Goal: Task Accomplishment & Management: Manage account settings

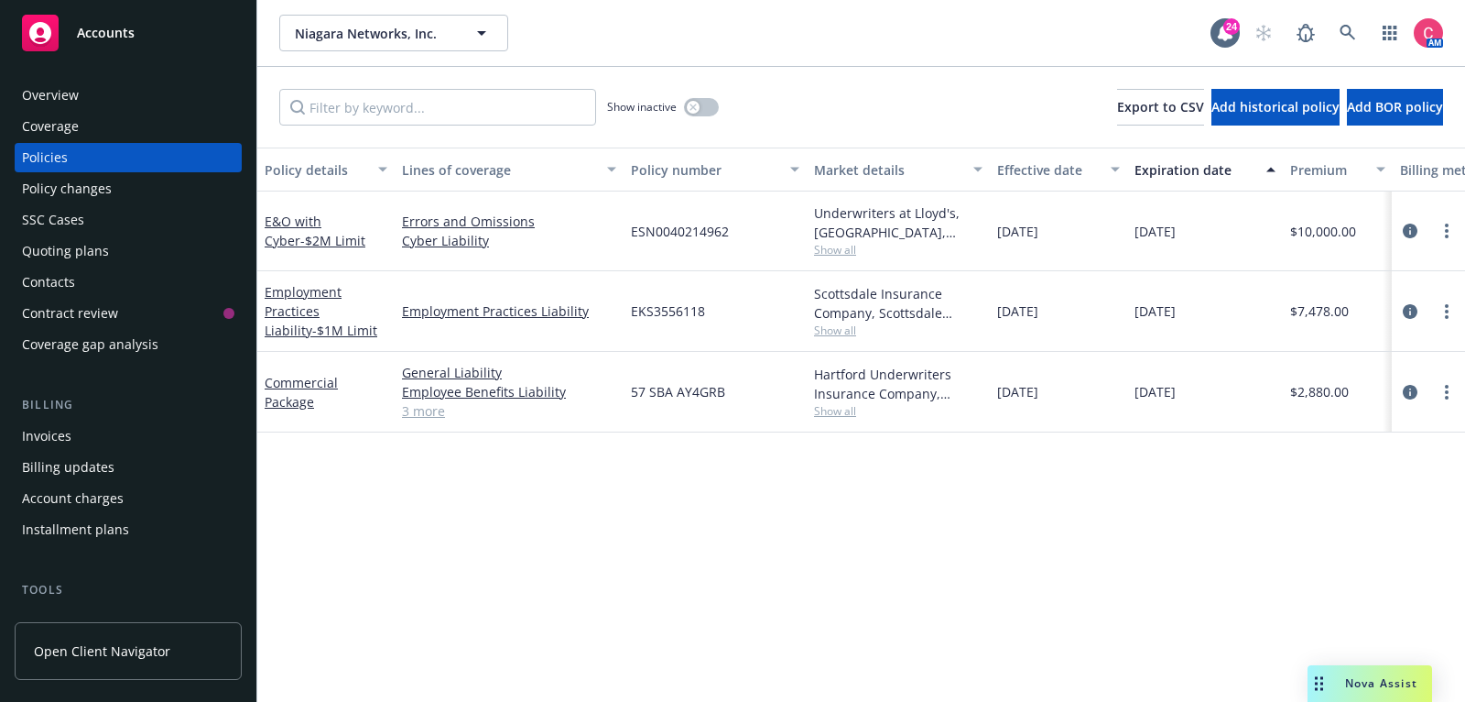
click at [188, 291] on div "Contacts" at bounding box center [128, 281] width 212 height 29
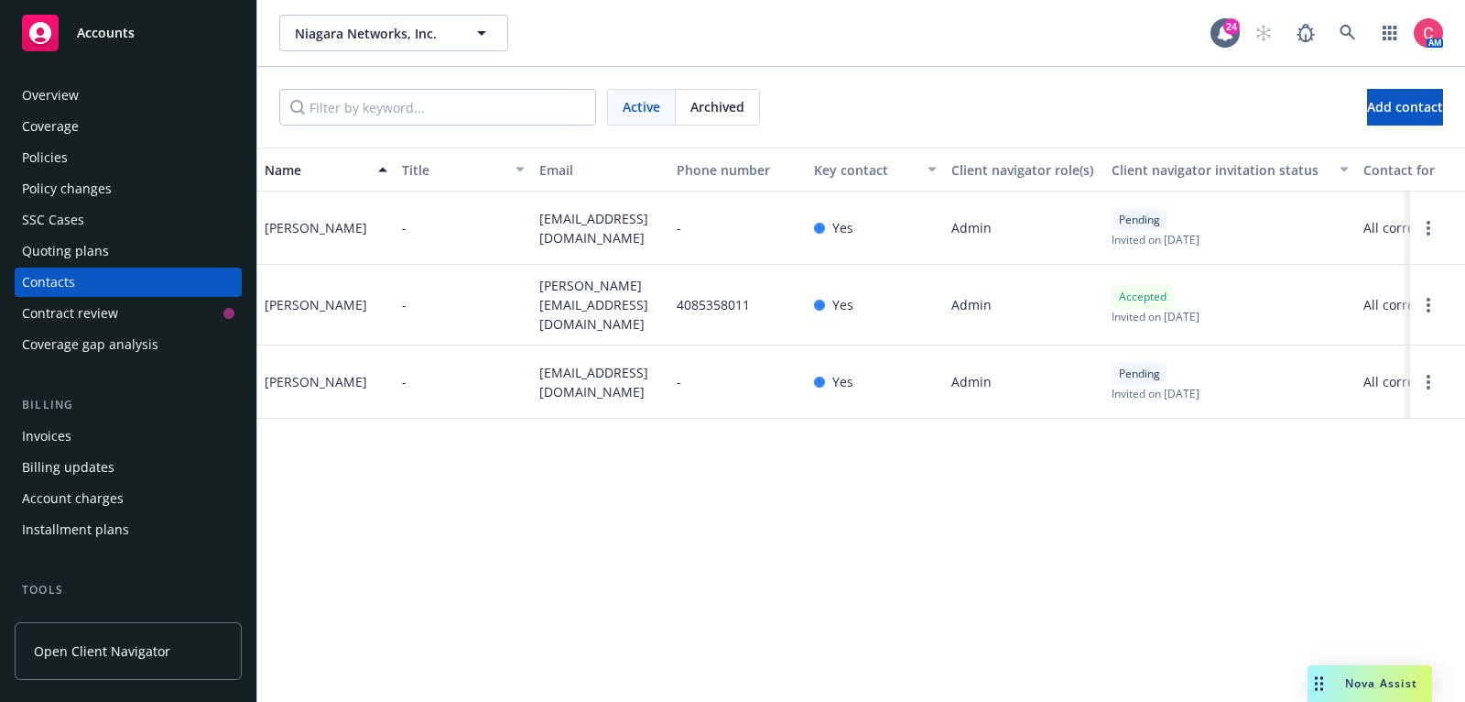
click at [190, 245] on div "Quoting plans" at bounding box center [128, 250] width 212 height 29
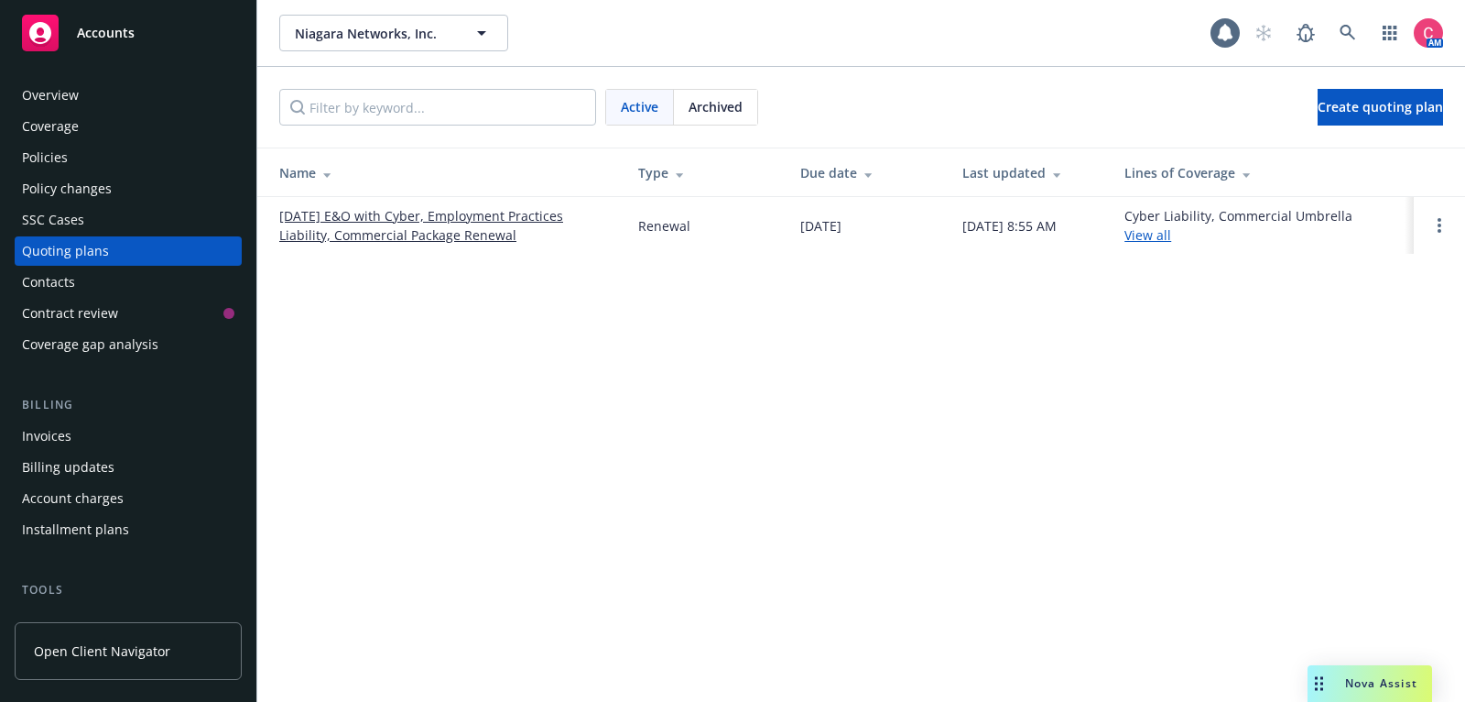
click at [359, 234] on link "01/01/26 E&O with Cyber, Employment Practices Liability, Commercial Package Ren…" at bounding box center [444, 225] width 330 height 38
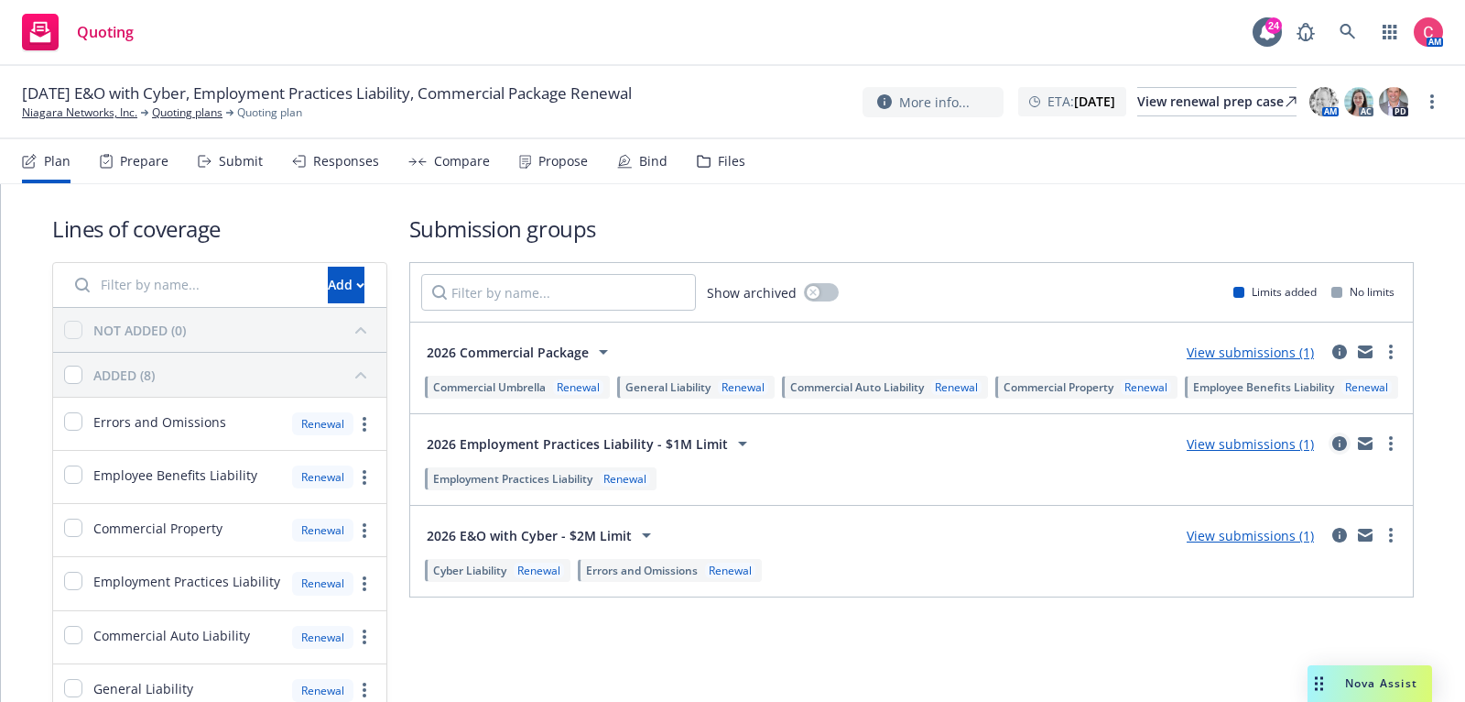
click at [1345, 451] on icon "circleInformation" at bounding box center [1340, 443] width 15 height 15
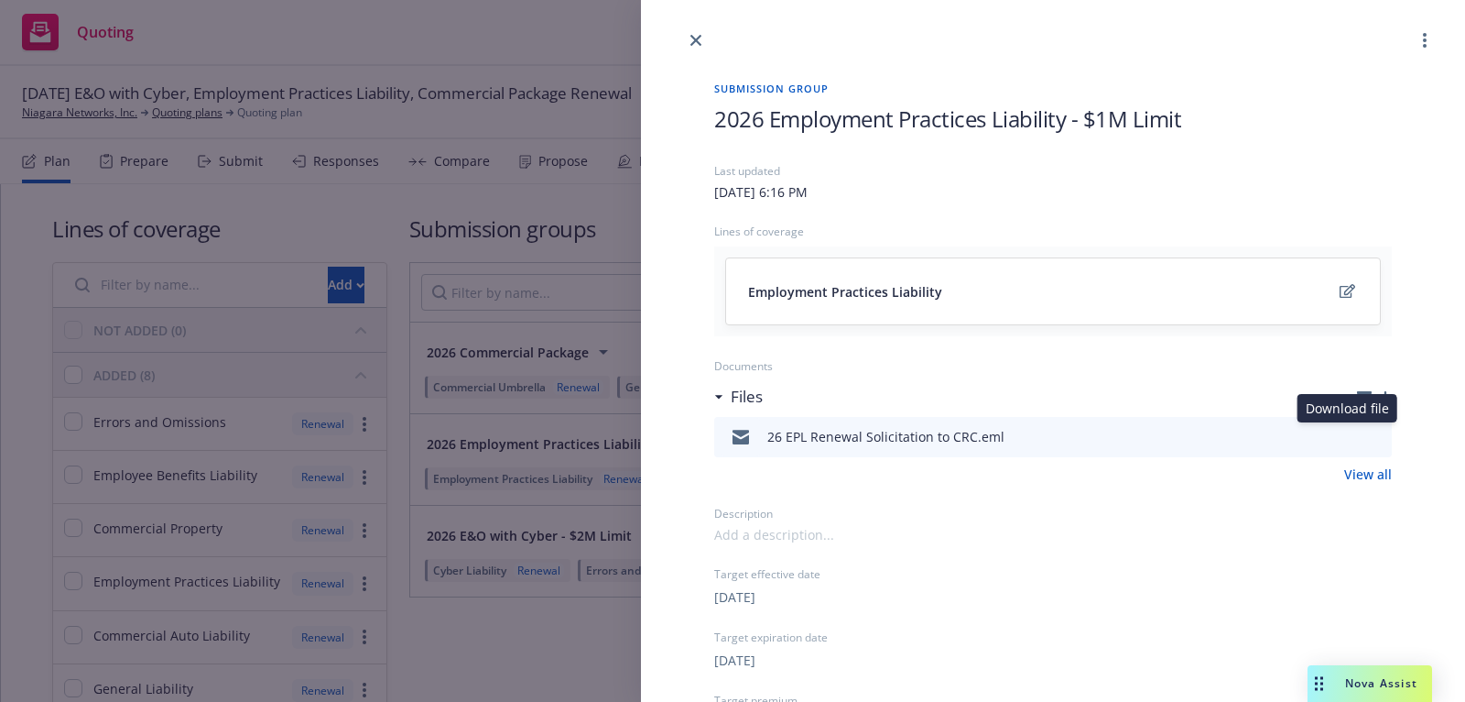
click at [1351, 435] on icon "download file" at bounding box center [1344, 435] width 15 height 15
click at [1377, 436] on icon "preview file" at bounding box center [1375, 436] width 16 height 13
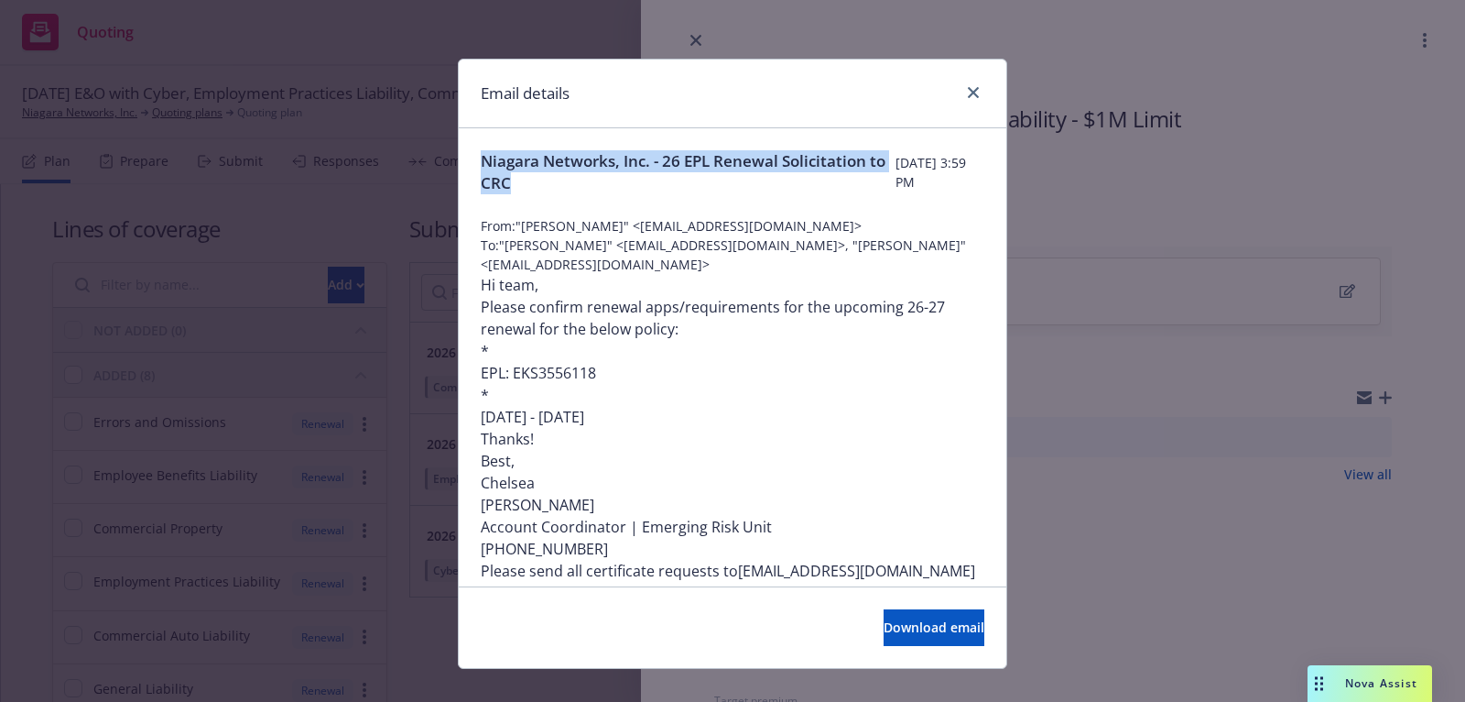
drag, startPoint x: 637, startPoint y: 184, endPoint x: 477, endPoint y: 162, distance: 161.8
click at [477, 162] on div "Niagara Networks, Inc. - 26 EPL Renewal Solicitation to CRC Wednesday, Septembe…" at bounding box center [733, 464] width 548 height 673
copy span "Niagara Networks, Inc. - 26 EPL Renewal Solicitation to CRC"
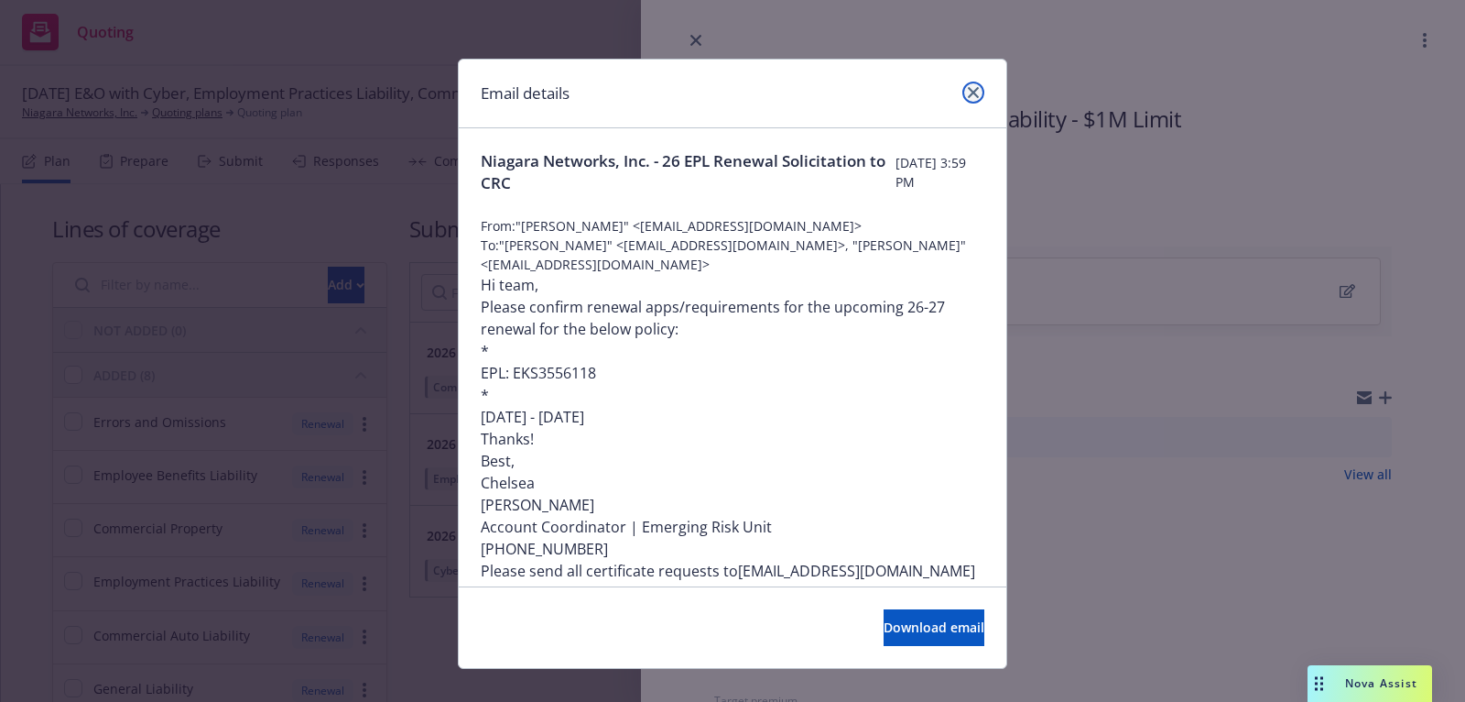
click at [979, 88] on link "close" at bounding box center [974, 93] width 22 height 22
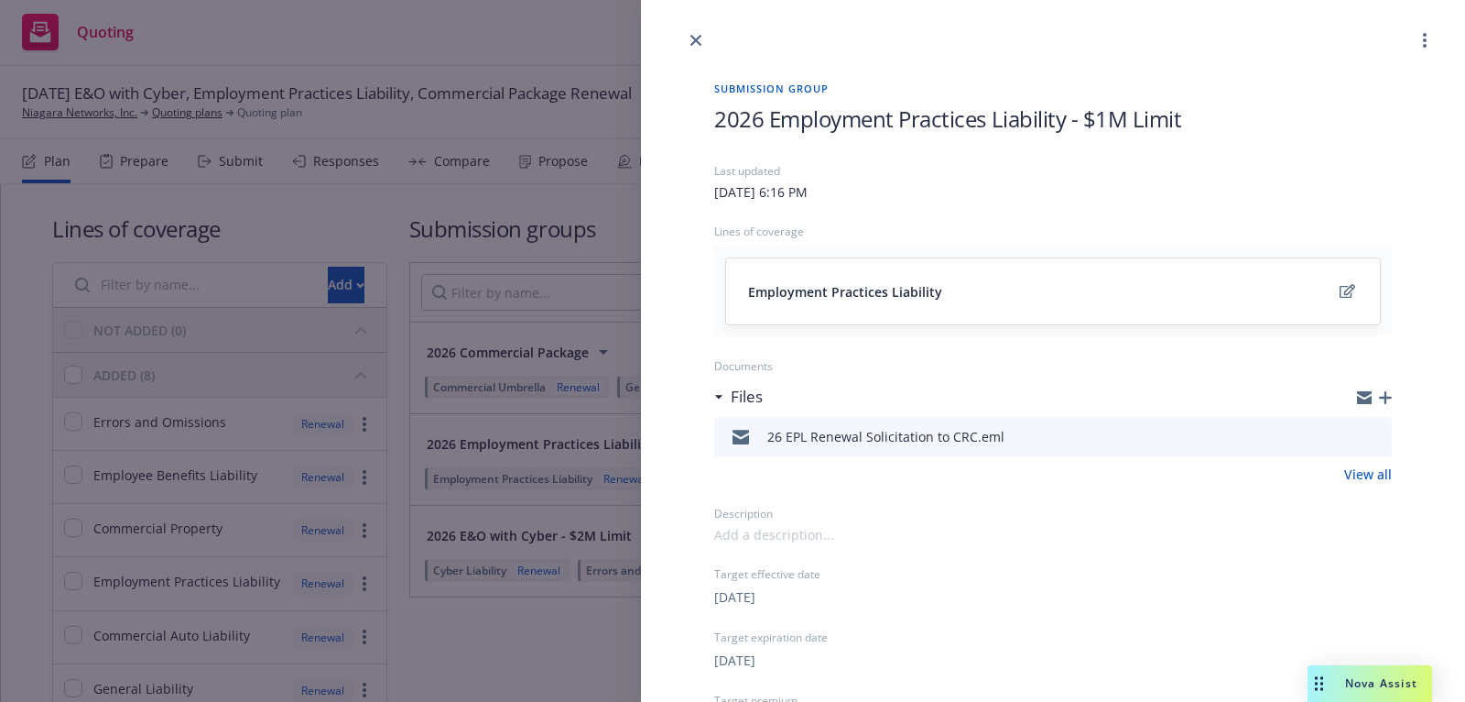
click at [706, 30] on div at bounding box center [1053, 25] width 824 height 51
click at [700, 35] on icon "close" at bounding box center [696, 40] width 11 height 11
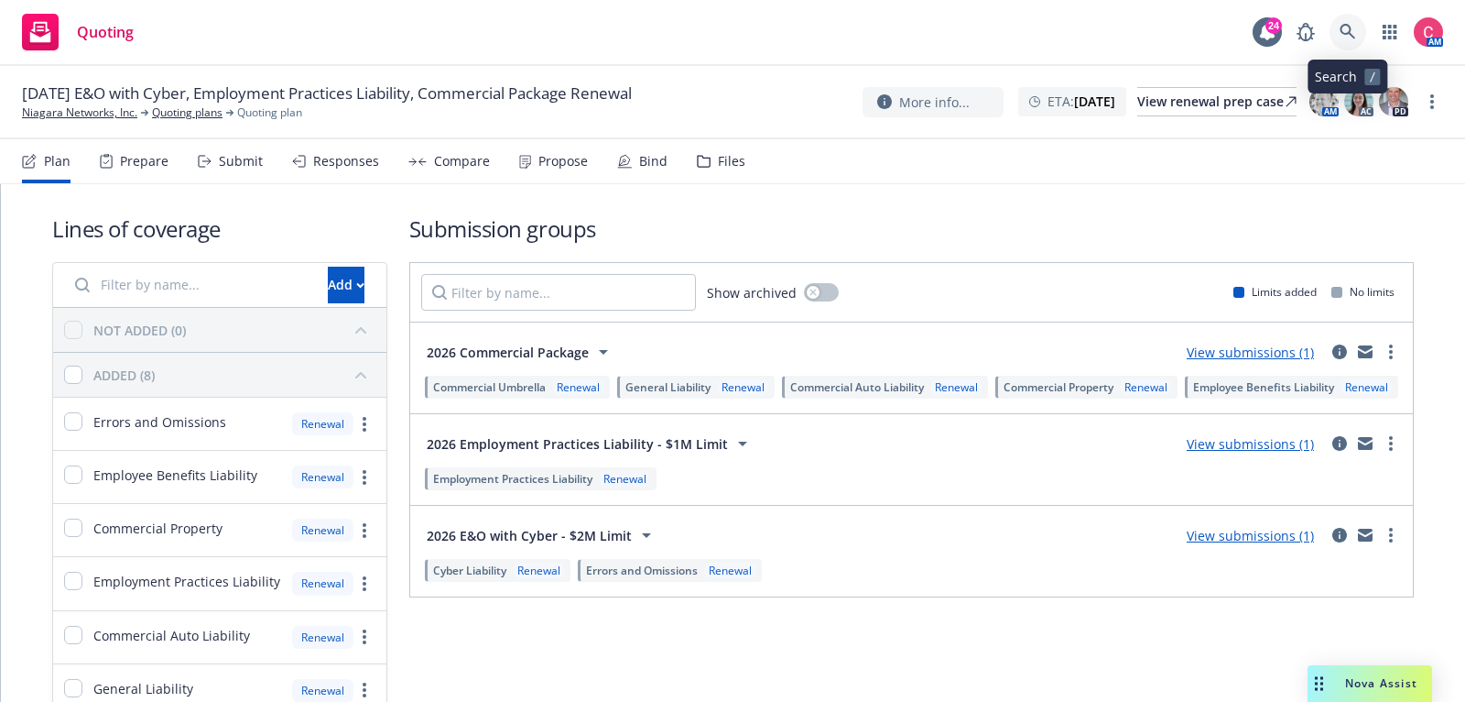
click at [1356, 32] on link at bounding box center [1348, 32] width 37 height 37
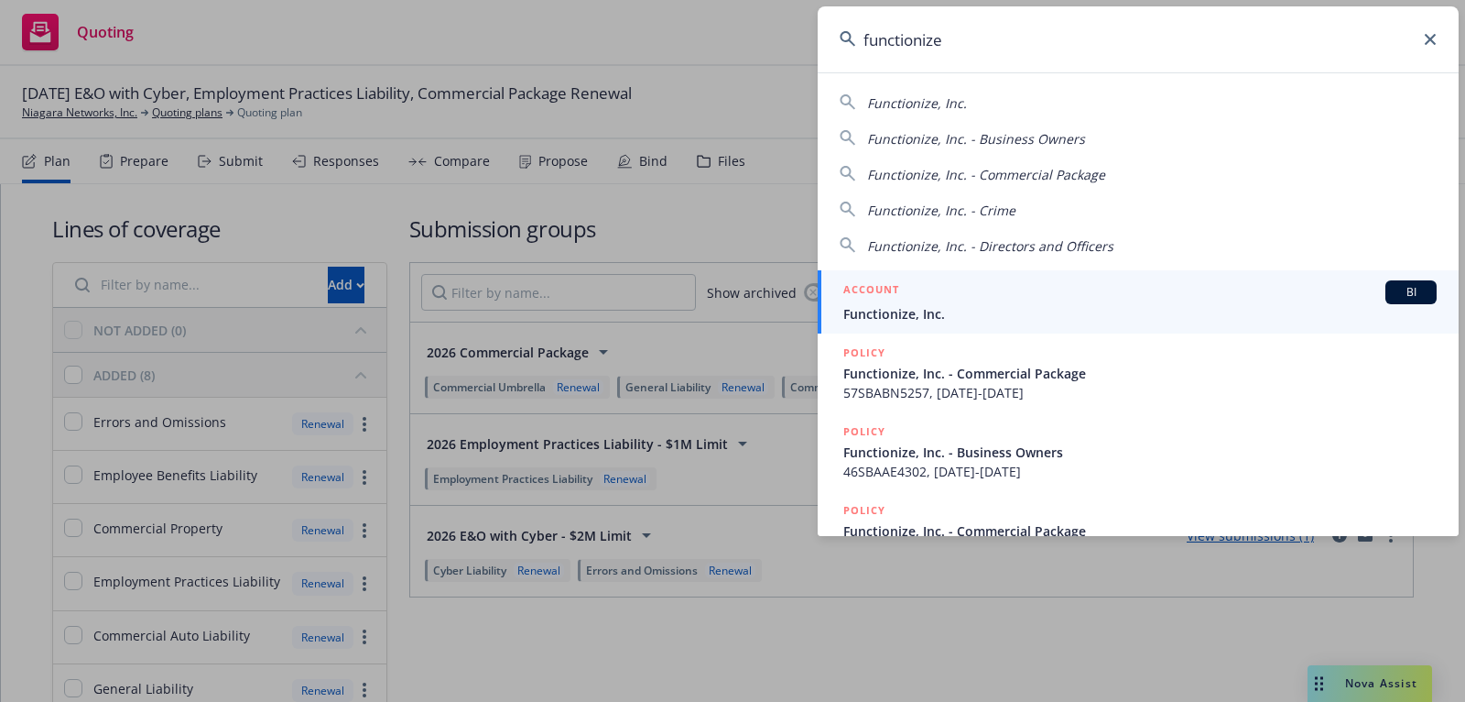
type input "functionize"
click at [1145, 313] on span "Functionize, Inc." at bounding box center [1141, 313] width 594 height 19
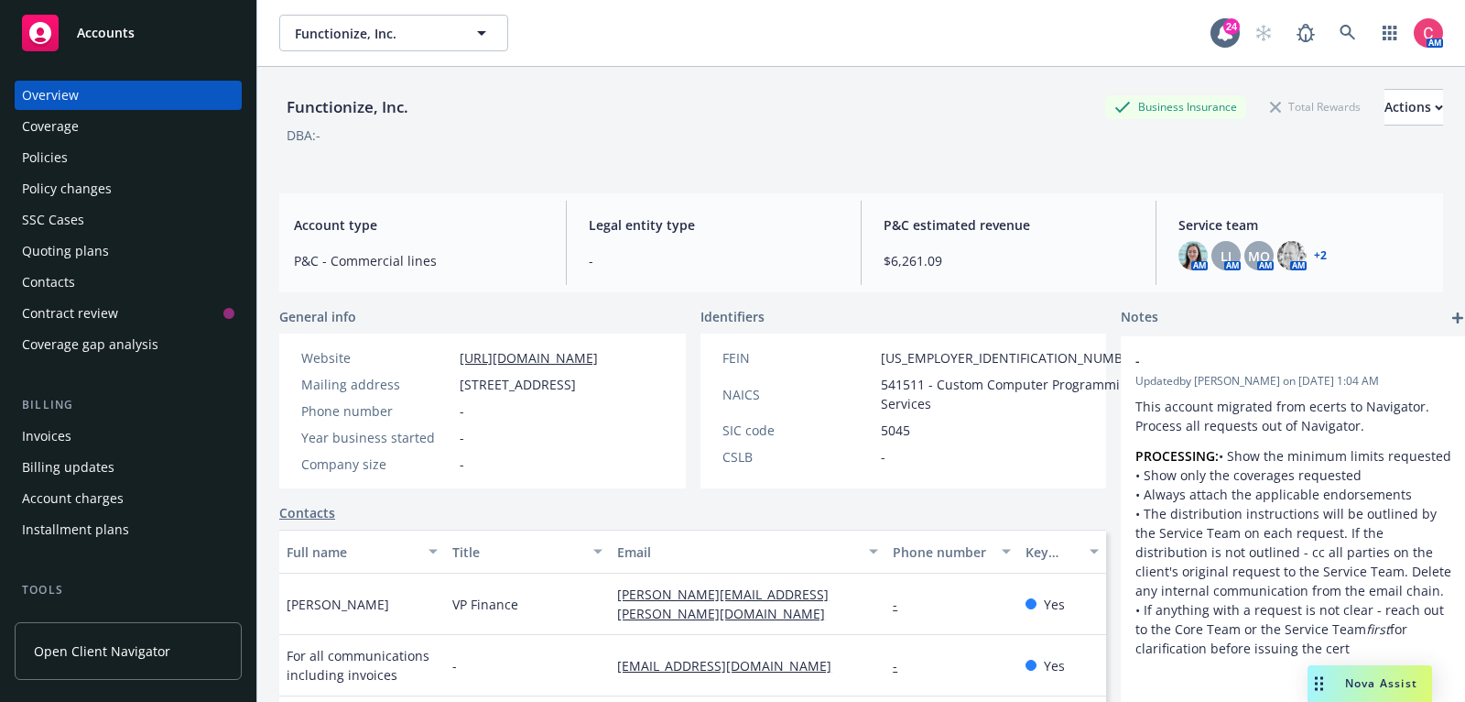
click at [137, 150] on div "Policies" at bounding box center [128, 157] width 212 height 29
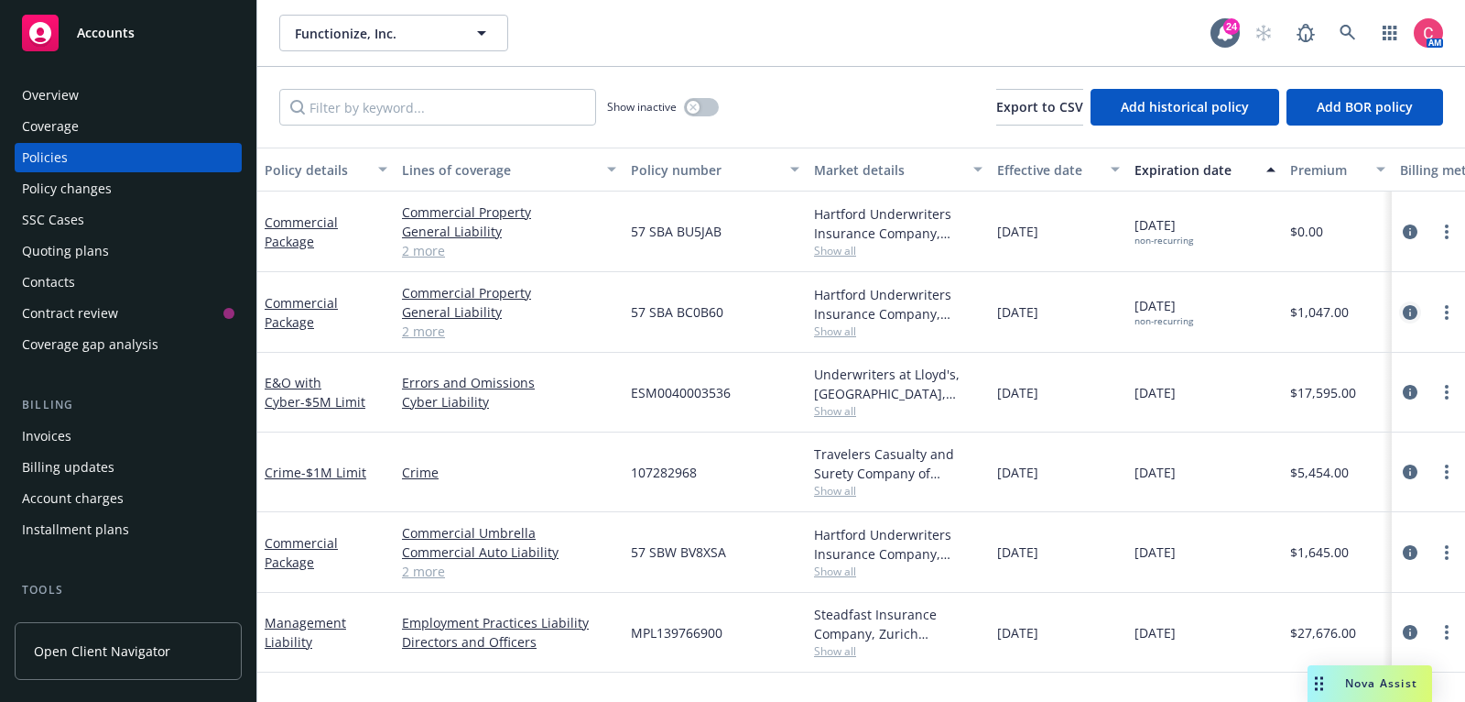
click at [1410, 313] on icon "circleInformation" at bounding box center [1410, 312] width 15 height 15
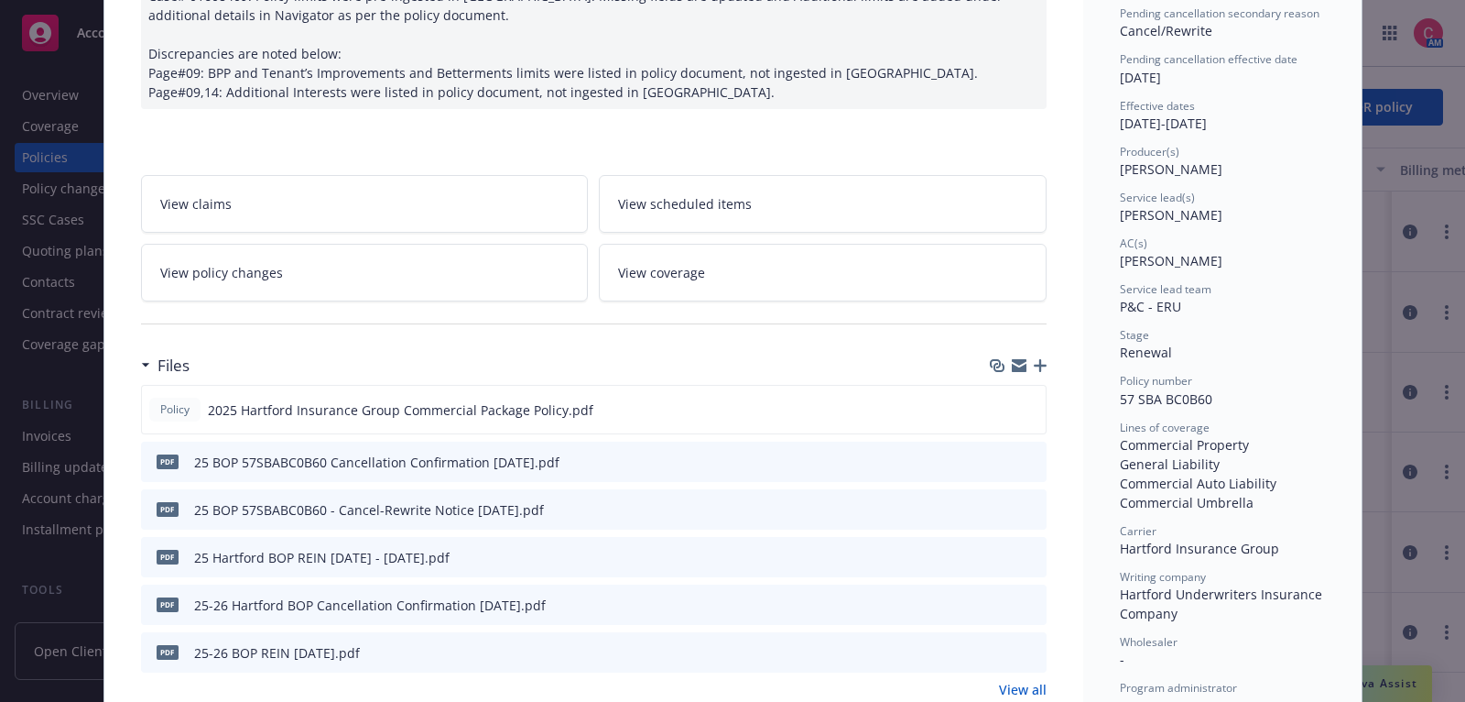
scroll to position [243, 0]
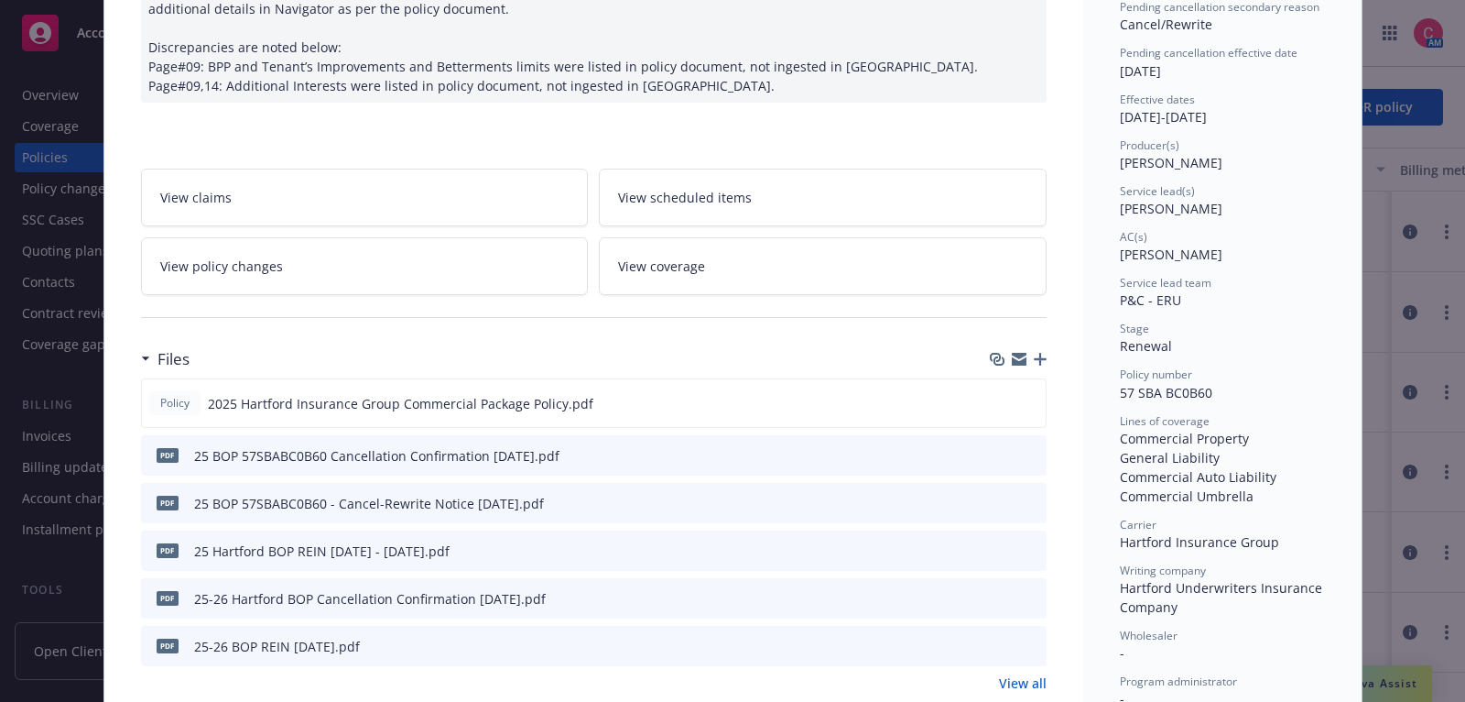
click at [997, 453] on icon "download file" at bounding box center [999, 454] width 15 height 15
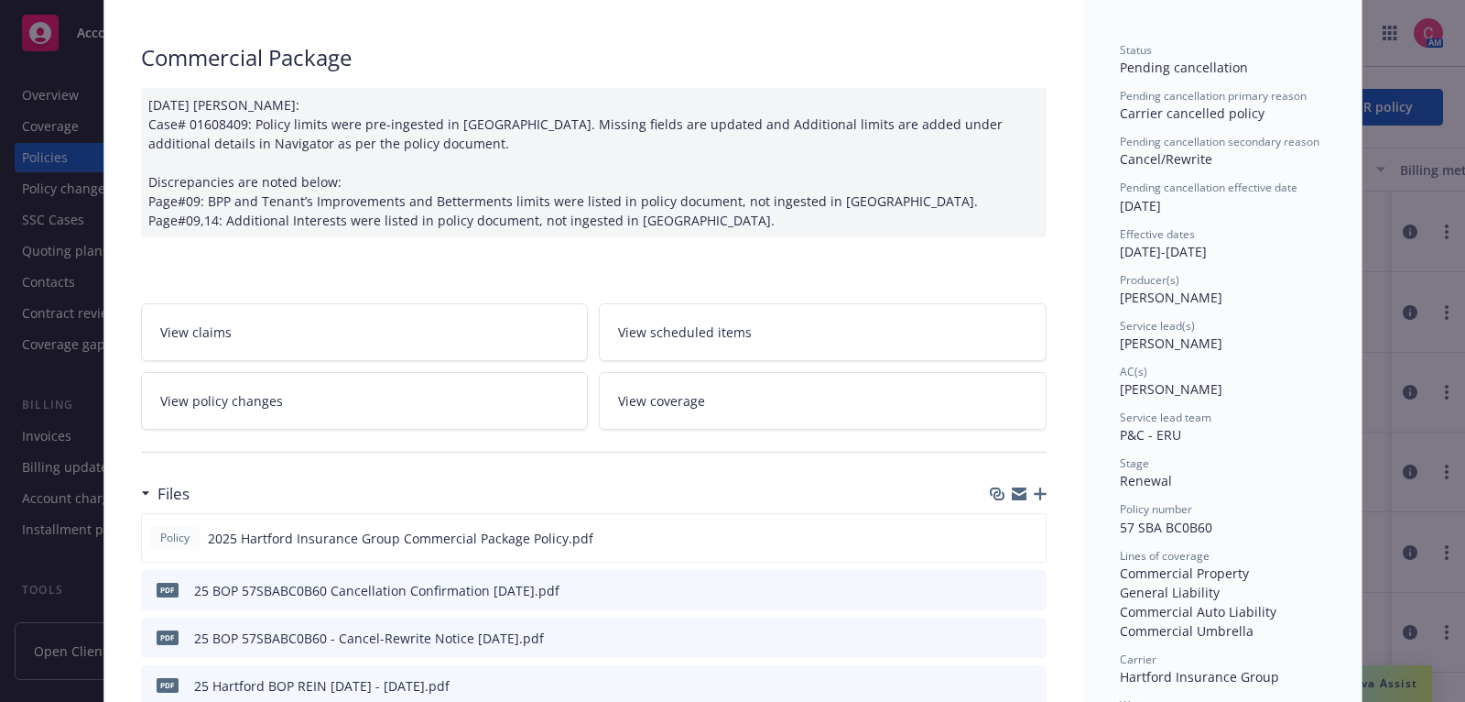
scroll to position [0, 0]
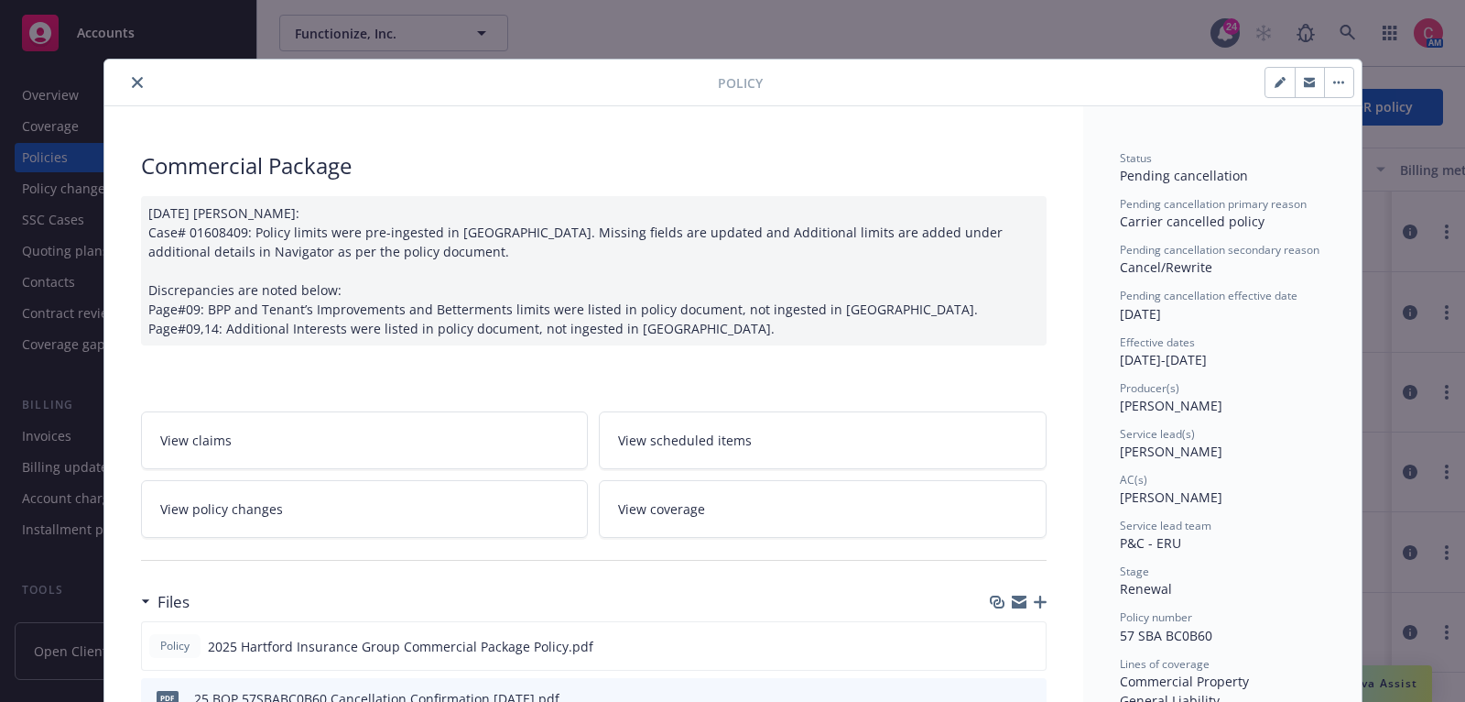
click at [132, 87] on button "close" at bounding box center [137, 82] width 22 height 22
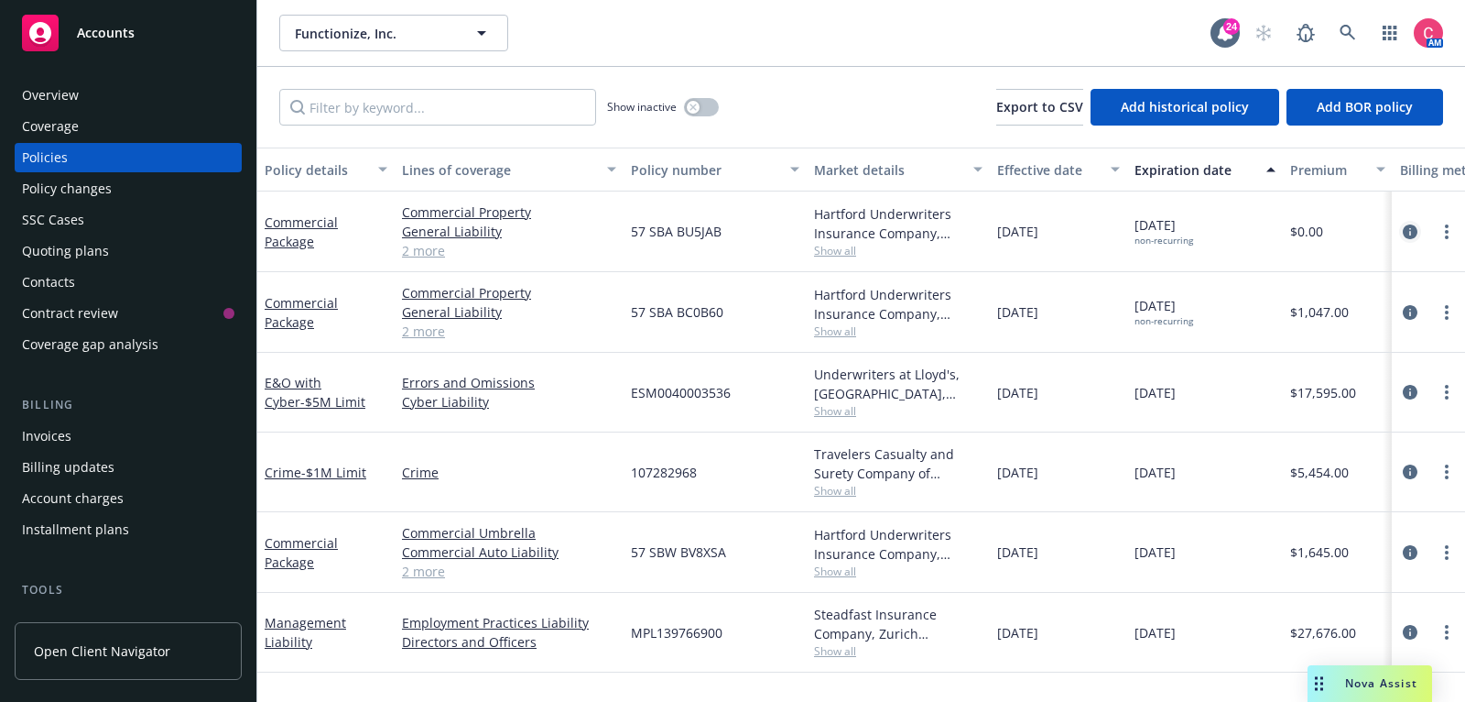
click at [1406, 234] on icon "circleInformation" at bounding box center [1410, 231] width 15 height 15
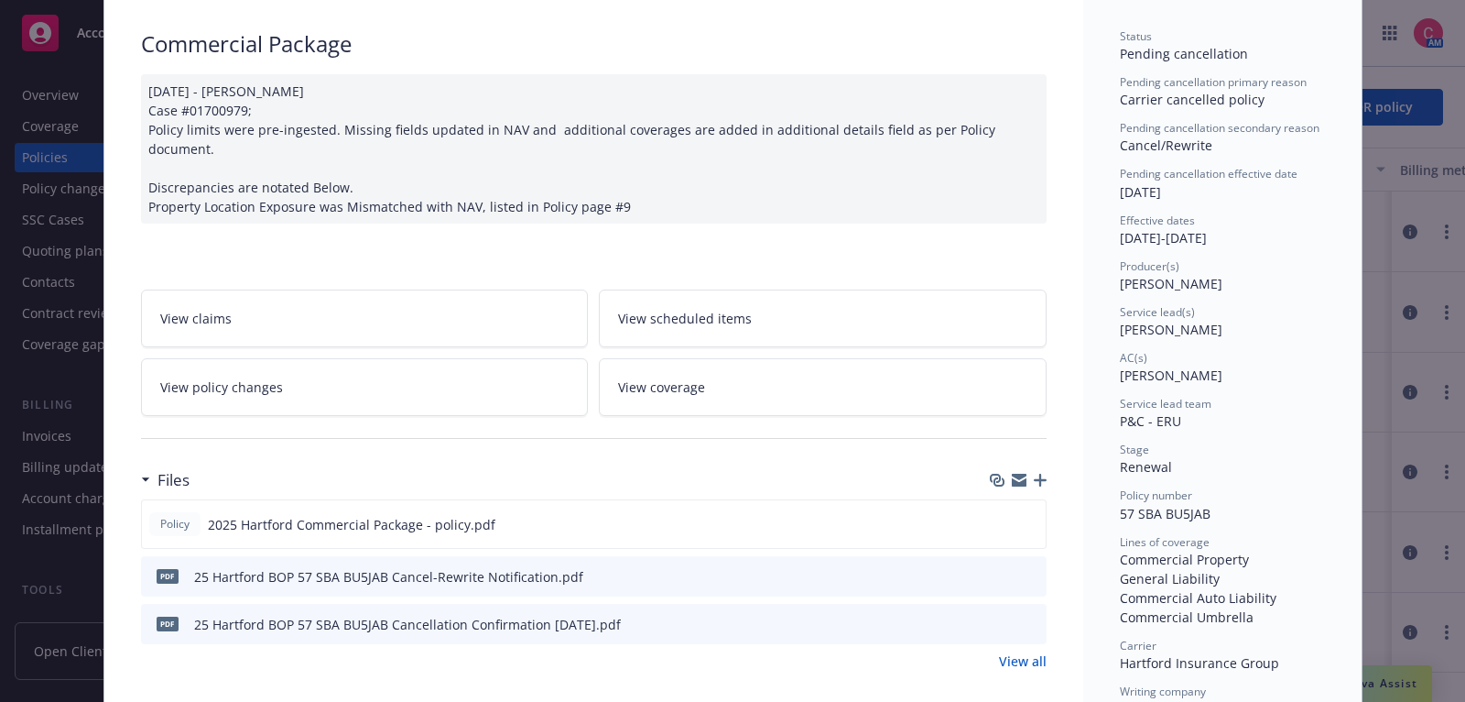
scroll to position [124, 0]
click at [1025, 515] on icon "preview file" at bounding box center [1028, 521] width 16 height 13
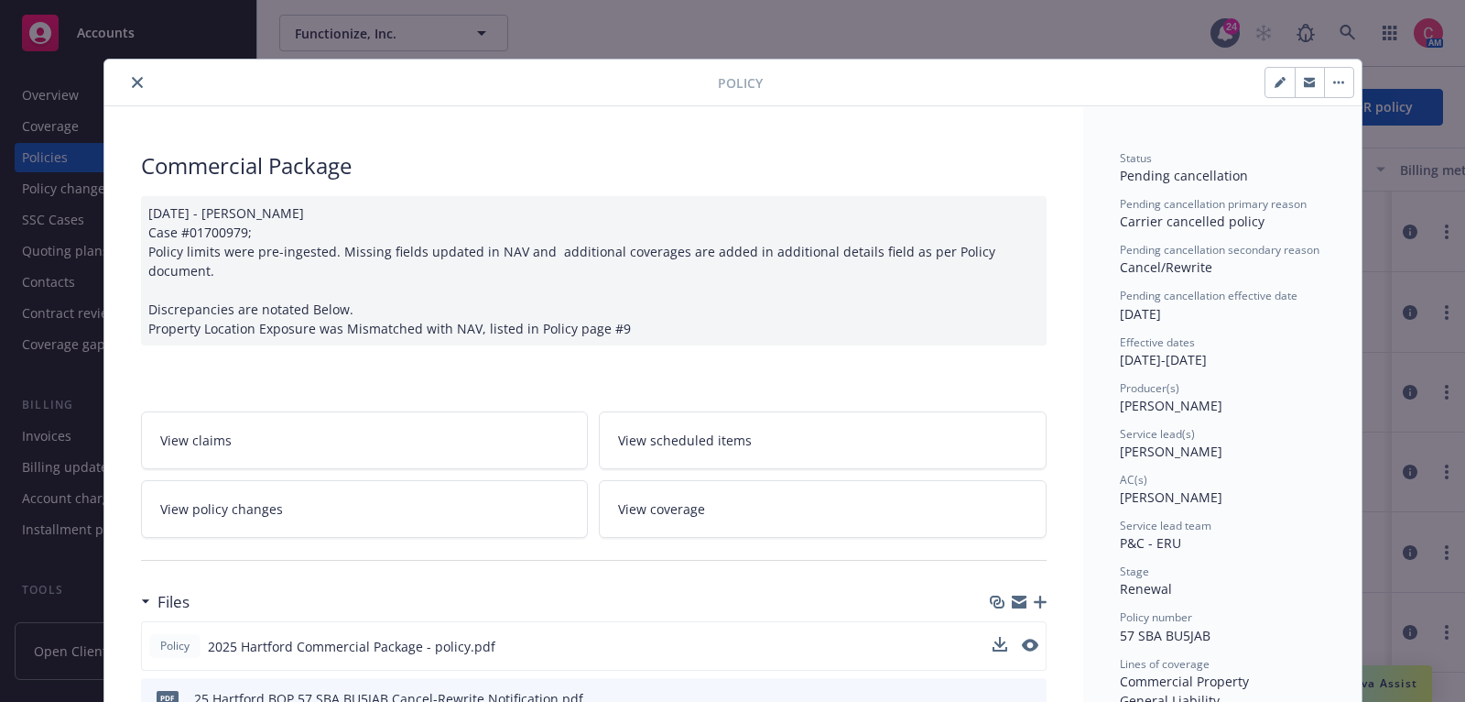
click at [130, 86] on button "close" at bounding box center [137, 82] width 22 height 22
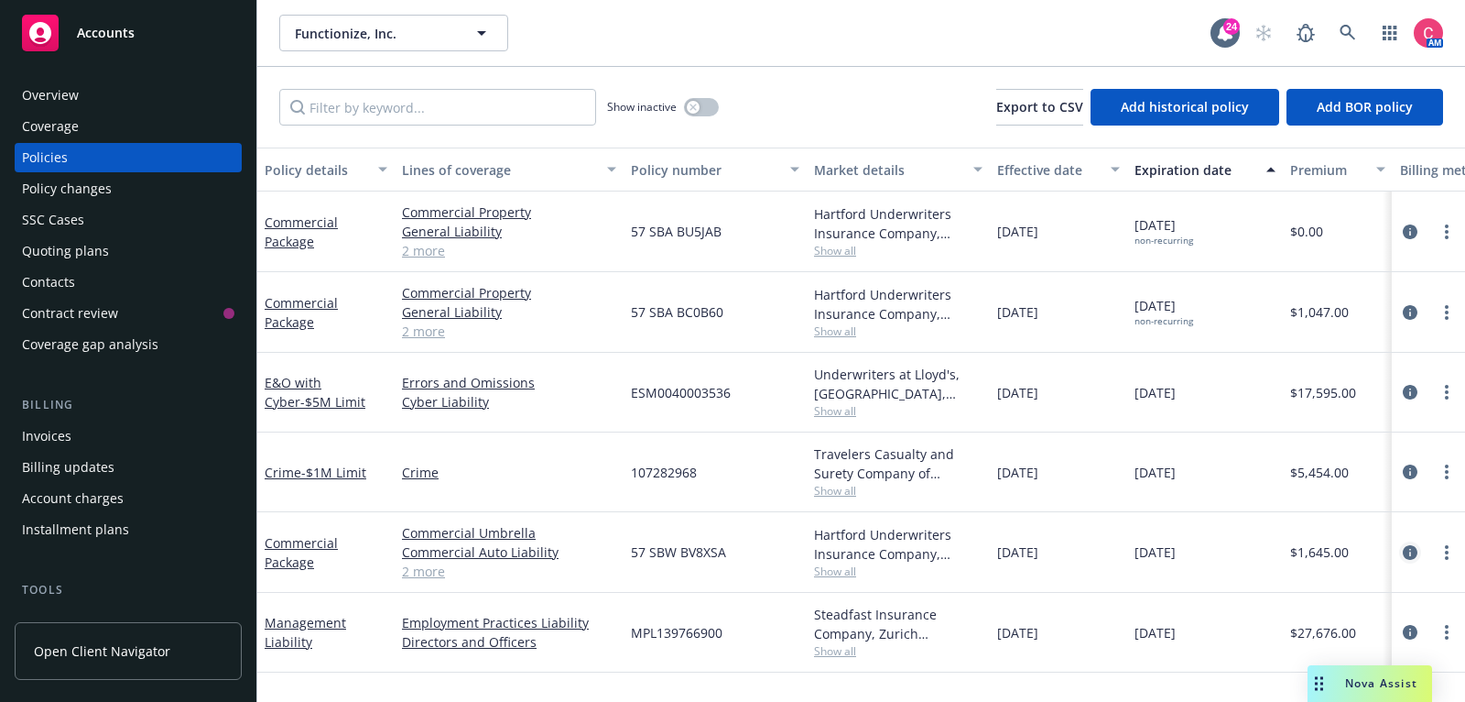
click at [1415, 551] on icon "circleInformation" at bounding box center [1410, 552] width 15 height 15
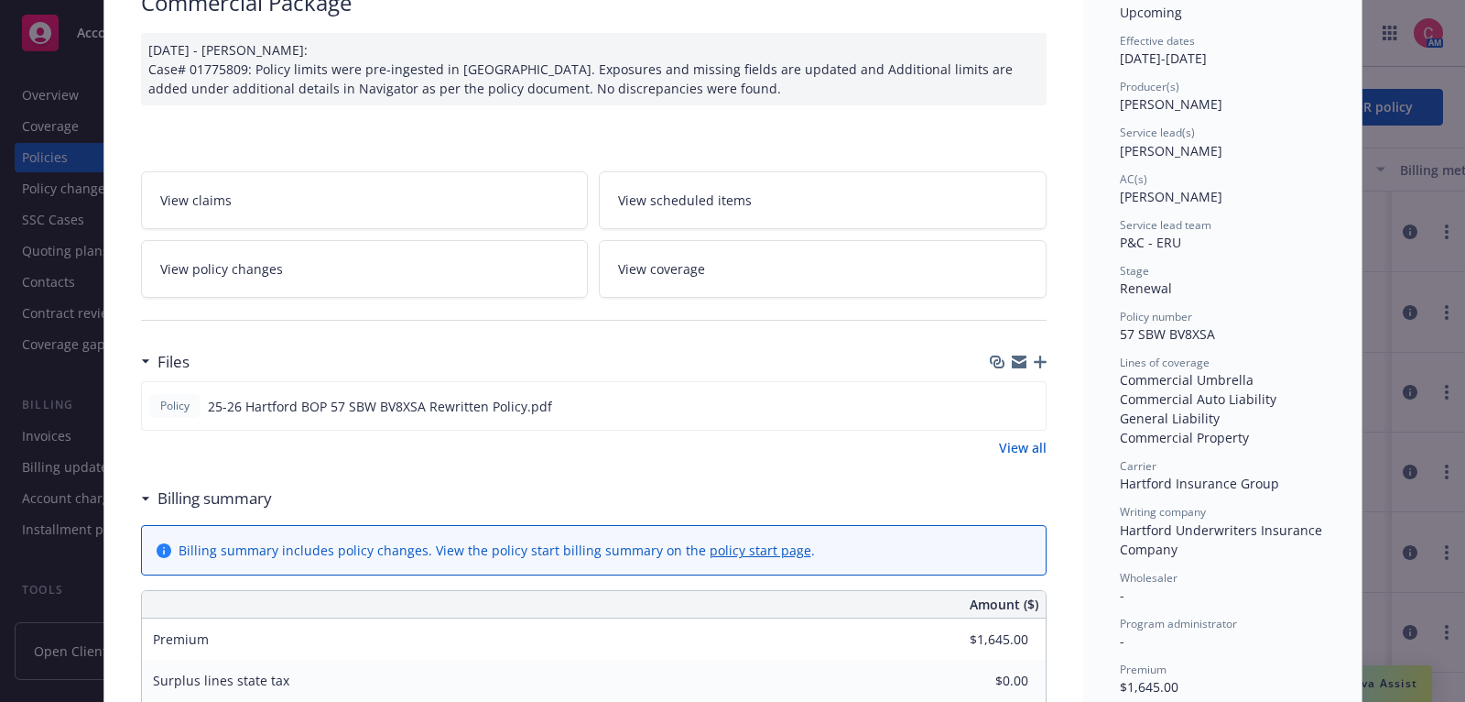
scroll to position [170, 0]
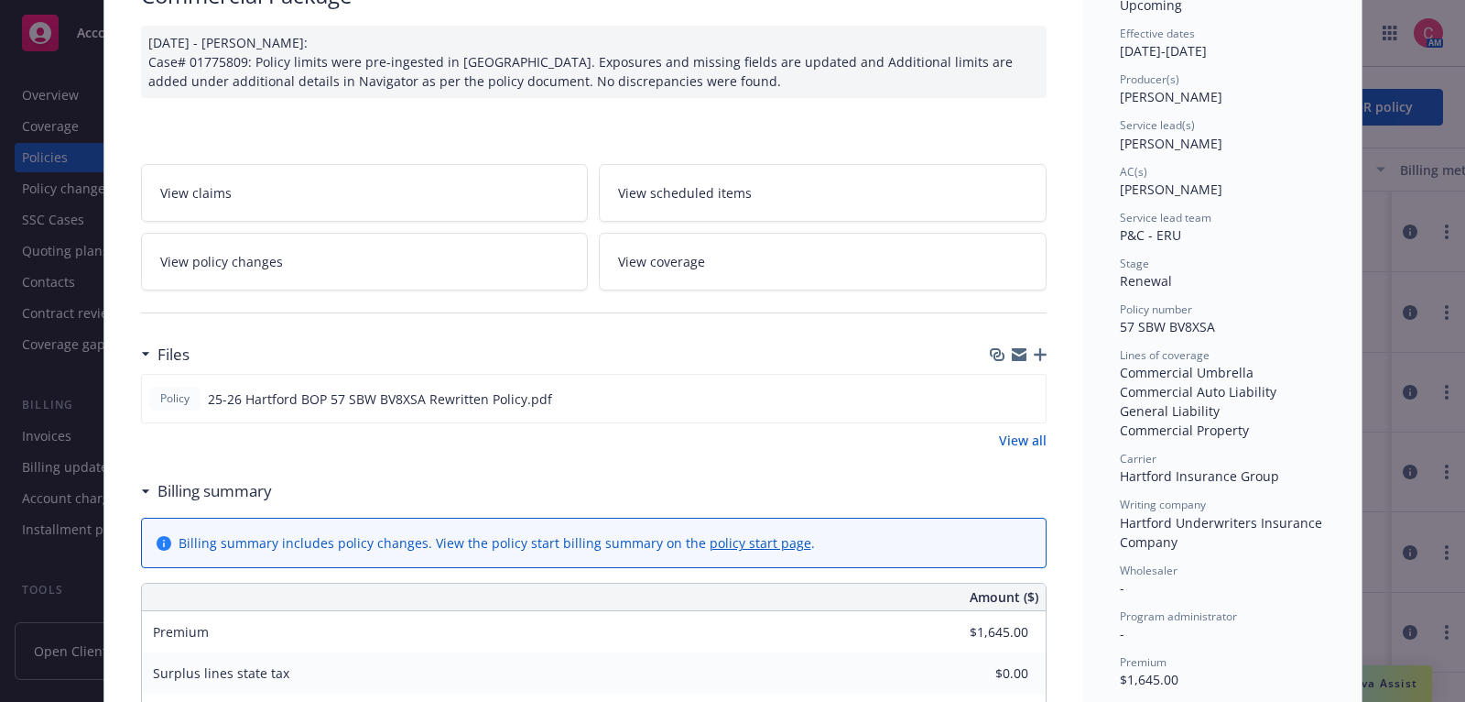
click at [1040, 439] on link "View all" at bounding box center [1023, 439] width 48 height 19
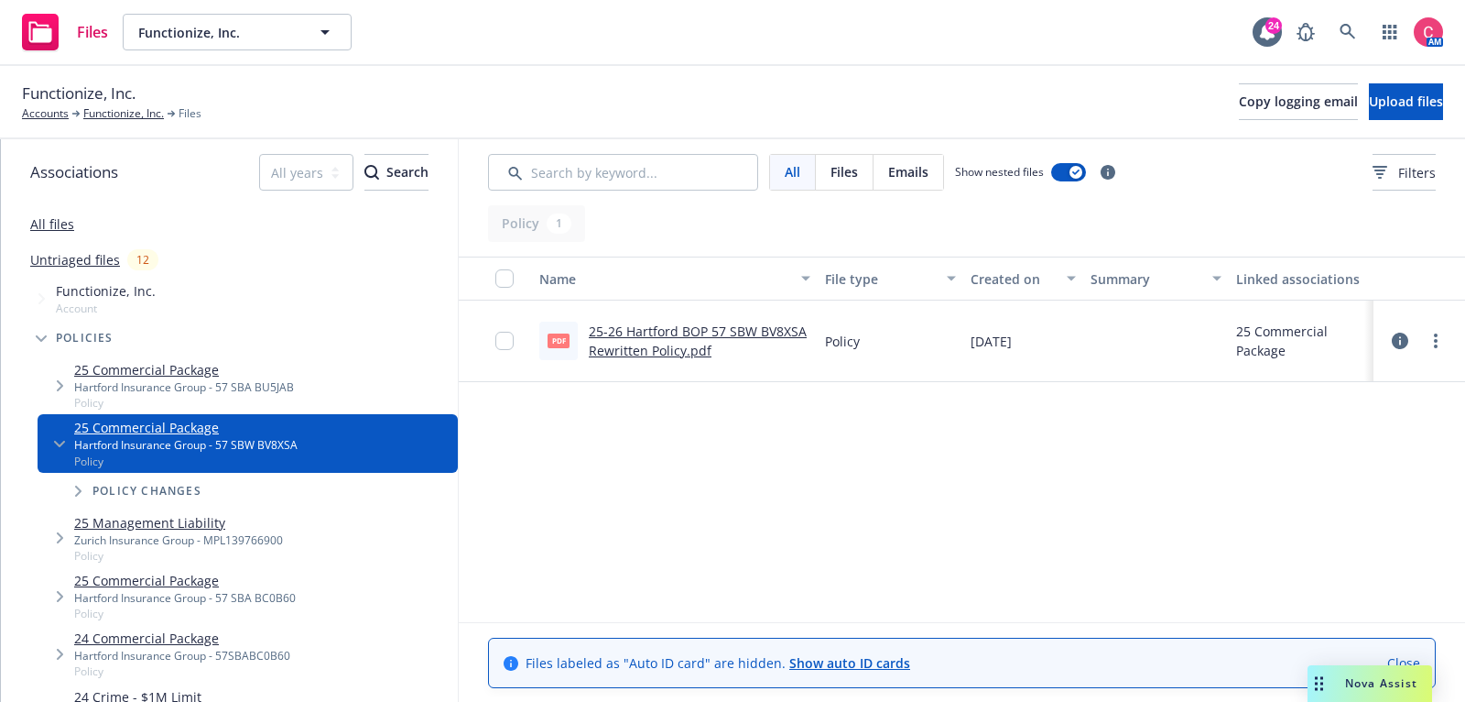
click at [1397, 343] on icon at bounding box center [1400, 340] width 16 height 16
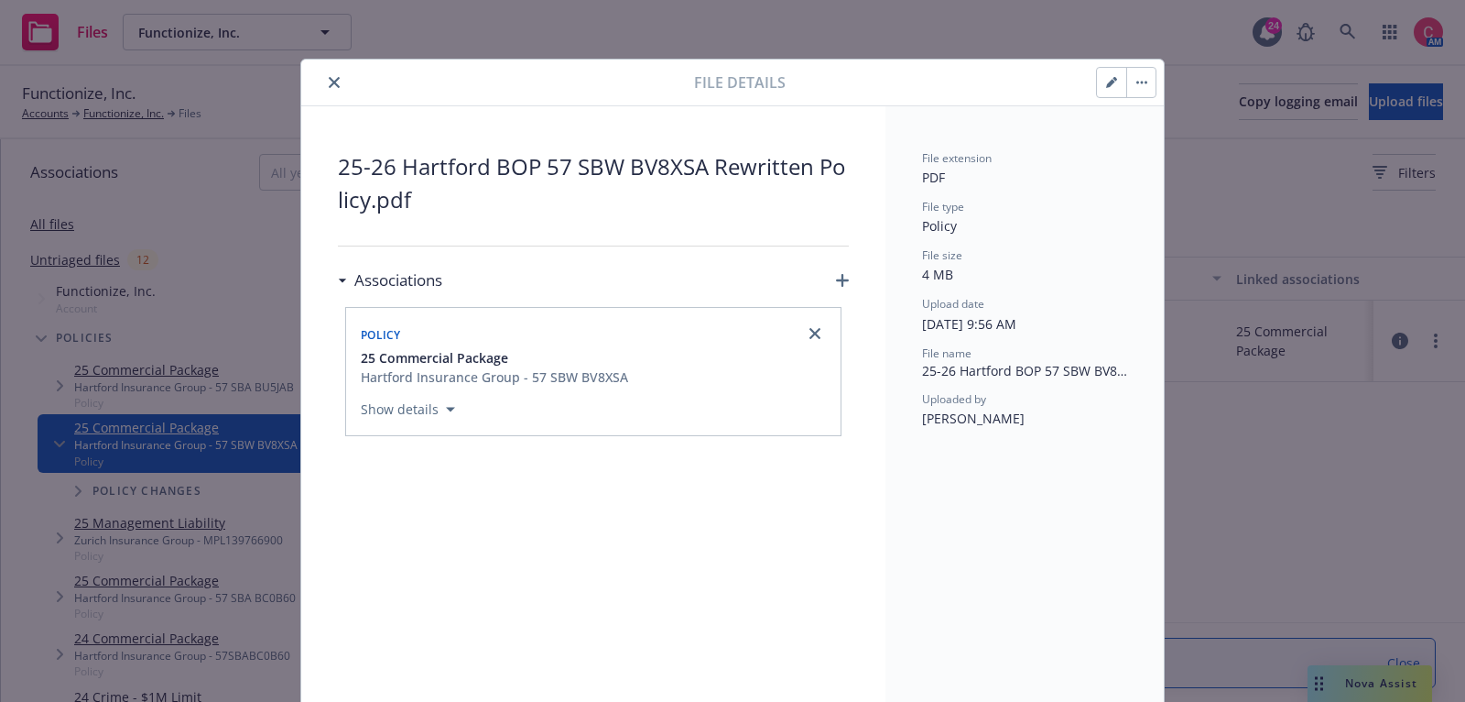
click at [341, 87] on button "close" at bounding box center [334, 82] width 22 height 22
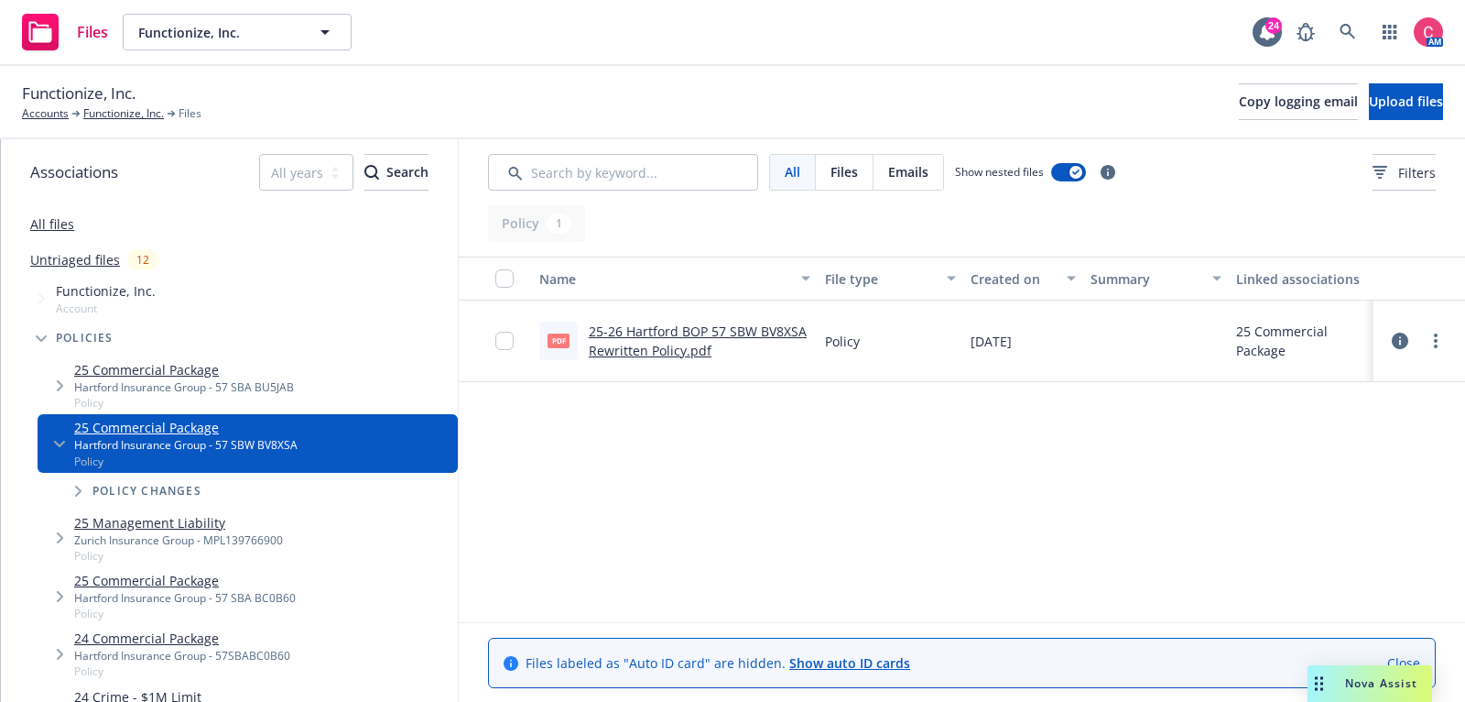
click at [651, 323] on link "25-26 Hartford BOP 57 SBW BV8XSA Rewritten Policy.pdf" at bounding box center [698, 340] width 218 height 37
click at [125, 119] on link "Functionize, Inc." at bounding box center [123, 113] width 81 height 16
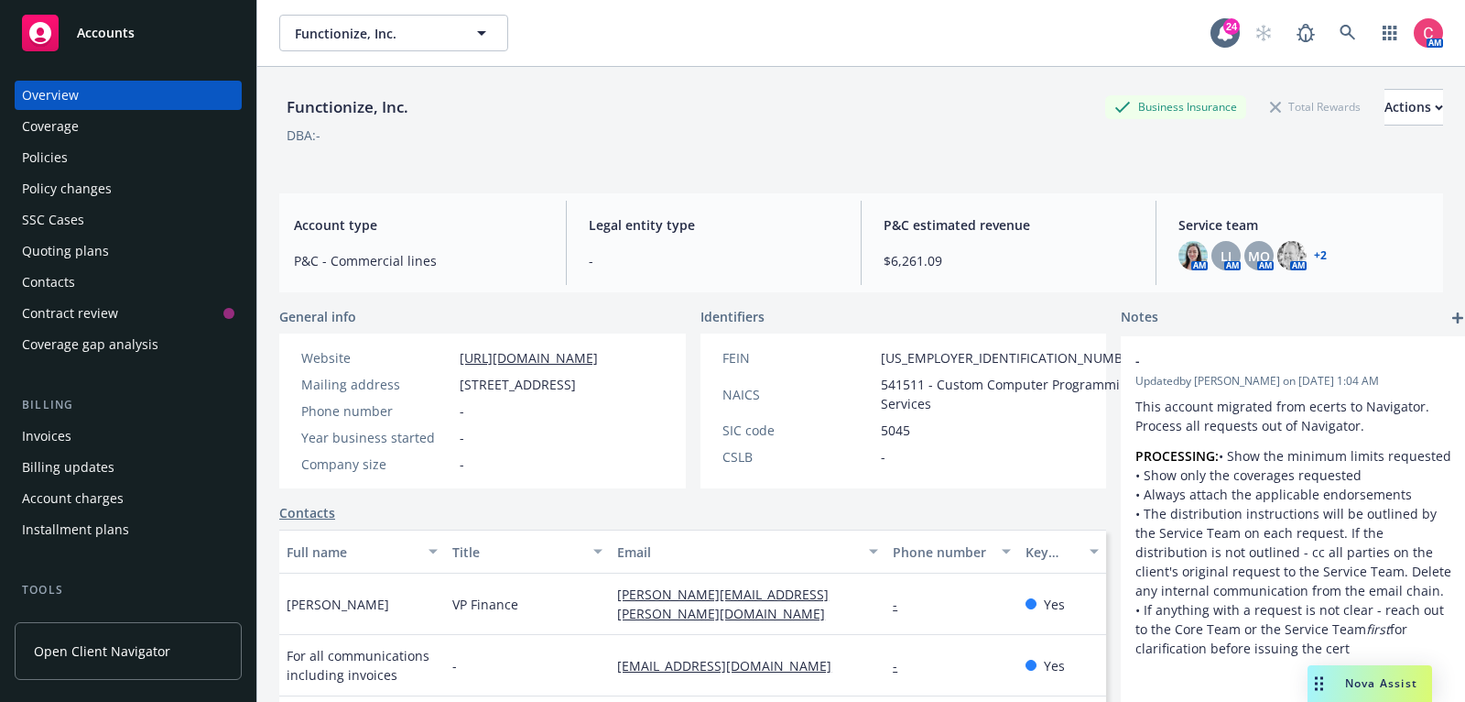
click at [103, 158] on div "Policies" at bounding box center [128, 157] width 212 height 29
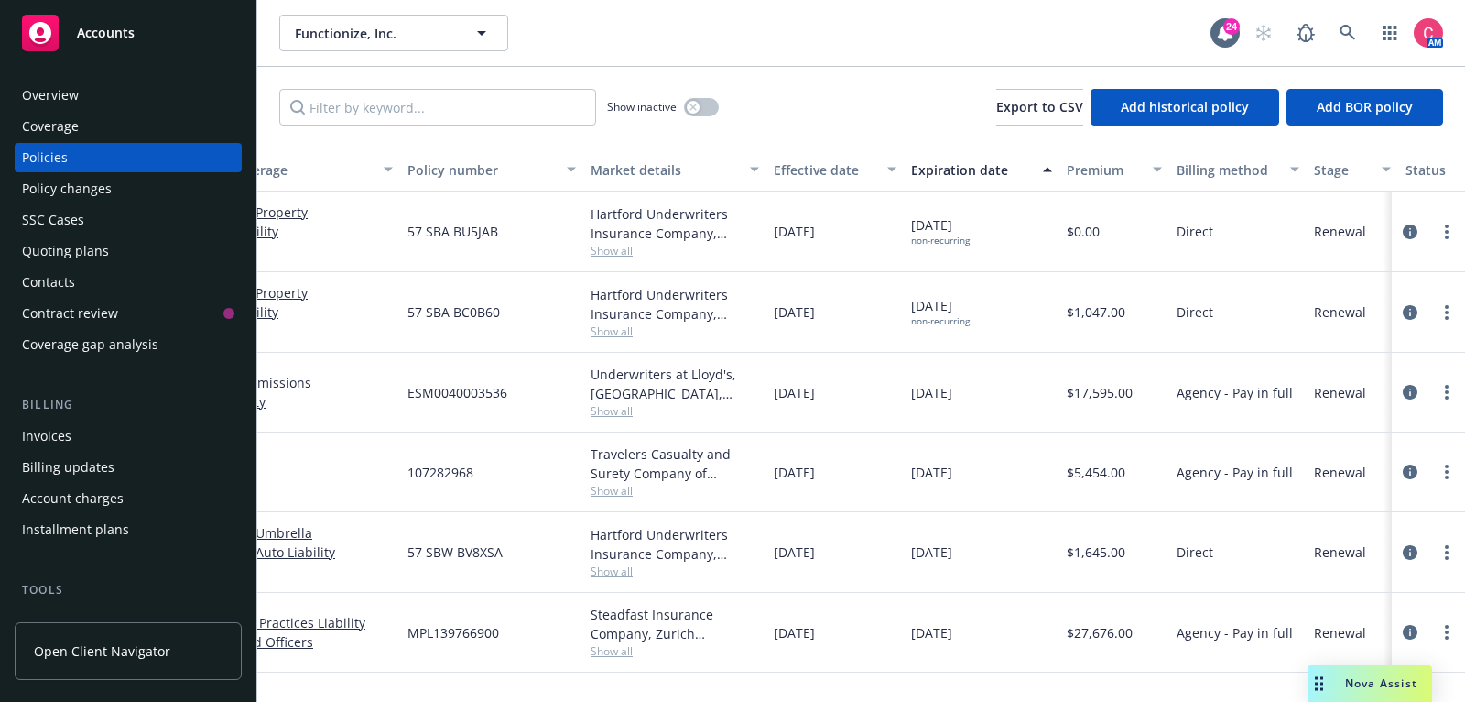
scroll to position [0, 221]
click at [414, 314] on span "57 SBA BC0B60" at bounding box center [456, 311] width 93 height 19
drag, startPoint x: 414, startPoint y: 314, endPoint x: 497, endPoint y: 320, distance: 83.5
click at [497, 320] on span "57 SBA BC0B60" at bounding box center [456, 311] width 93 height 19
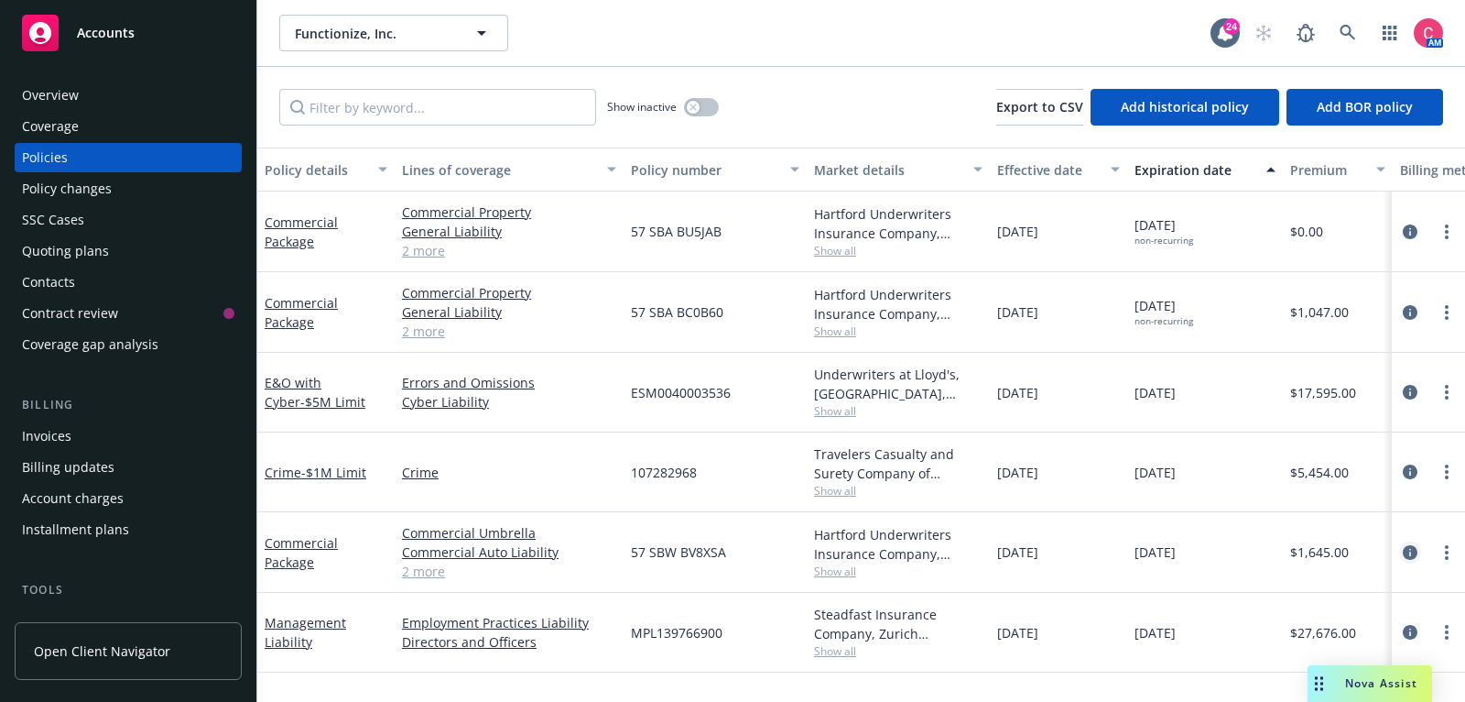
click at [1414, 552] on icon "circleInformation" at bounding box center [1410, 552] width 15 height 15
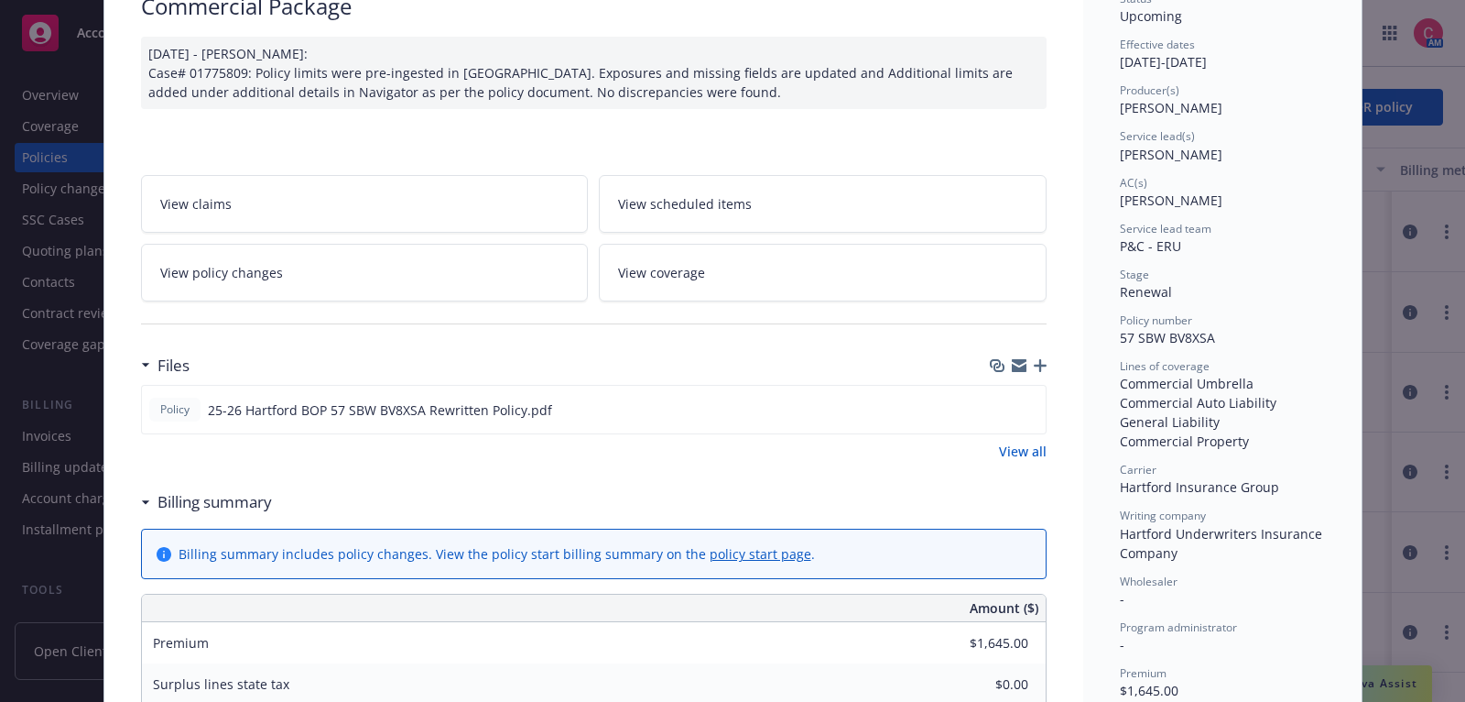
scroll to position [195, 0]
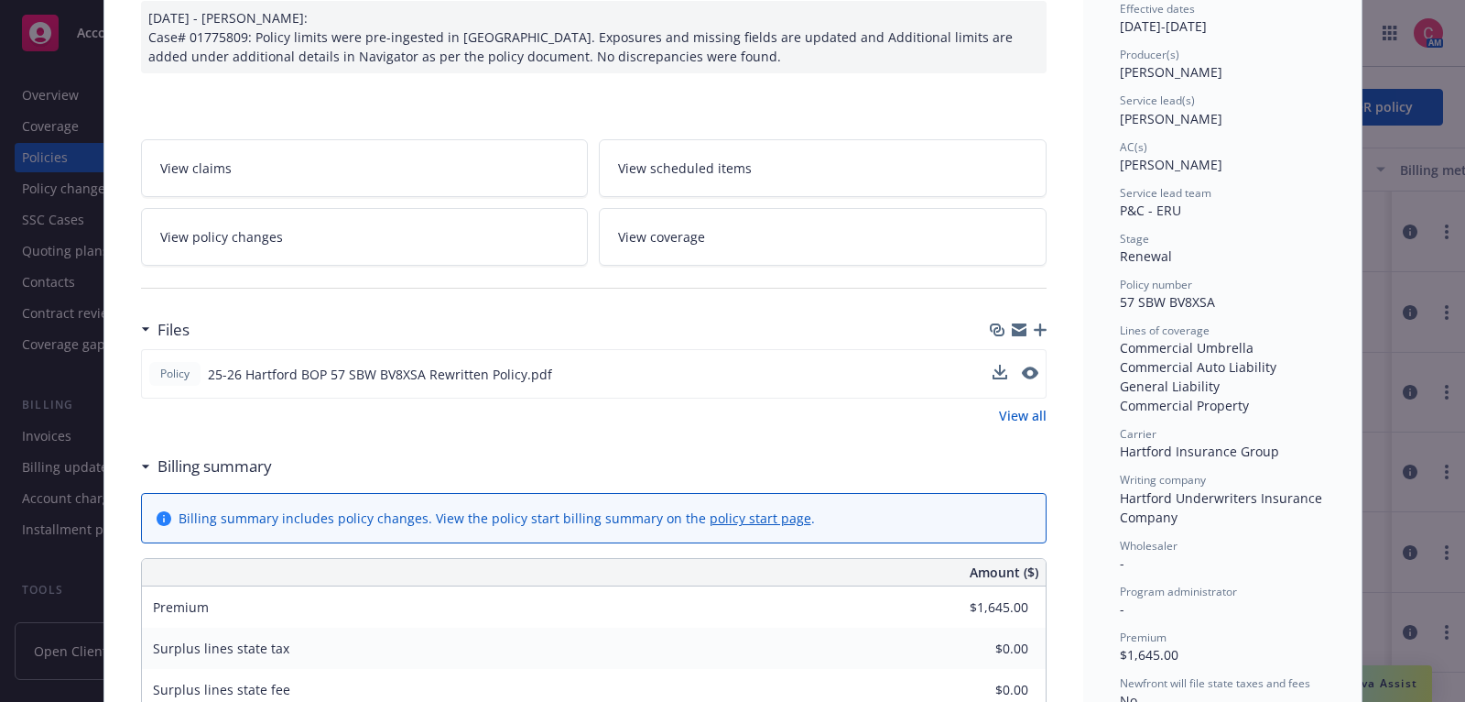
click at [1032, 359] on div "Policy 25-26 Hartford BOP 57 SBW BV8XSA Rewritten Policy.pdf" at bounding box center [594, 373] width 906 height 49
click at [1031, 372] on icon "preview file" at bounding box center [1028, 372] width 16 height 13
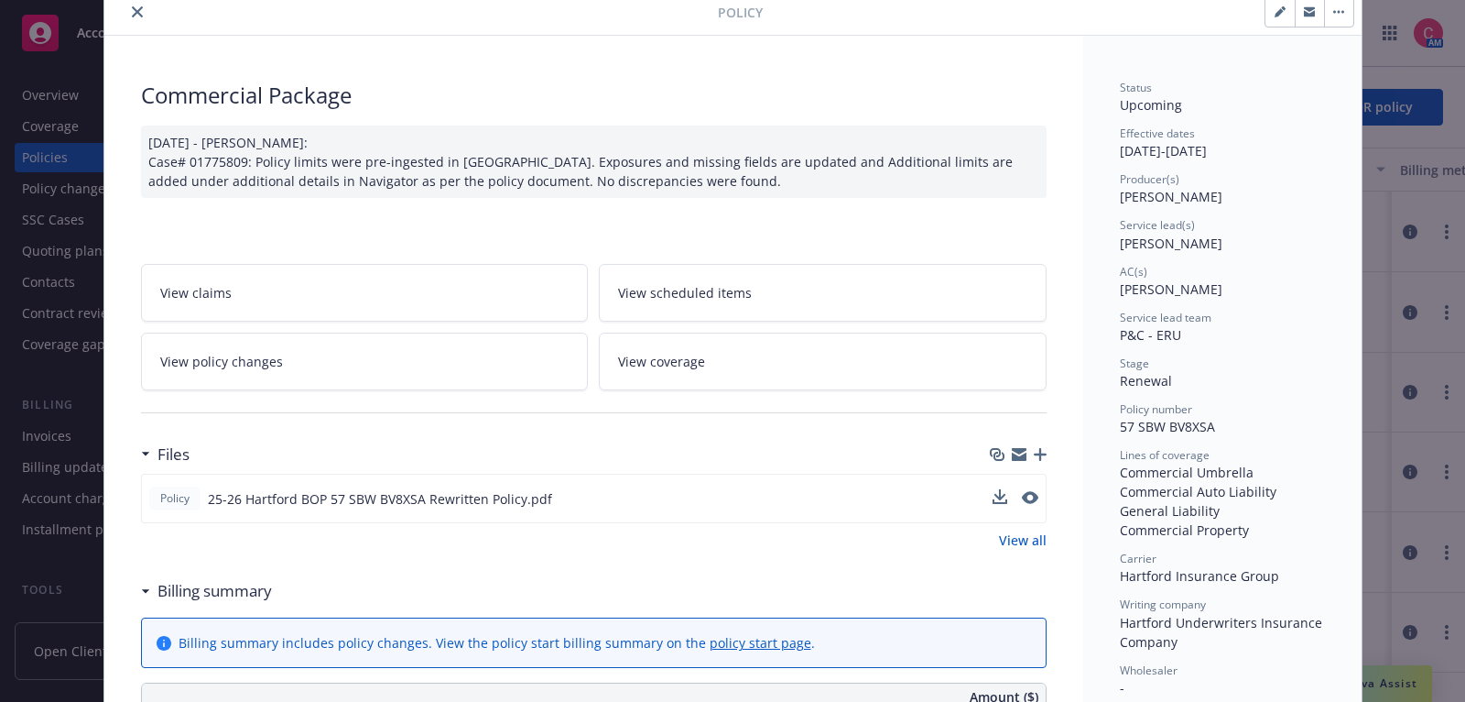
scroll to position [0, 0]
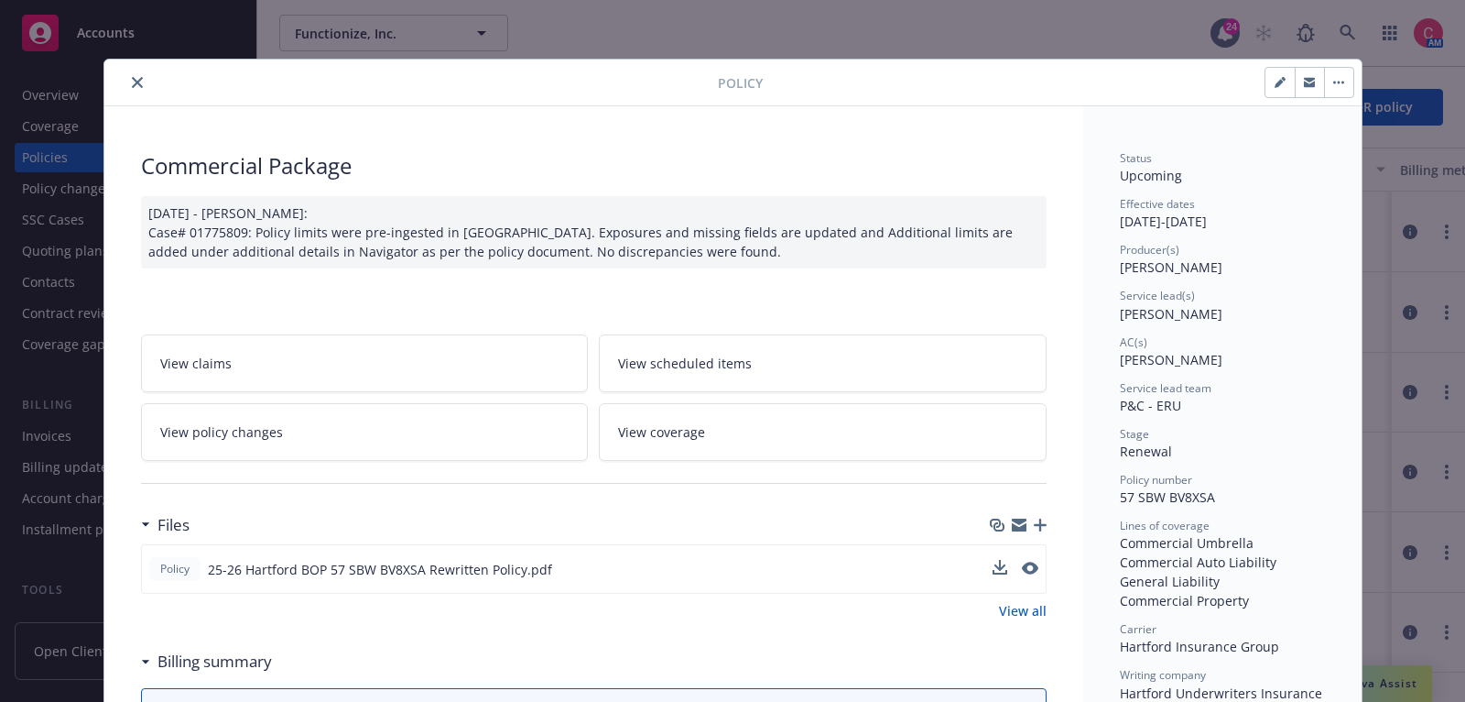
click at [140, 84] on icon "close" at bounding box center [137, 82] width 11 height 11
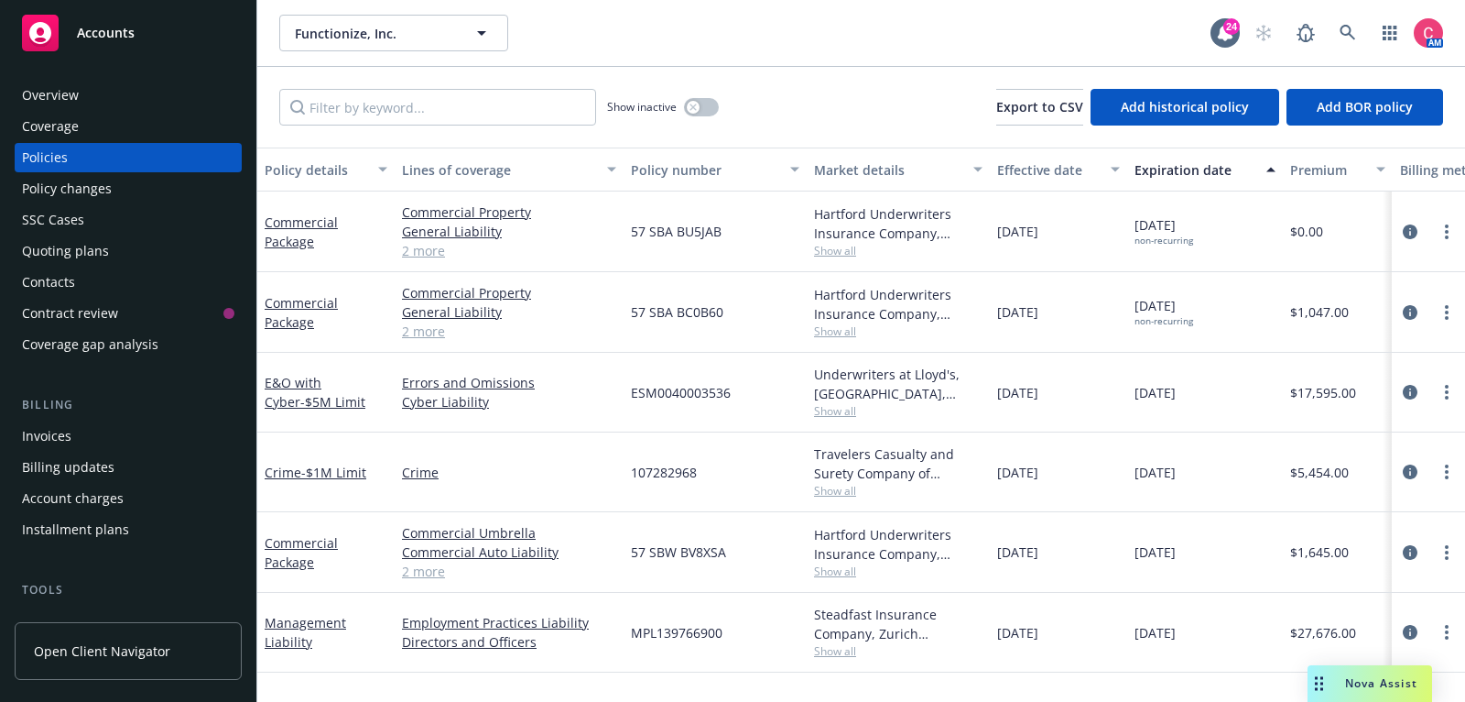
drag, startPoint x: 631, startPoint y: 545, endPoint x: 1252, endPoint y: 561, distance: 621.2
click at [1252, 561] on div "Commercial Package Commercial Umbrella Commercial Auto Liability General Liabil…" at bounding box center [1141, 552] width 1768 height 81
drag, startPoint x: 627, startPoint y: 310, endPoint x: 732, endPoint y: 311, distance: 104.4
click at [732, 311] on div "57 SBA BC0B60" at bounding box center [715, 312] width 183 height 81
click at [1448, 308] on icon "more" at bounding box center [1447, 312] width 4 height 15
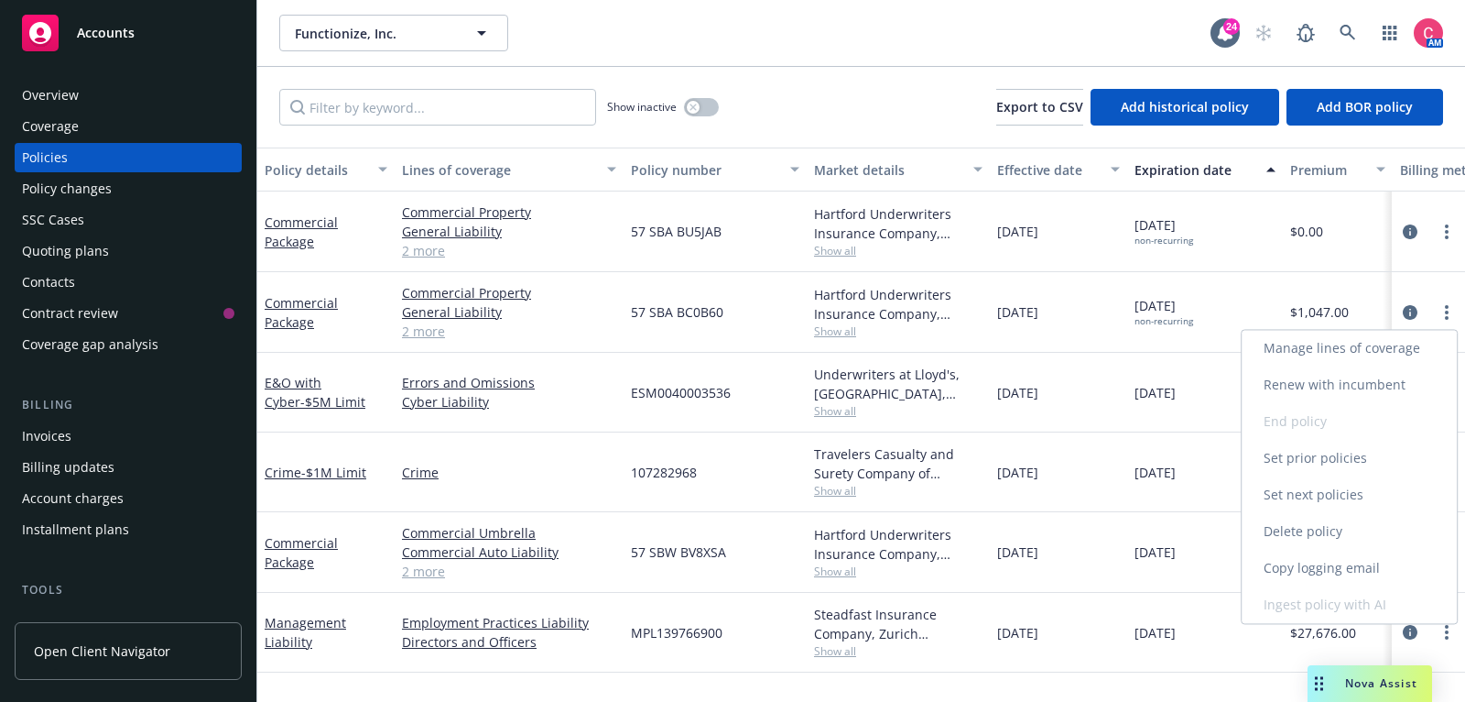
click at [1394, 392] on link "Renew with incumbent" at bounding box center [1349, 384] width 215 height 37
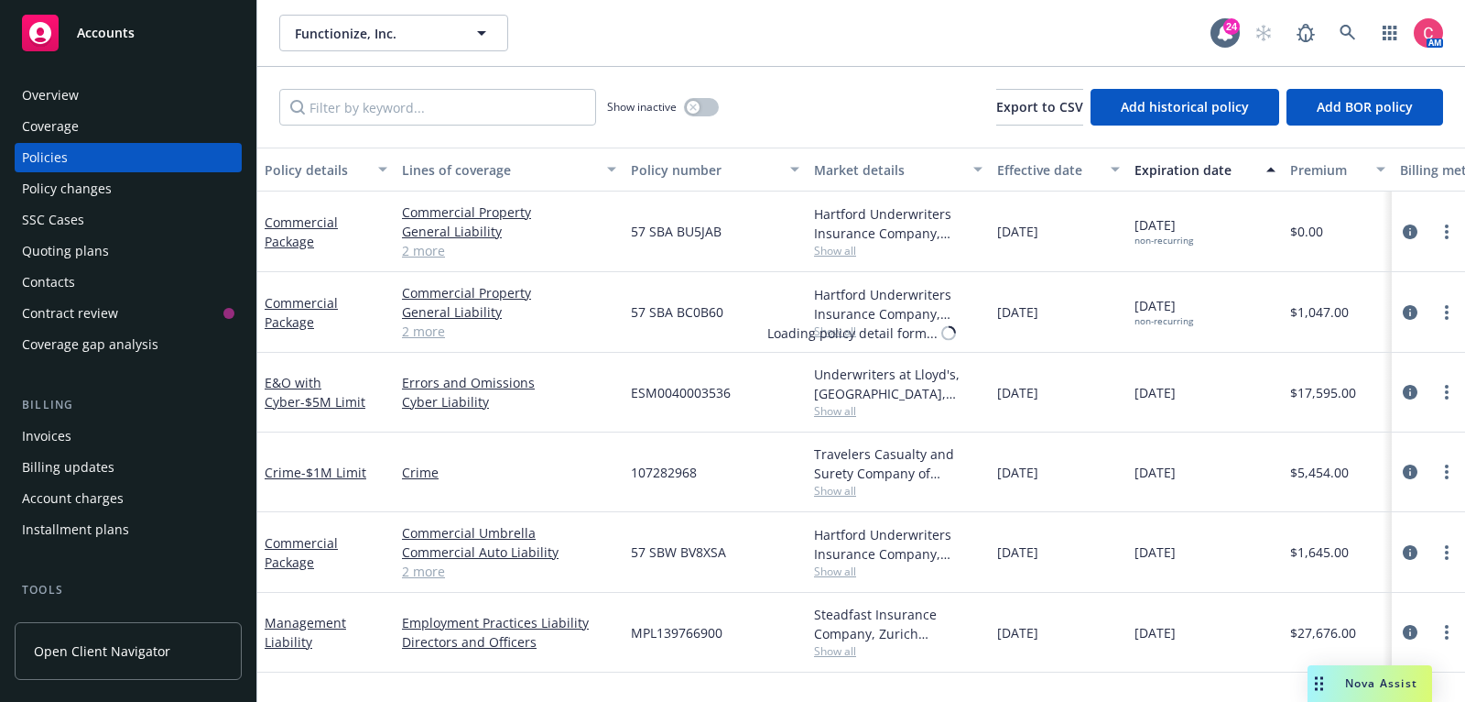
select select "12"
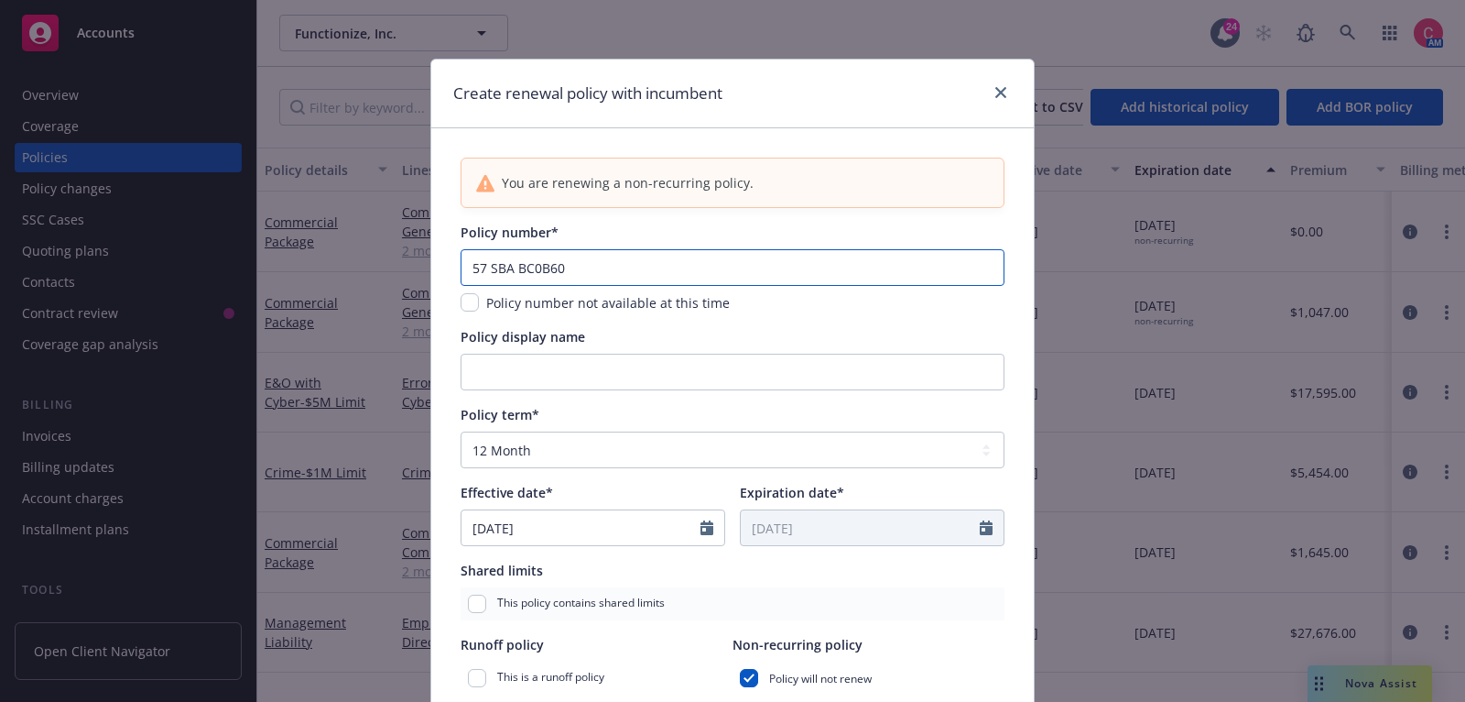
click at [821, 261] on input "57 SBA BC0B60" at bounding box center [733, 267] width 544 height 37
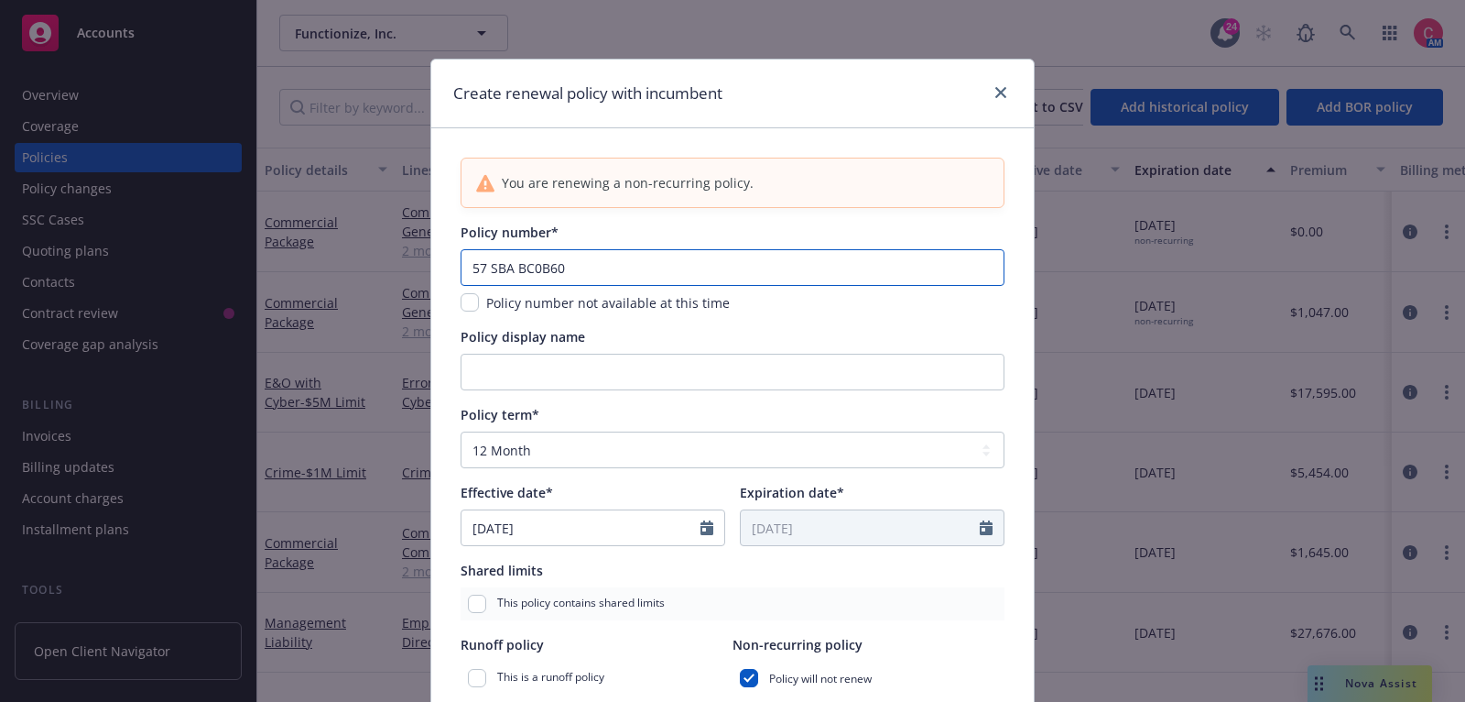
click at [821, 261] on input "57 SBA BC0B60" at bounding box center [733, 267] width 544 height 37
paste input "W BV8XPZ"
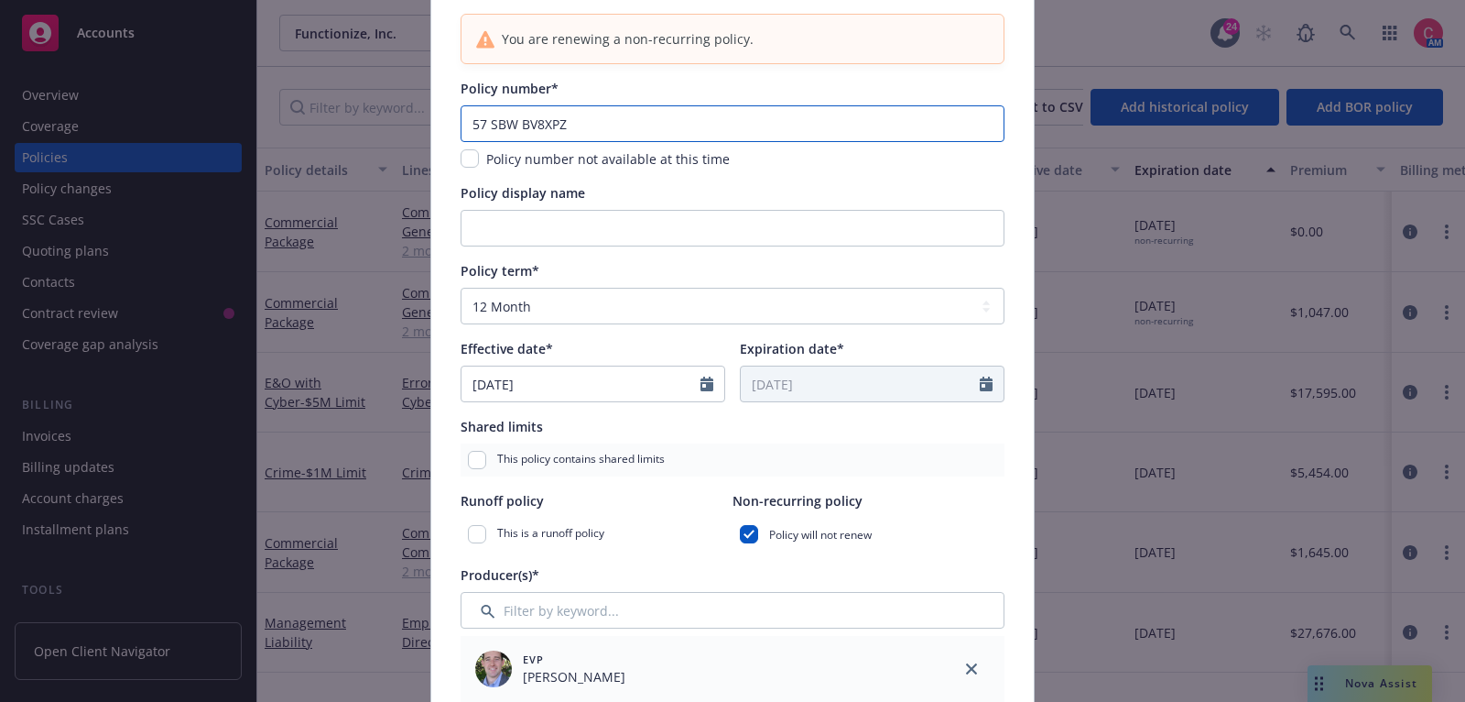
scroll to position [156, 0]
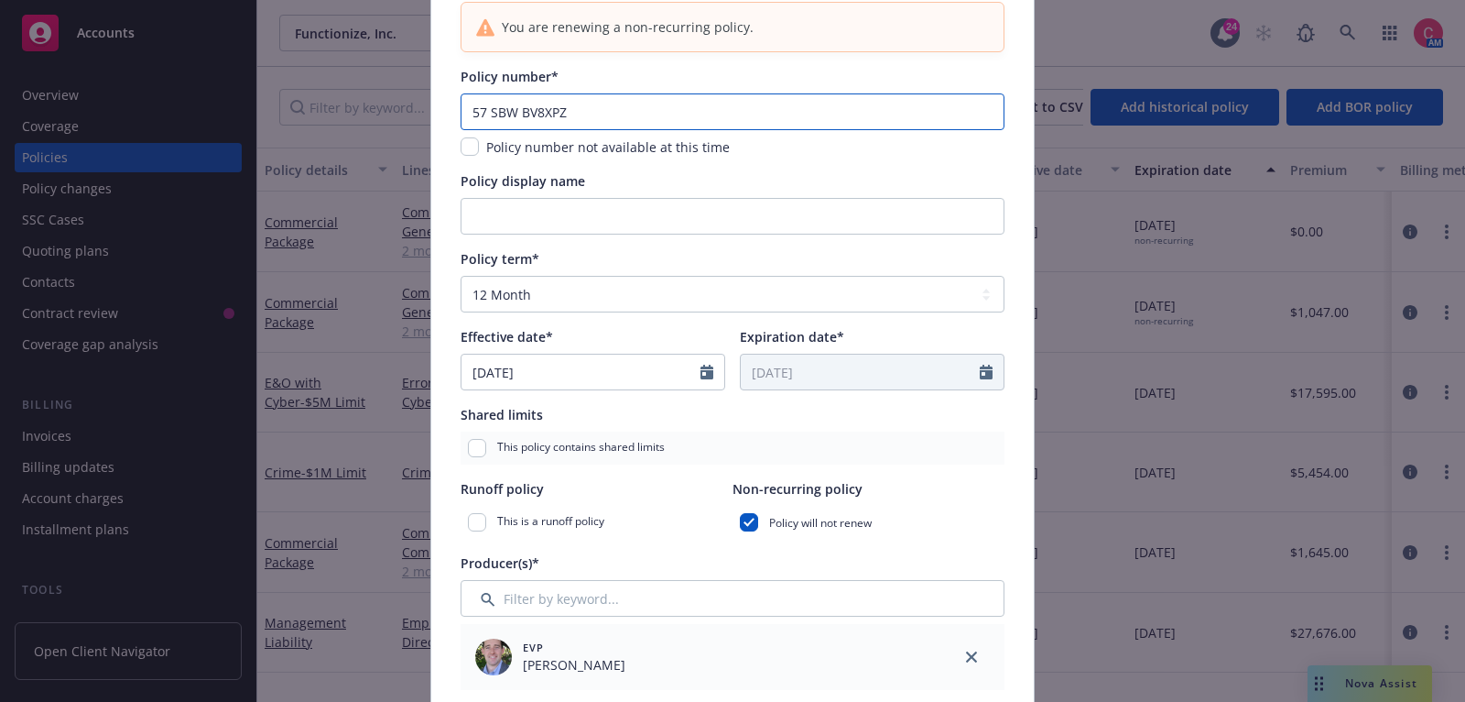
type input "57 SBW BV8XPZ"
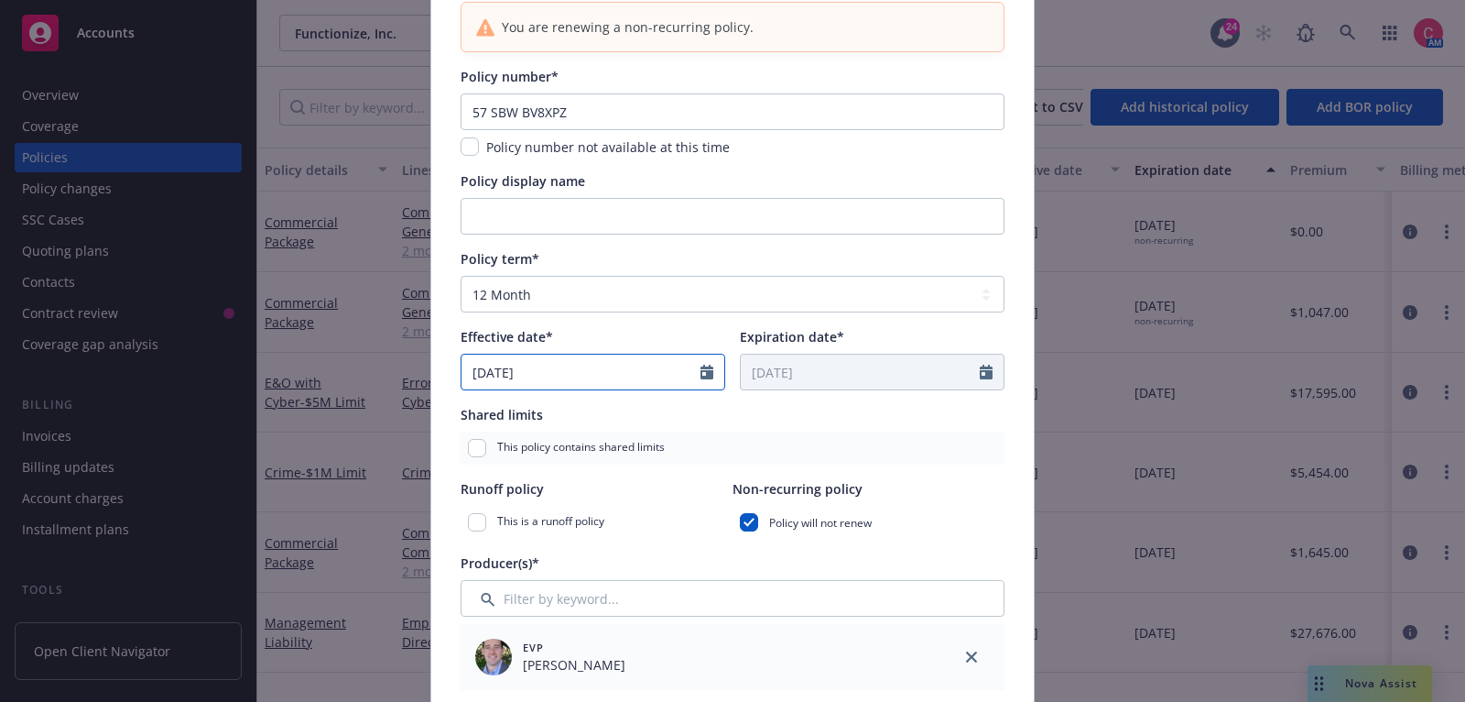
click at [670, 369] on input "06/25/2026" at bounding box center [581, 371] width 239 height 35
select select "6"
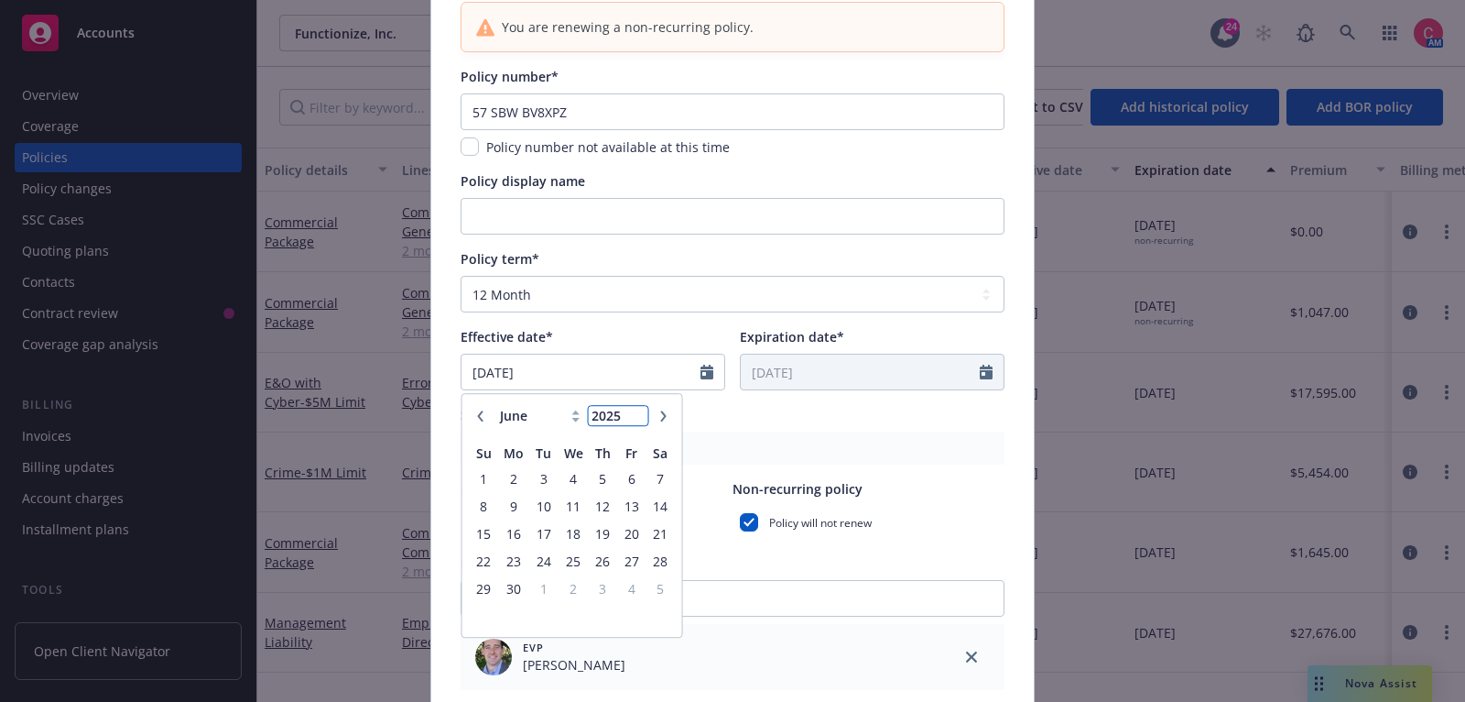
type input "2025"
click at [636, 419] on input "2025" at bounding box center [618, 416] width 60 height 19
click at [572, 556] on span "25" at bounding box center [574, 561] width 27 height 23
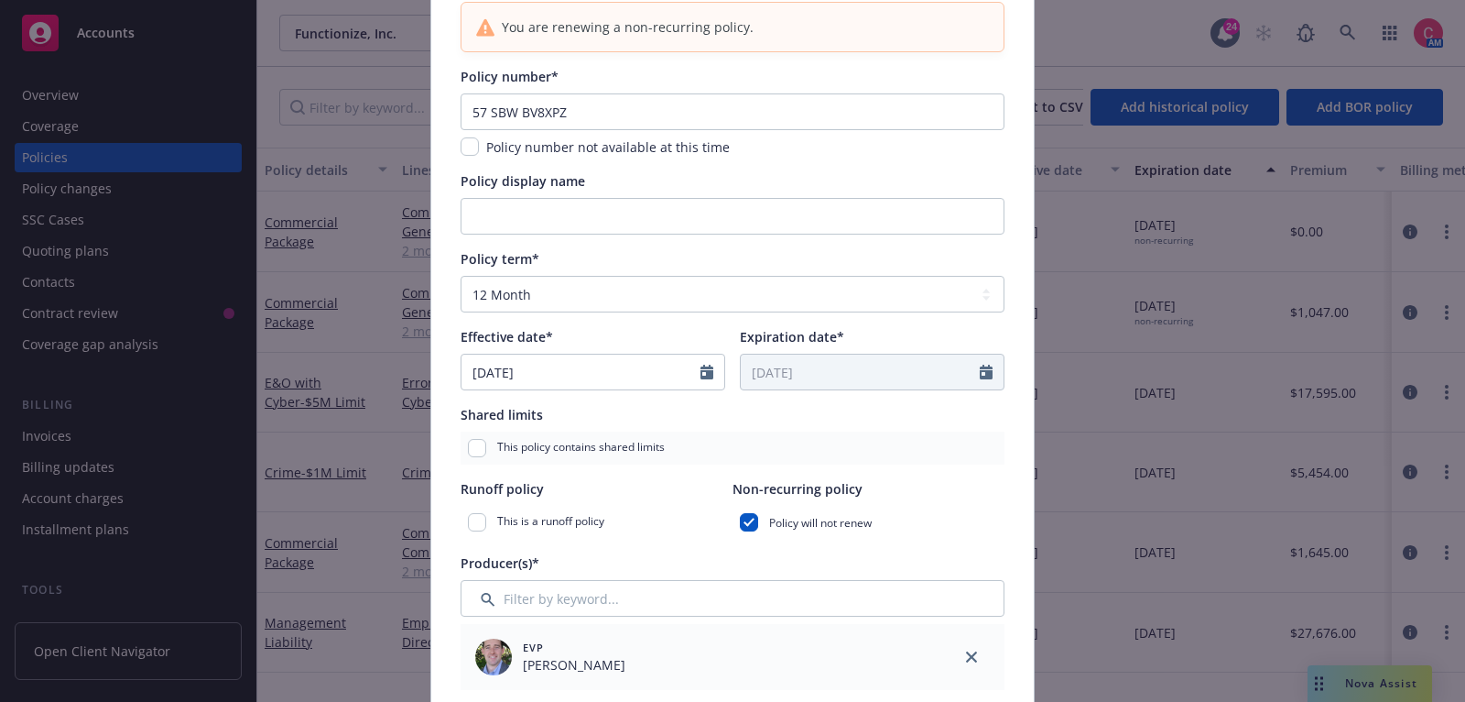
type input "06/25/2025"
type input "06/25/2026"
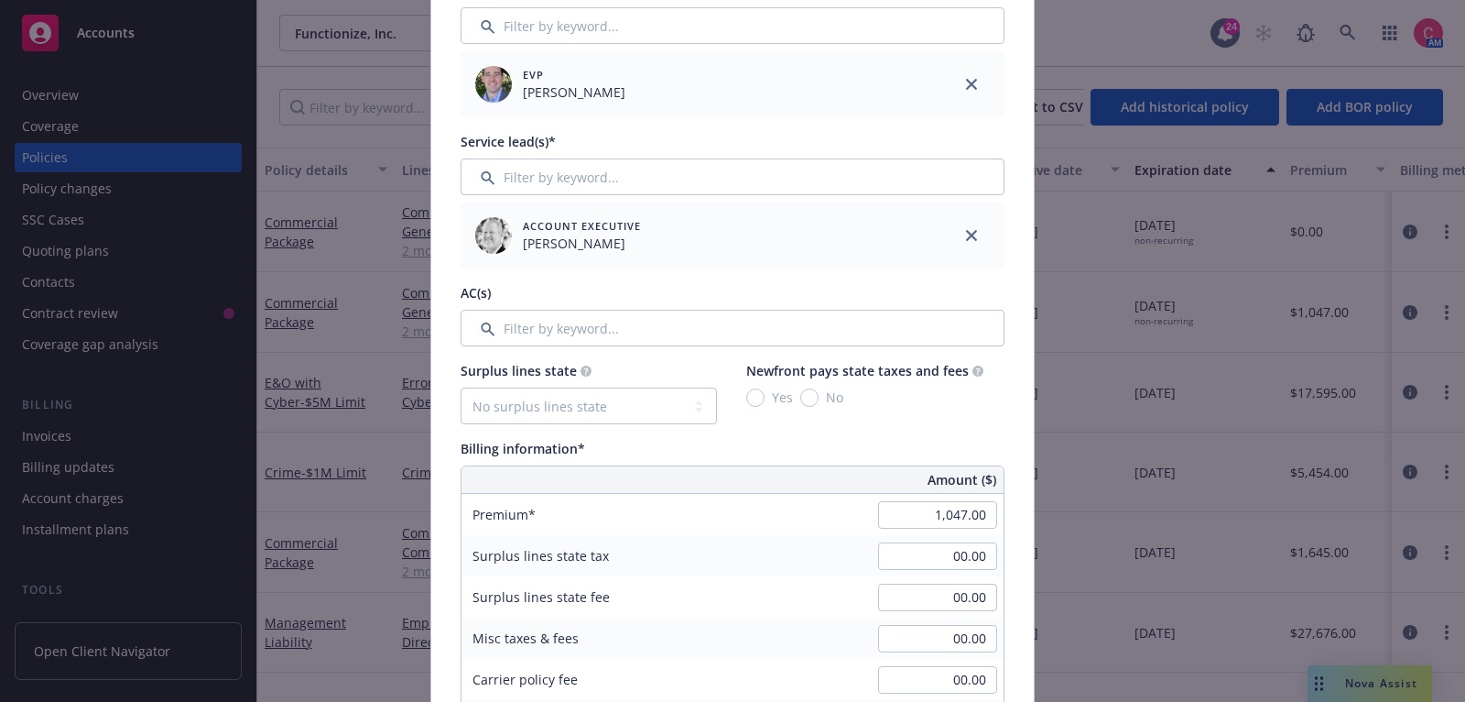
scroll to position [788, 0]
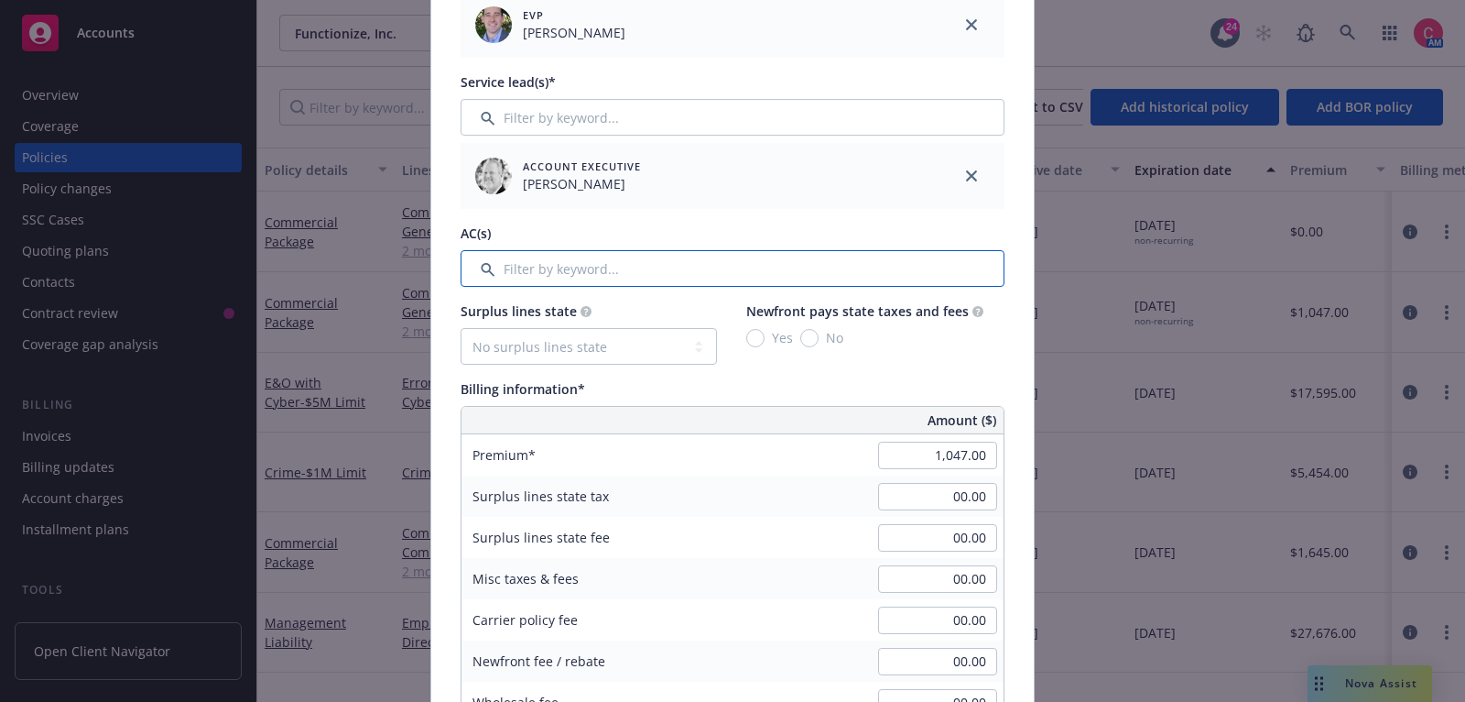
click at [716, 264] on input "Filter by keyword..." at bounding box center [733, 268] width 544 height 37
type input "h"
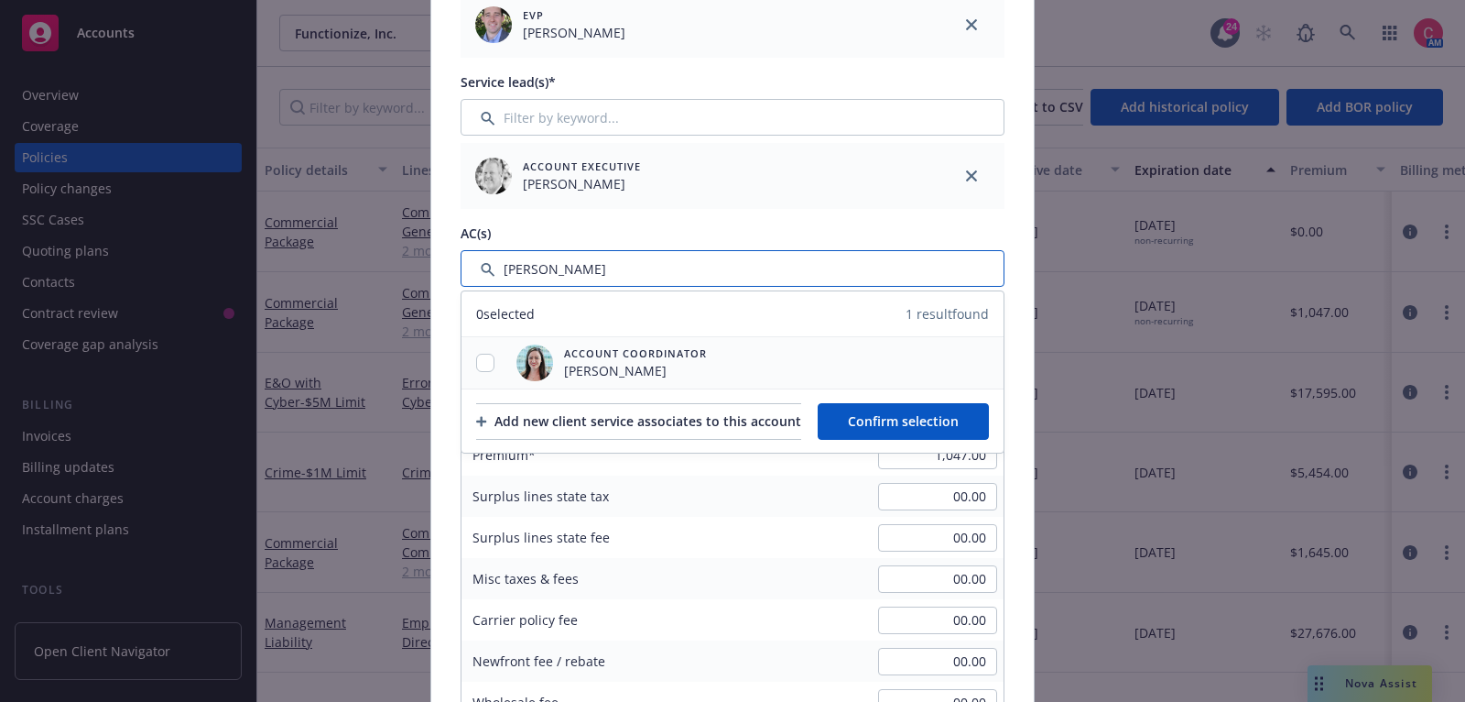
type input "chelsea"
click at [484, 361] on input "checkbox" at bounding box center [485, 363] width 18 height 18
checkbox input "true"
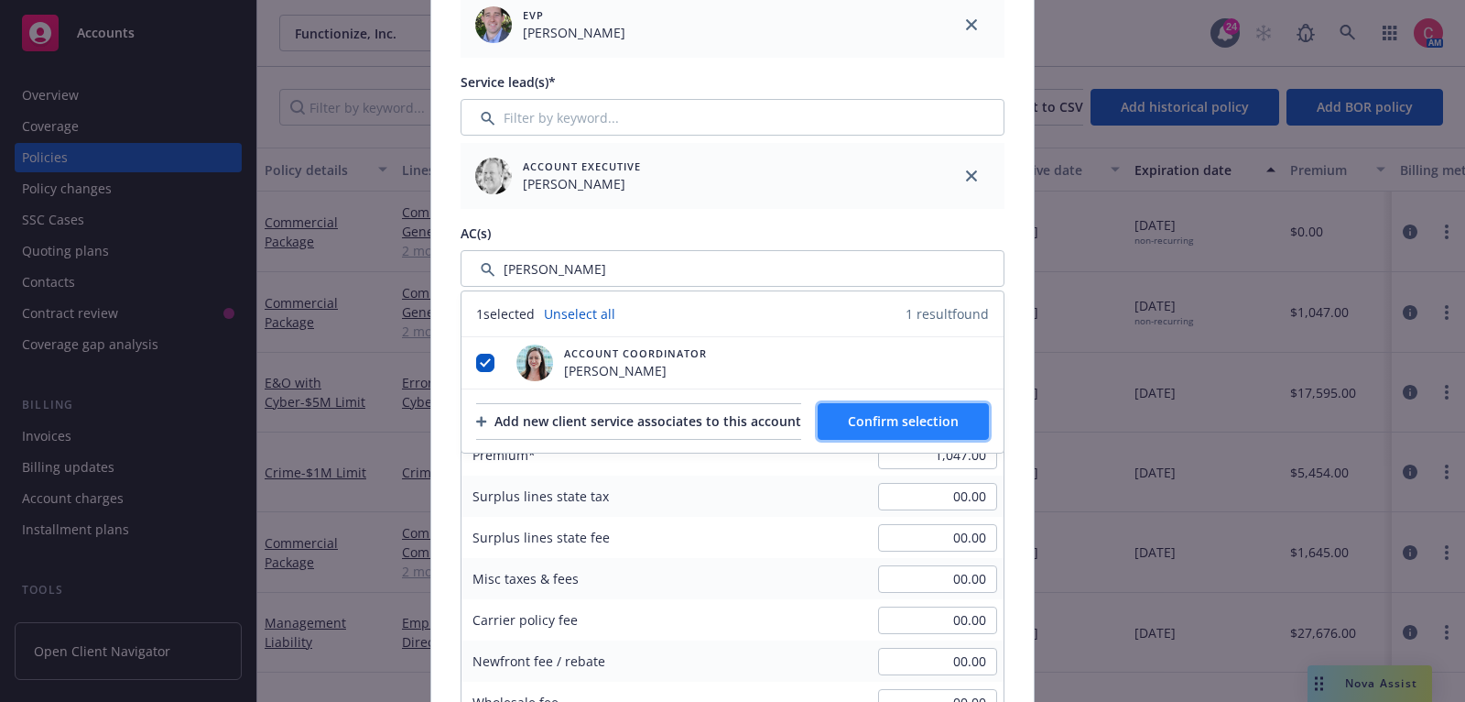
click at [914, 427] on button "Confirm selection" at bounding box center [903, 421] width 171 height 37
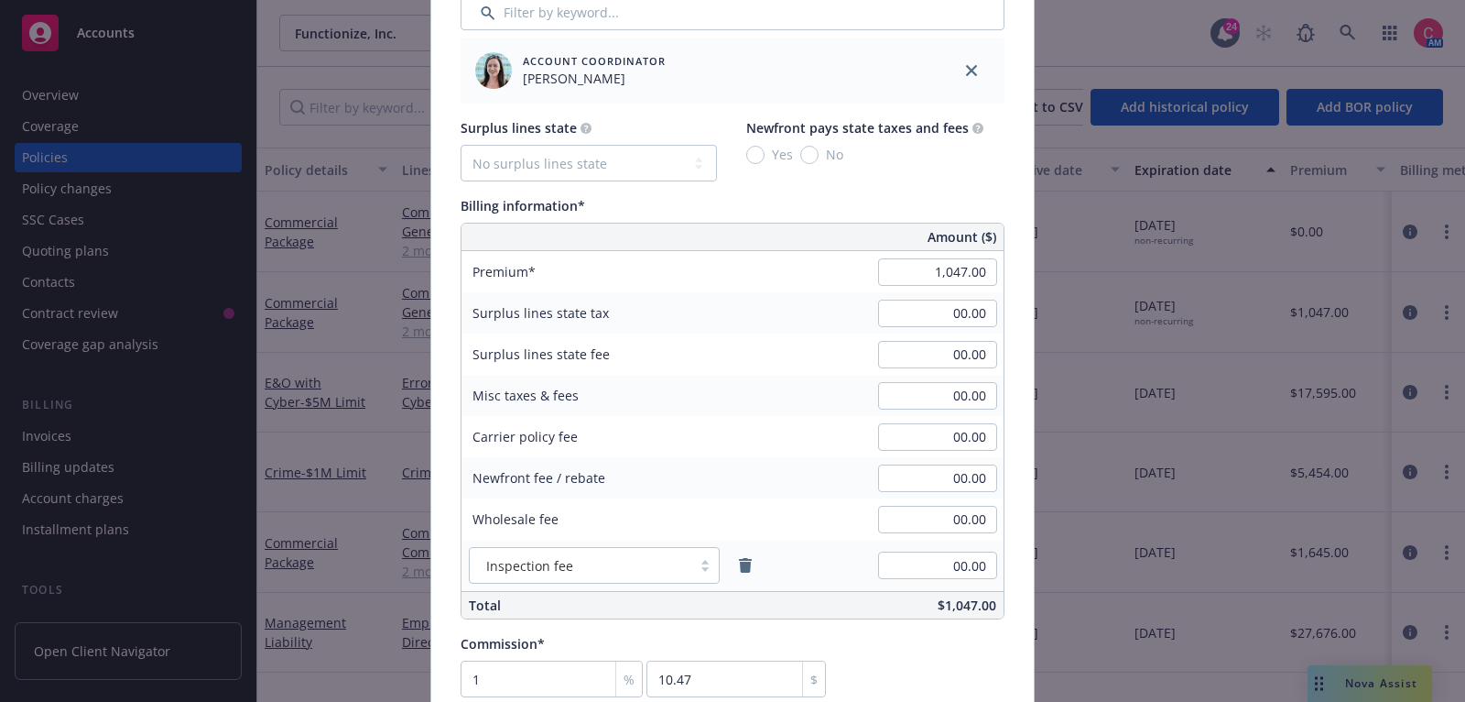
scroll to position [1053, 0]
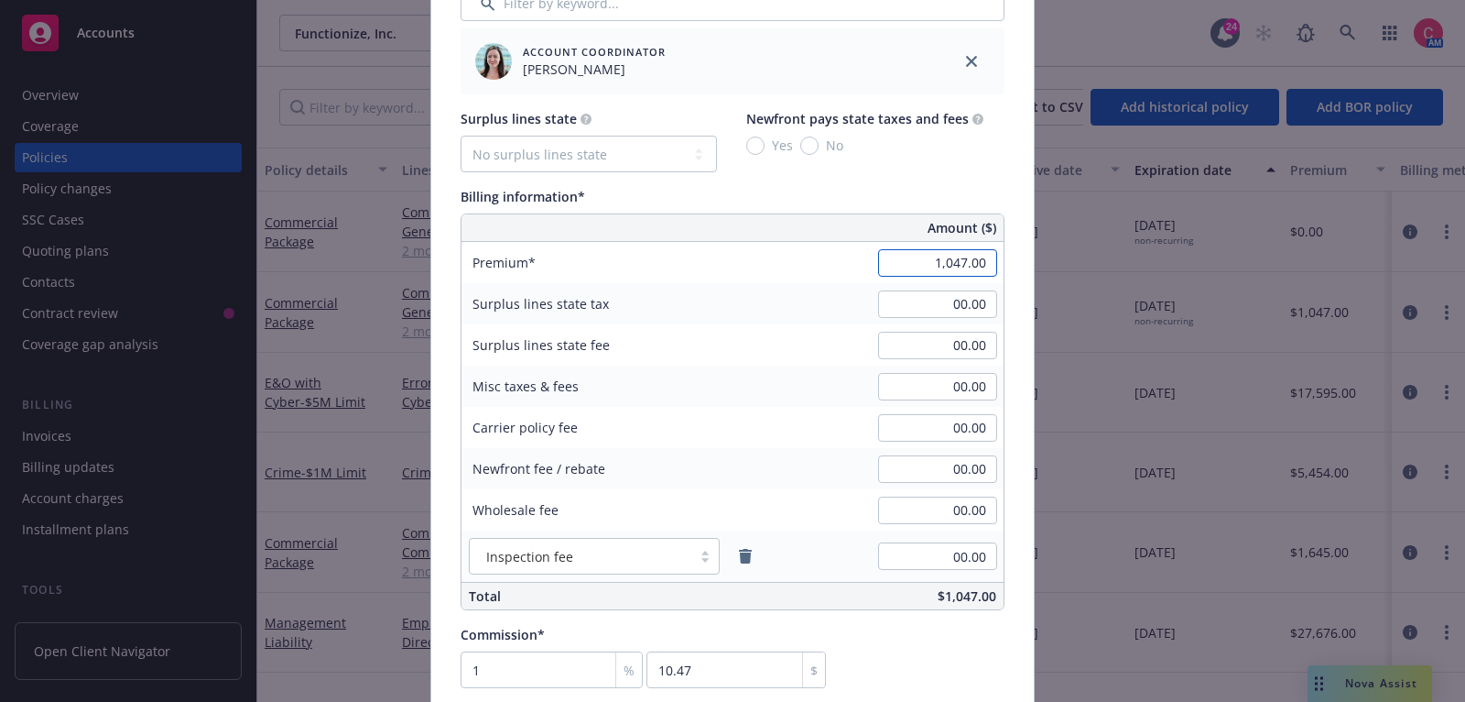
click at [971, 263] on input "1,047.00" at bounding box center [937, 262] width 119 height 27
type input "1,554.00"
type input "15.54"
click at [869, 221] on div "Amount ($)" at bounding box center [800, 227] width 407 height 27
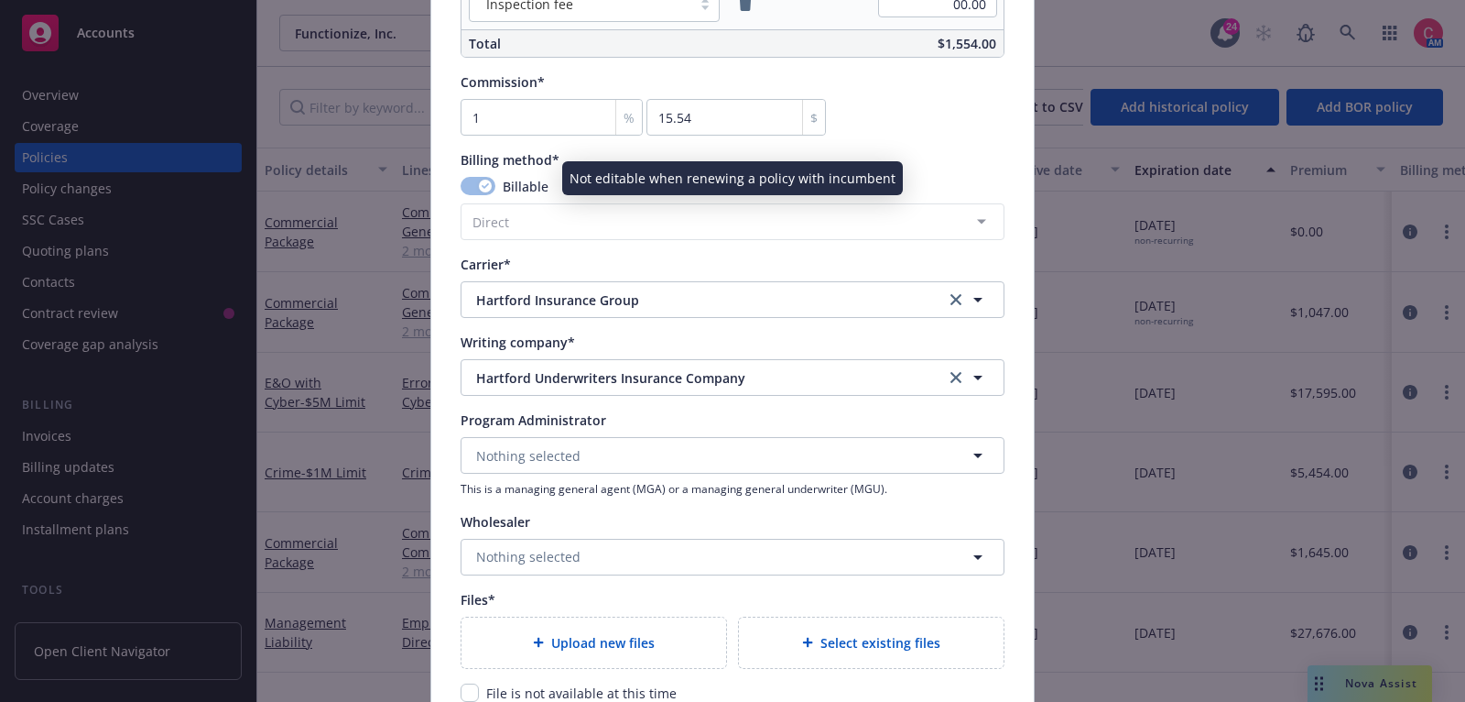
scroll to position [1612, 0]
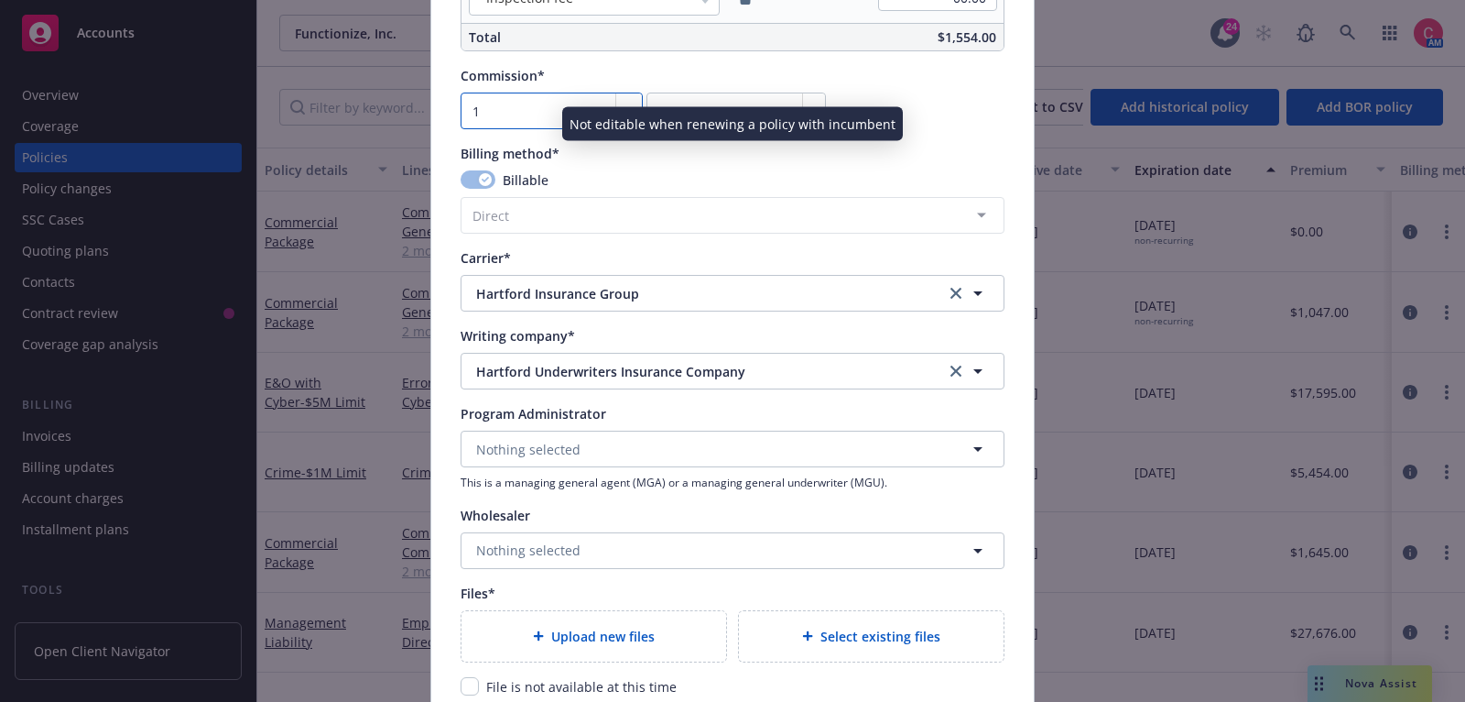
click at [528, 108] on input "1" at bounding box center [552, 111] width 182 height 37
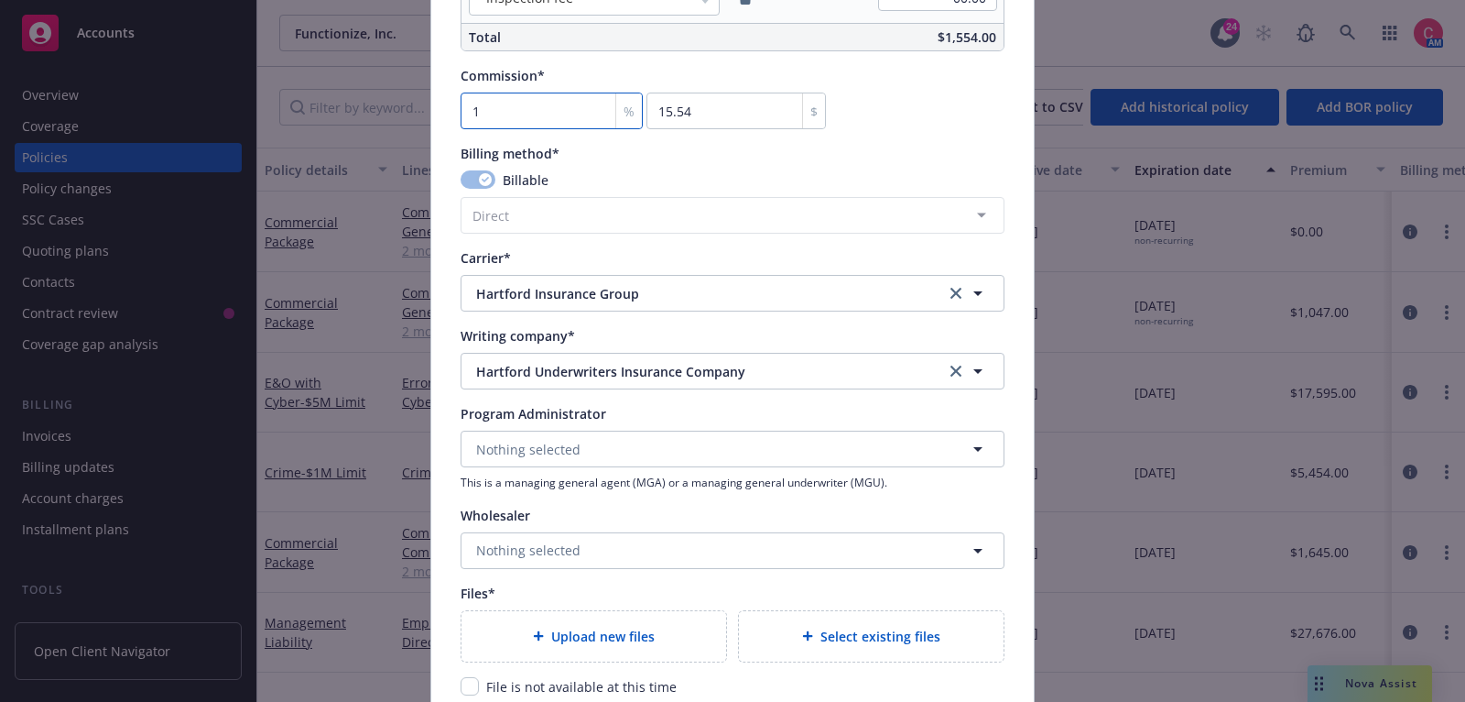
type input "15"
type input "233.1"
type input "15"
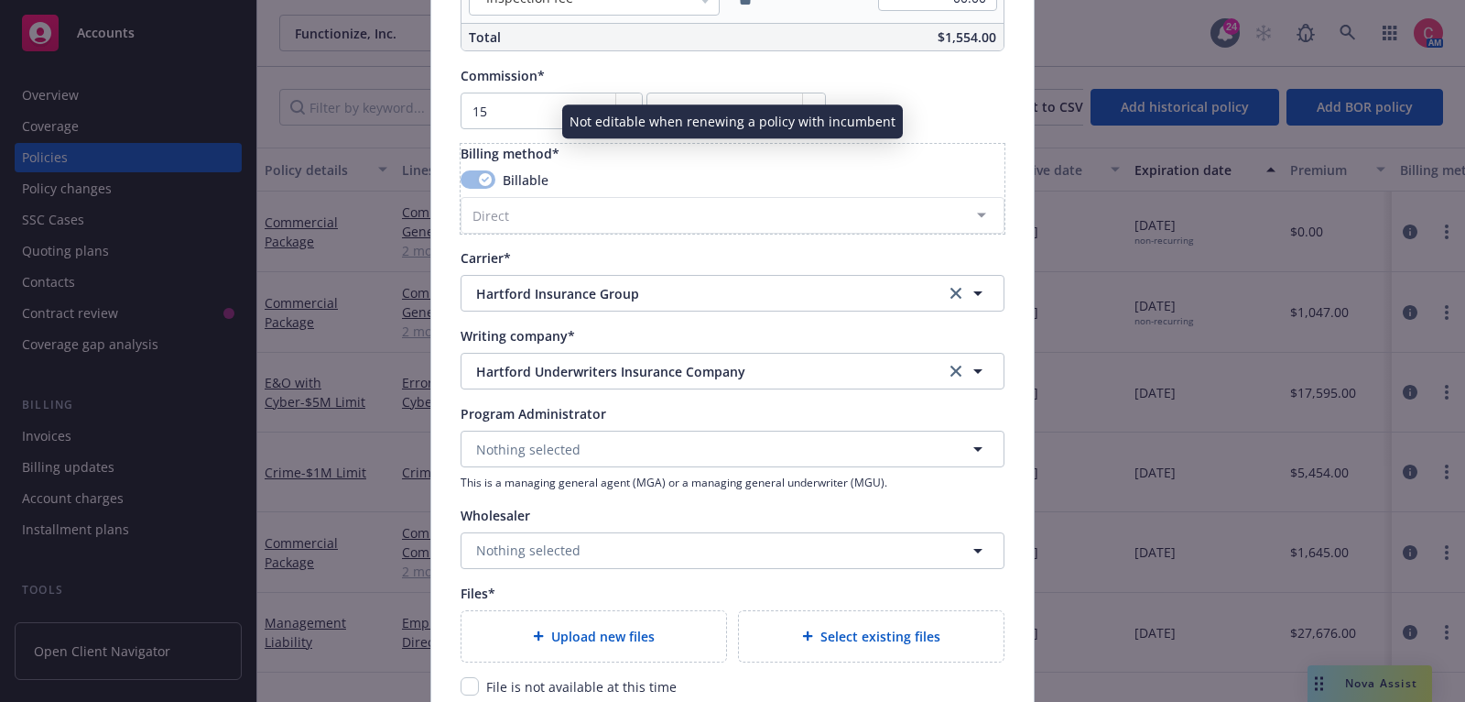
click at [838, 144] on div "Billing method*" at bounding box center [733, 153] width 544 height 19
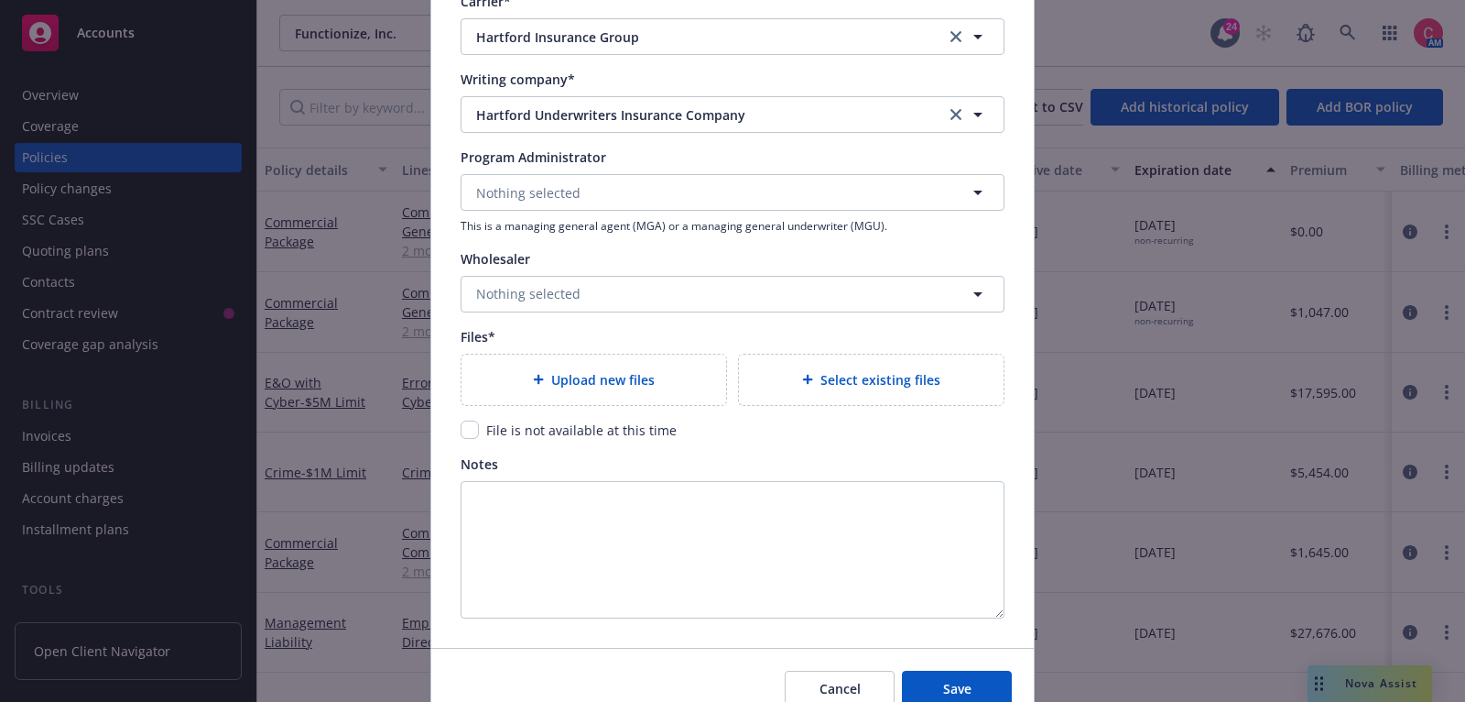
scroll to position [1935, 0]
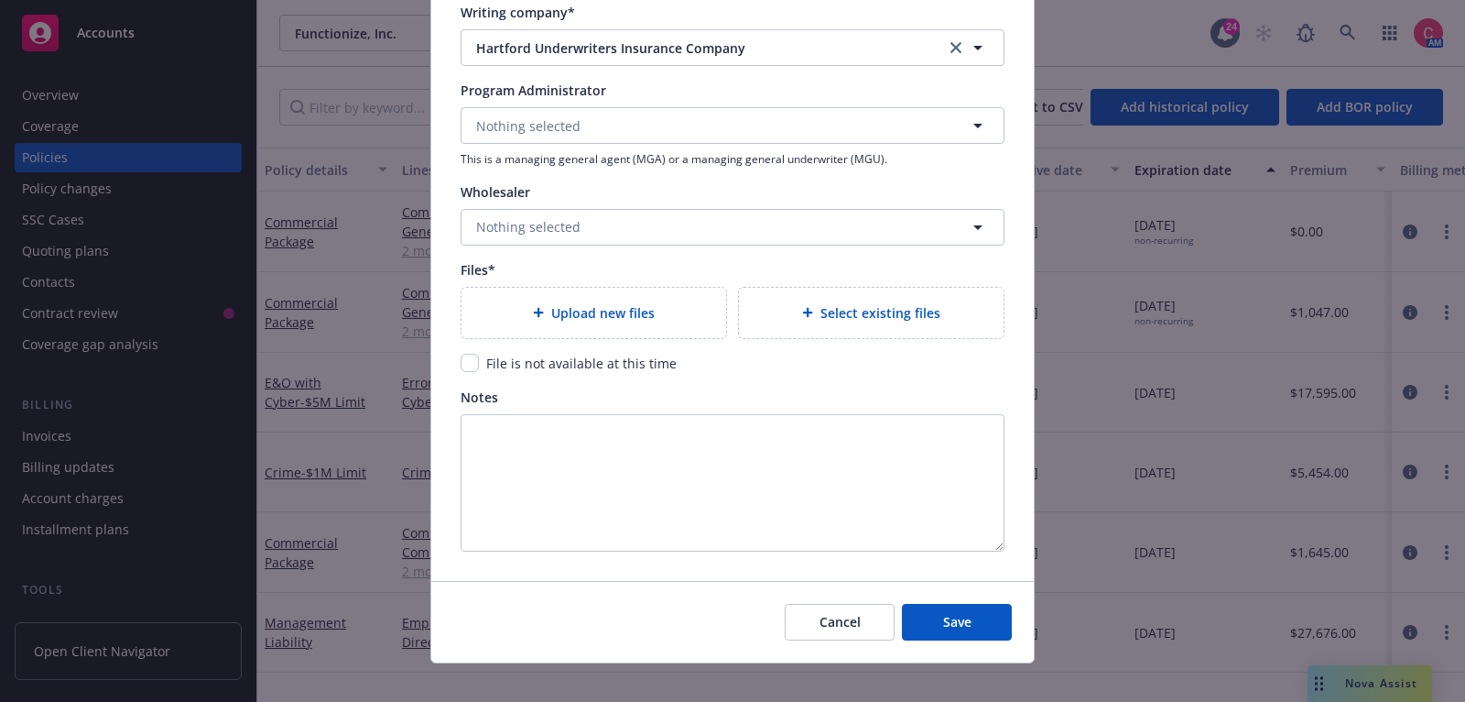
click at [565, 280] on div "Files* Upload new files Select existing files" at bounding box center [733, 299] width 544 height 79
click at [568, 290] on div "Upload new files" at bounding box center [594, 313] width 265 height 50
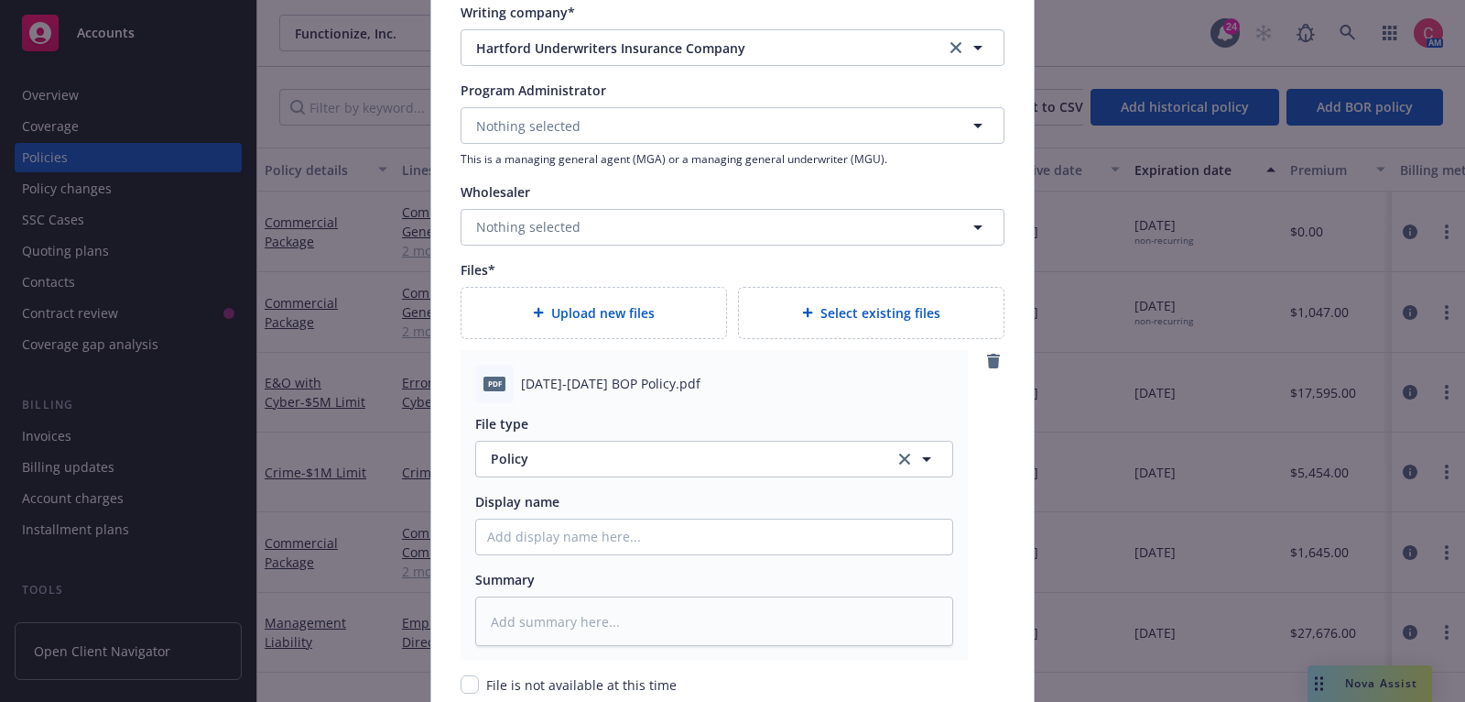
scroll to position [2271, 0]
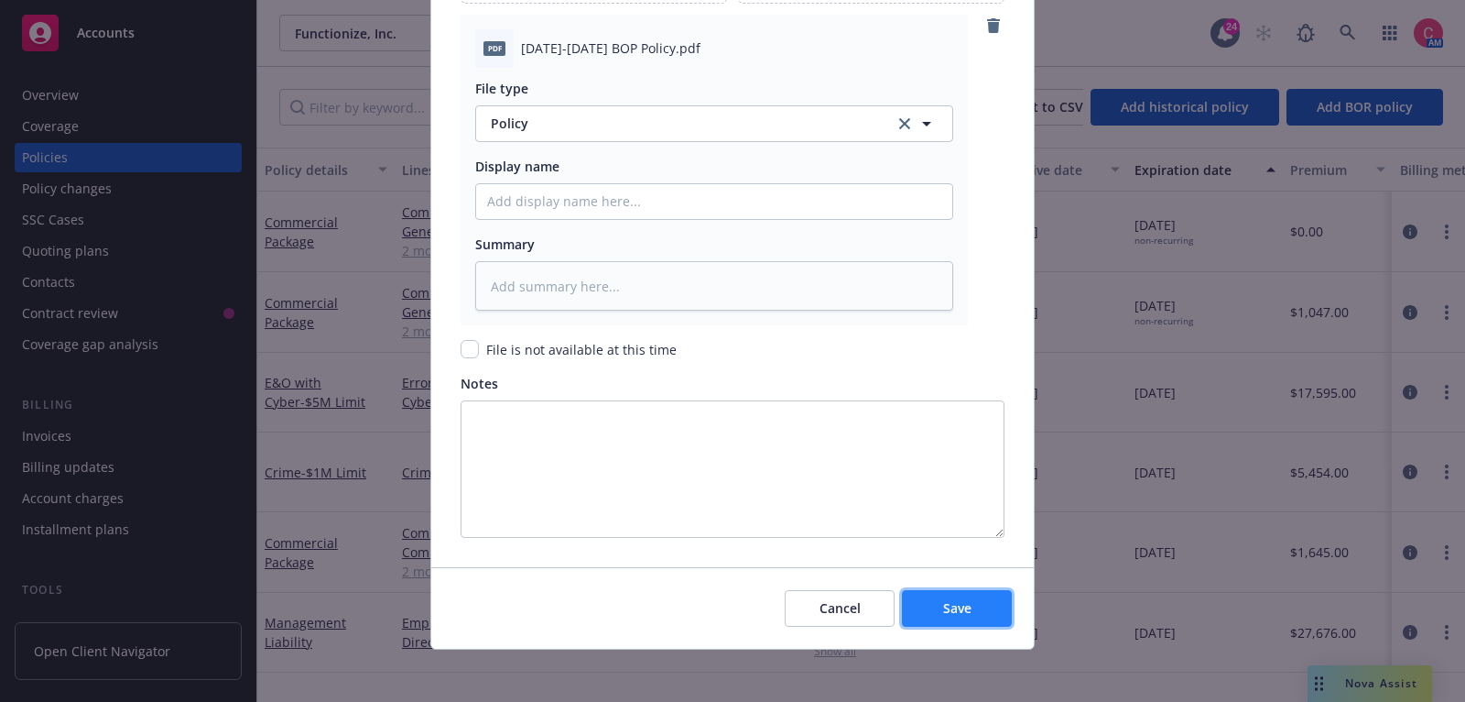
click at [956, 599] on span "Save" at bounding box center [957, 607] width 28 height 17
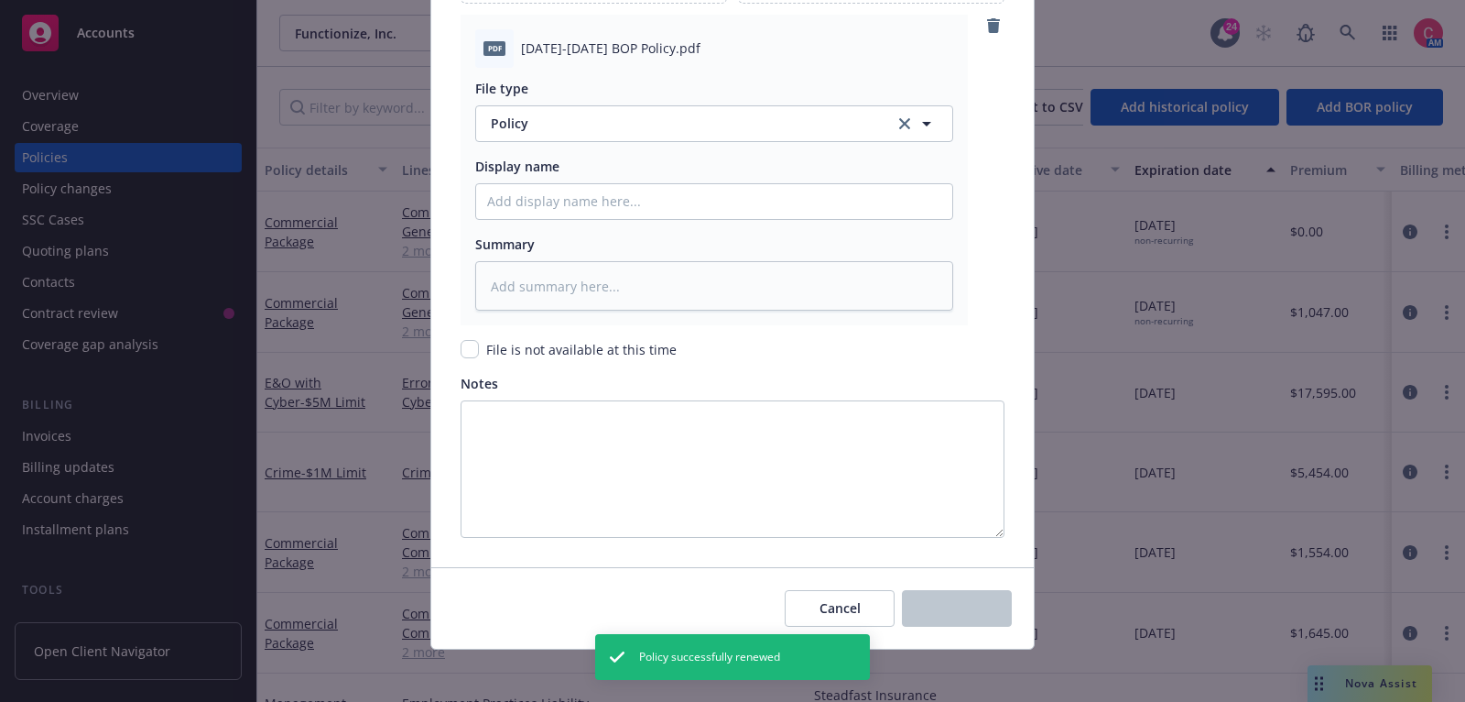
type textarea "x"
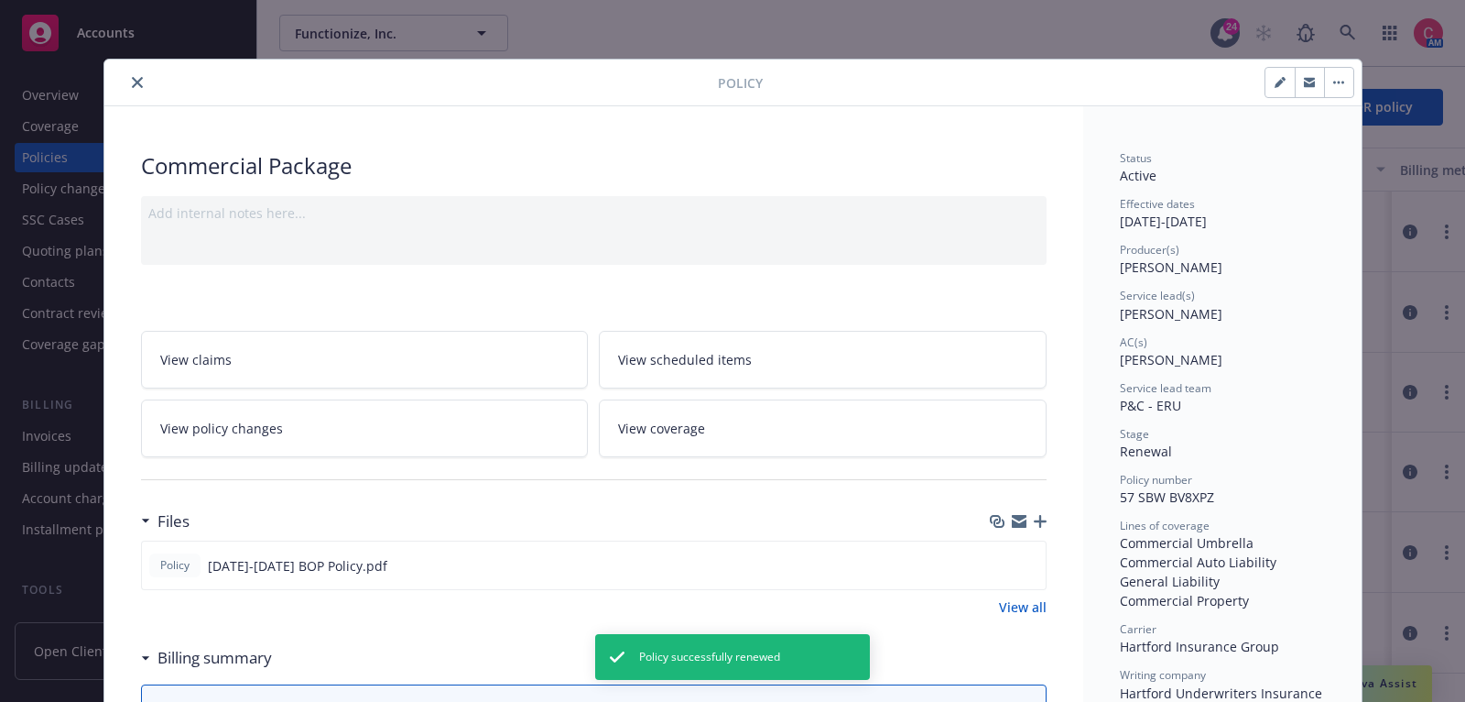
click at [1194, 500] on span "57 SBW BV8XPZ" at bounding box center [1167, 496] width 94 height 17
click at [1351, 77] on button "button" at bounding box center [1338, 82] width 29 height 29
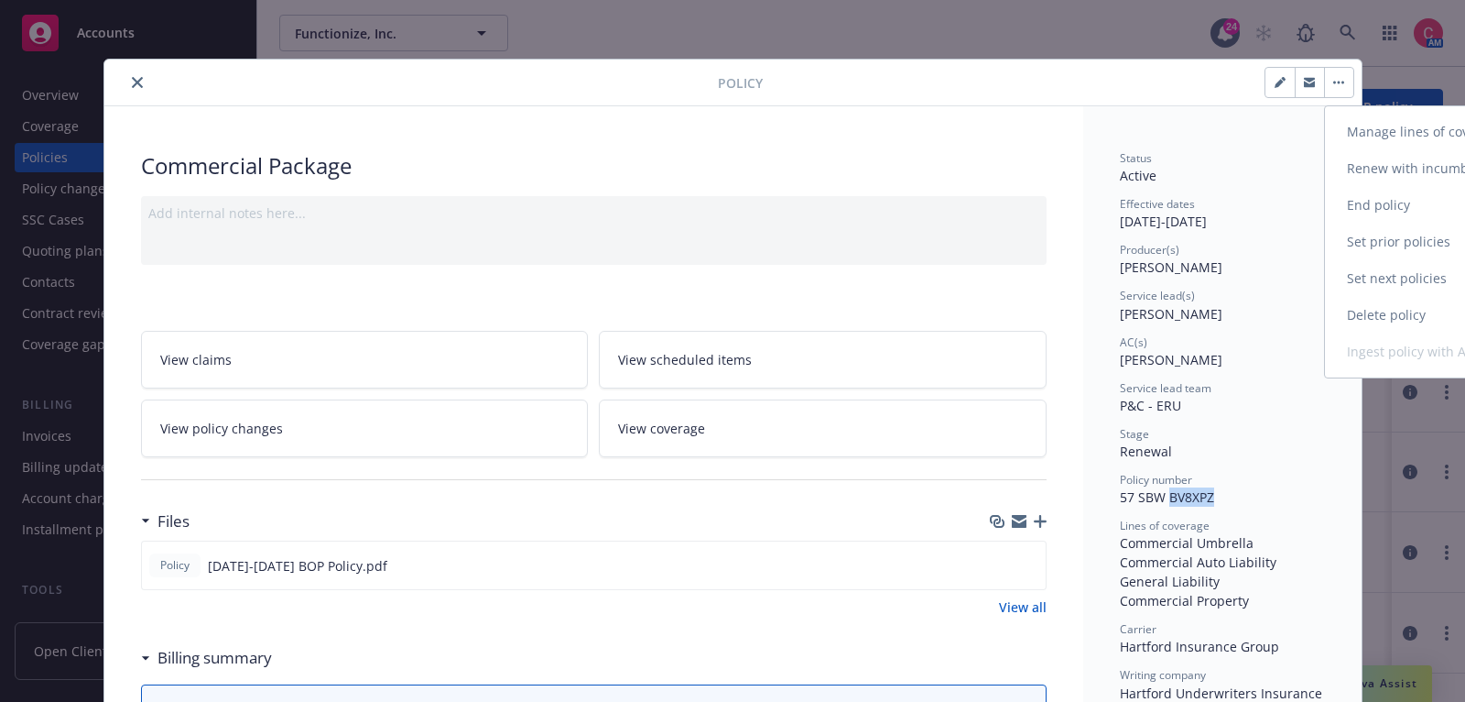
click at [1353, 201] on link "End policy" at bounding box center [1432, 205] width 215 height 37
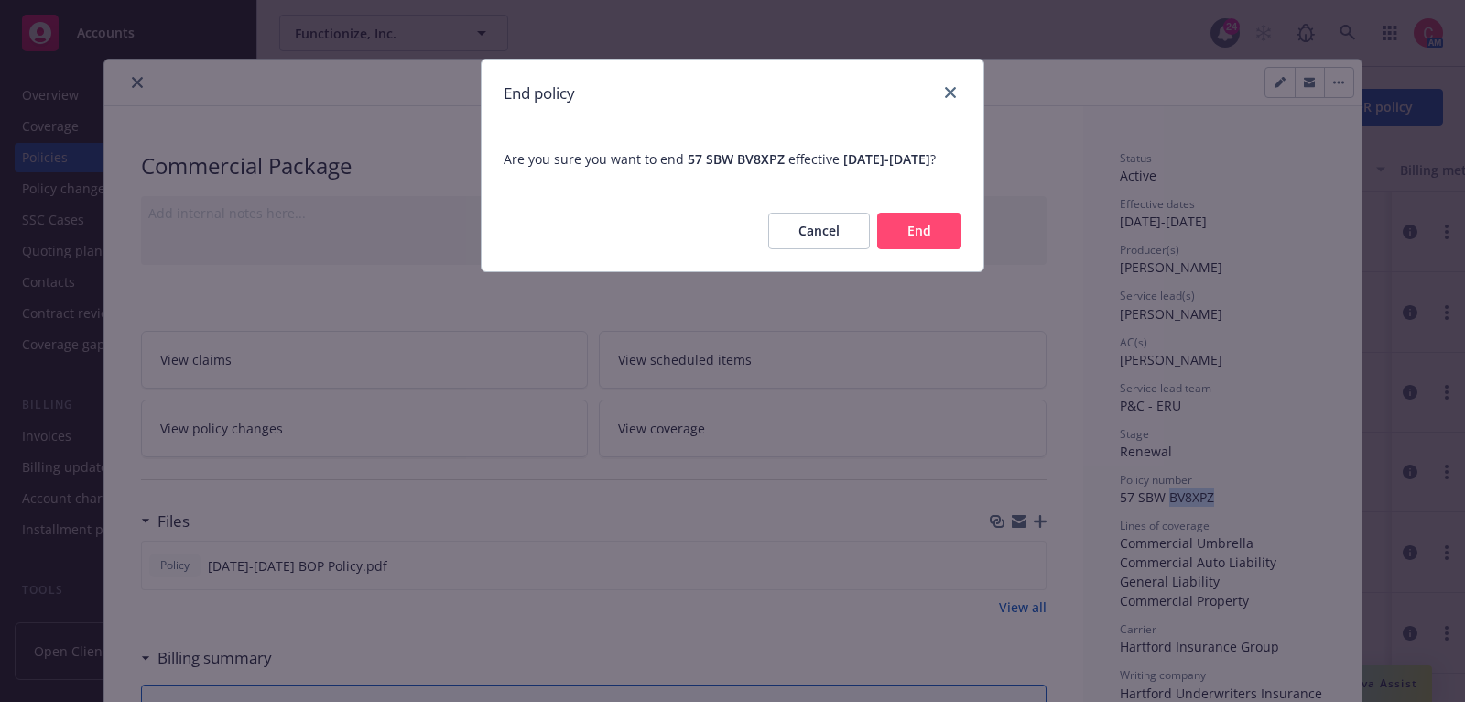
click at [917, 245] on button "End" at bounding box center [919, 230] width 84 height 37
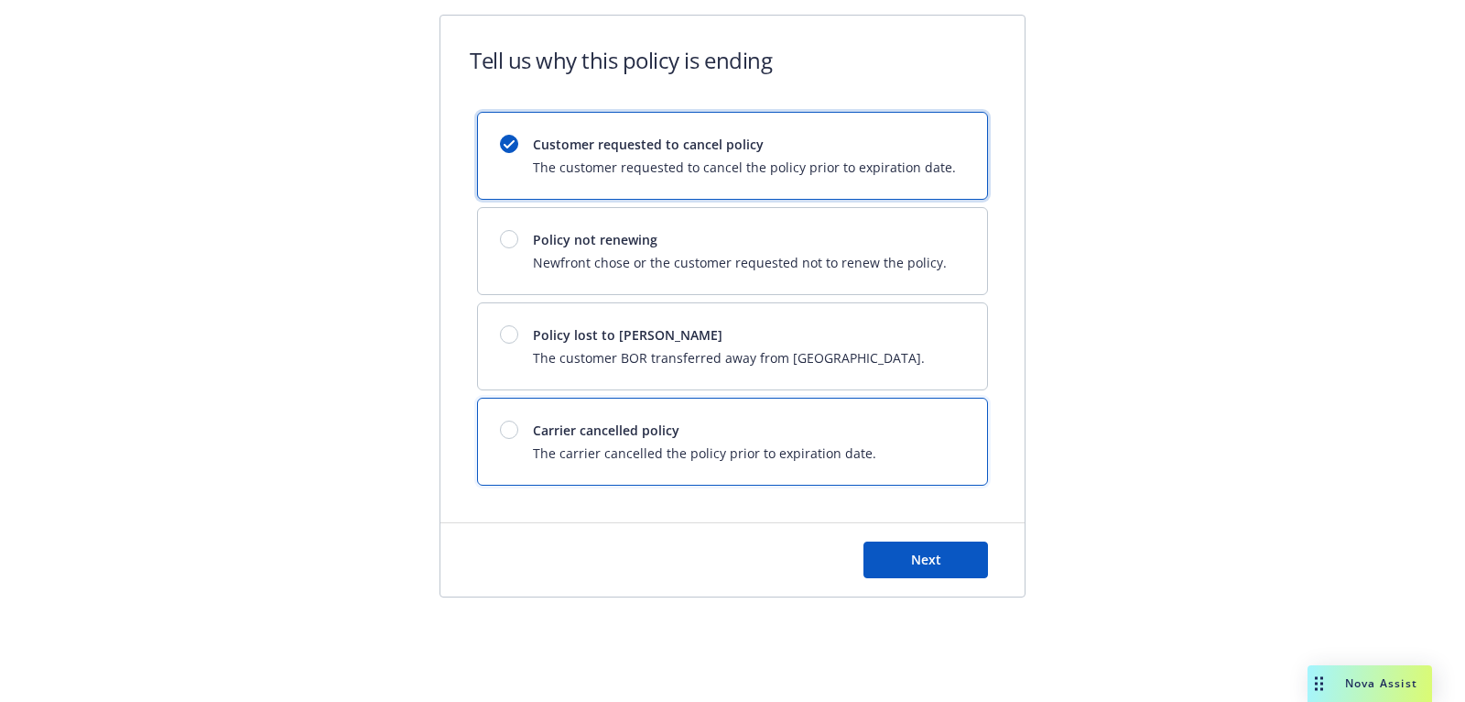
click at [810, 428] on span "Carrier cancelled policy" at bounding box center [704, 429] width 343 height 19
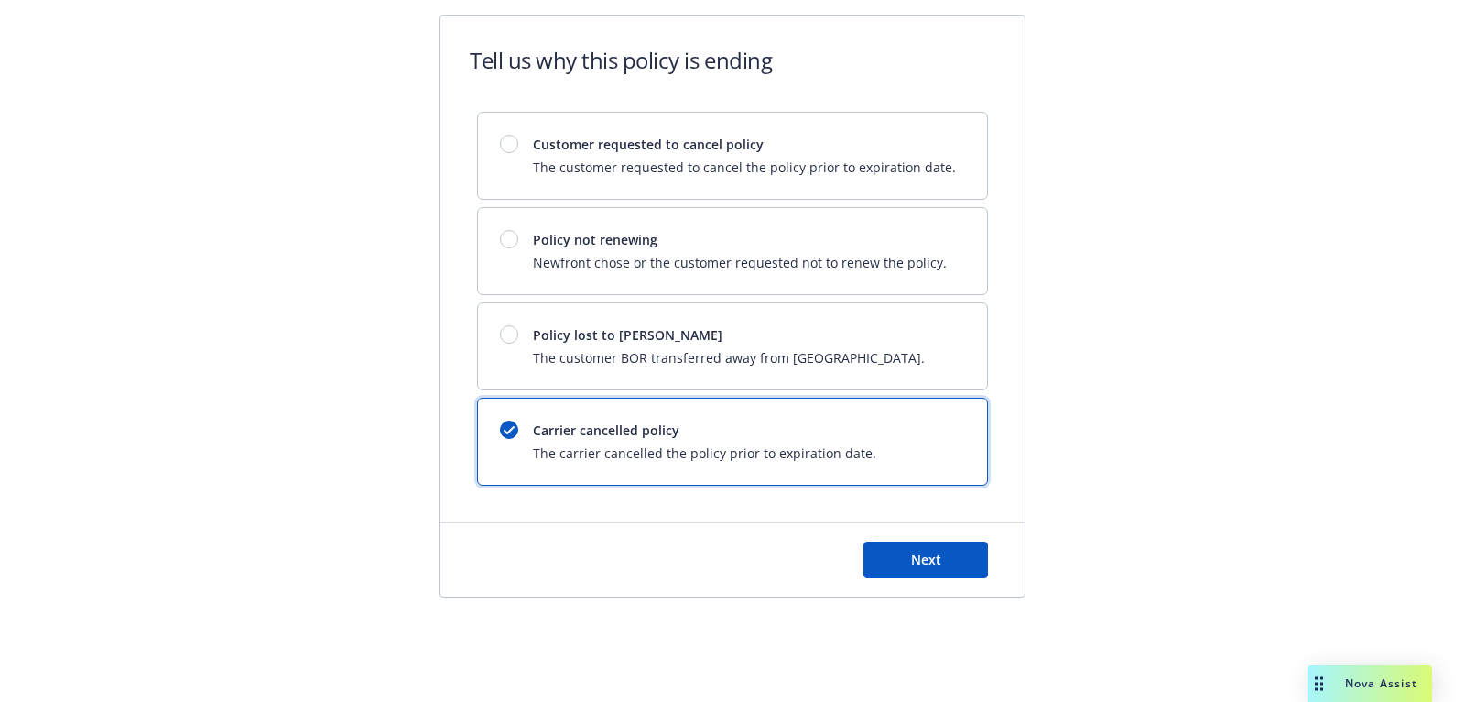
click at [919, 573] on div "Next" at bounding box center [733, 559] width 584 height 73
click at [919, 559] on span "Next" at bounding box center [926, 558] width 30 height 17
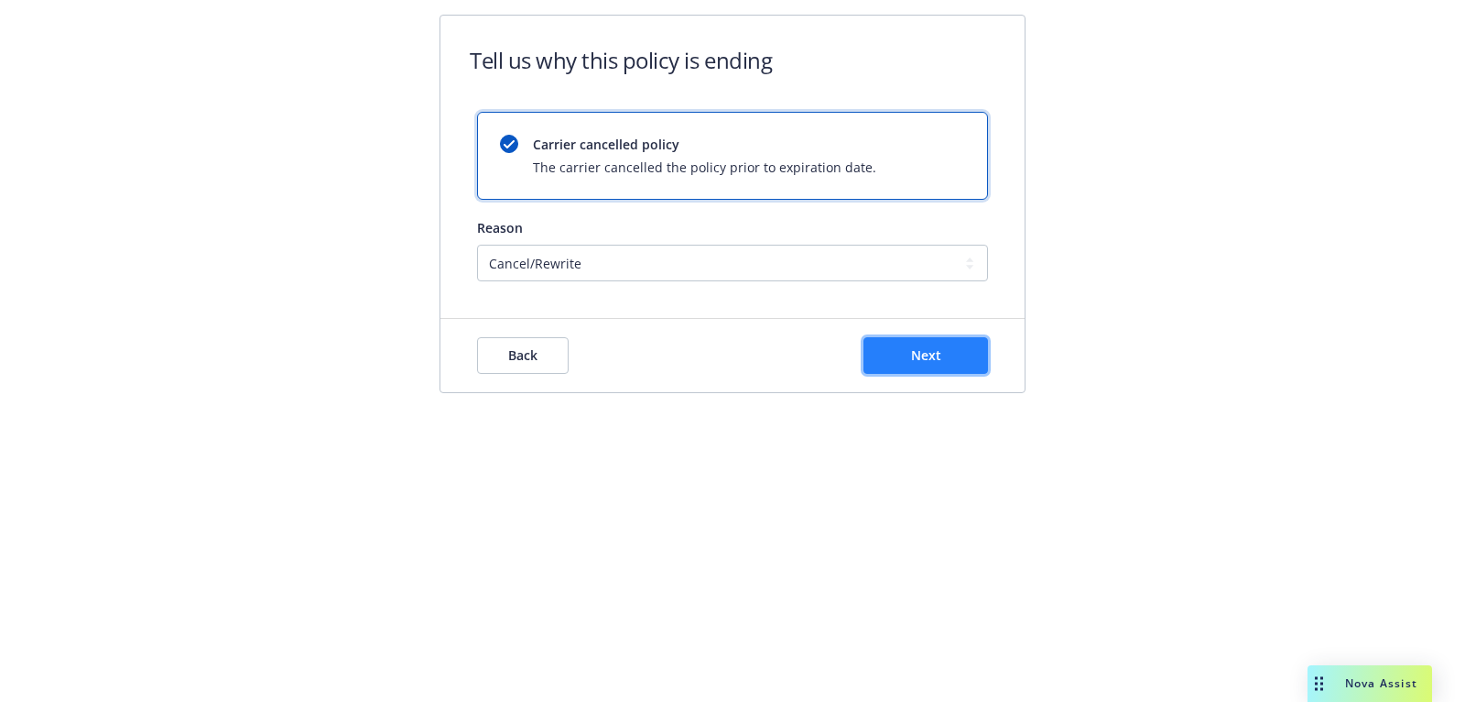
click at [929, 357] on span "Next" at bounding box center [926, 354] width 30 height 17
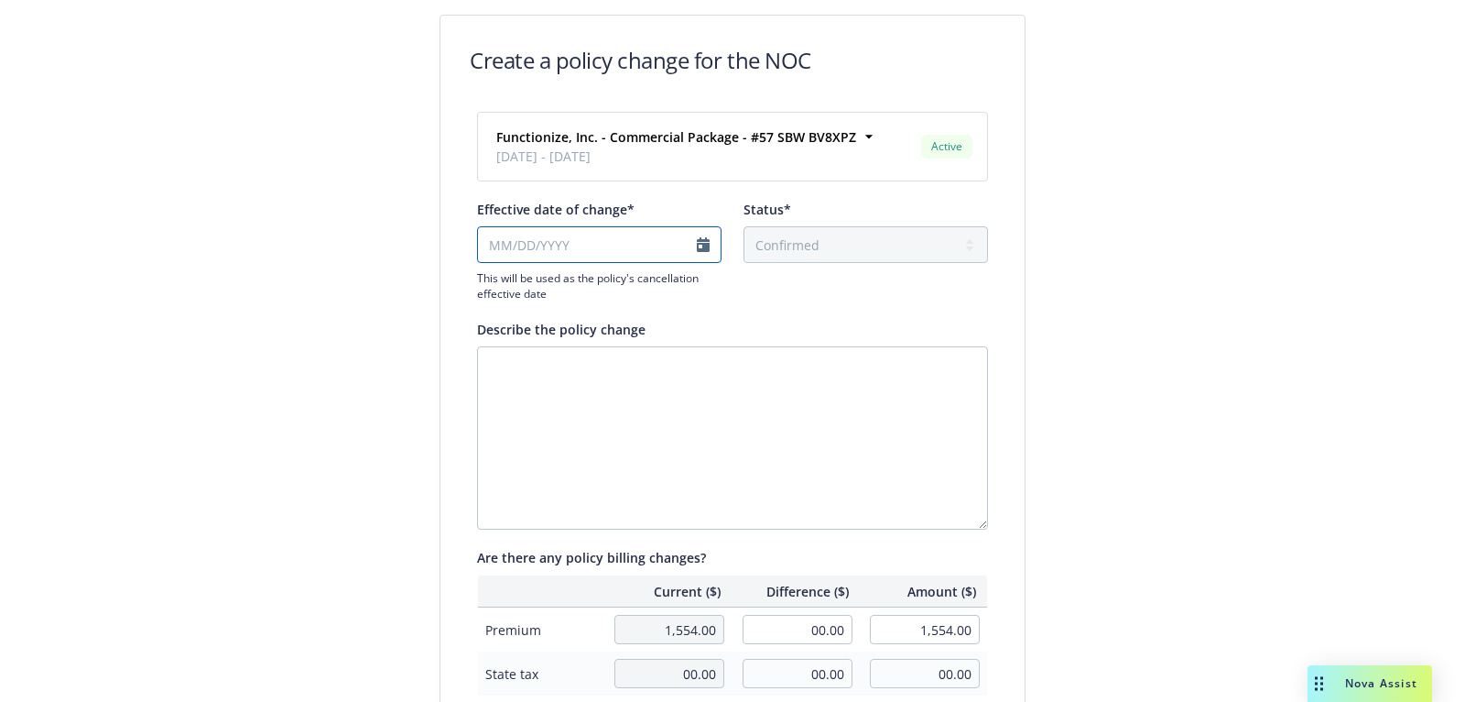
select select "September"
select select "2025"
click at [650, 232] on input "Effective date of change*" at bounding box center [599, 244] width 245 height 37
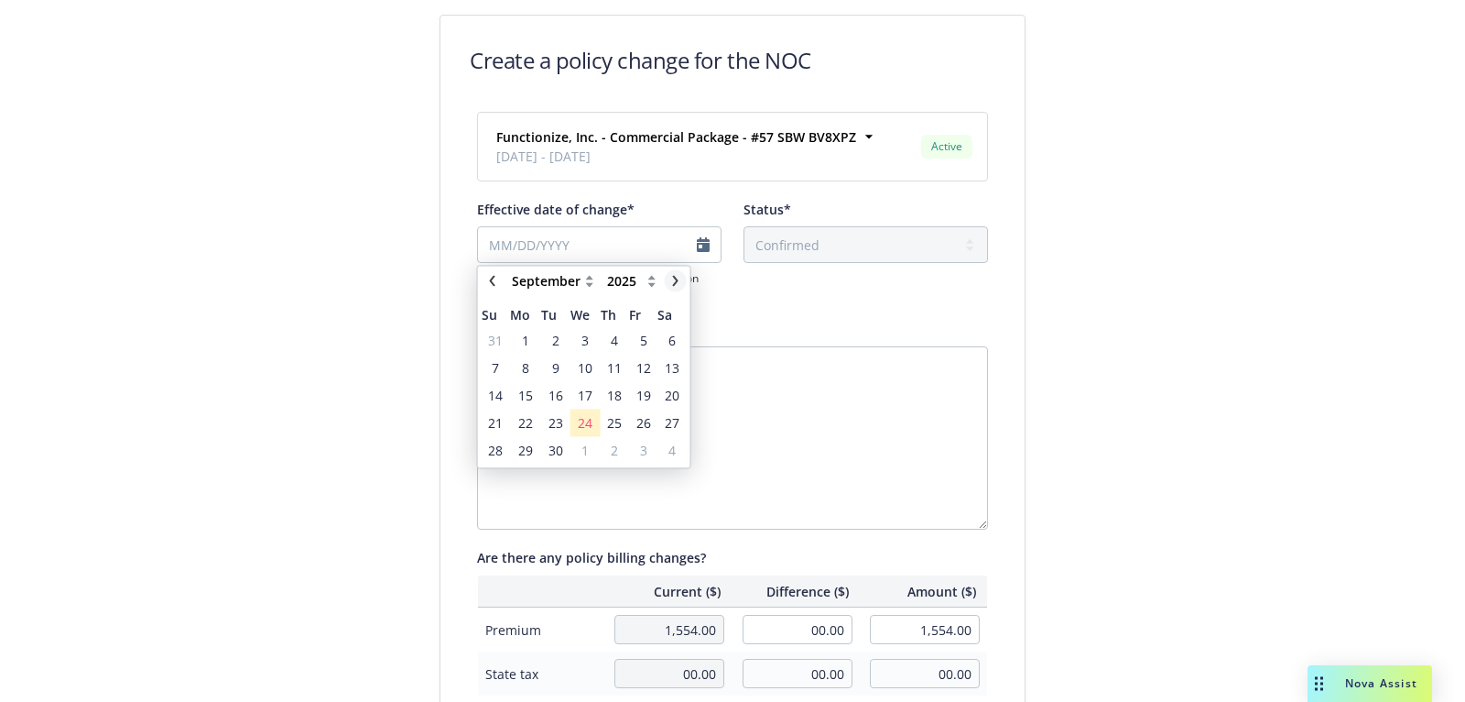
click at [677, 280] on icon "chevronRight" at bounding box center [675, 280] width 5 height 11
select select "November"
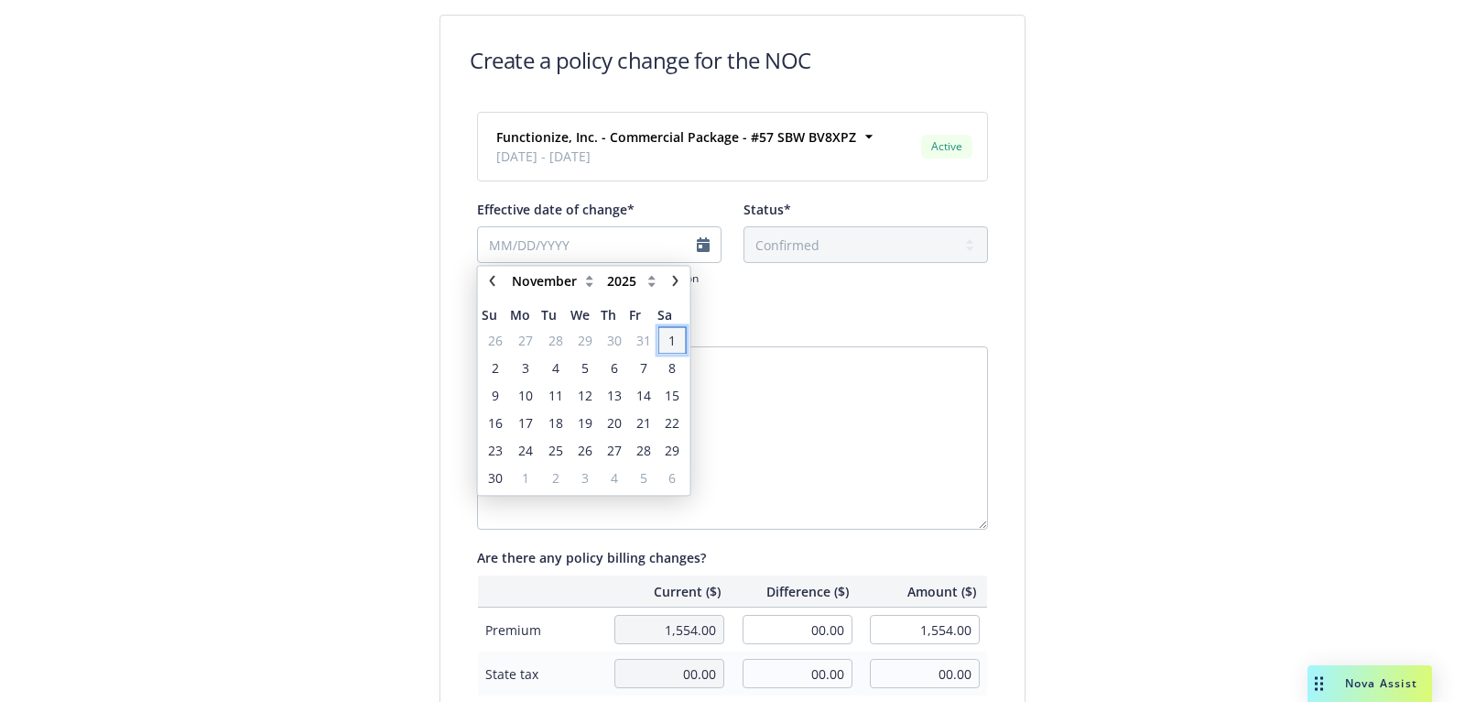
click at [672, 339] on span "1" at bounding box center [672, 340] width 7 height 19
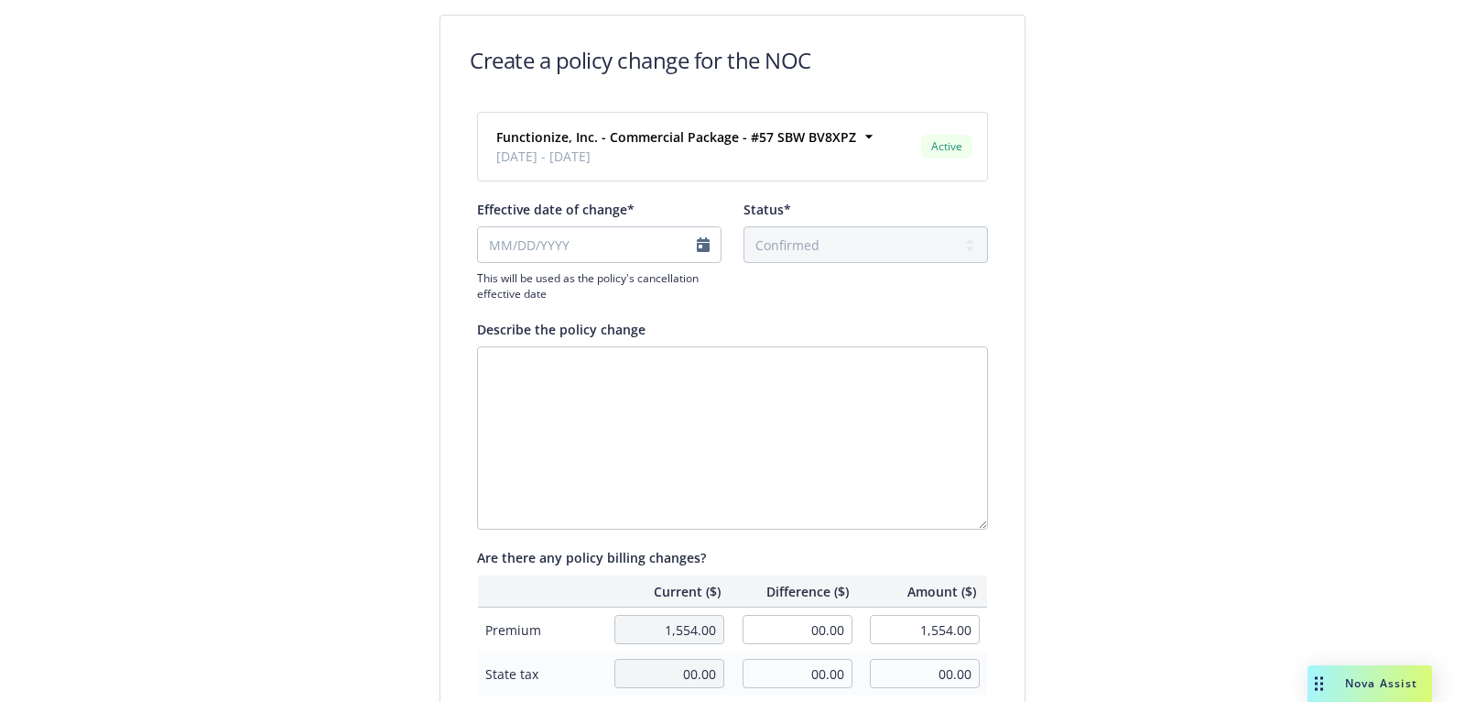
type input "11/01/2025"
click at [669, 367] on textarea "Describe the policy change" at bounding box center [732, 437] width 511 height 183
paste textarea "57 SBW BV8XSA"
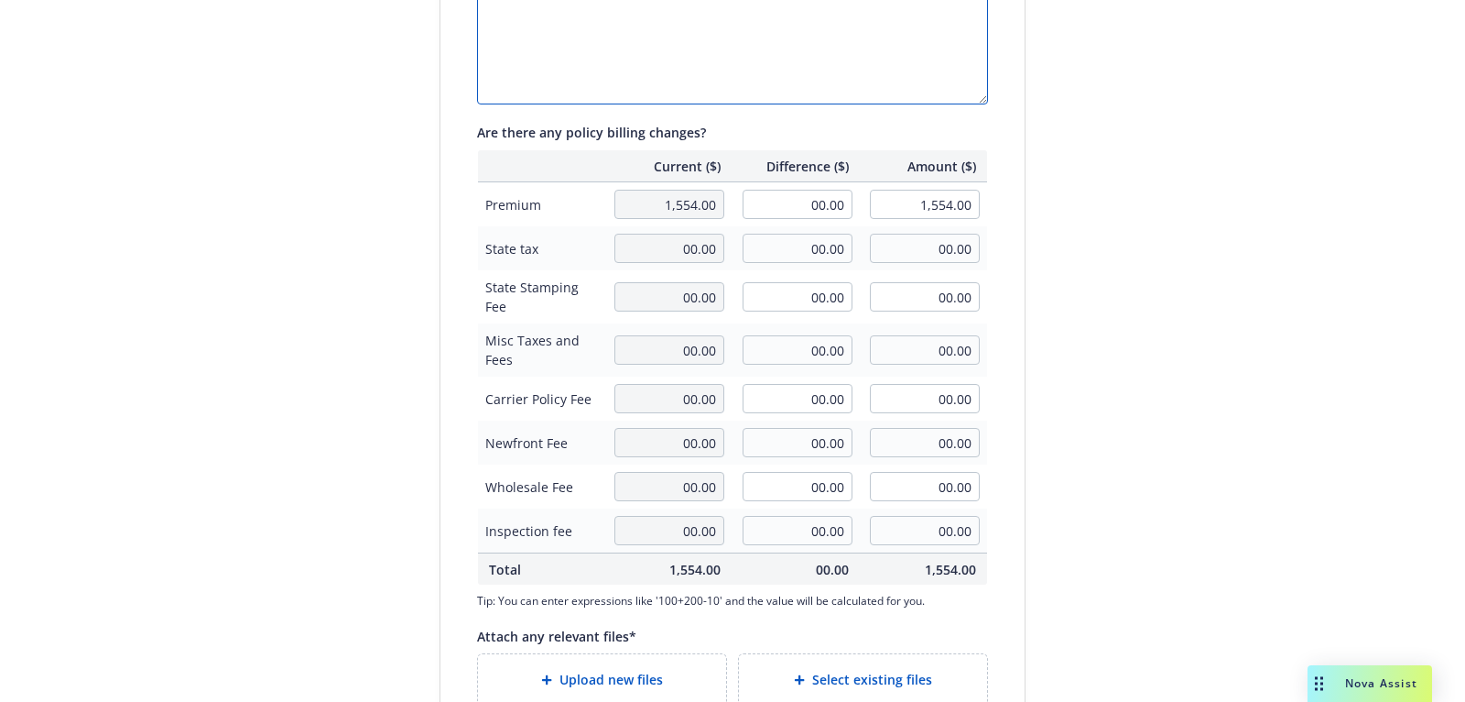
scroll to position [550, 0]
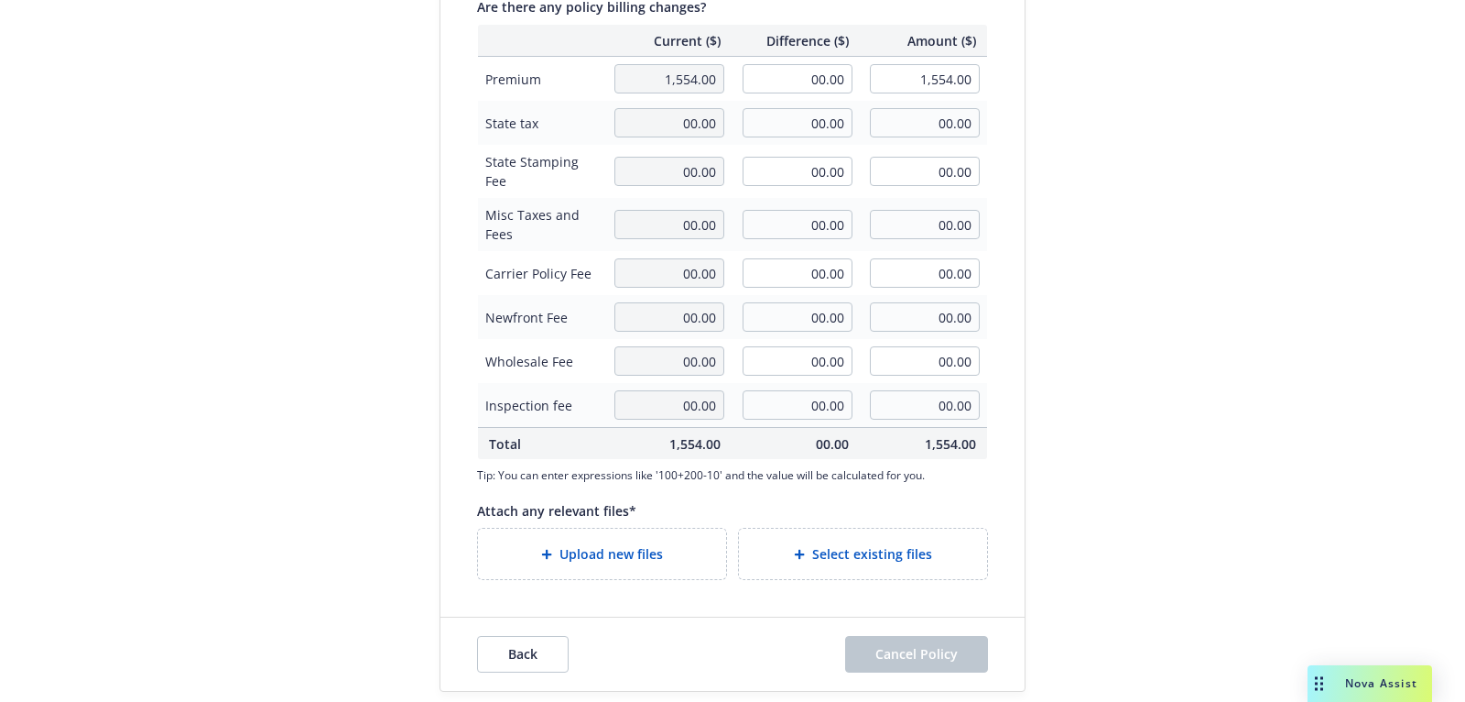
type textarea "cancel/rewritten to 57 SBW BV8XSA"
click at [832, 82] on input "00.00" at bounding box center [798, 78] width 110 height 29
type input "-1,009.00"
type input "545.00"
click at [1172, 101] on div "Create a policy change for the NOC Functionize, Inc. - Commercial Package - #57…" at bounding box center [732, 78] width 1465 height 1257
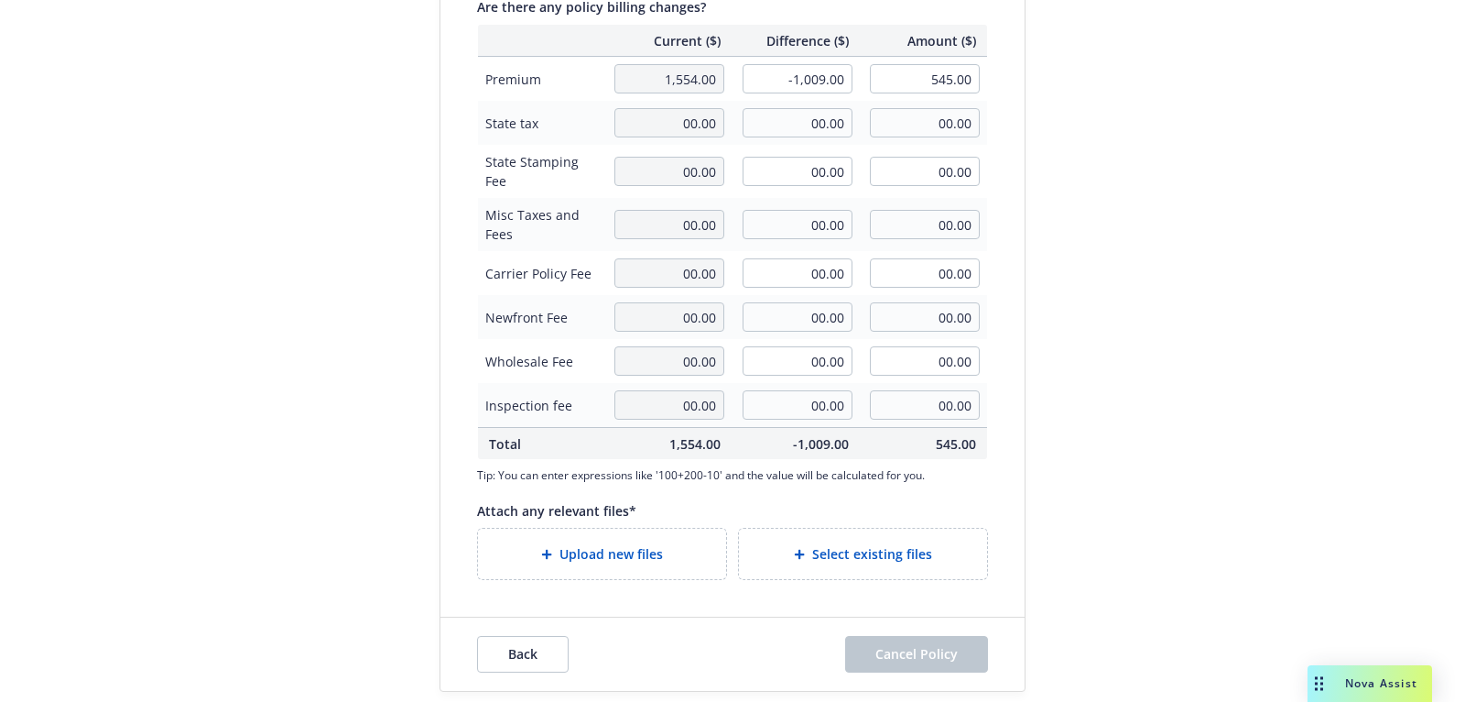
click at [595, 543] on div "Upload new files" at bounding box center [602, 553] width 219 height 21
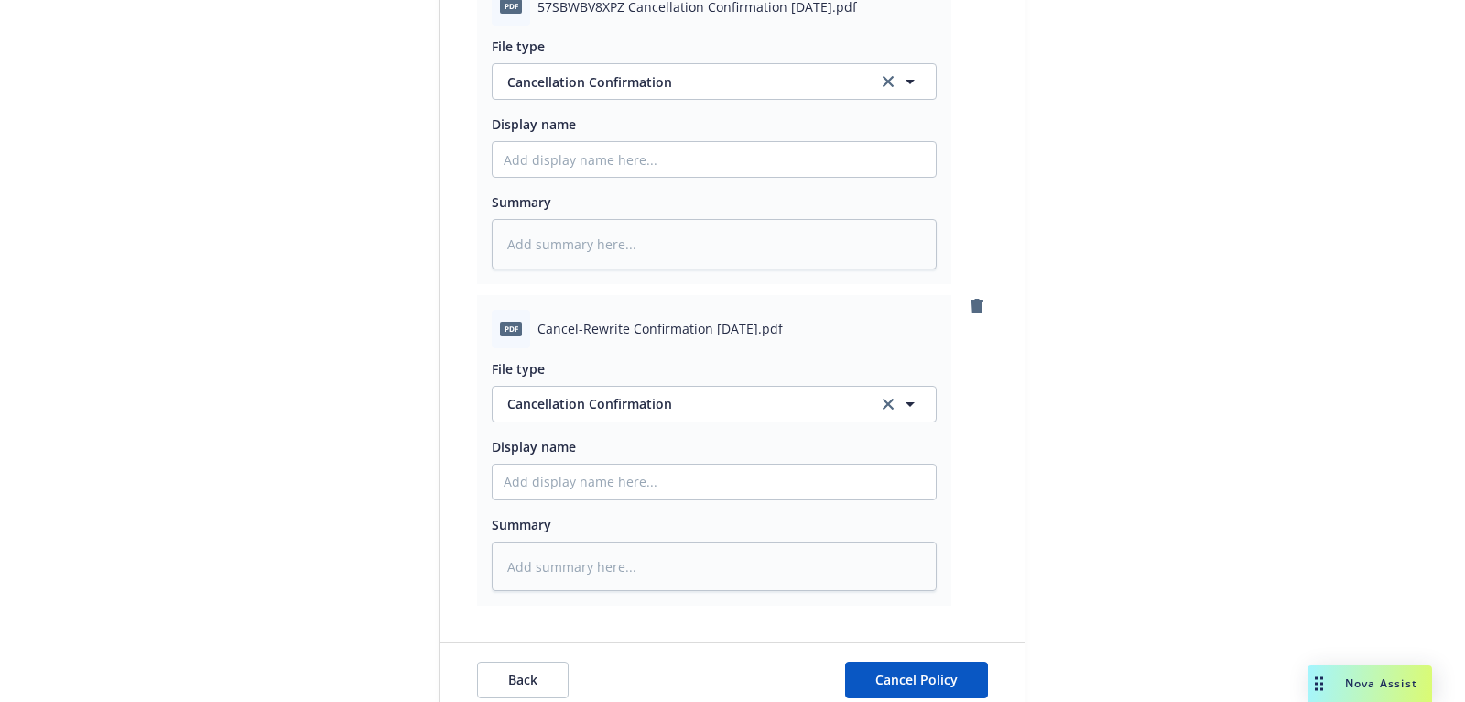
scroll to position [1193, 0]
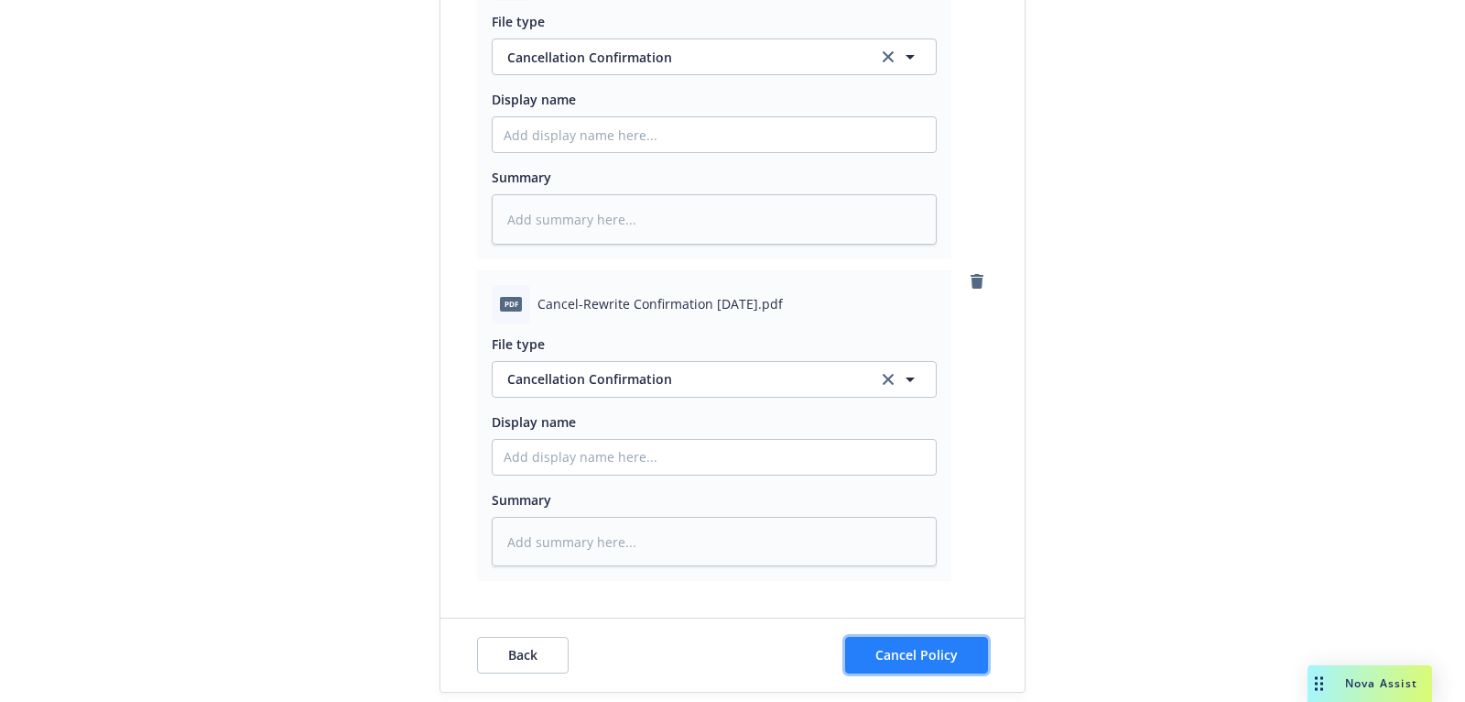
click at [926, 656] on span "Cancel Policy" at bounding box center [917, 654] width 82 height 17
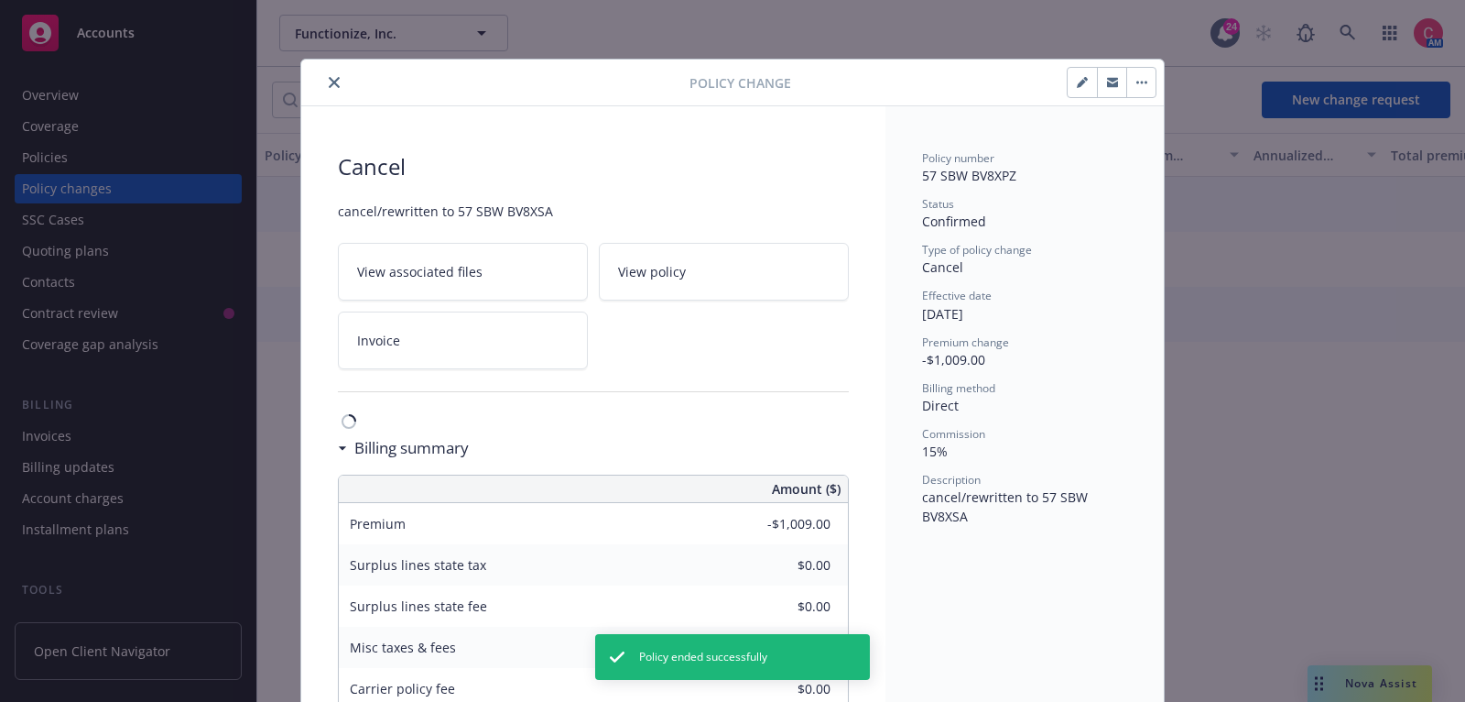
scroll to position [54, 0]
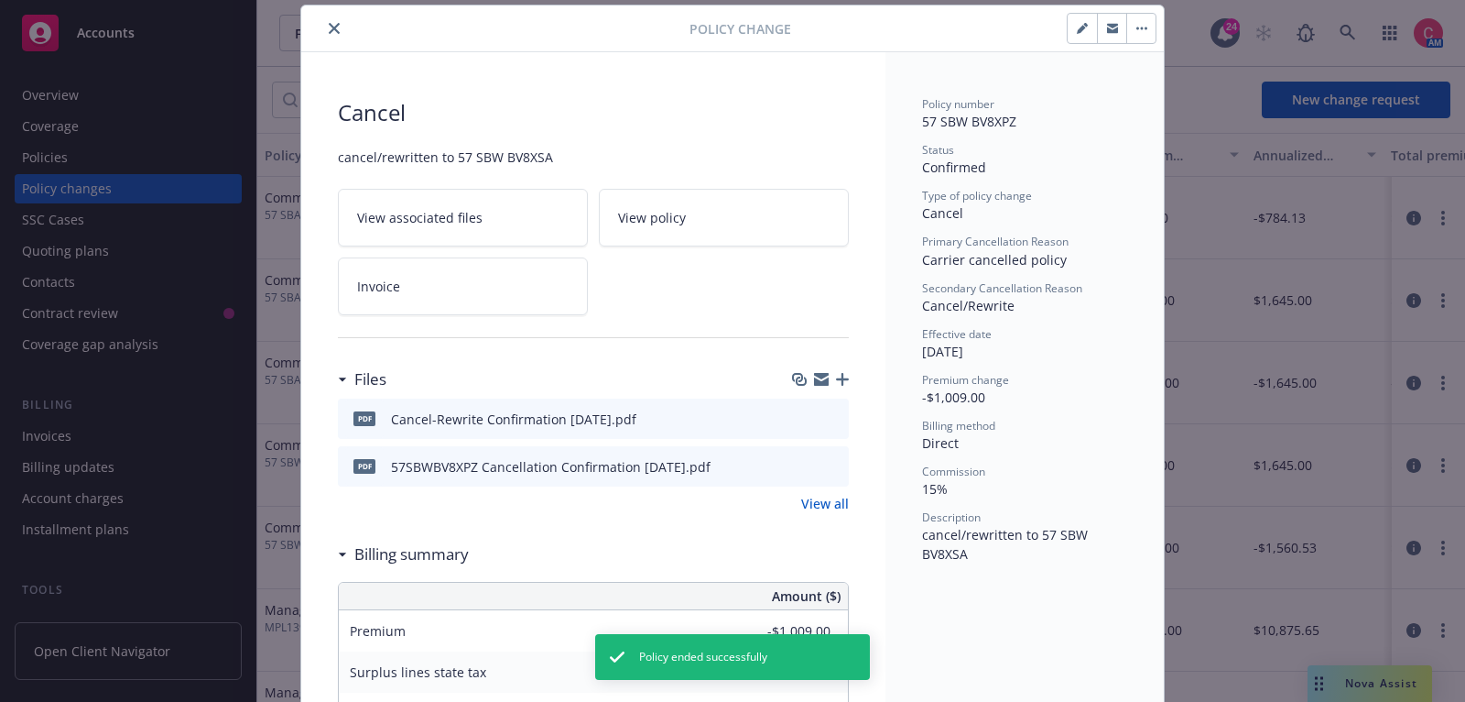
click at [337, 26] on icon "close" at bounding box center [334, 28] width 11 height 11
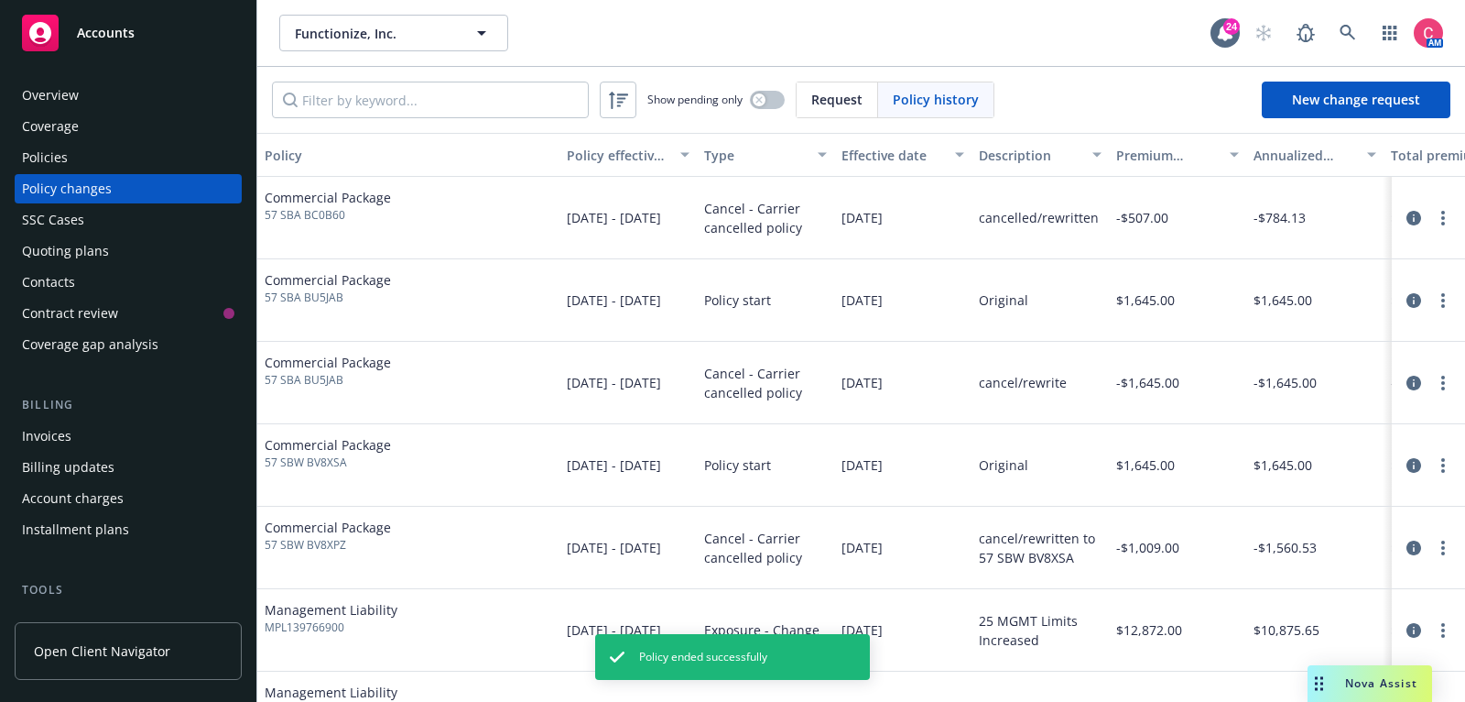
click at [182, 148] on div "Policies" at bounding box center [128, 157] width 212 height 29
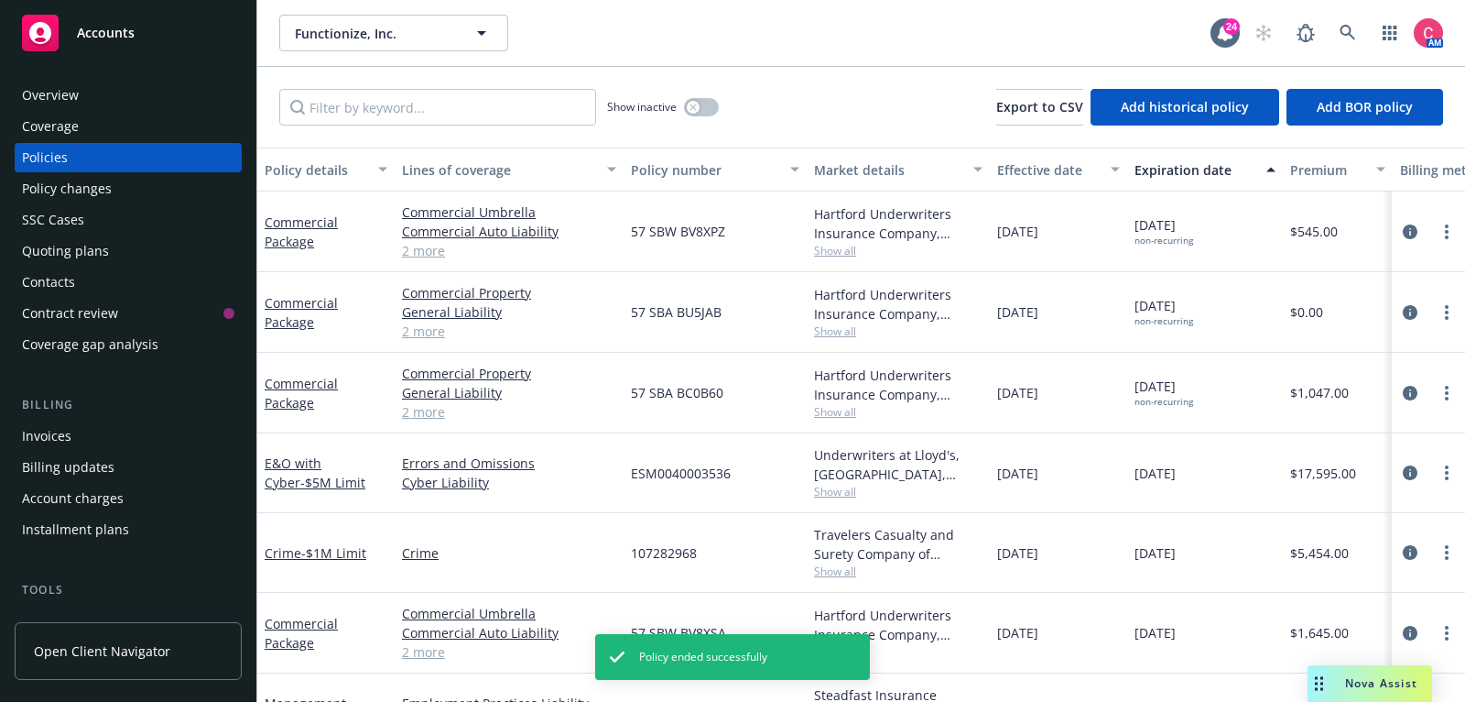
click at [666, 233] on span "57 SBW BV8XPZ" at bounding box center [678, 231] width 94 height 19
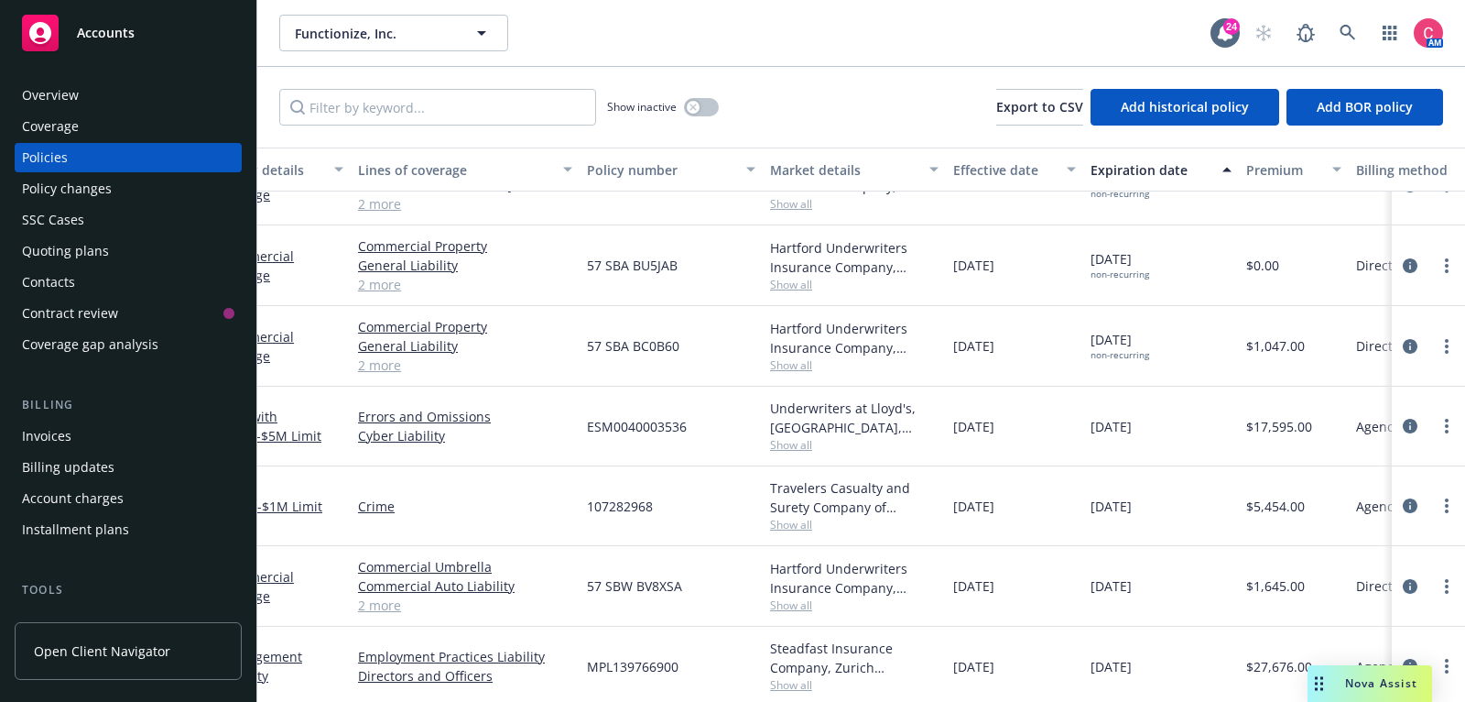
scroll to position [47, 42]
click at [674, 345] on span "57 SBA BC0B60" at bounding box center [635, 345] width 93 height 19
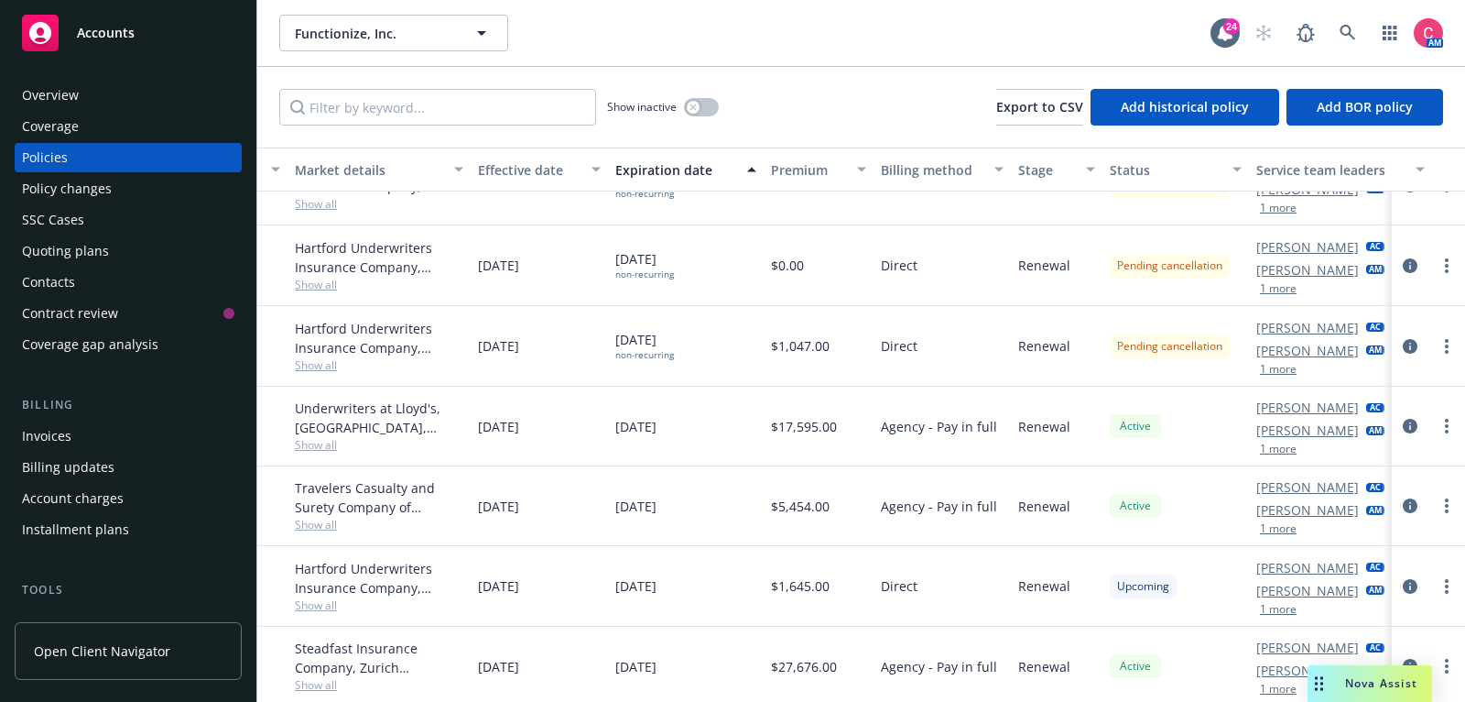
scroll to position [47, 559]
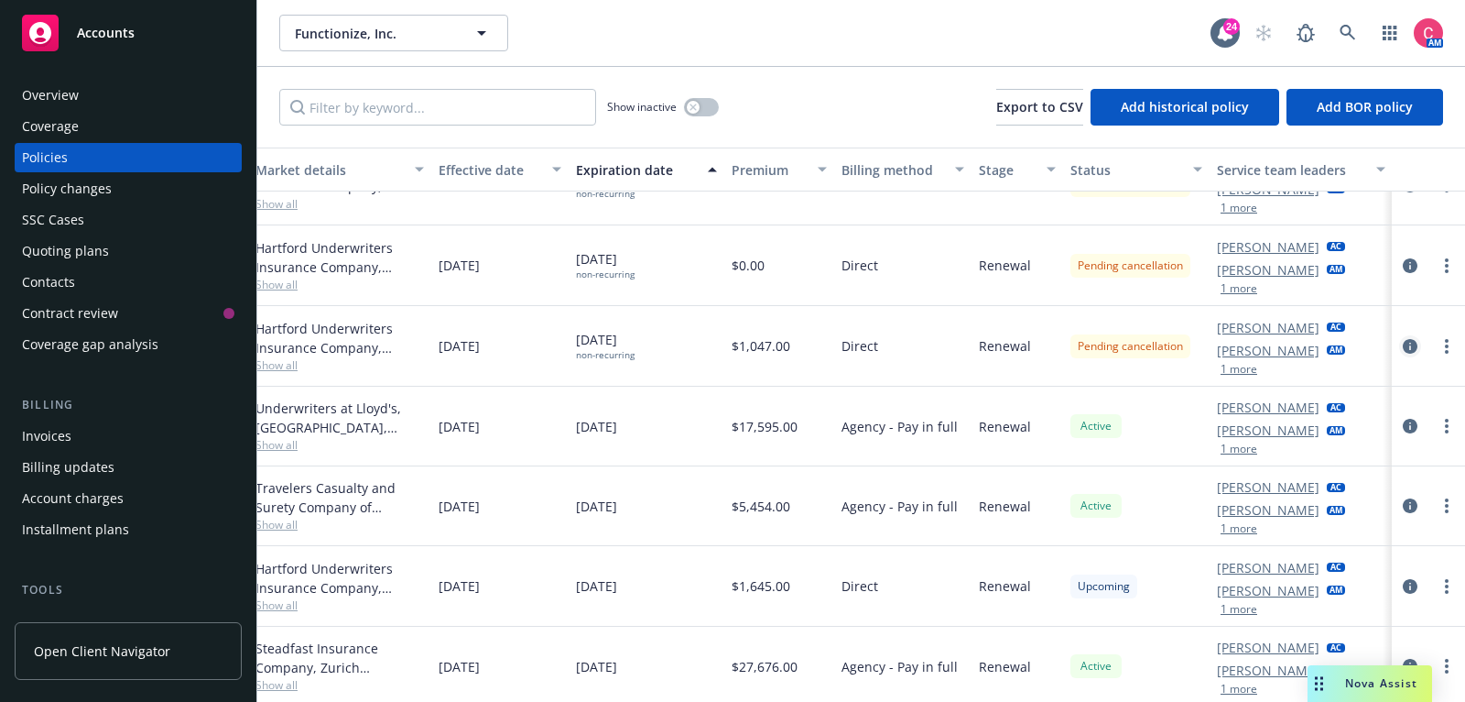
click at [1410, 344] on icon "circleInformation" at bounding box center [1410, 346] width 15 height 15
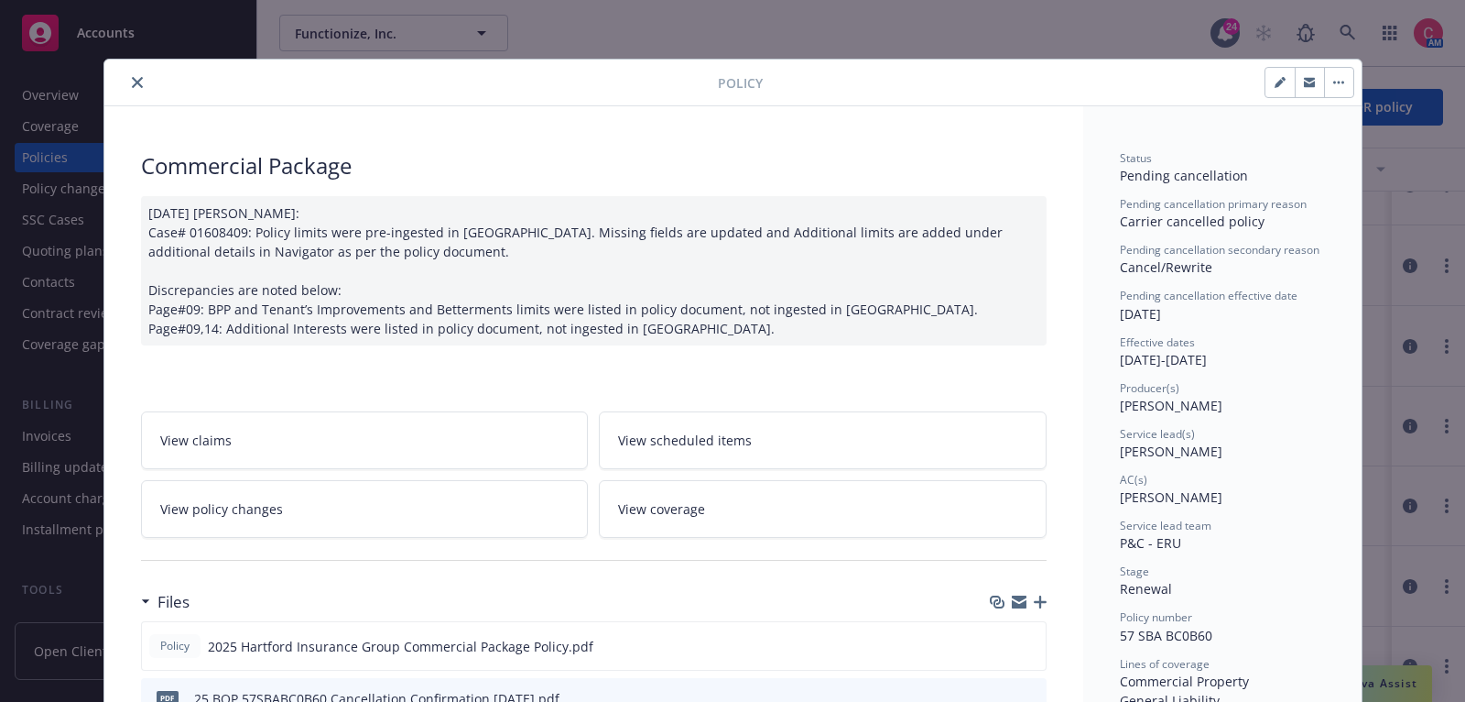
click at [1350, 80] on button "button" at bounding box center [1338, 82] width 29 height 29
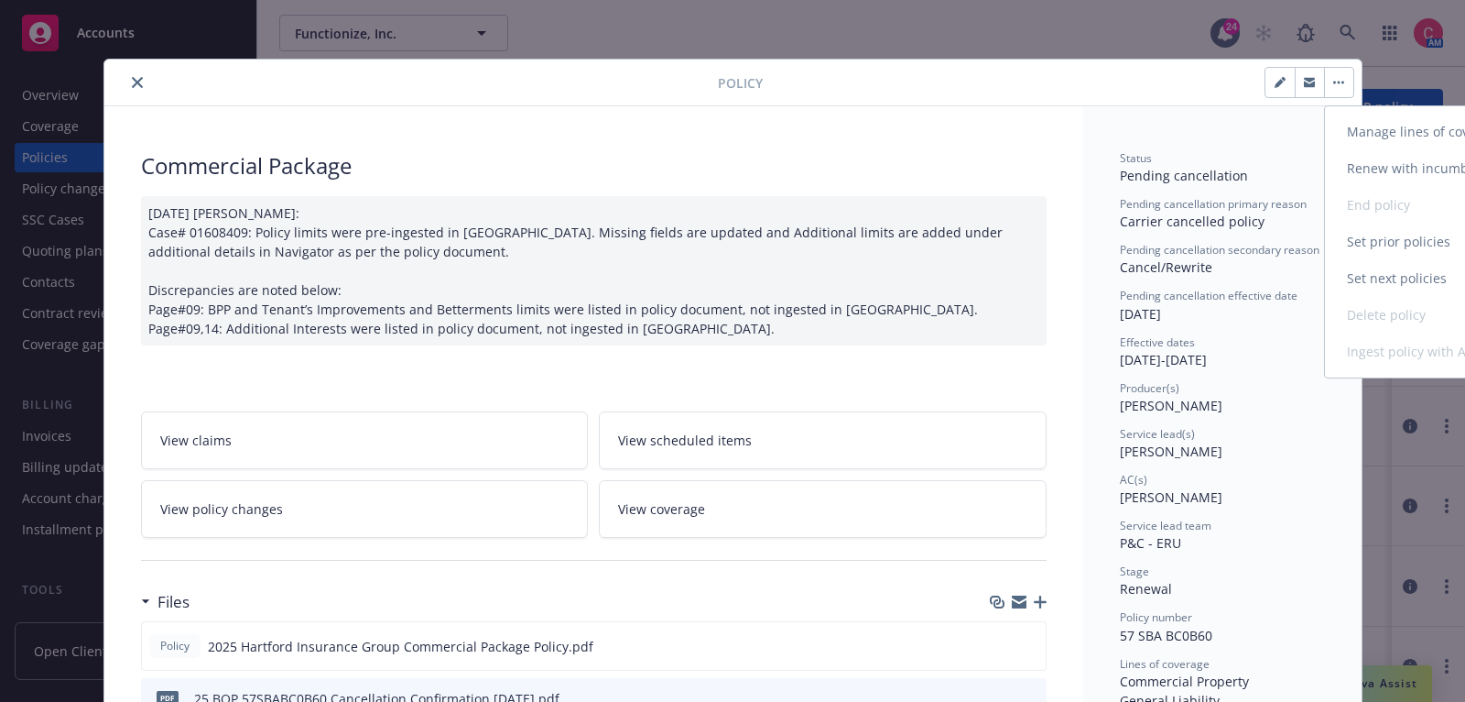
click at [1381, 312] on div "Manage lines of coverage Renew with incumbent End policy Set prior policies Set…" at bounding box center [1432, 242] width 215 height 256
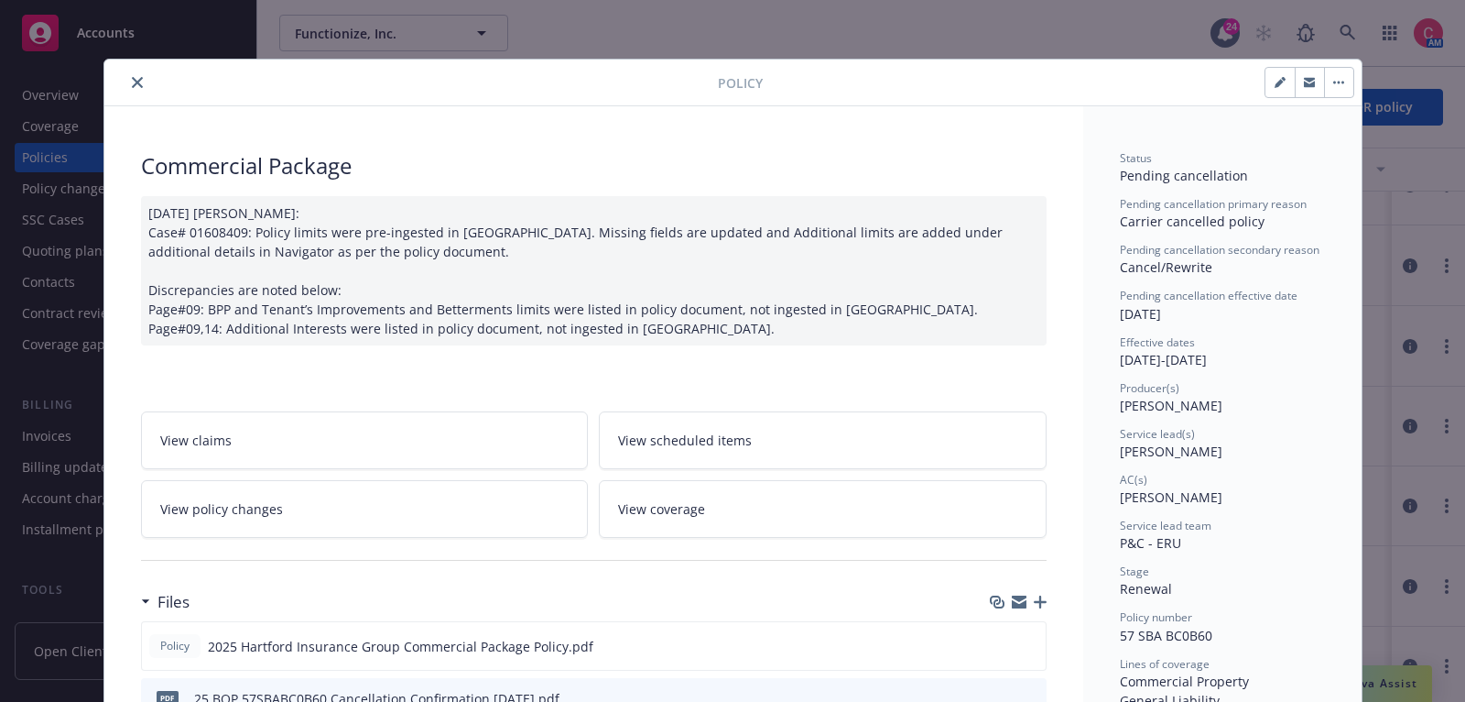
click at [132, 71] on button "close" at bounding box center [137, 82] width 22 height 22
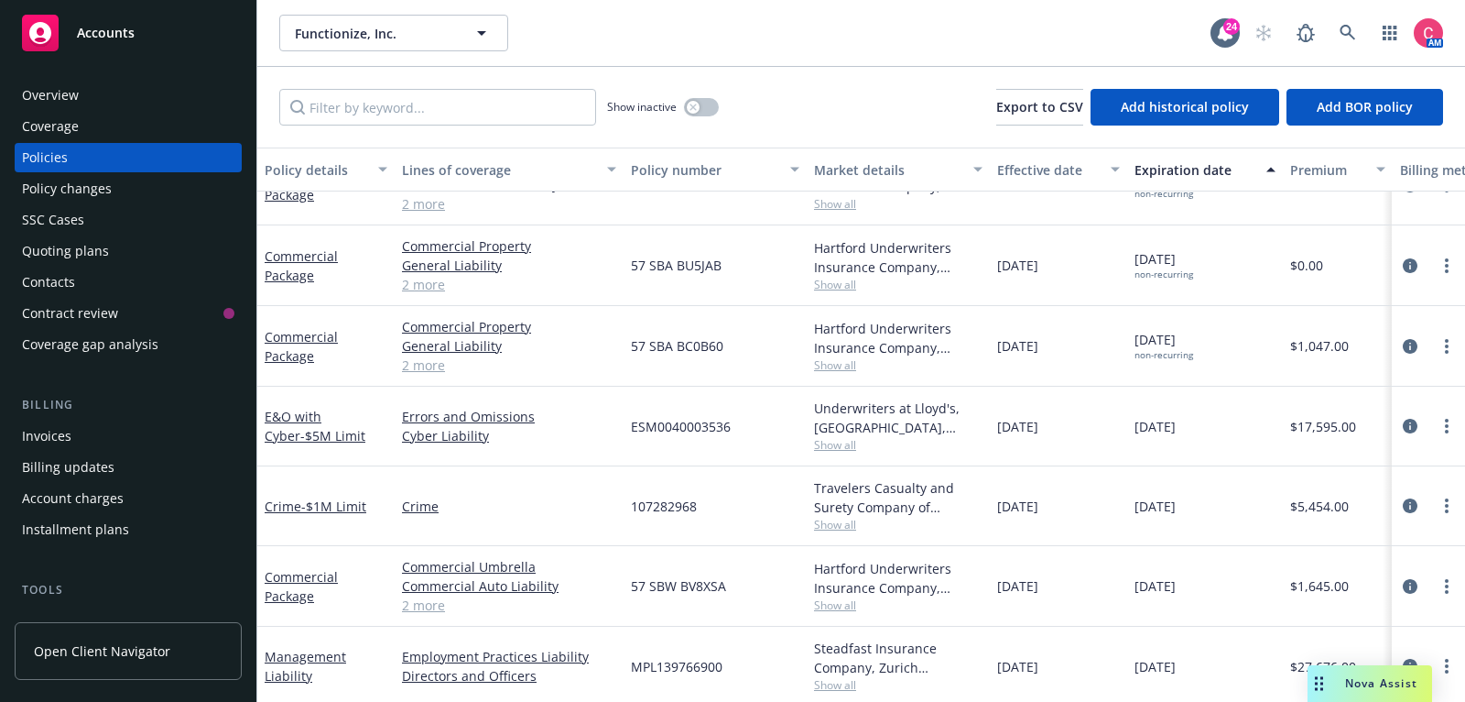
scroll to position [47, 0]
drag, startPoint x: 628, startPoint y: 345, endPoint x: 730, endPoint y: 348, distance: 101.7
click at [730, 348] on div "57 SBA BC0B60" at bounding box center [715, 346] width 183 height 81
copy span "57 SBA BC0B60"
click at [1414, 348] on icon "circleInformation" at bounding box center [1410, 346] width 15 height 15
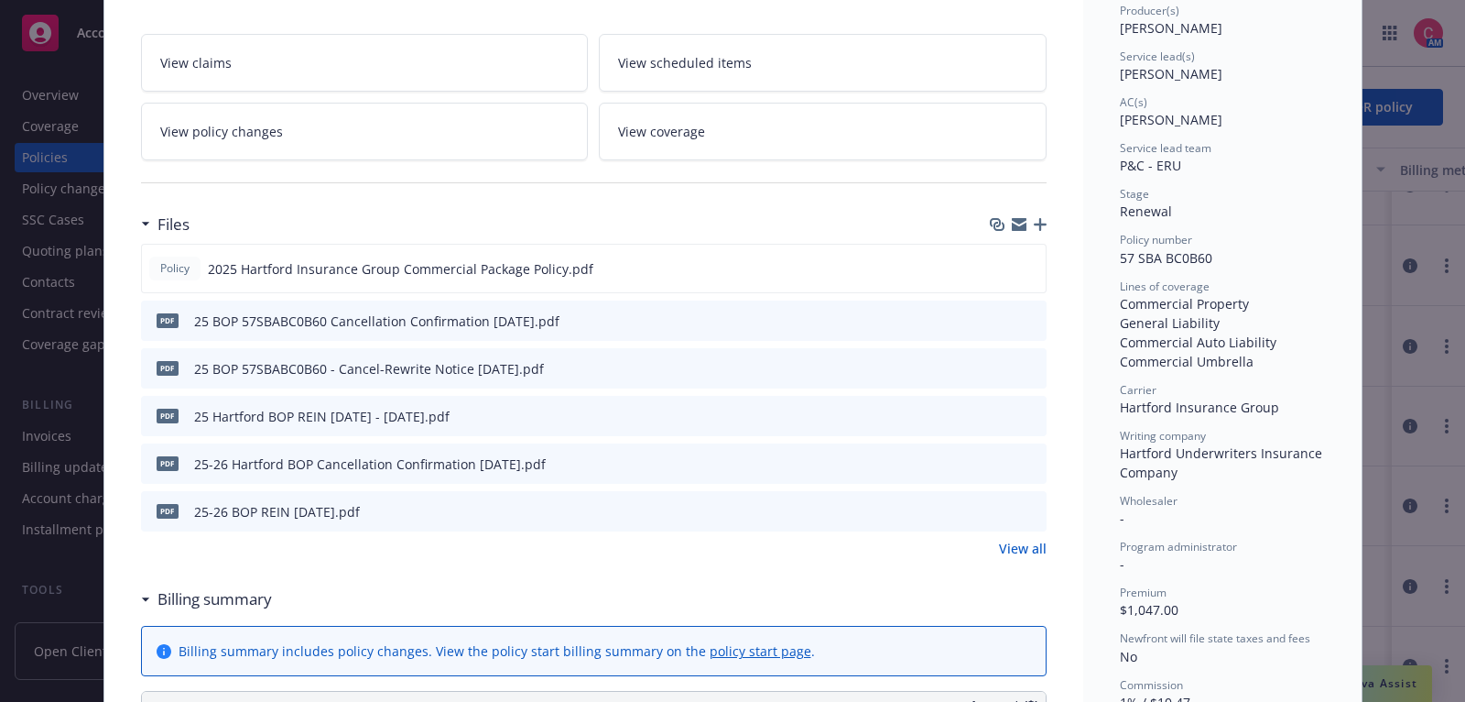
scroll to position [403, 0]
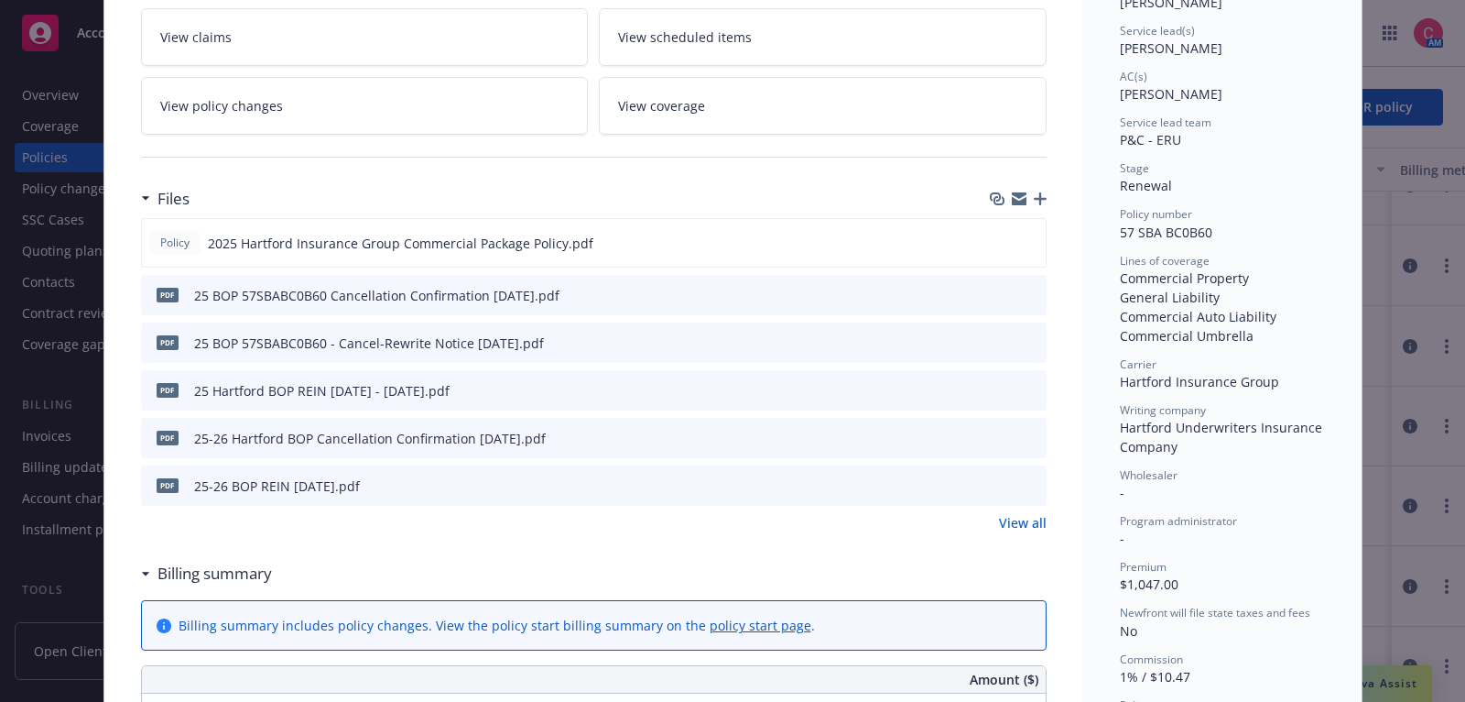
click at [1030, 293] on icon "preview file" at bounding box center [1029, 294] width 16 height 13
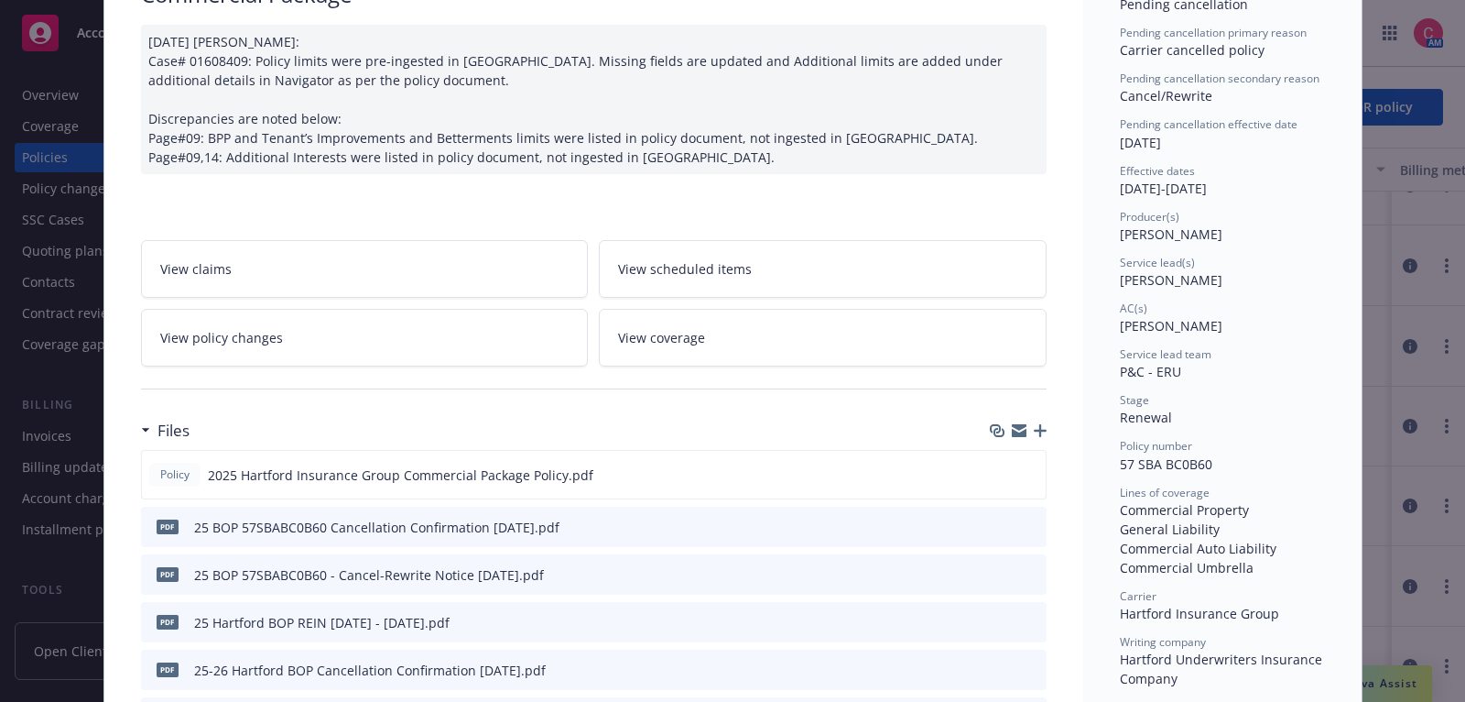
scroll to position [0, 0]
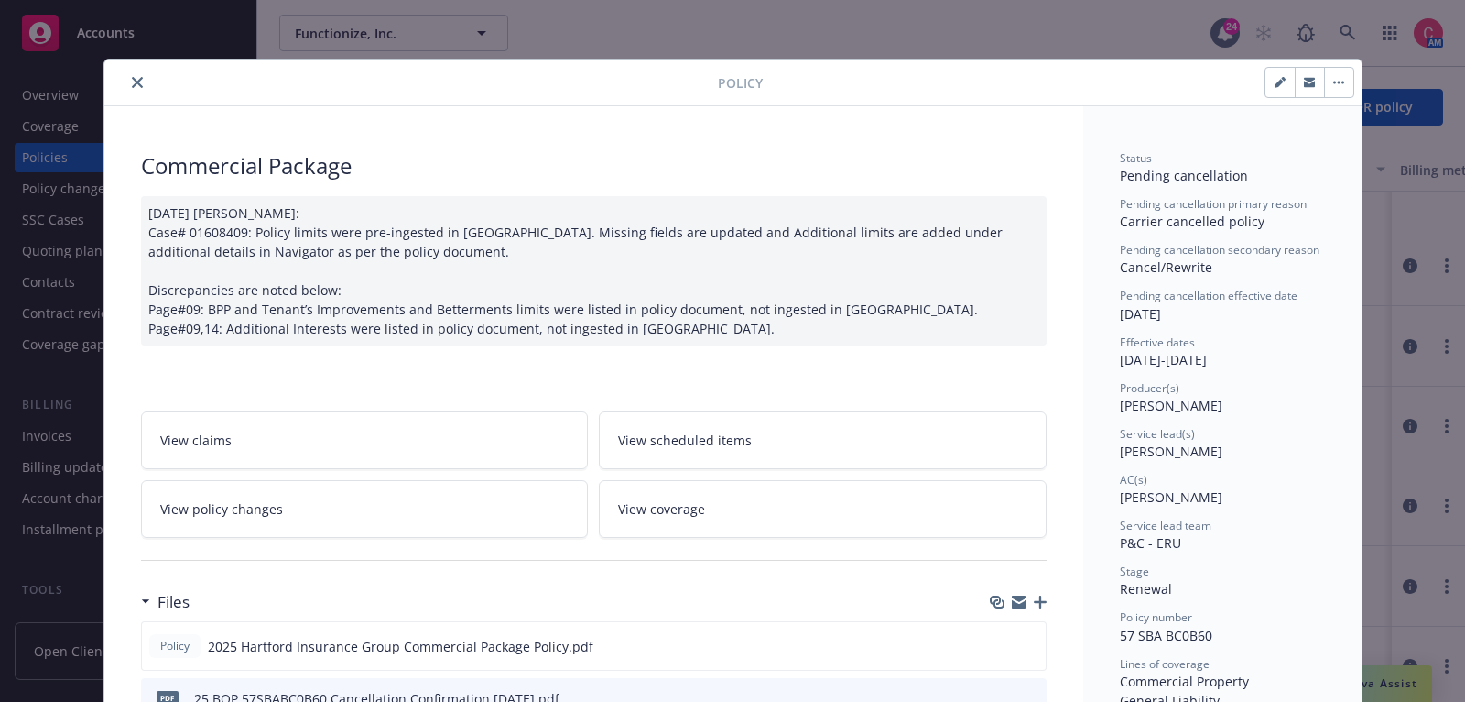
click at [514, 498] on link "View policy changes" at bounding box center [365, 509] width 448 height 58
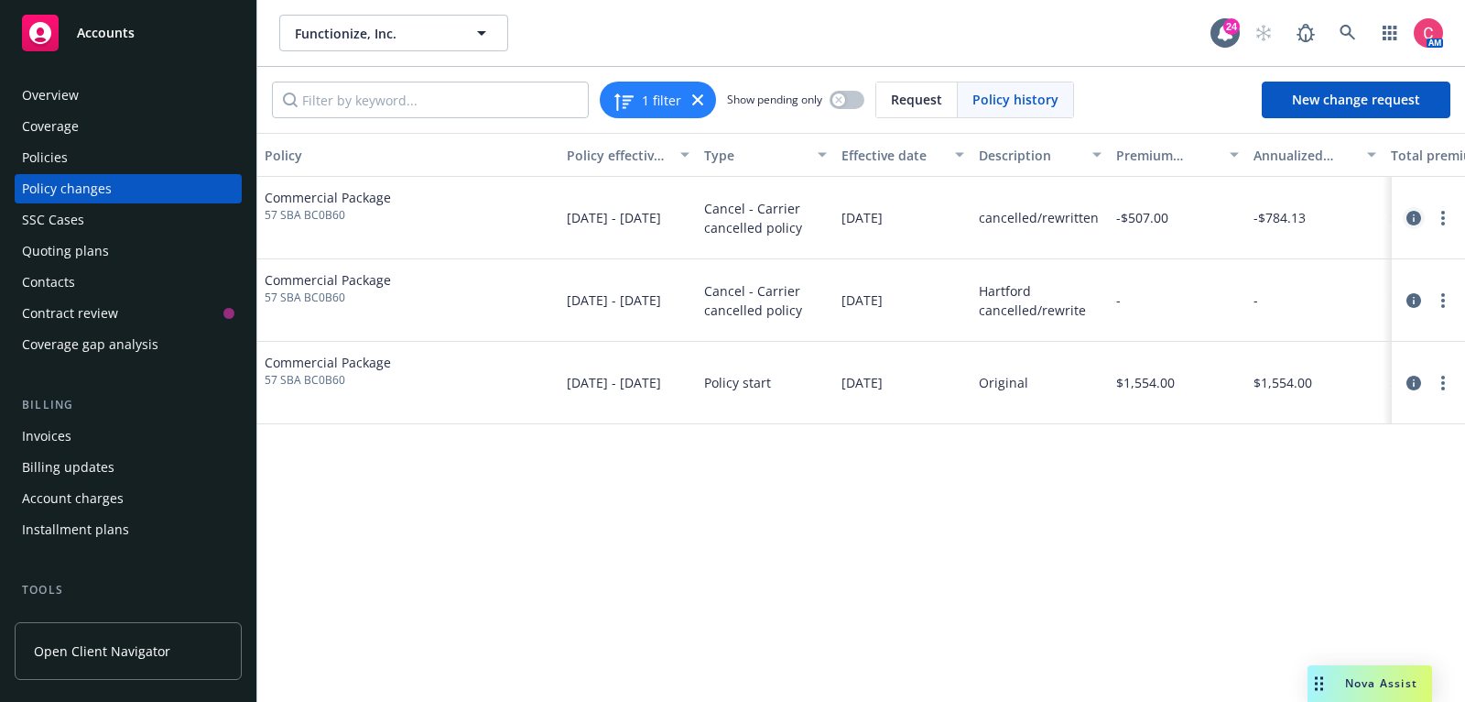
click at [1417, 212] on icon "circleInformation" at bounding box center [1414, 218] width 15 height 15
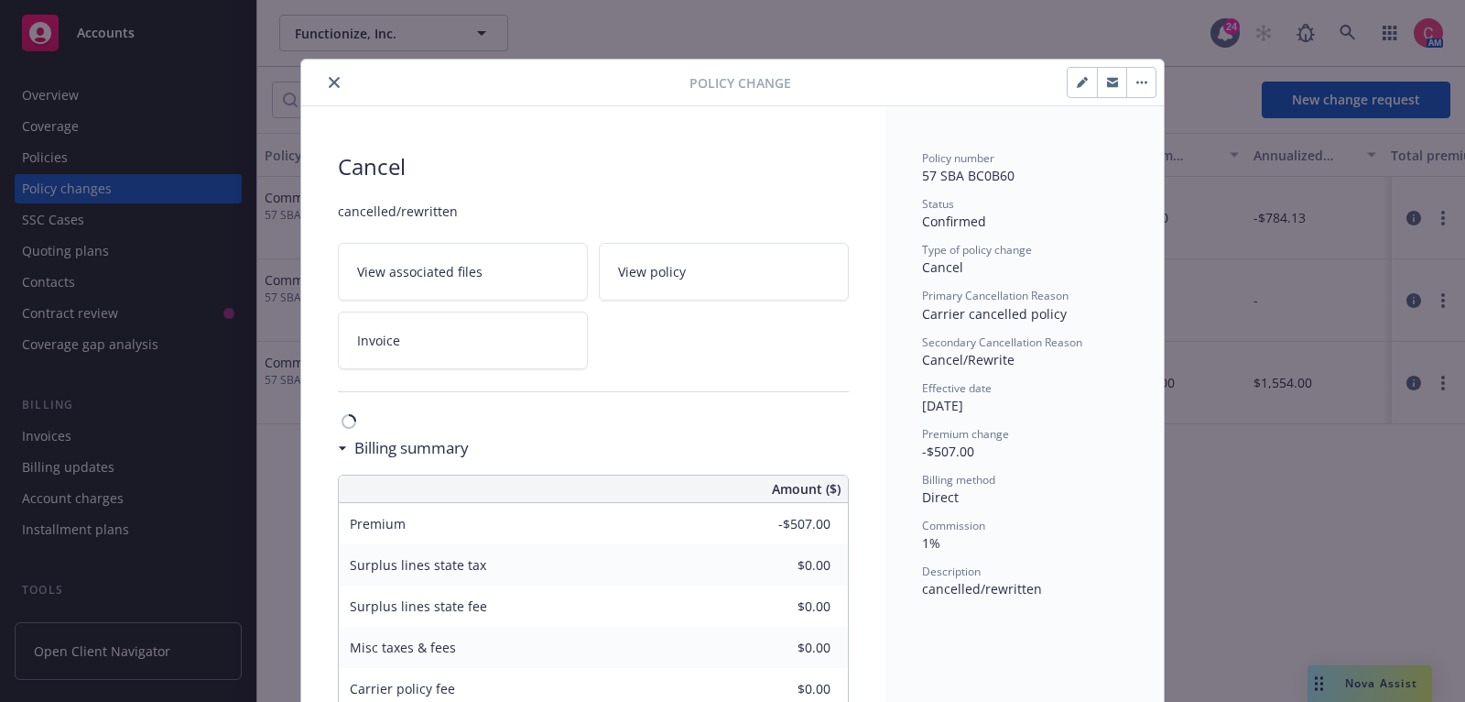
scroll to position [54, 0]
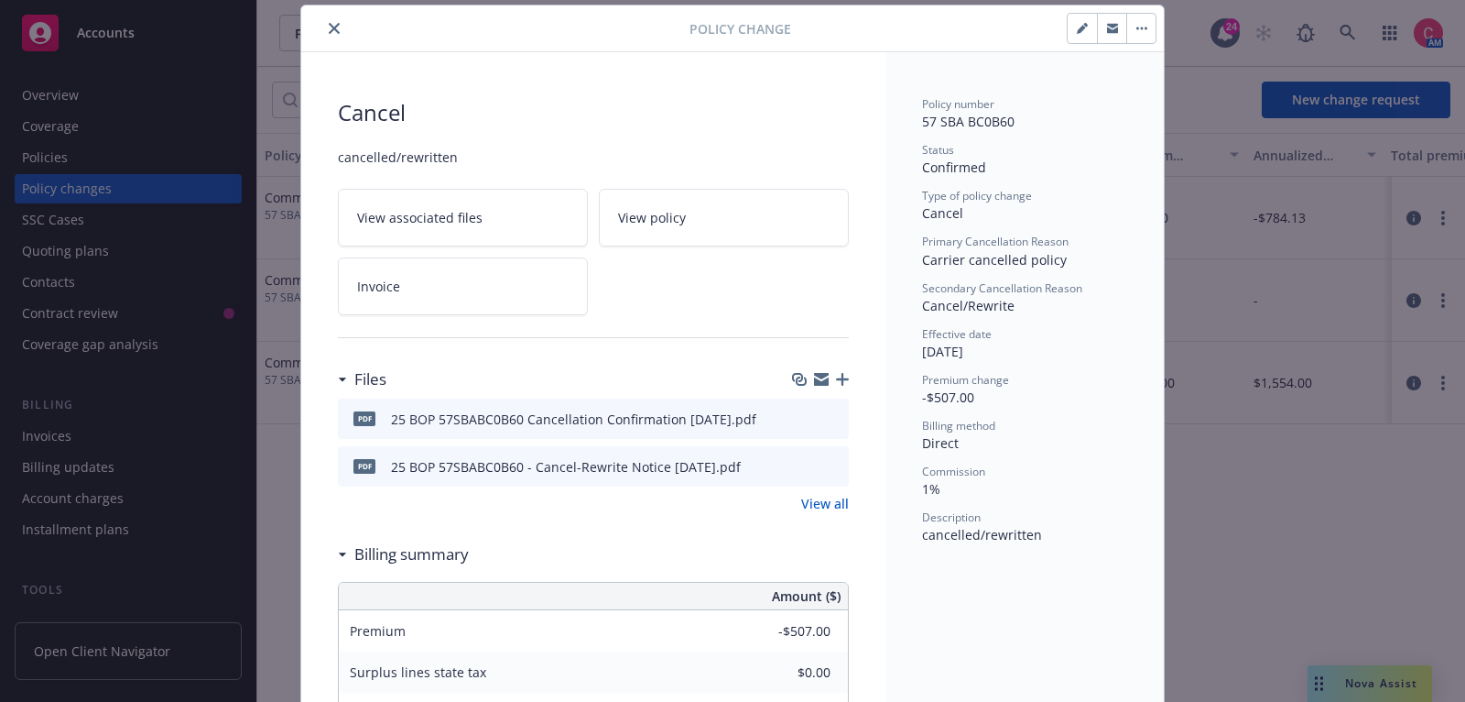
click at [1073, 17] on button "button" at bounding box center [1082, 28] width 29 height 29
type textarea "x"
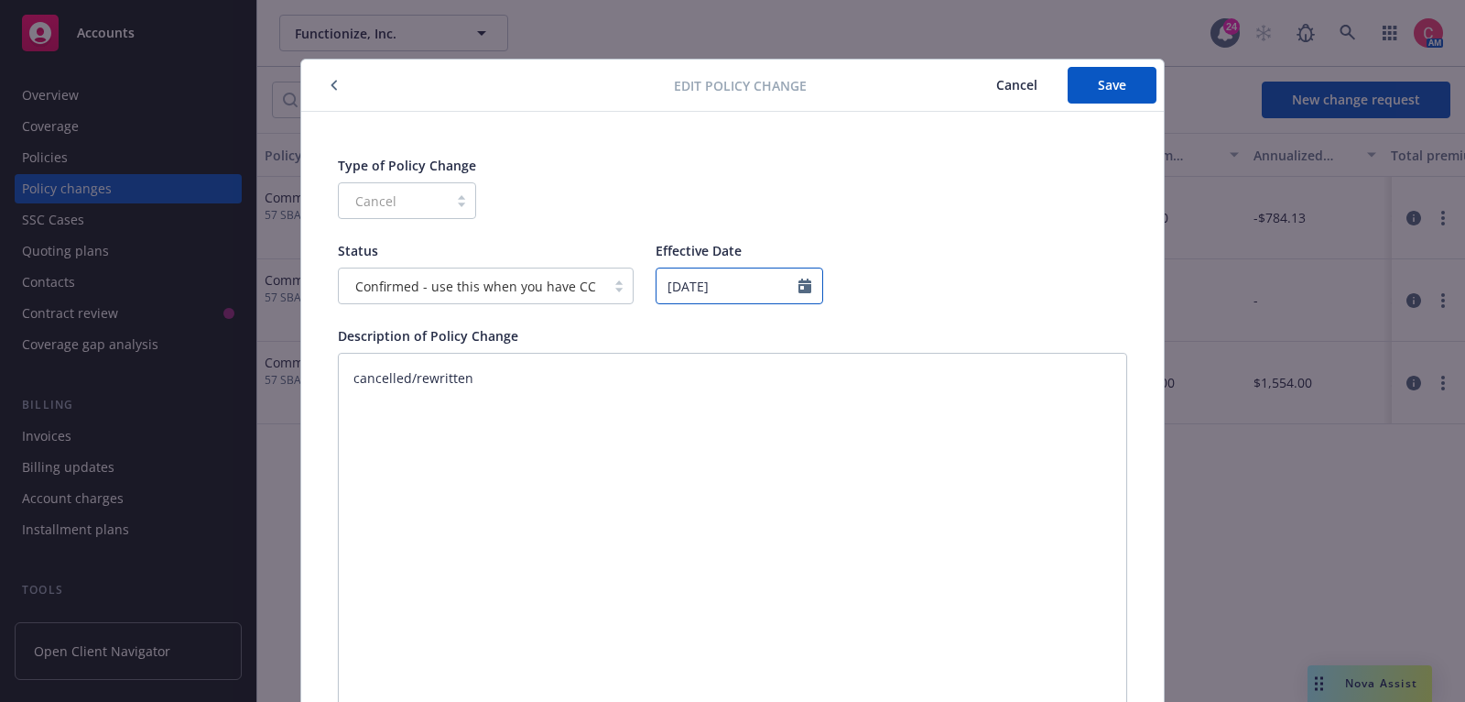
select select "November"
select select "2025"
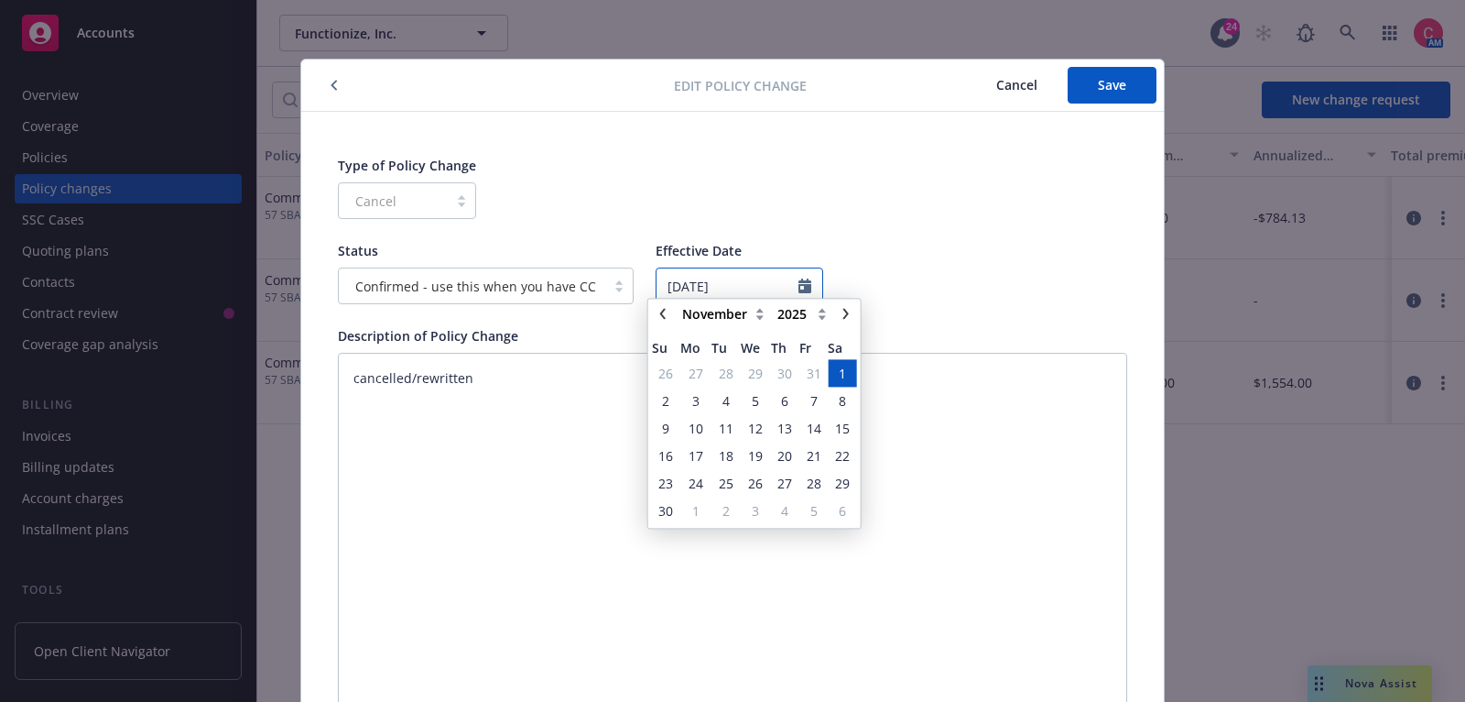
click at [733, 289] on input "11/01/2025" at bounding box center [740, 285] width 168 height 37
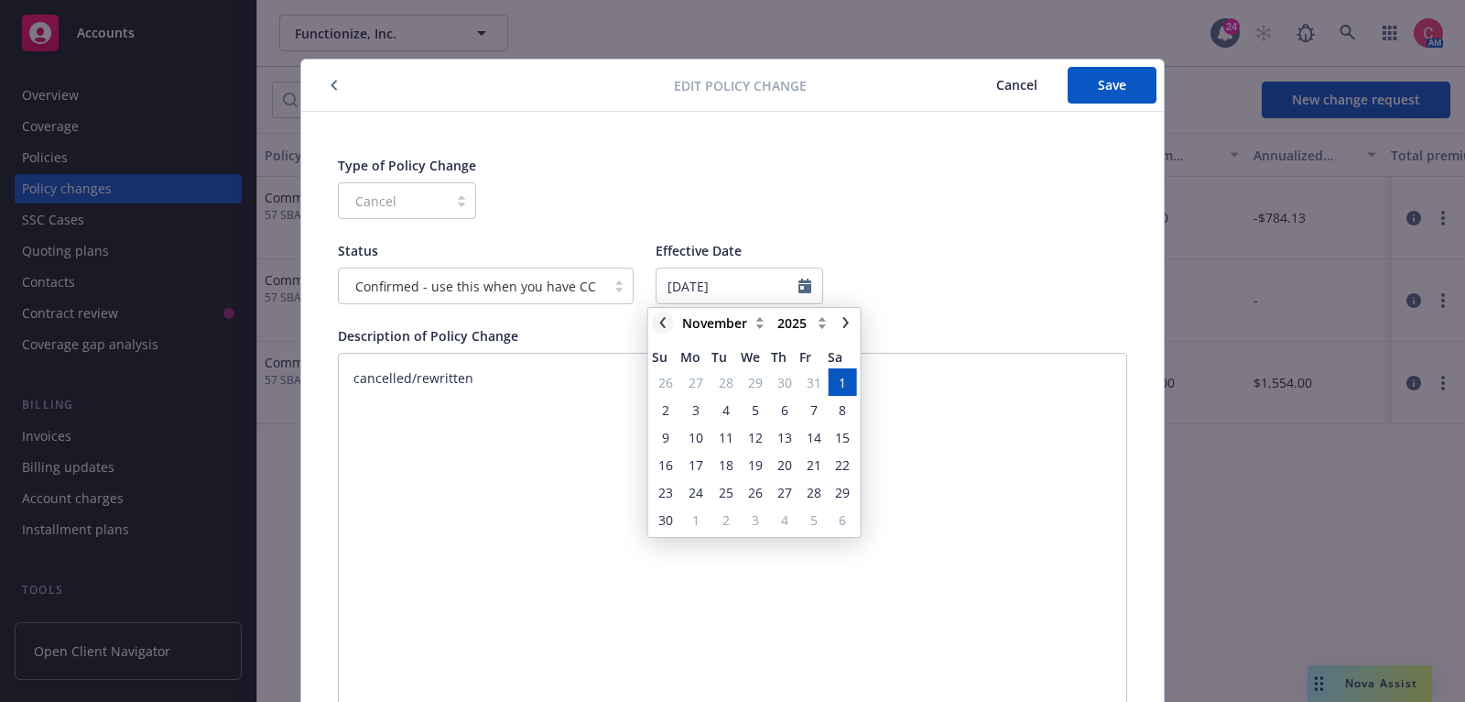
type textarea "x"
click at [661, 318] on icon "chevronLeft" at bounding box center [663, 322] width 11 height 11
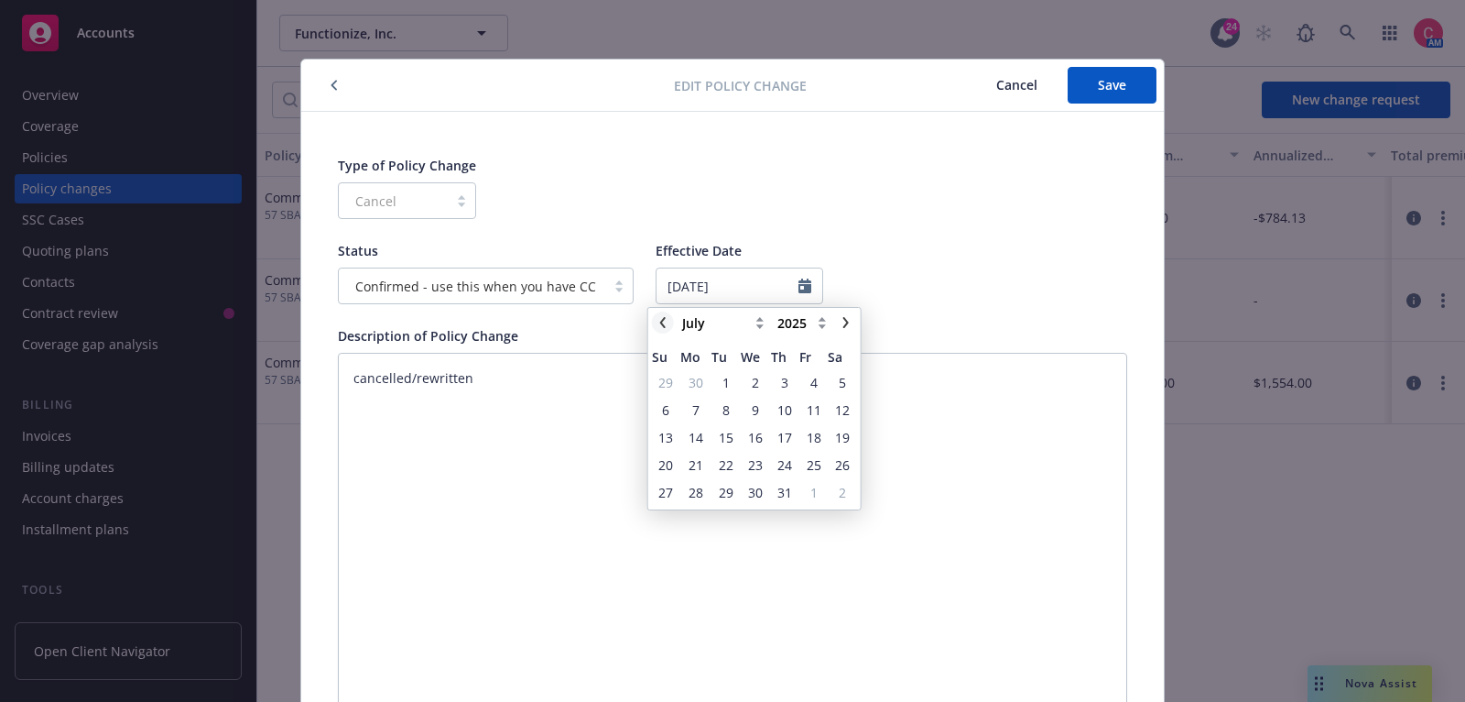
click at [661, 318] on icon "chevronLeft" at bounding box center [663, 322] width 11 height 11
select select "June"
click at [754, 463] on span "25" at bounding box center [755, 464] width 15 height 19
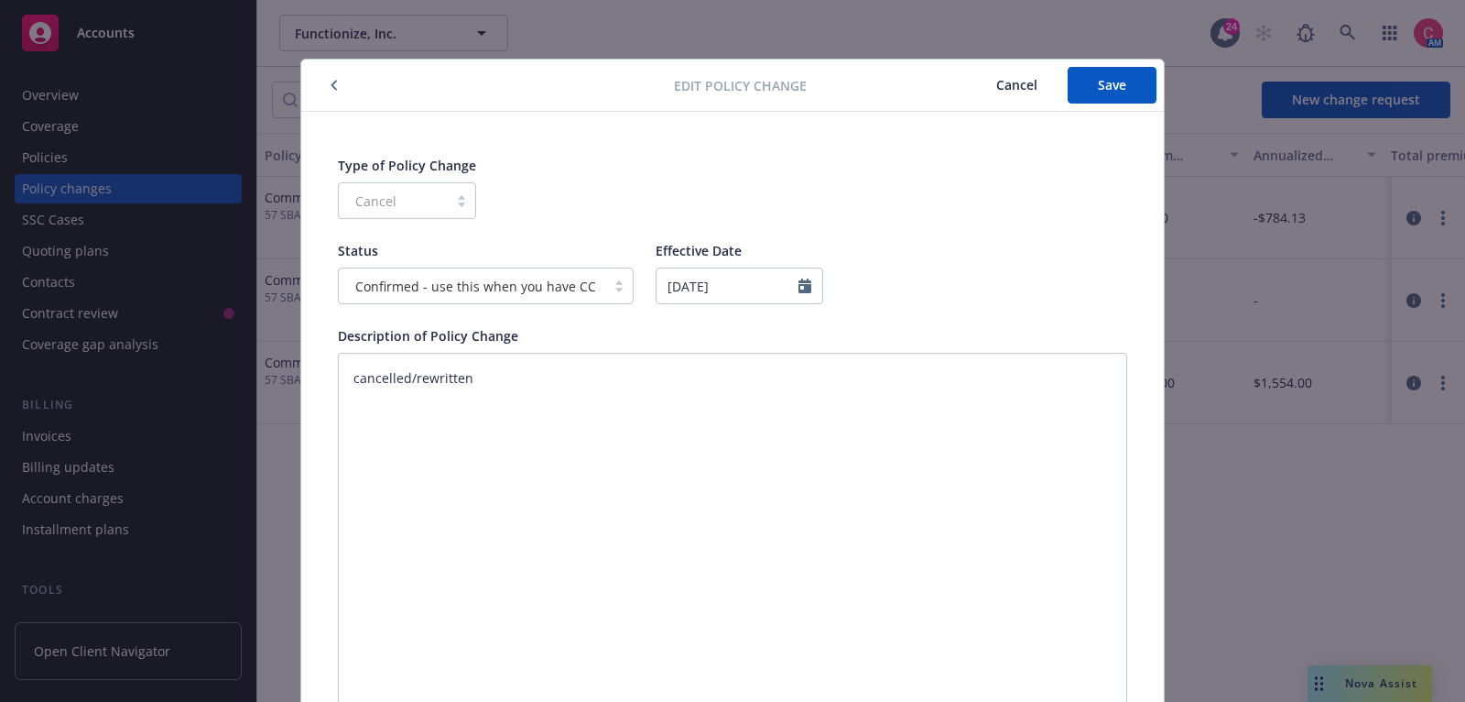
type textarea "x"
type input "06/25/2025"
click at [1131, 90] on button "Save" at bounding box center [1112, 85] width 89 height 37
type textarea "x"
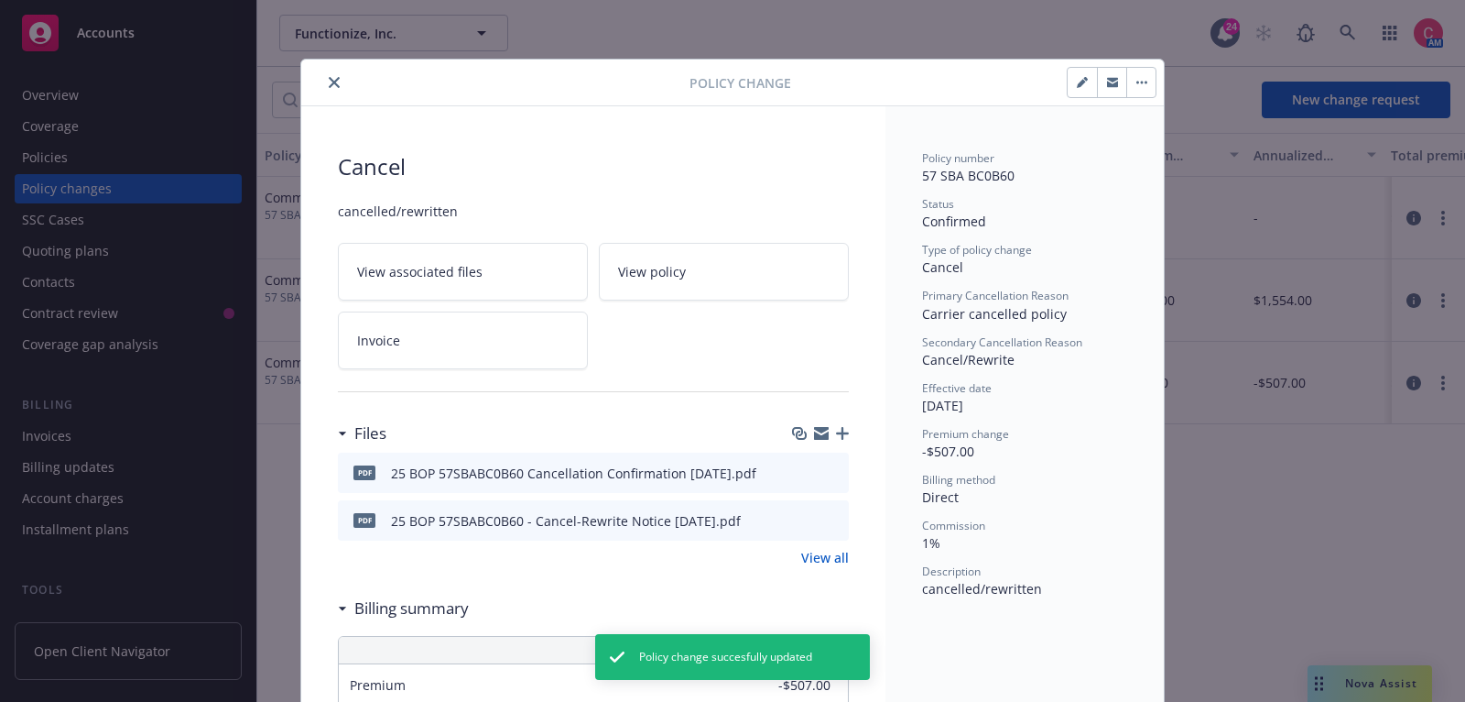
click at [332, 81] on icon "close" at bounding box center [334, 82] width 11 height 11
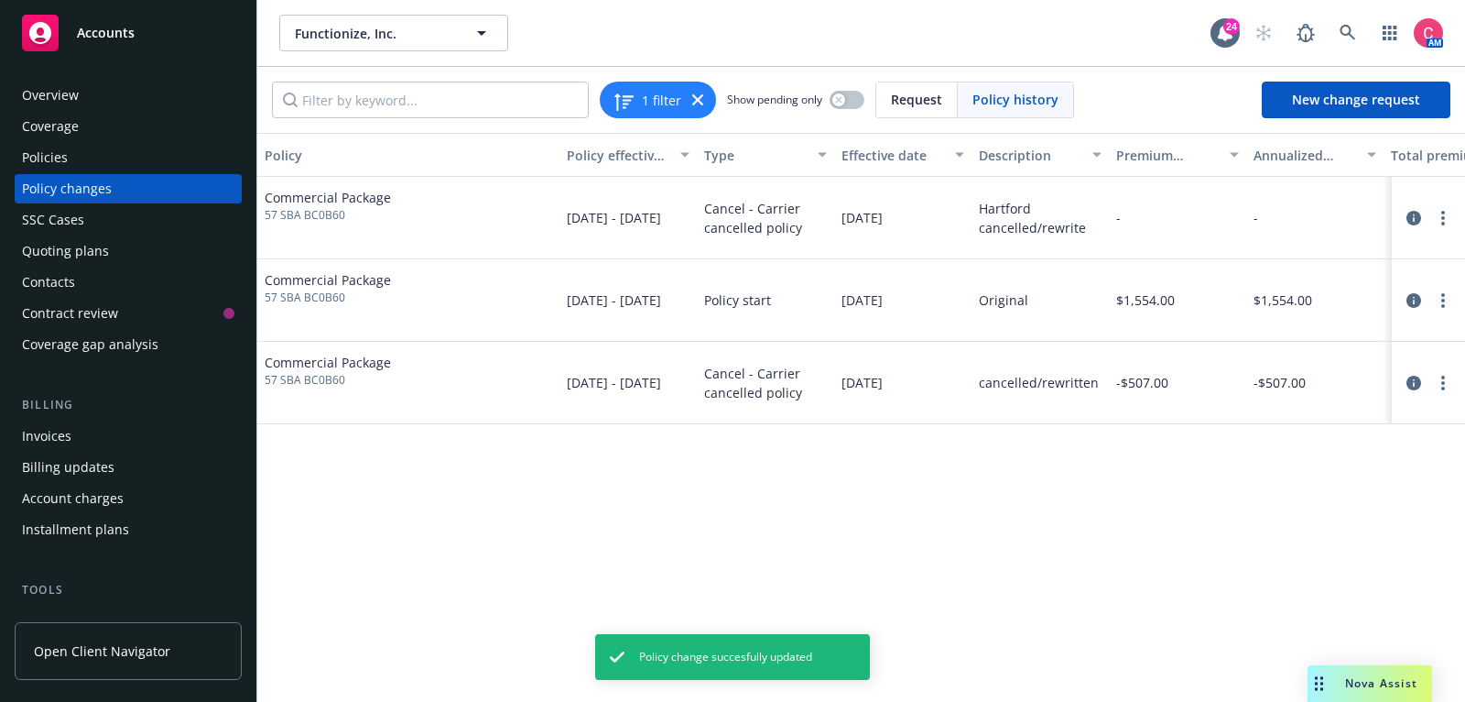
click at [166, 168] on div "Policies" at bounding box center [128, 157] width 212 height 29
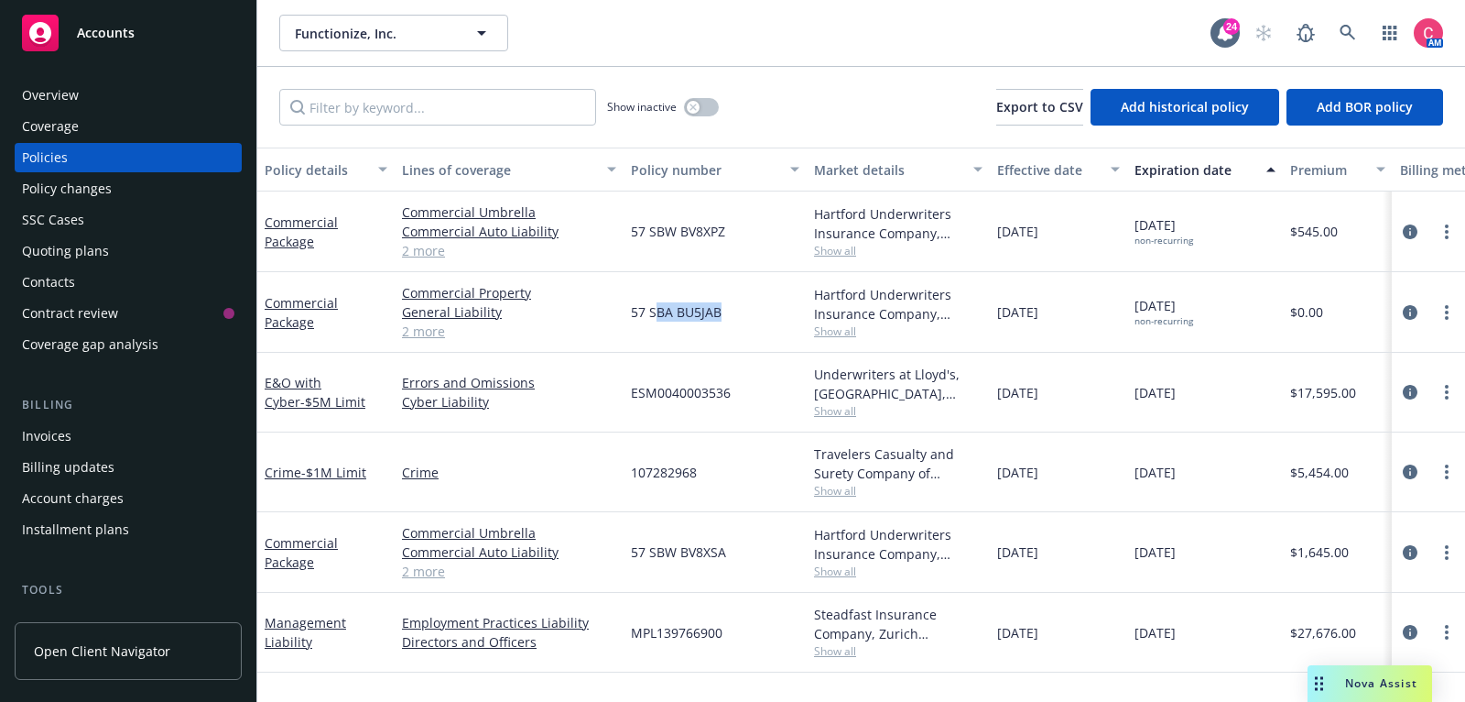
drag, startPoint x: 658, startPoint y: 308, endPoint x: 725, endPoint y: 310, distance: 67.8
click at [725, 310] on div "57 SBA BU5JAB" at bounding box center [715, 312] width 183 height 81
drag, startPoint x: 678, startPoint y: 232, endPoint x: 759, endPoint y: 231, distance: 81.5
click at [759, 231] on div "57 SBW BV8XPZ" at bounding box center [715, 231] width 183 height 81
drag, startPoint x: 681, startPoint y: 552, endPoint x: 747, endPoint y: 550, distance: 66.0
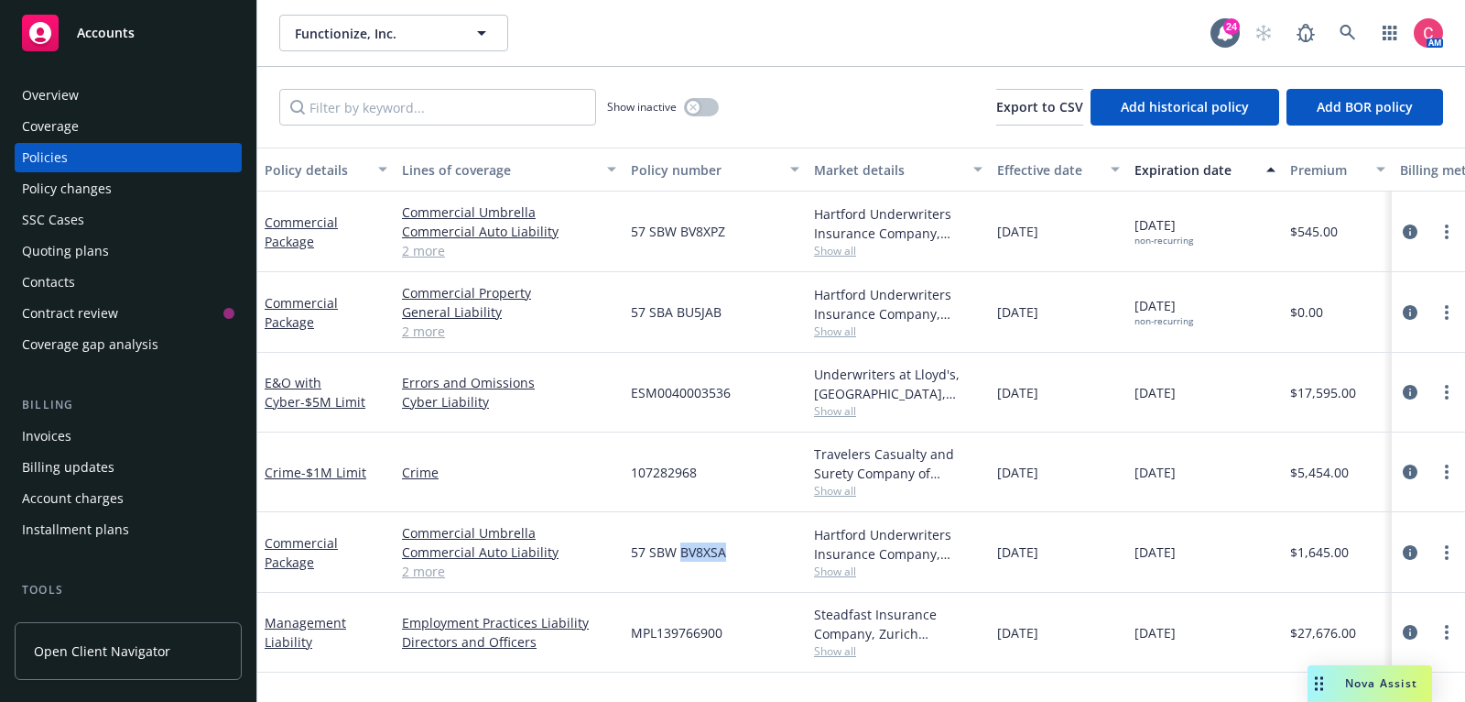
click at [748, 550] on div "57 SBW BV8XSA" at bounding box center [715, 552] width 183 height 81
click at [1338, 28] on link at bounding box center [1348, 33] width 37 height 37
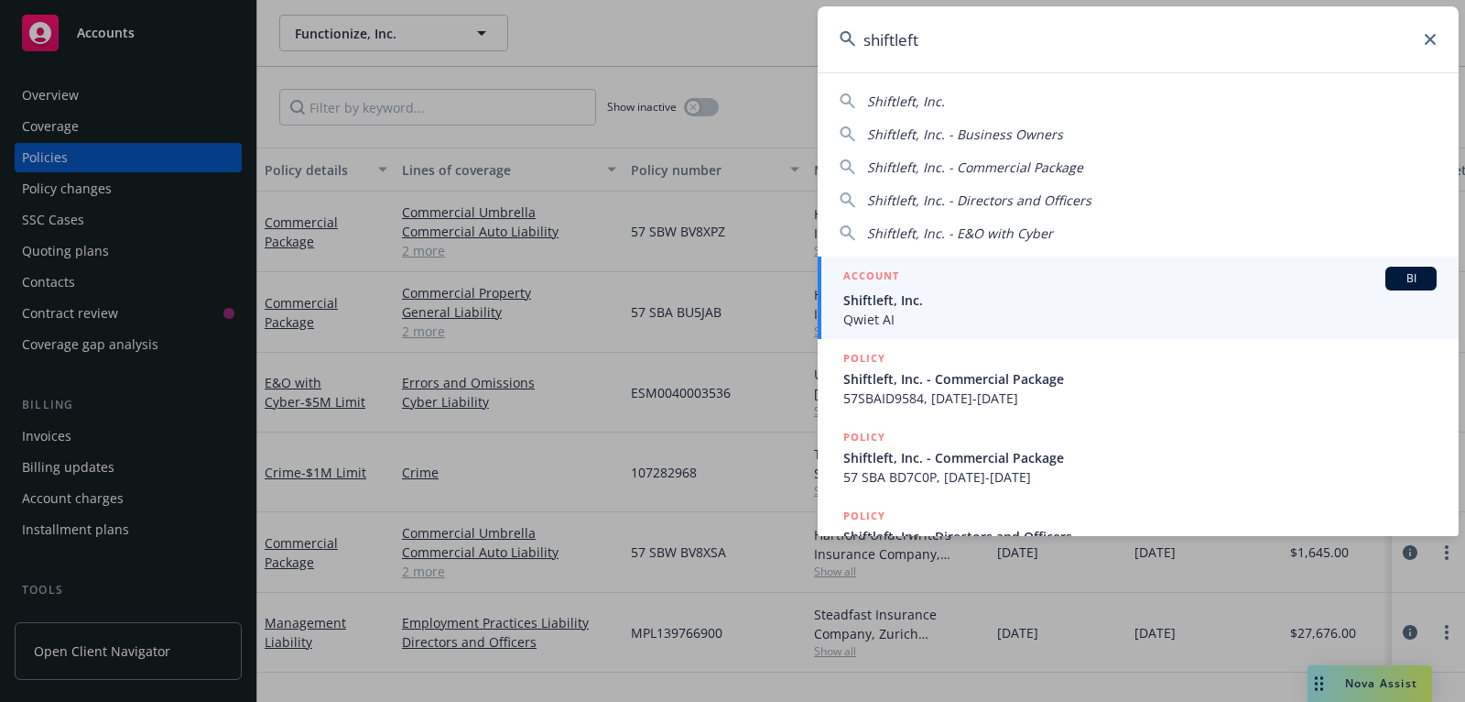
type input "shiftleft"
click at [1207, 284] on div "ACCOUNT BI" at bounding box center [1141, 279] width 594 height 24
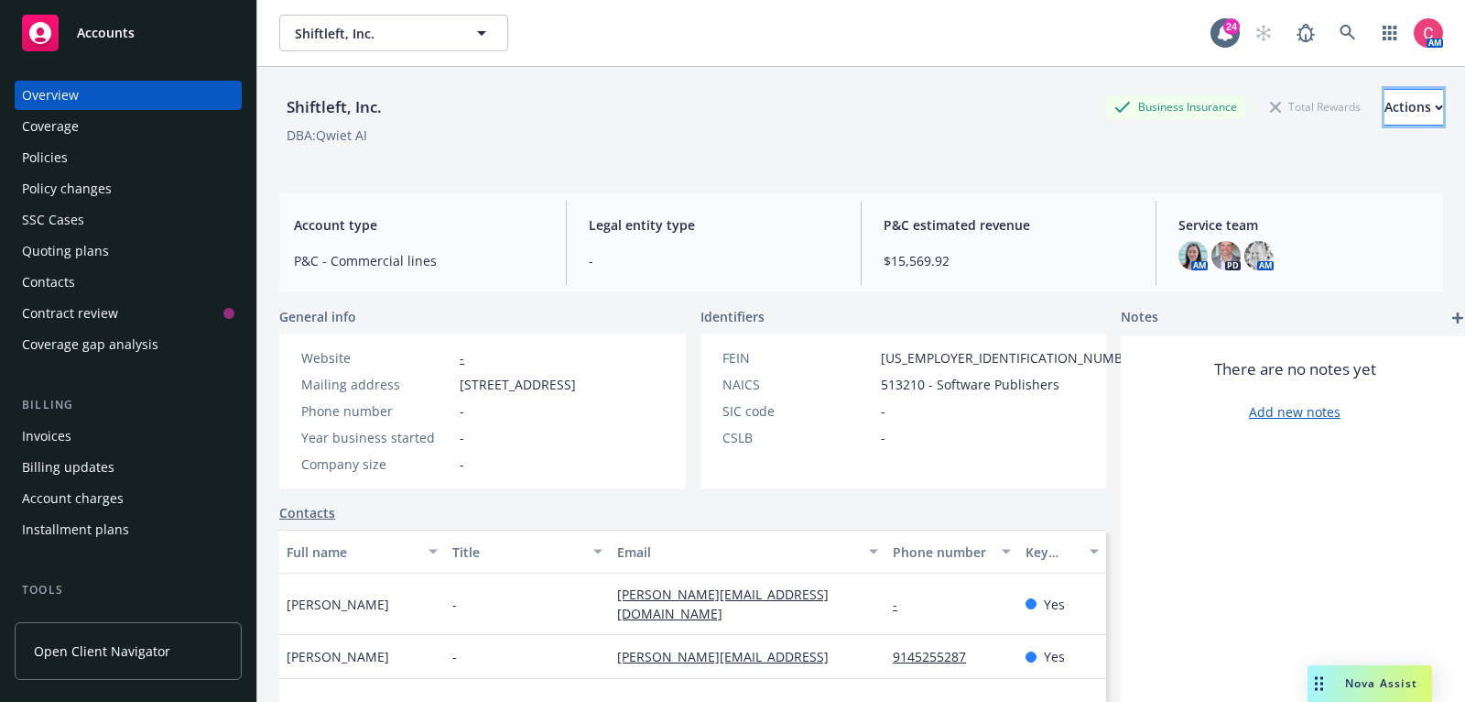
click at [1392, 112] on div "Actions" at bounding box center [1414, 107] width 59 height 35
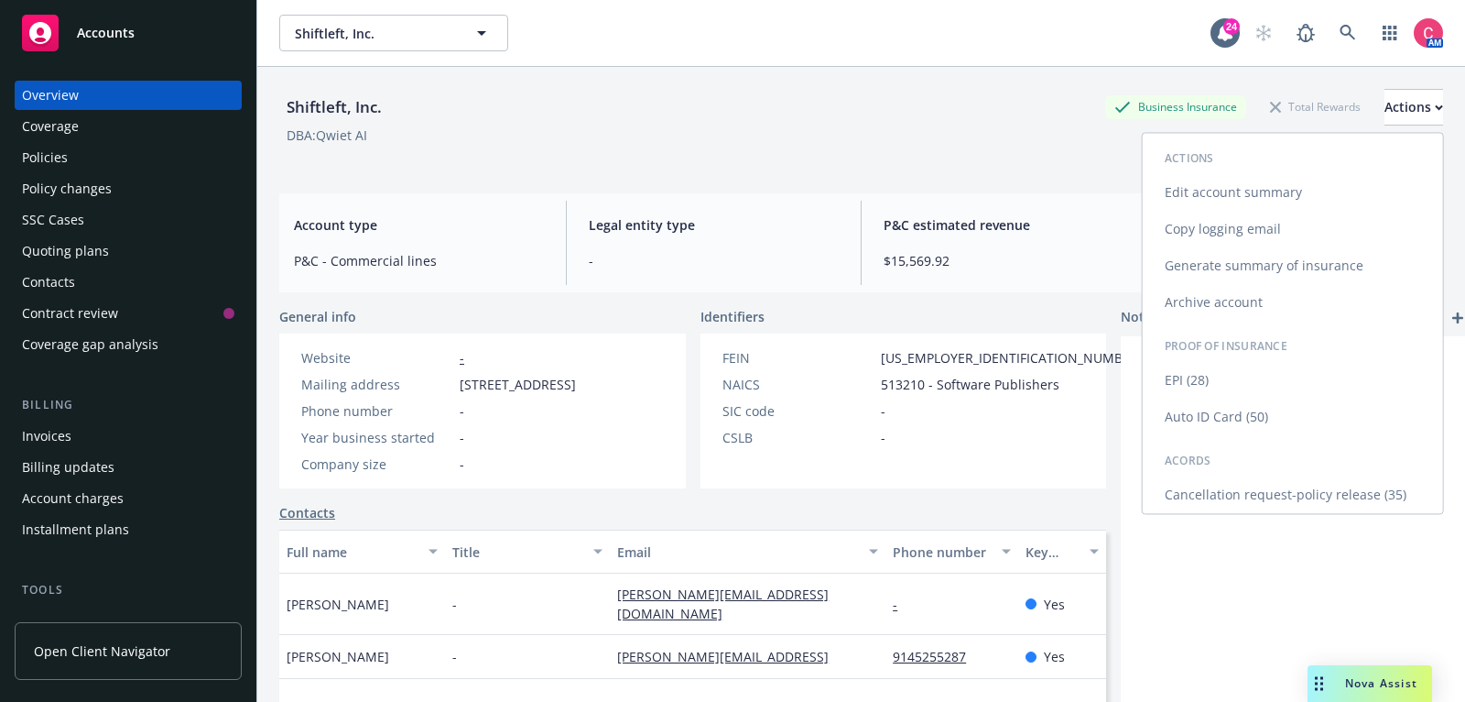
click at [1254, 495] on link "Cancellation request-policy release (35)" at bounding box center [1293, 494] width 300 height 37
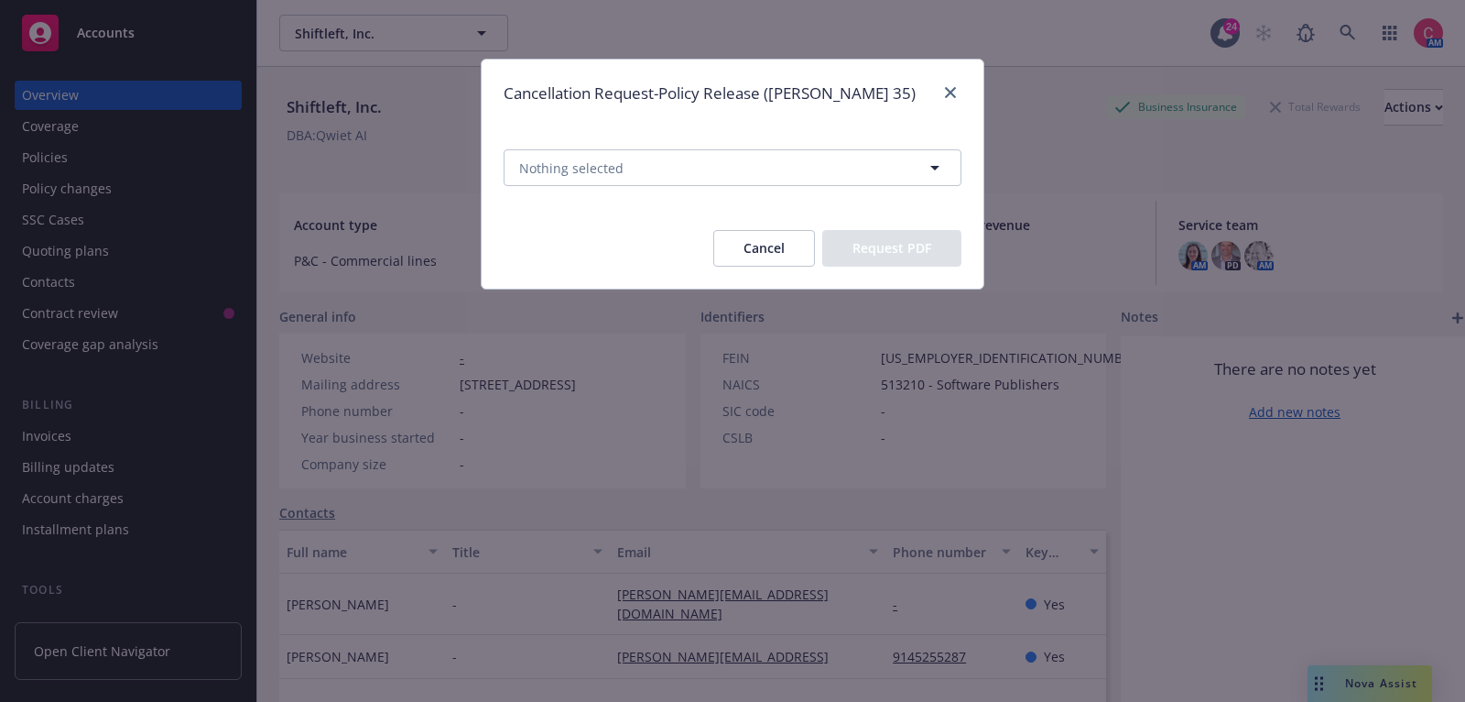
click at [730, 147] on span "Nothing selected" at bounding box center [733, 167] width 502 height 81
click at [734, 166] on button "Nothing selected" at bounding box center [733, 167] width 458 height 37
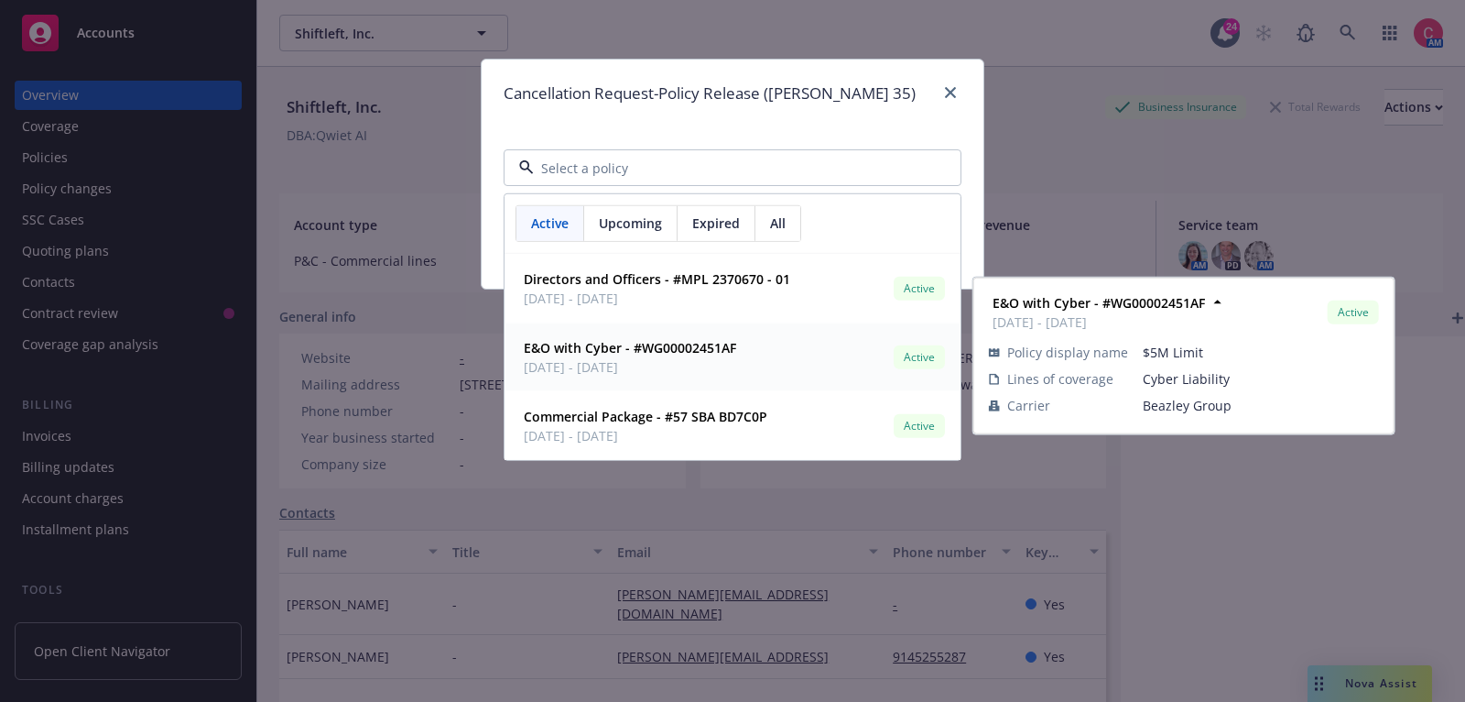
click at [699, 357] on span "02/01/2025 - 02/01/2026" at bounding box center [630, 366] width 212 height 19
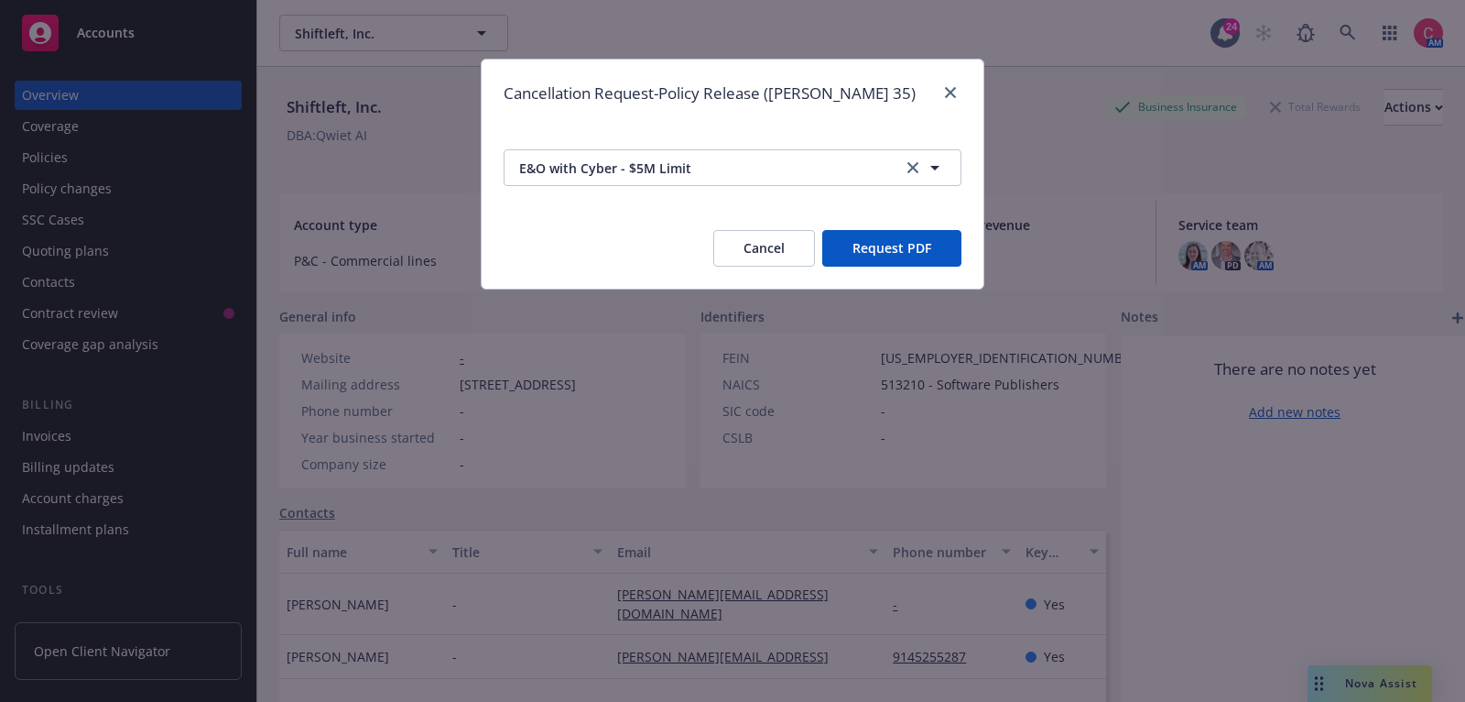
click at [898, 251] on button "Request PDF" at bounding box center [891, 248] width 139 height 37
click at [921, 246] on button "Request PDF" at bounding box center [891, 248] width 139 height 37
click at [950, 100] on link "close" at bounding box center [951, 93] width 22 height 22
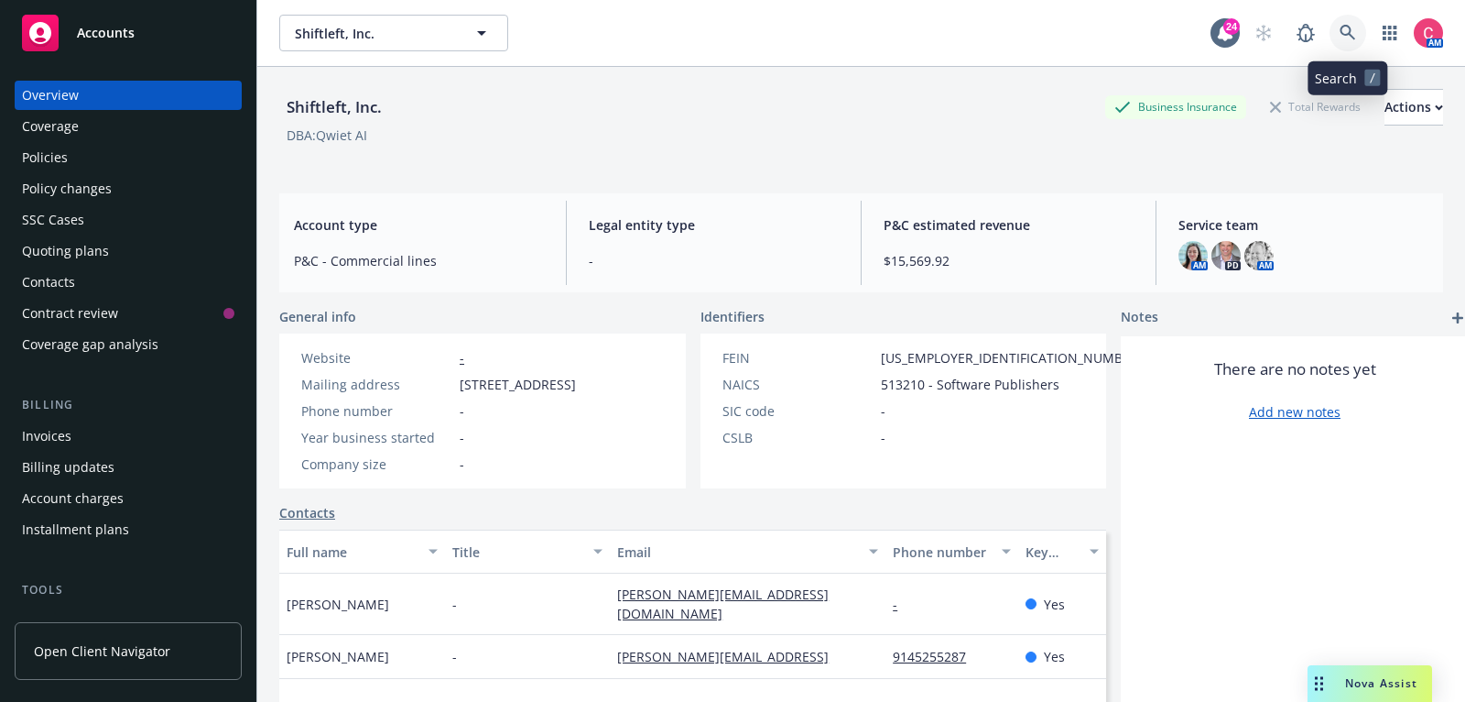
click at [1354, 32] on icon at bounding box center [1348, 33] width 16 height 16
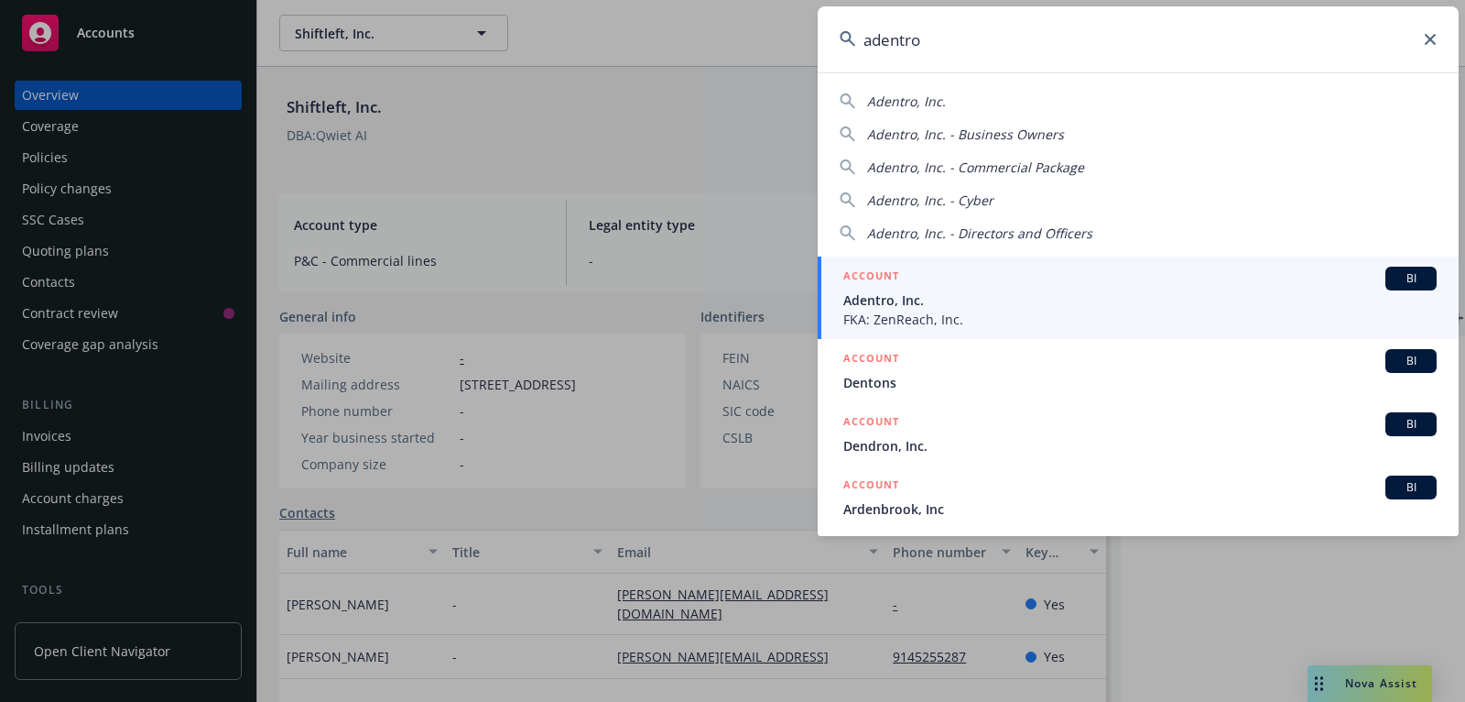
type input "adentro"
click at [1236, 310] on span "FKA: ZenReach, Inc." at bounding box center [1141, 319] width 594 height 19
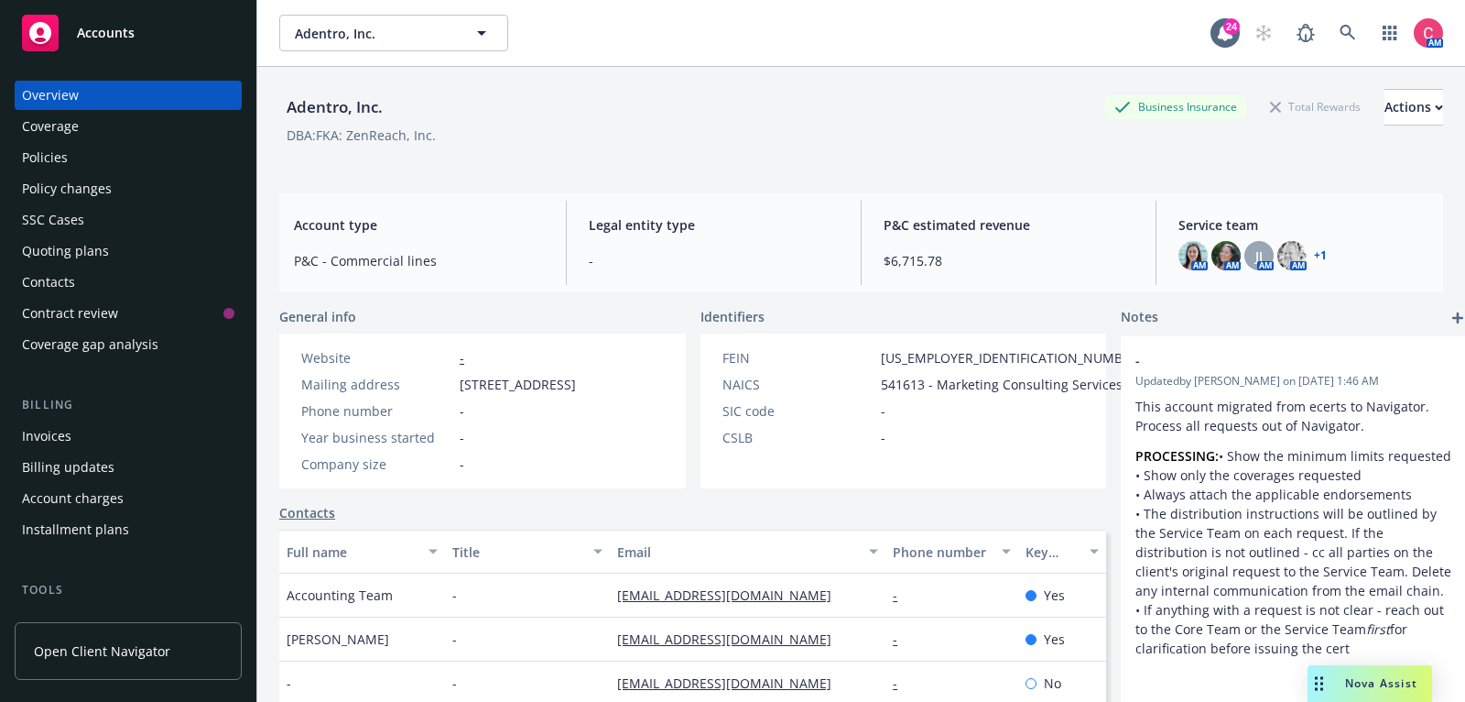
click at [209, 156] on div "Policies" at bounding box center [128, 157] width 212 height 29
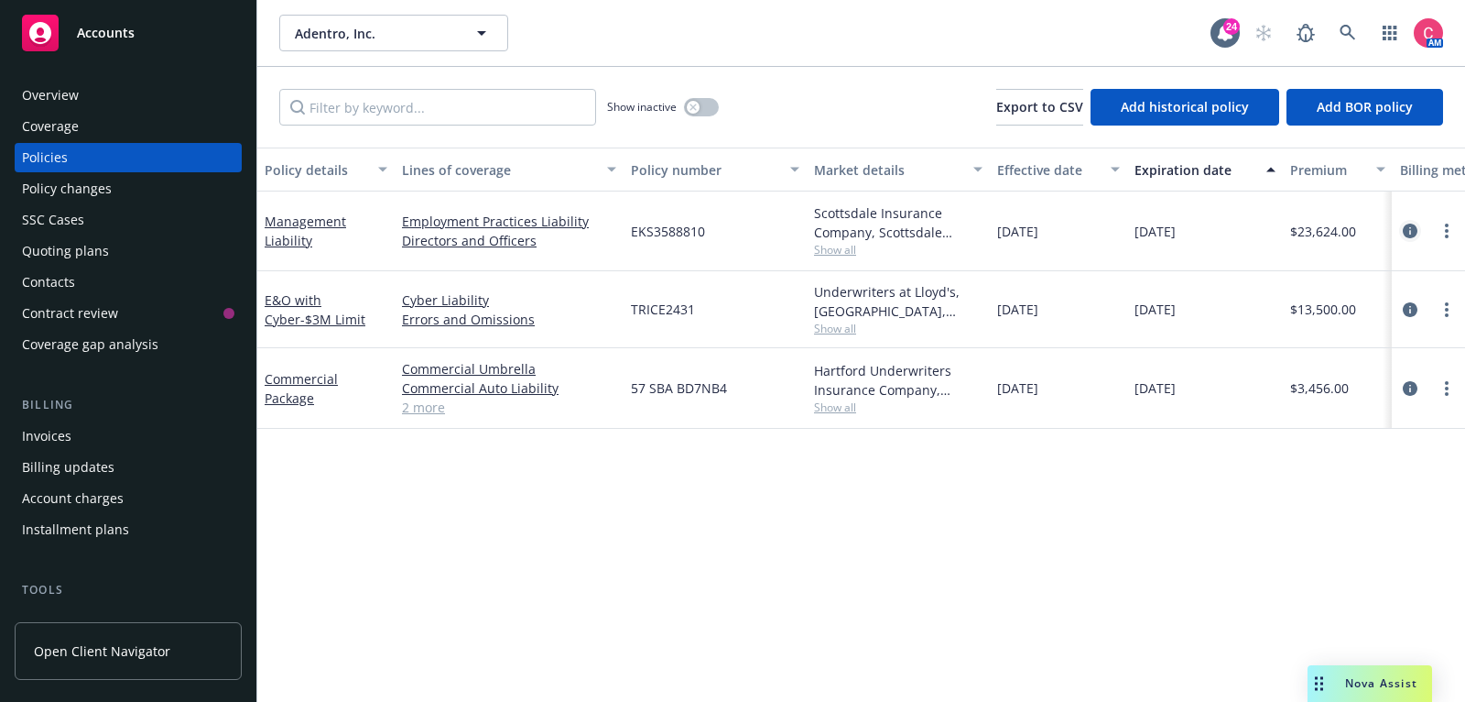
click at [1411, 229] on icon "circleInformation" at bounding box center [1410, 230] width 15 height 15
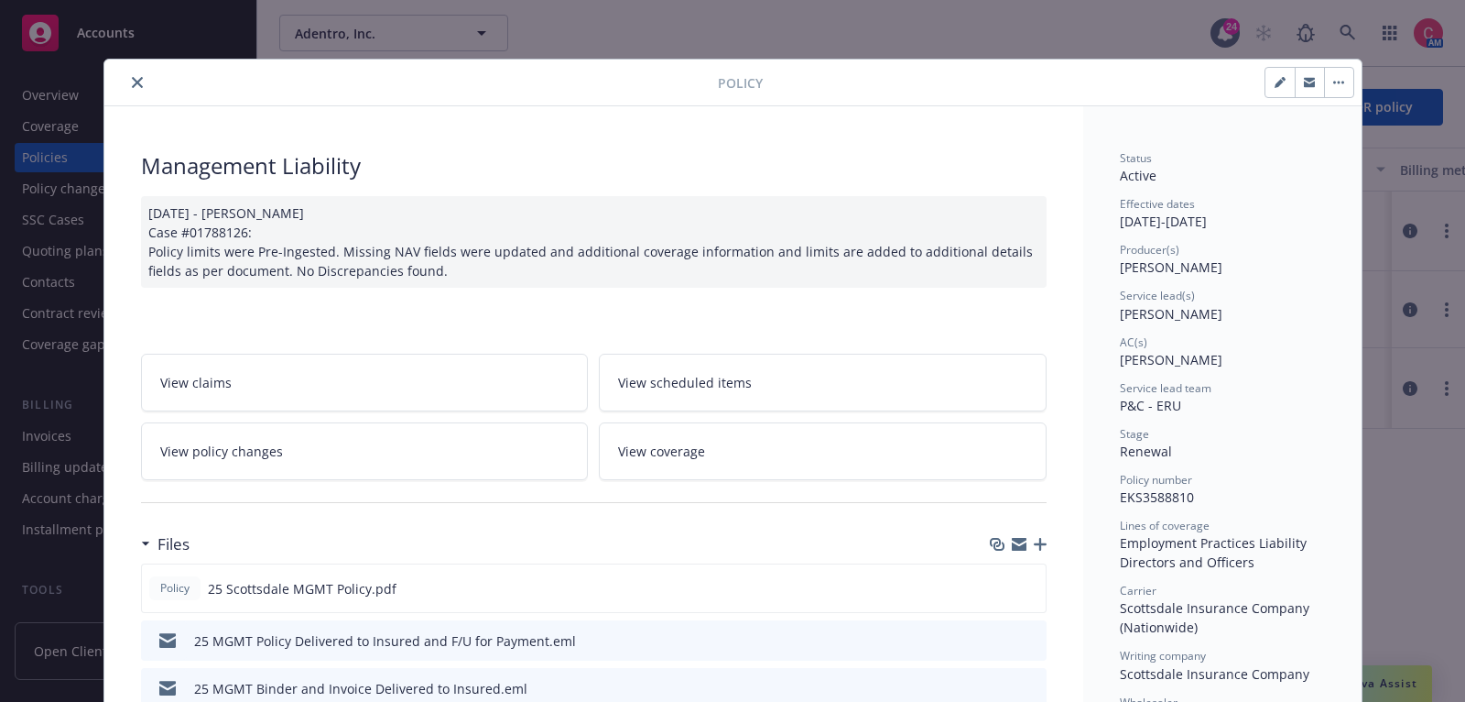
click at [137, 90] on button "close" at bounding box center [137, 82] width 22 height 22
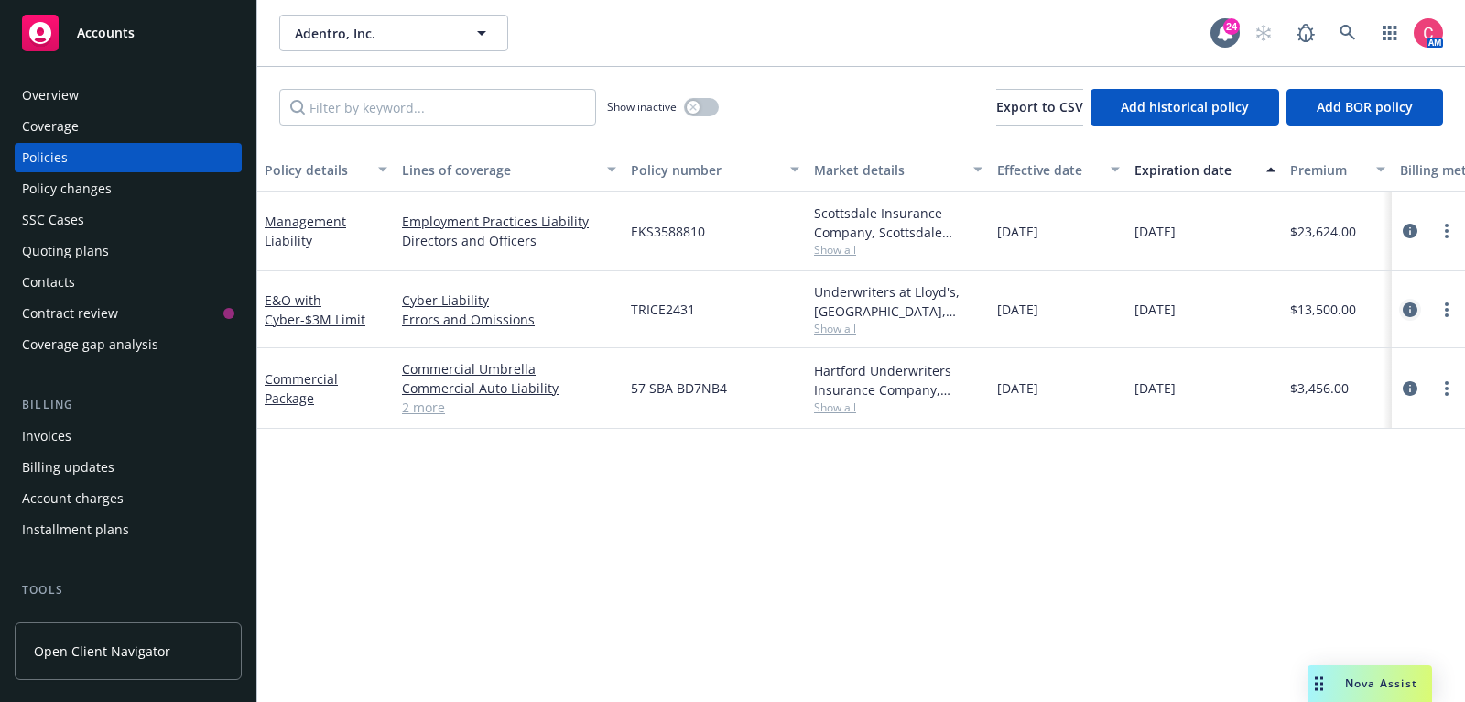
click at [1415, 307] on icon "circleInformation" at bounding box center [1410, 309] width 15 height 15
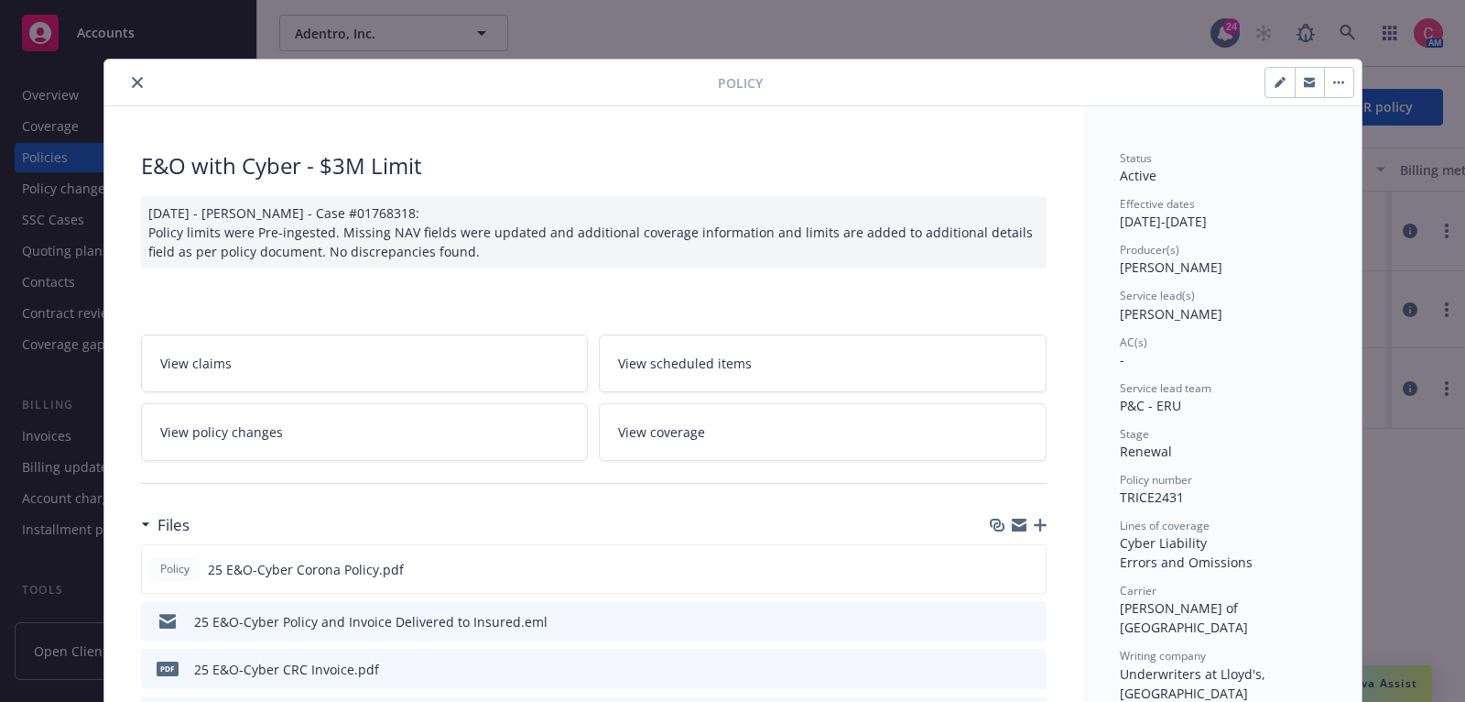
click at [136, 79] on icon "close" at bounding box center [137, 82] width 11 height 11
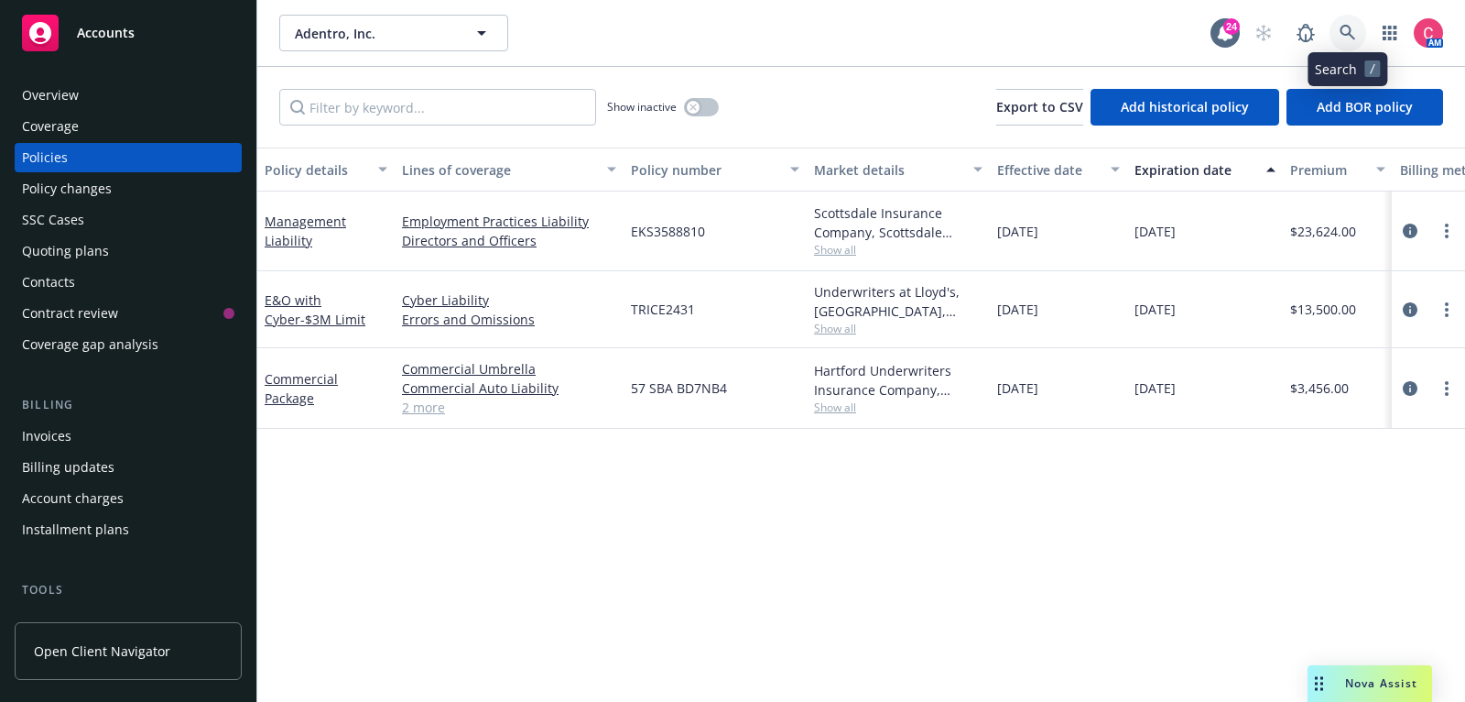
click at [1350, 37] on icon at bounding box center [1348, 33] width 16 height 16
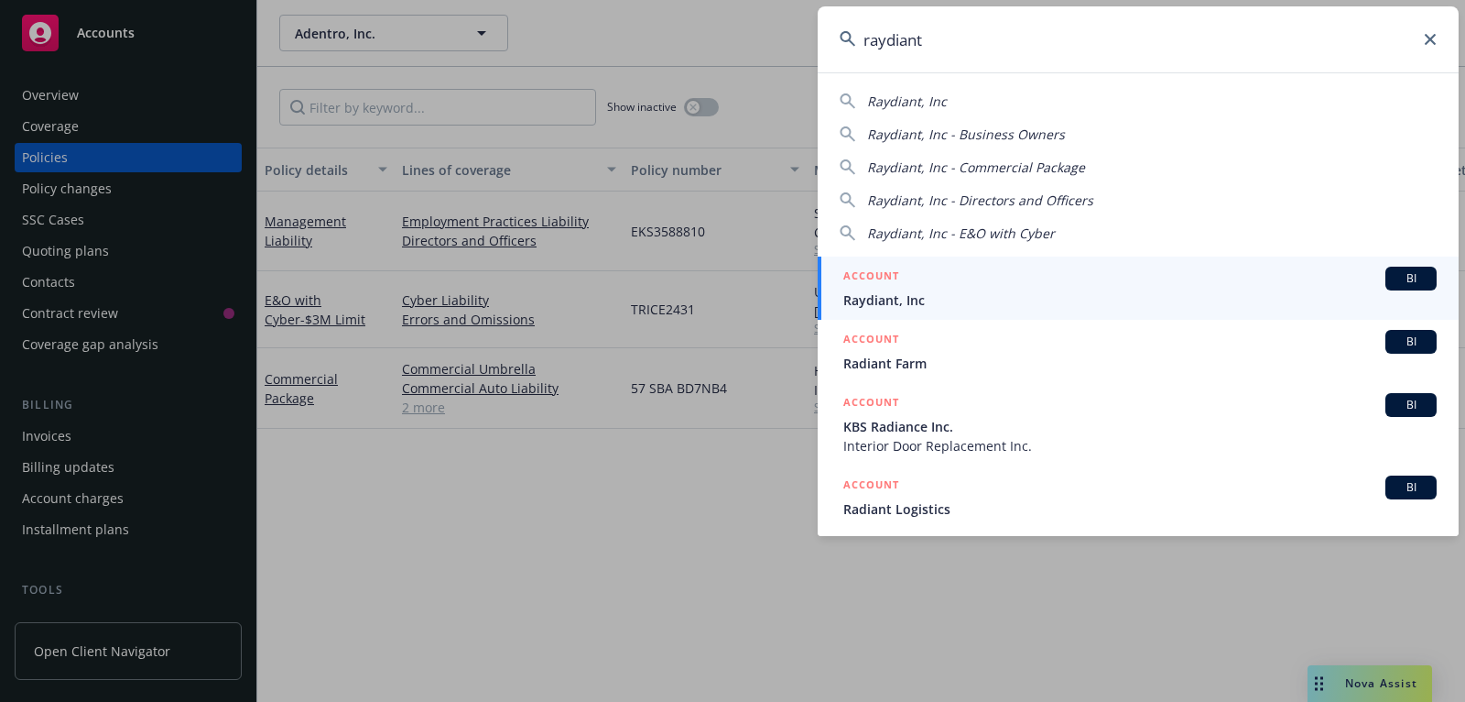
type input "raydiant"
click at [1295, 306] on span "Raydiant, Inc" at bounding box center [1141, 299] width 594 height 19
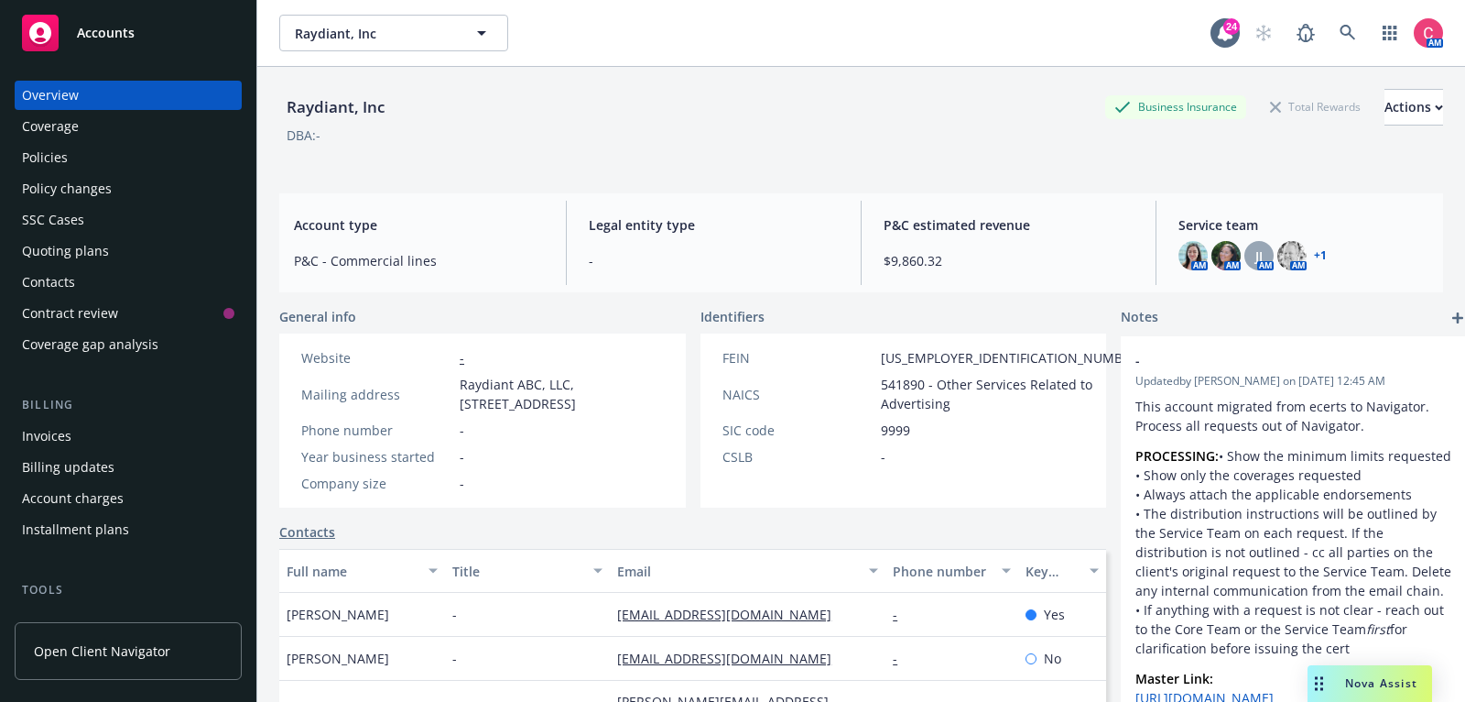
click at [161, 172] on div "Overview Coverage Policies Policy changes SSC Cases Quoting plans Contacts Cont…" at bounding box center [128, 220] width 227 height 278
click at [162, 168] on div "Policies" at bounding box center [128, 157] width 212 height 29
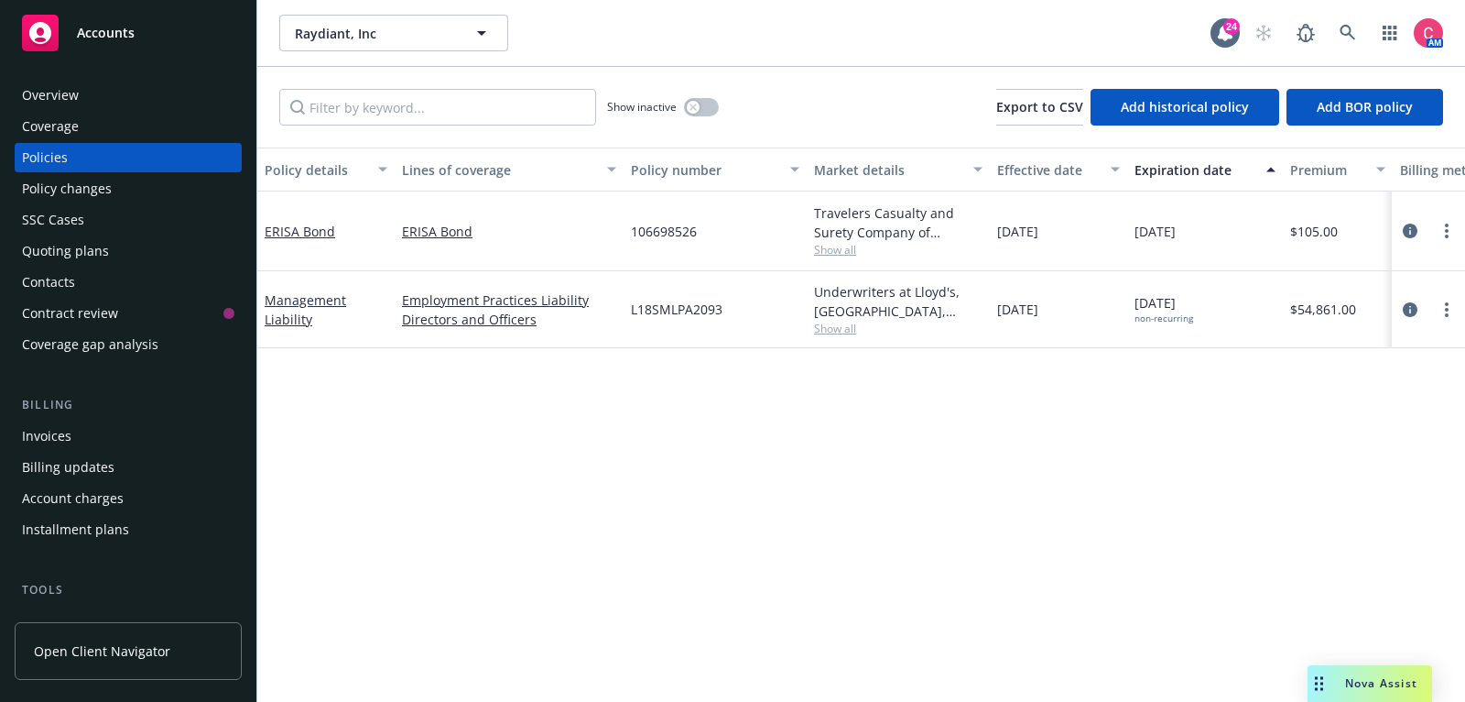
click at [717, 101] on div "Show inactive" at bounding box center [663, 107] width 112 height 37
click at [710, 106] on button "button" at bounding box center [701, 107] width 35 height 18
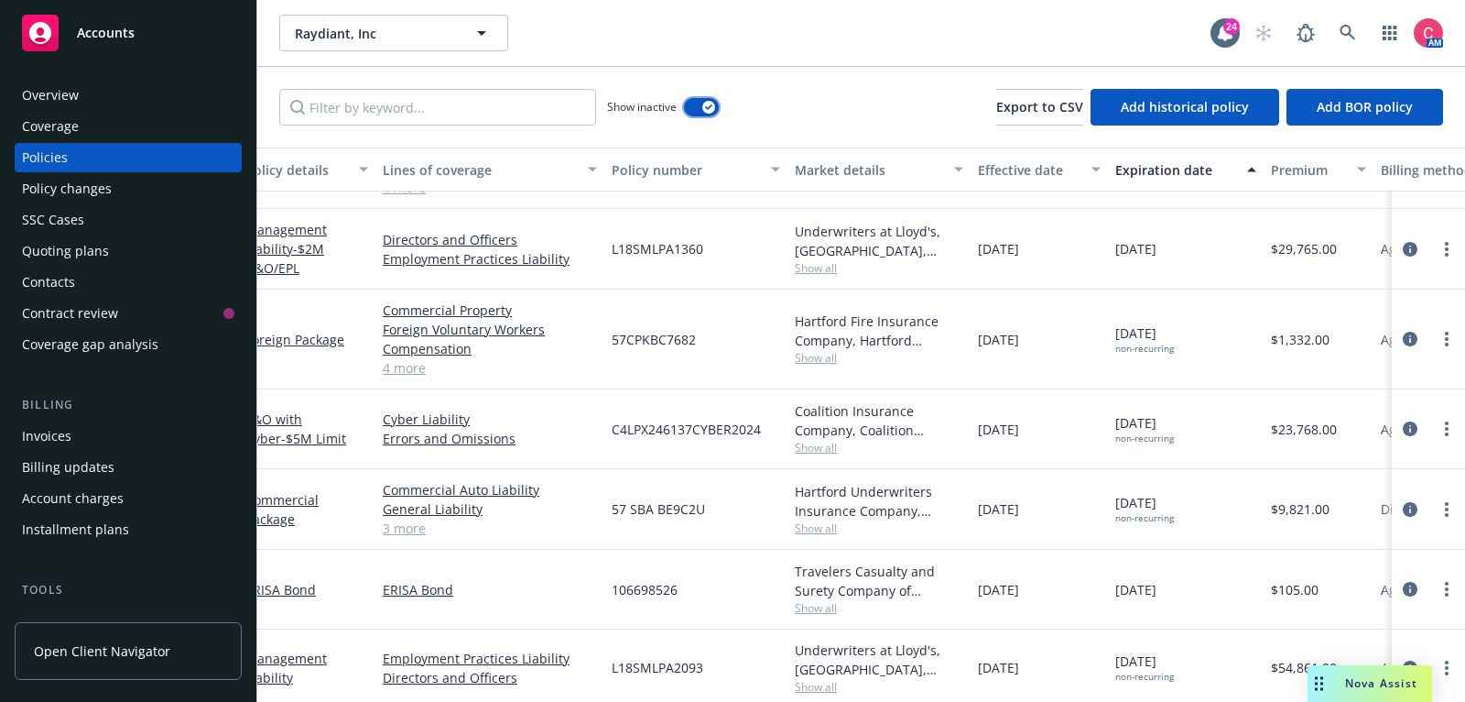
scroll to position [1841, 0]
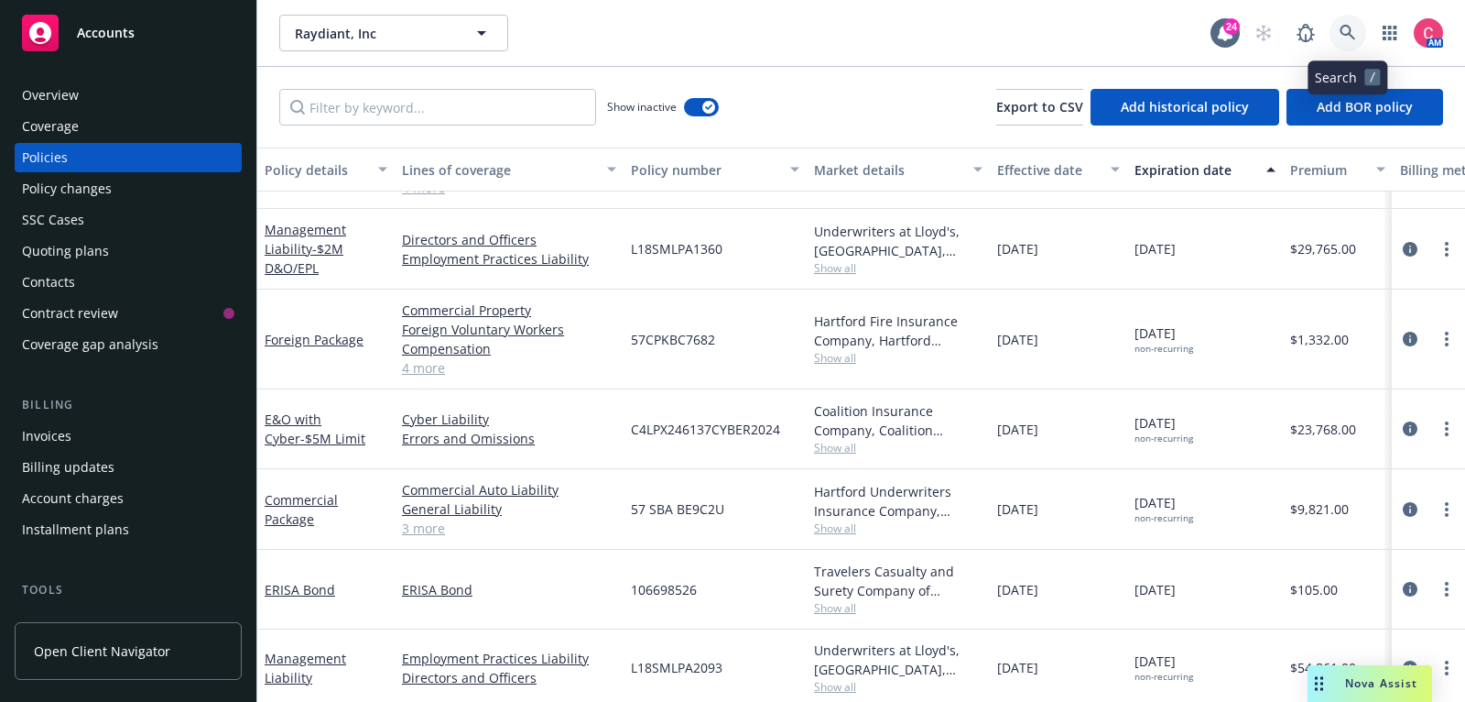
click at [1341, 25] on icon at bounding box center [1348, 33] width 16 height 16
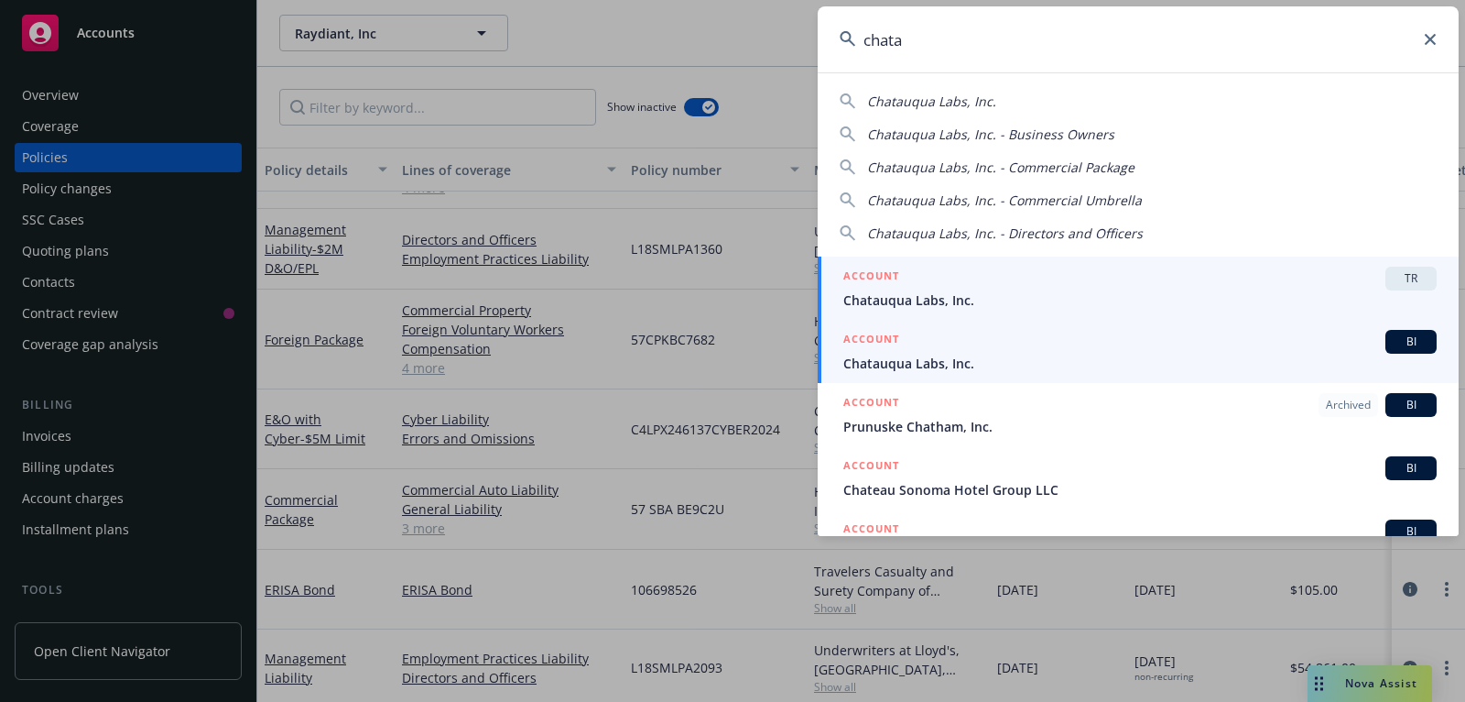
type input "chata"
click at [1259, 365] on span "Chatauqua Labs, Inc." at bounding box center [1141, 363] width 594 height 19
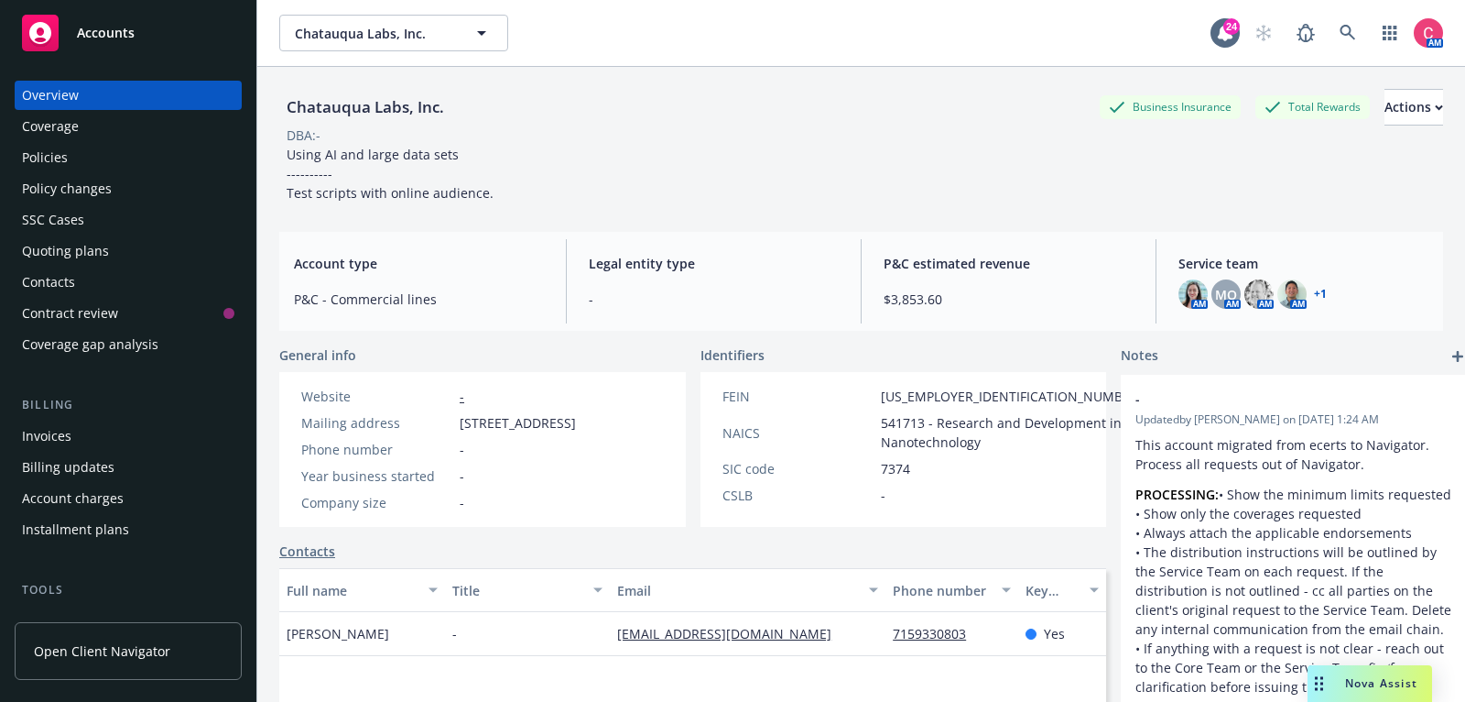
click at [151, 148] on div "Policies" at bounding box center [128, 157] width 212 height 29
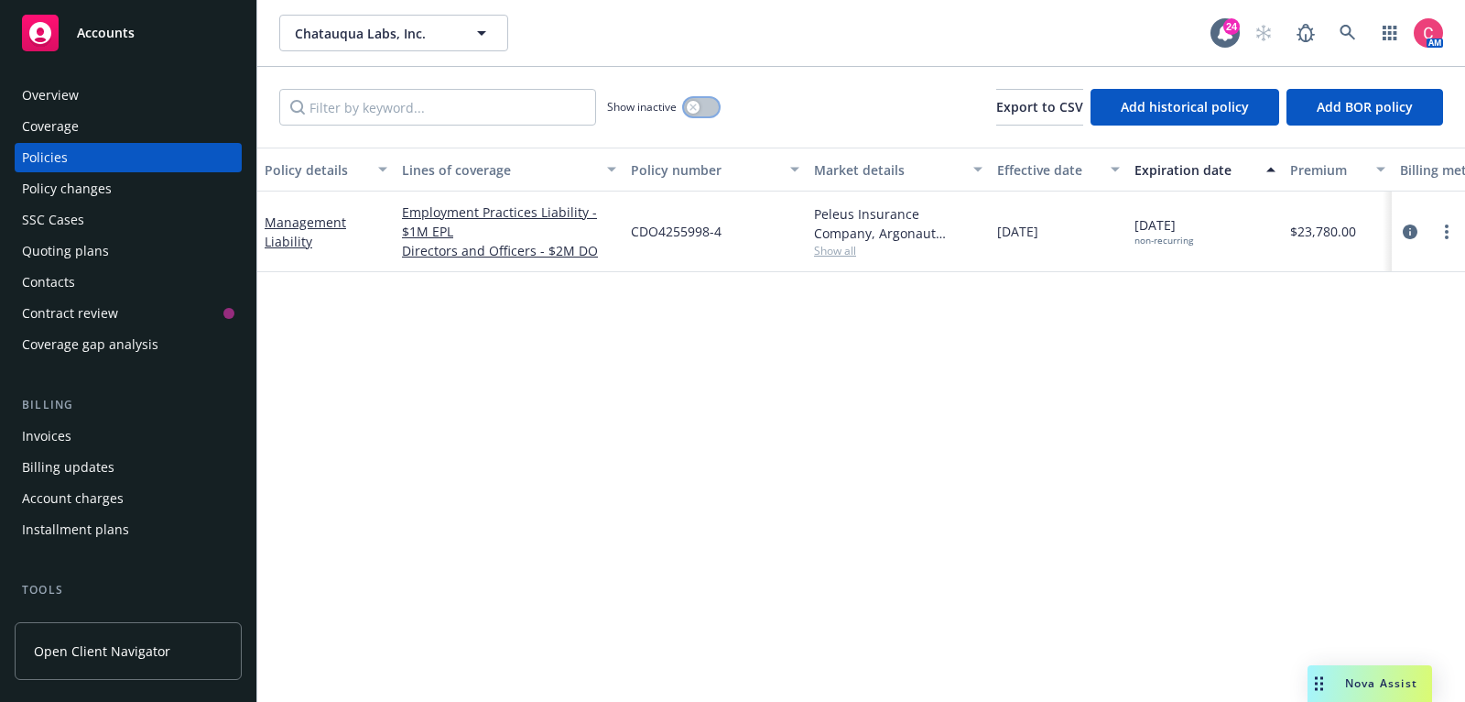
click at [714, 101] on button "button" at bounding box center [701, 107] width 35 height 18
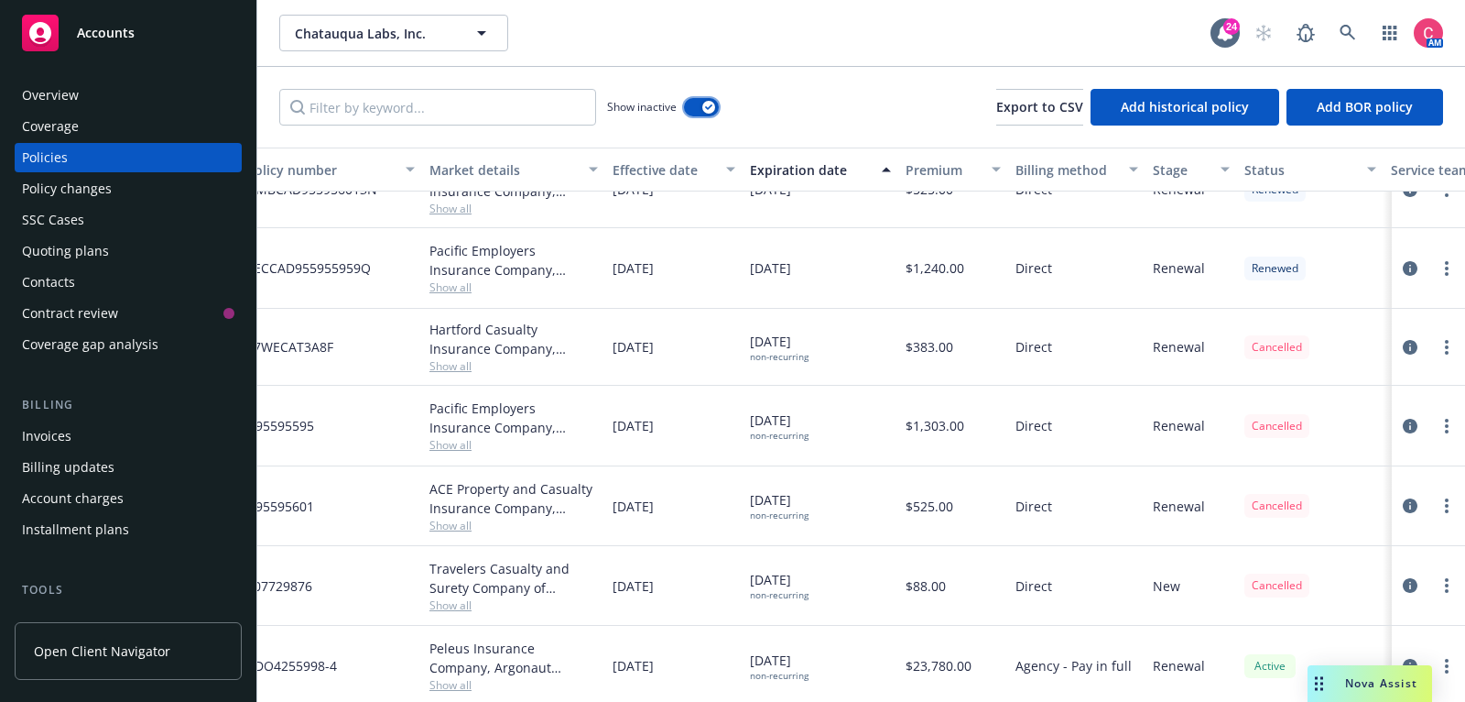
scroll to position [1143, 389]
click at [1349, 38] on icon at bounding box center [1348, 33] width 16 height 16
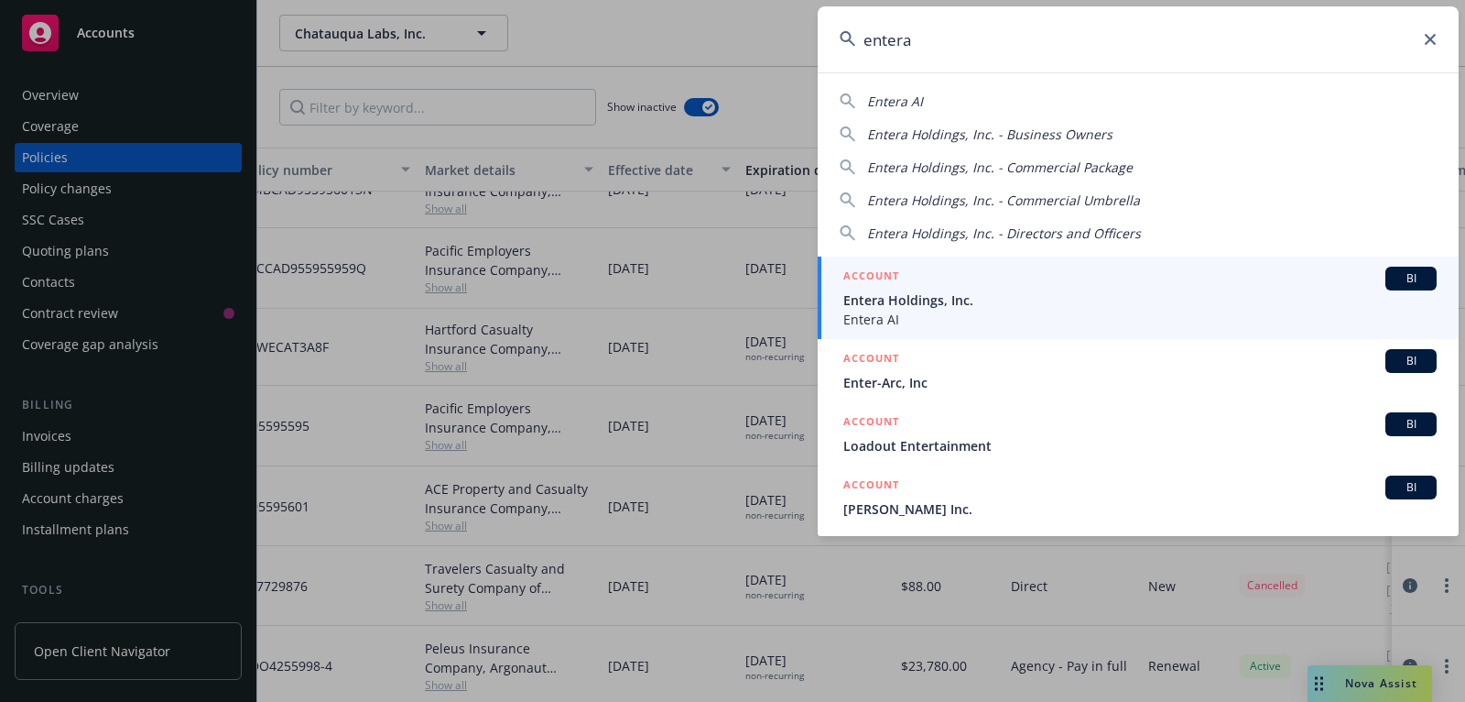
type input "entera"
click at [1242, 323] on span "Entera AI" at bounding box center [1141, 319] width 594 height 19
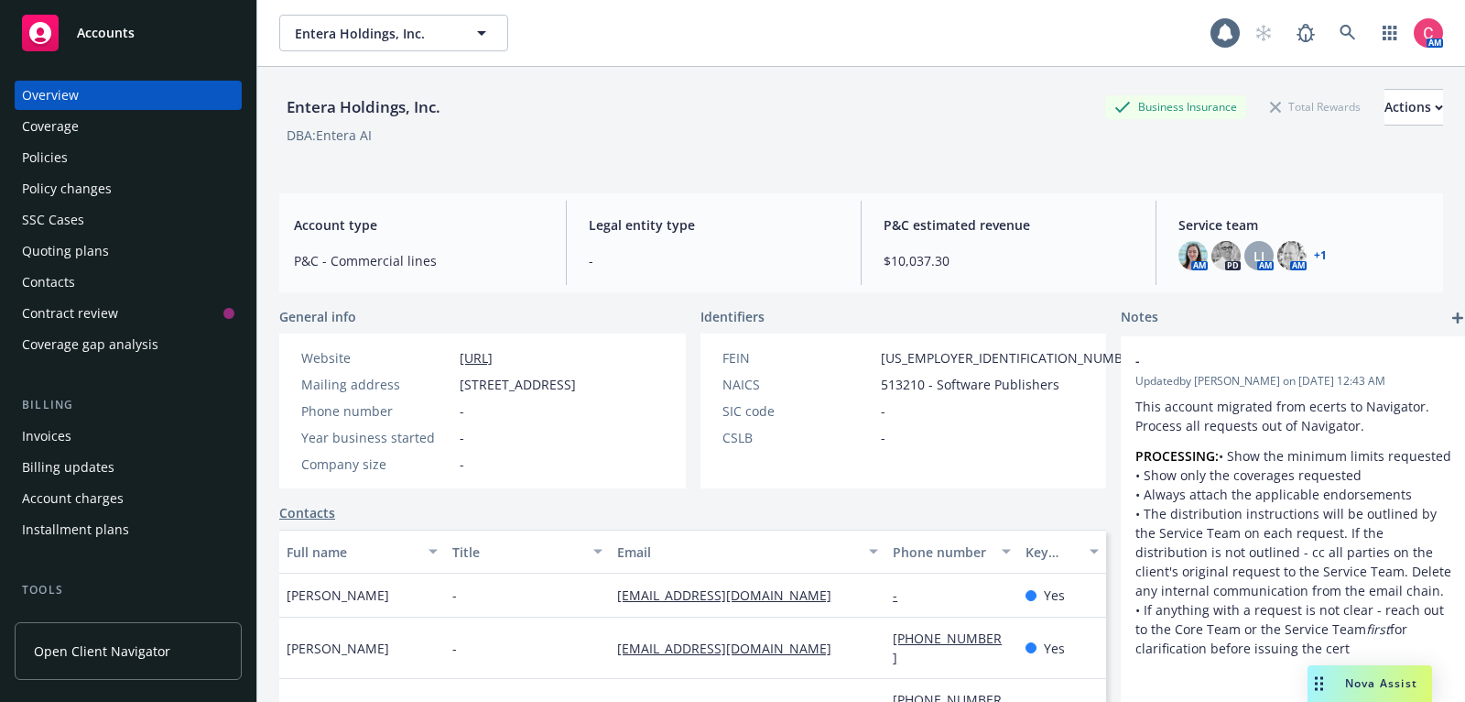
click at [177, 146] on div "Policies" at bounding box center [128, 157] width 212 height 29
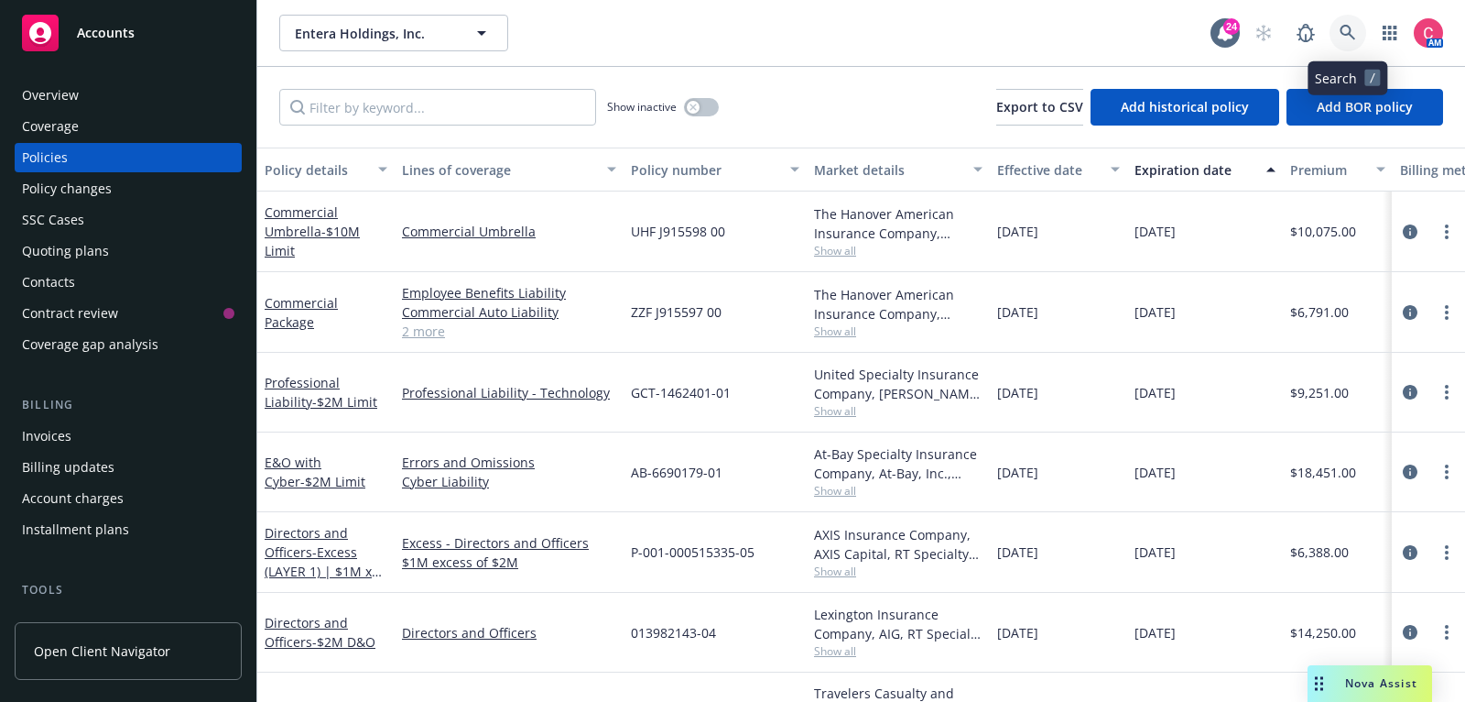
click at [1352, 28] on icon at bounding box center [1348, 33] width 16 height 16
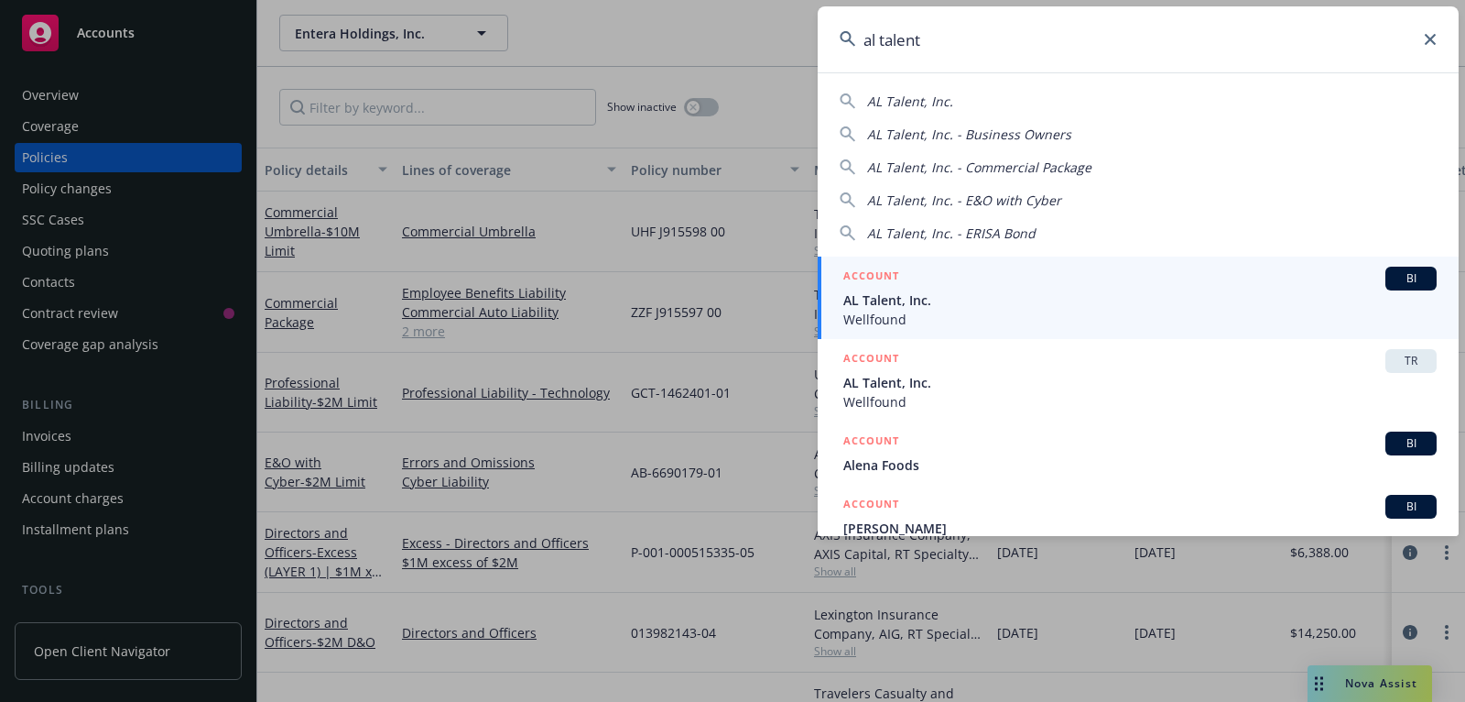
type input "al talent"
click at [1221, 314] on span "Wellfound" at bounding box center [1141, 319] width 594 height 19
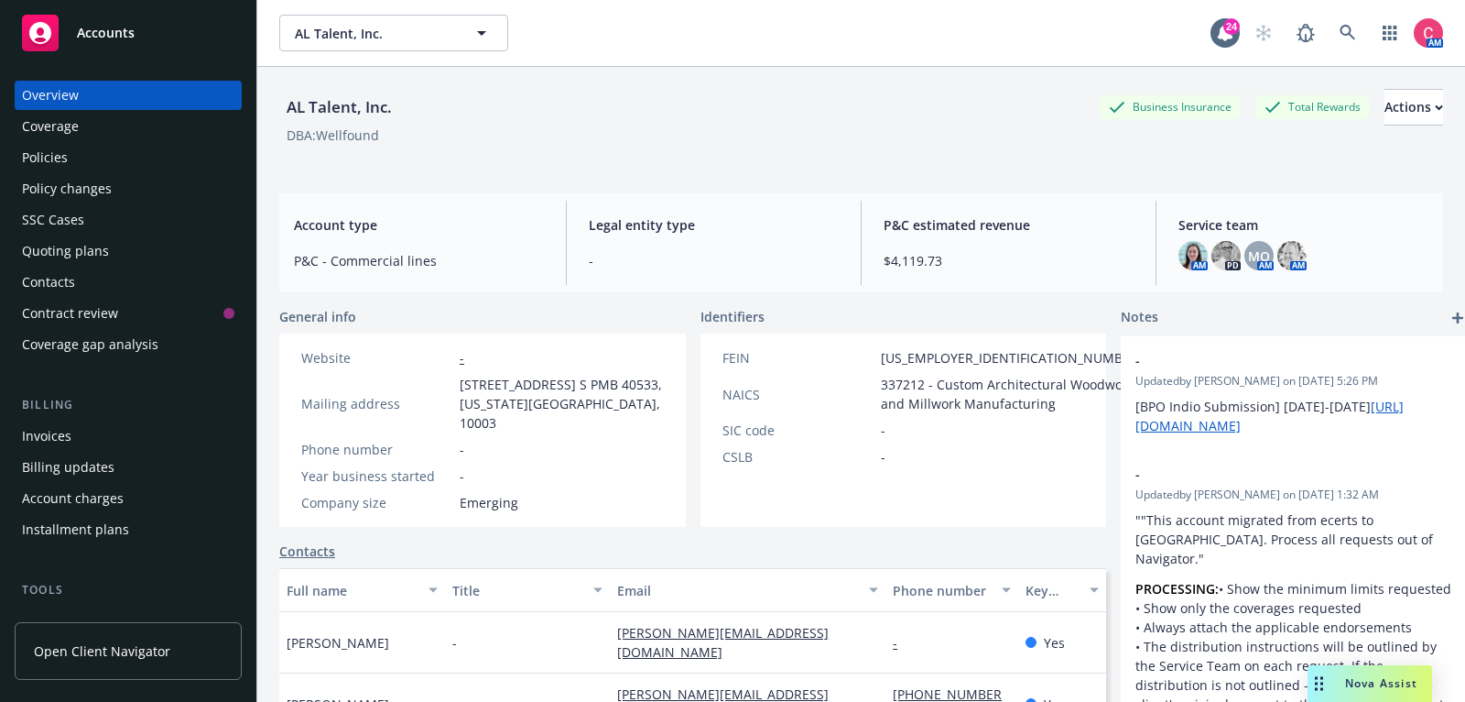
click at [44, 245] on div "Quoting plans" at bounding box center [65, 250] width 87 height 29
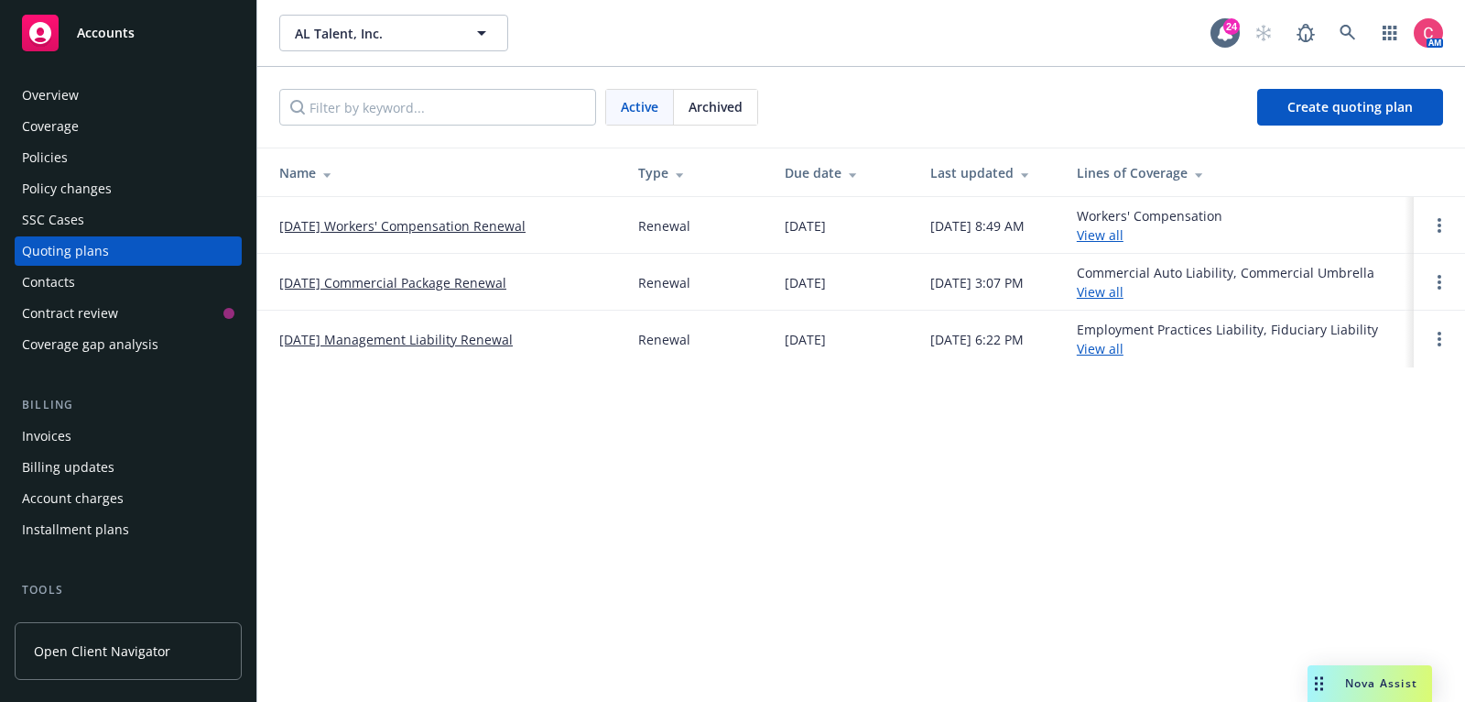
click at [305, 343] on link "10/07/25 Management Liability Renewal" at bounding box center [396, 339] width 234 height 19
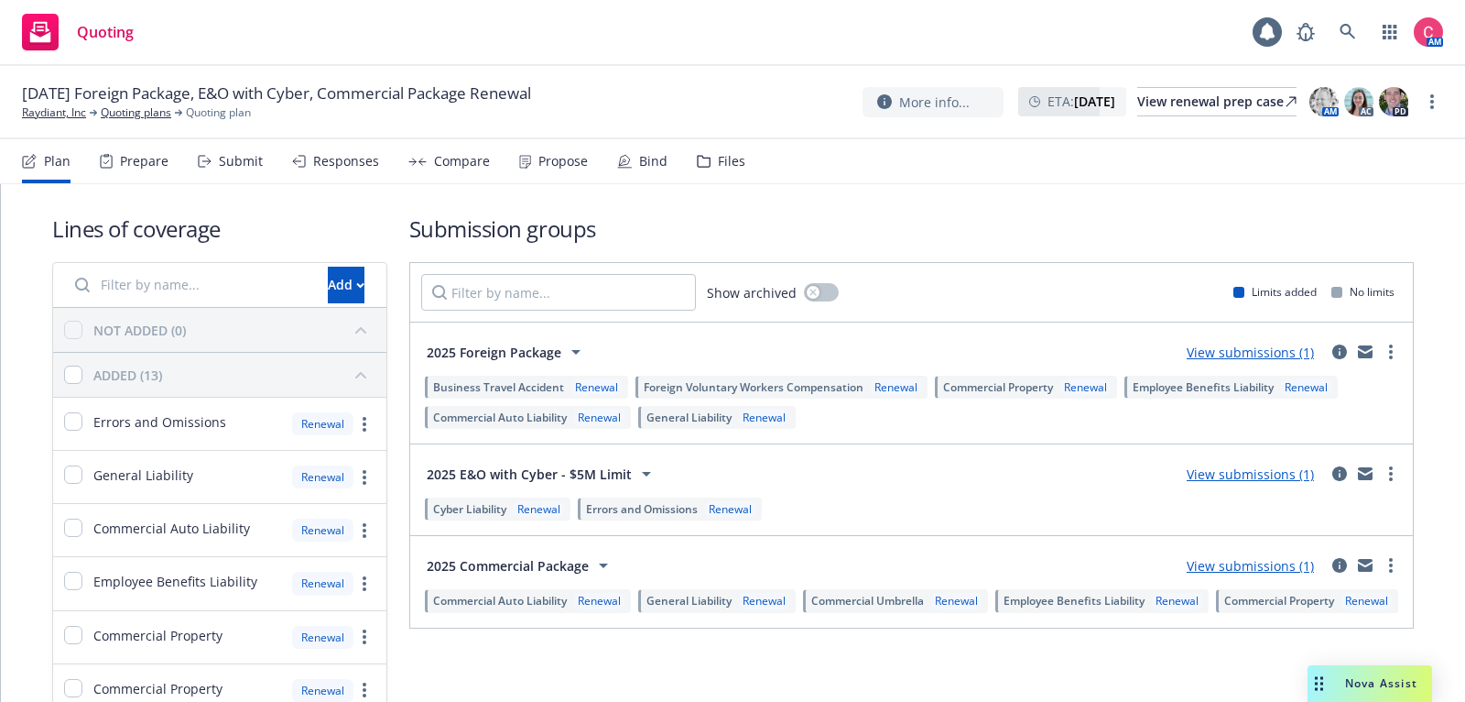
click at [1432, 114] on div "More info... ETA : [DATE] View renewal prep case AM AC PD" at bounding box center [1153, 101] width 581 height 33
click at [1435, 102] on link "more" at bounding box center [1432, 102] width 22 height 22
click at [1397, 165] on link "Rename quoting plan" at bounding box center [1340, 176] width 204 height 37
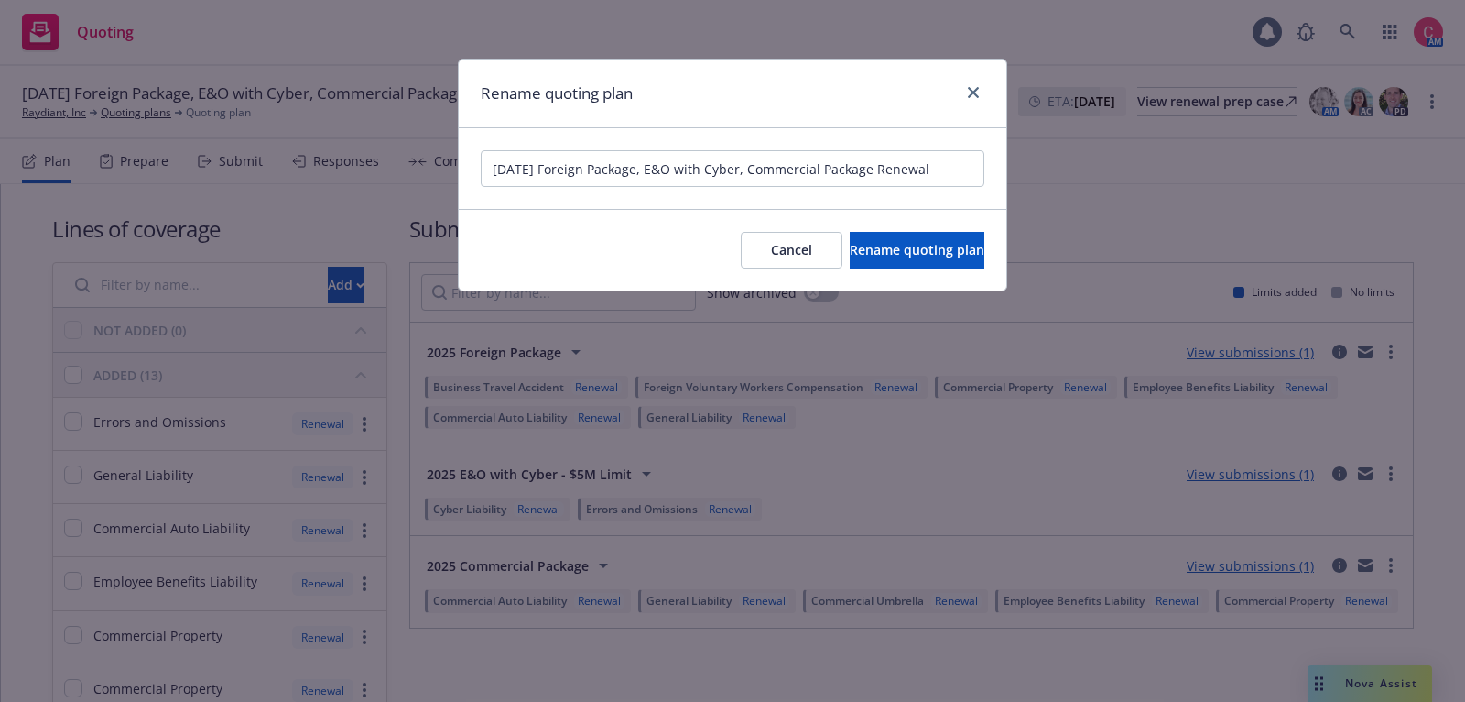
click at [494, 168] on input "[DATE] Foreign Package, E&O with Cyber, Commercial Package Renewal" at bounding box center [733, 168] width 504 height 37
type input "[All policies cancelled] [DATE] Foreign Package, E&O with Cyber, Commercial Pac…"
click at [896, 265] on button "Rename quoting plan" at bounding box center [917, 250] width 135 height 37
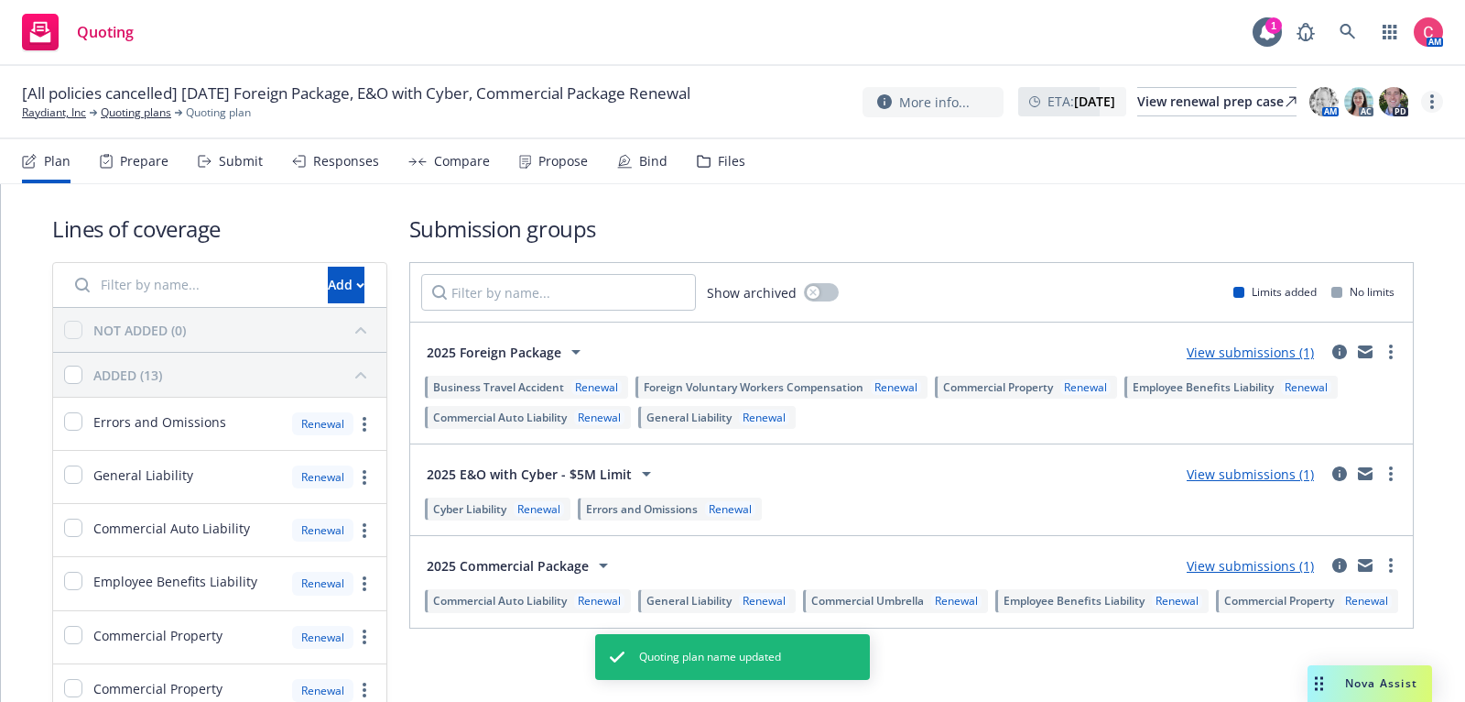
click at [1431, 107] on circle "more" at bounding box center [1433, 107] width 4 height 4
click at [1387, 256] on link "Archive quoting plan" at bounding box center [1340, 249] width 204 height 37
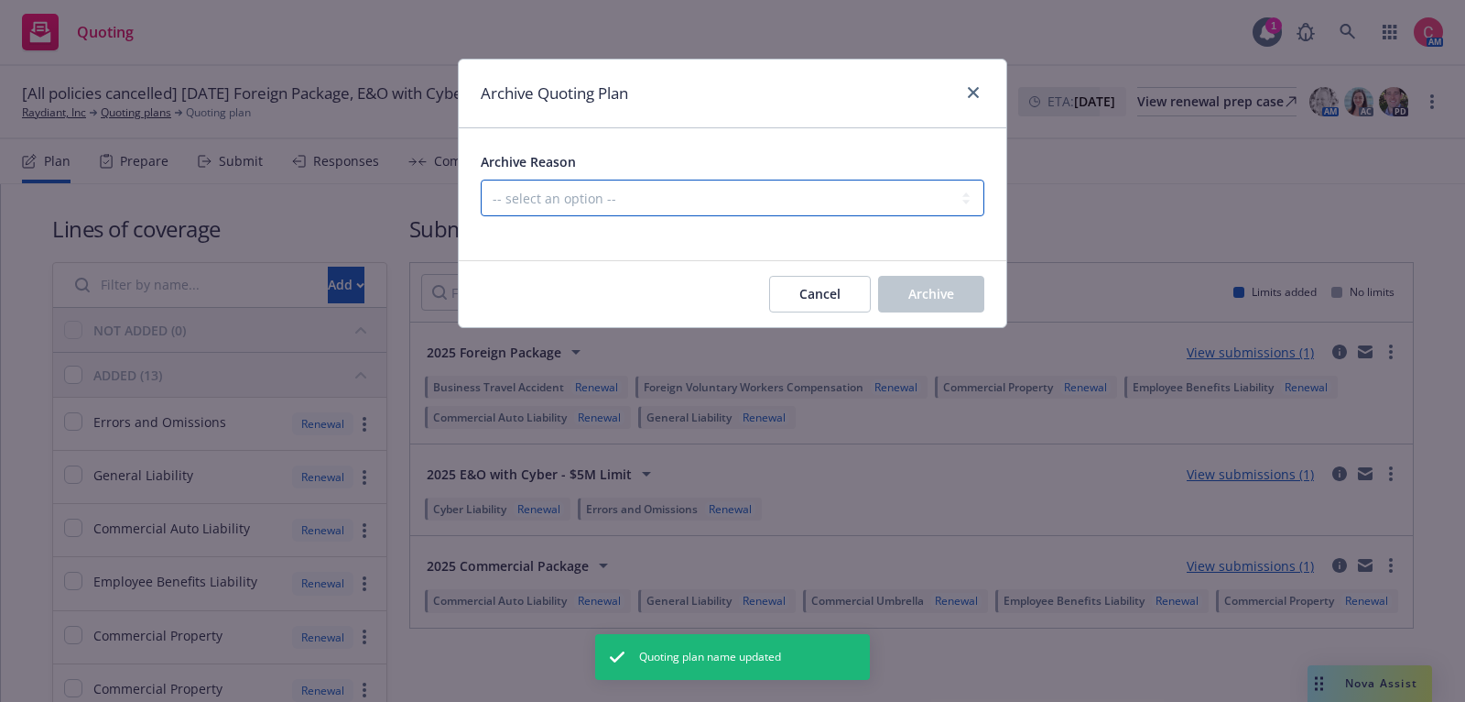
click at [720, 202] on select "-- select an option -- All policies in this renewal plan are auto-renewed Creat…" at bounding box center [733, 198] width 504 height 37
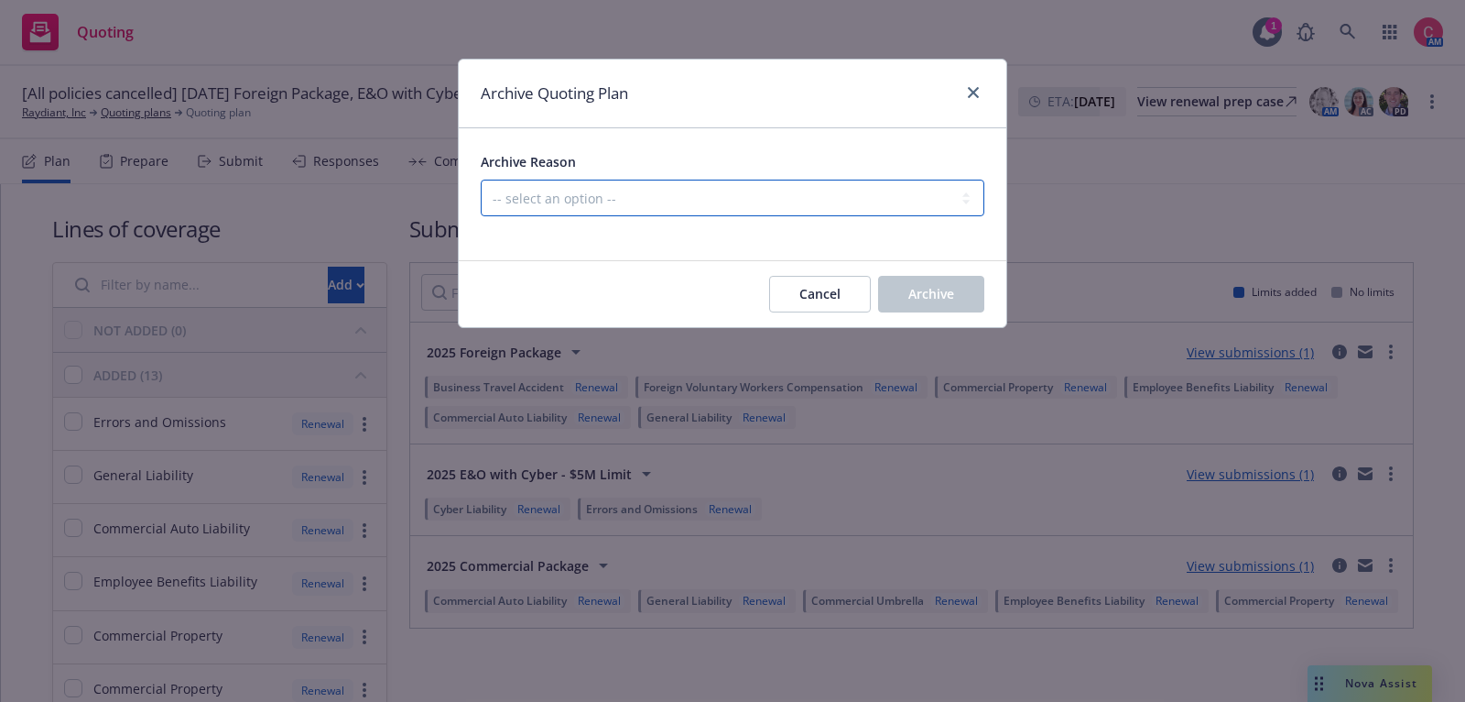
select select "ARCHIVED_CREATED_IN_ERROR"
click at [481, 180] on select "-- select an option -- All policies in this renewal plan are auto-renewed Creat…" at bounding box center [733, 198] width 504 height 37
click at [940, 291] on span "Archive" at bounding box center [932, 293] width 46 height 17
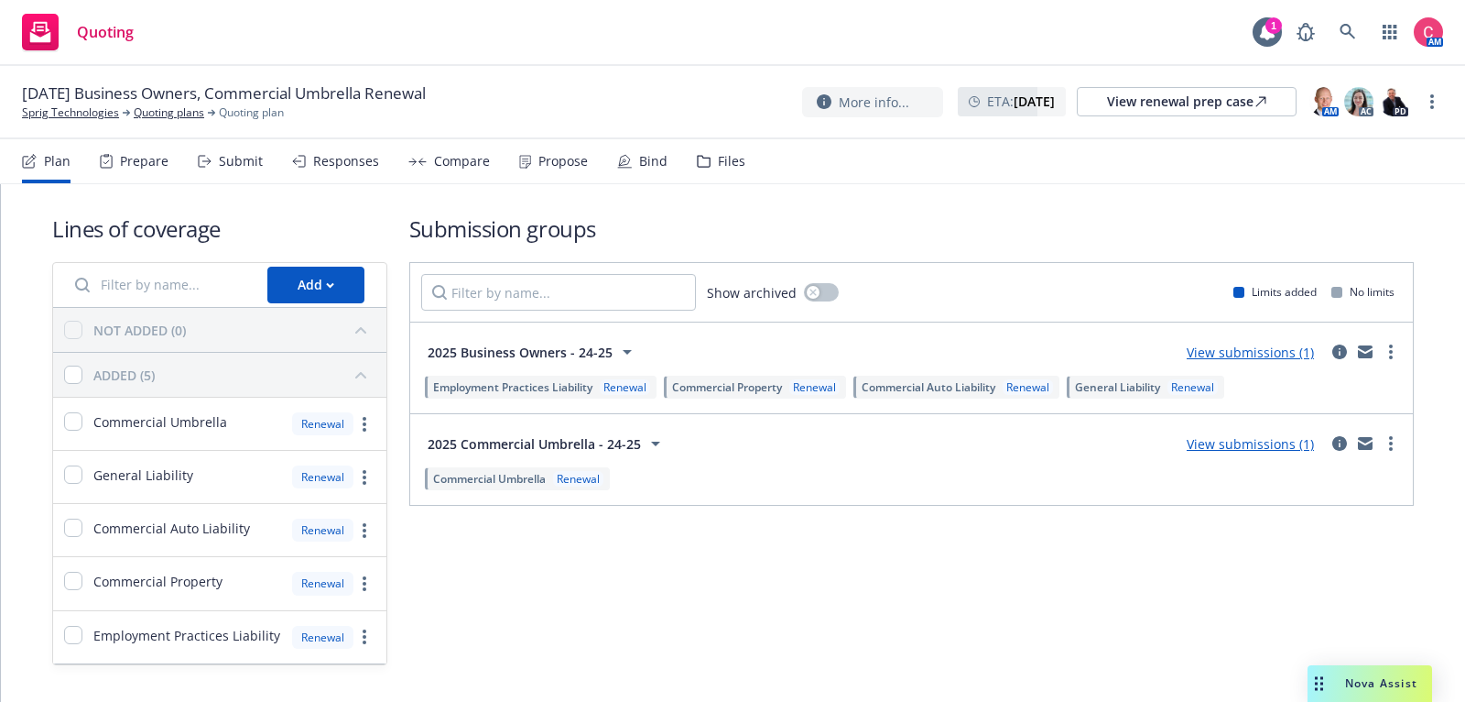
click at [723, 148] on div "Files" at bounding box center [721, 161] width 49 height 44
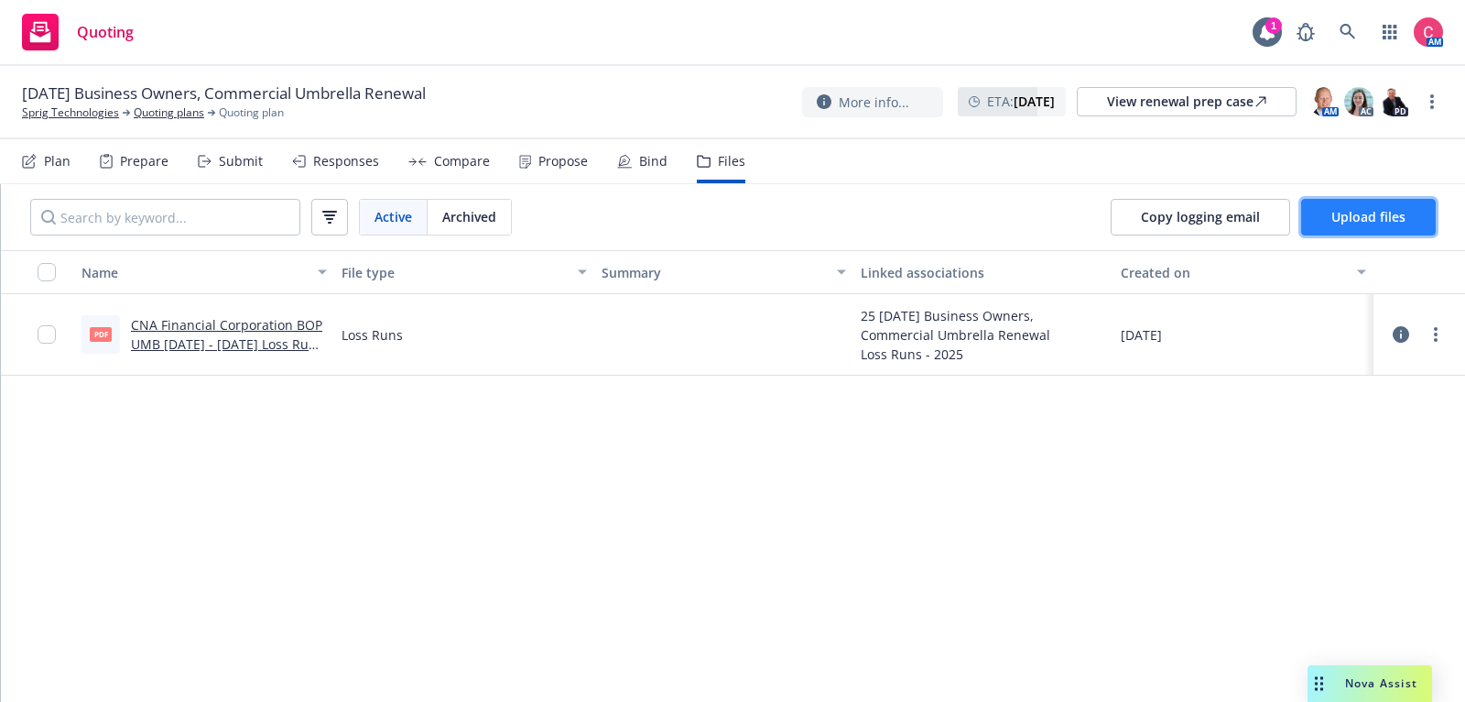
click at [1358, 217] on span "Upload files" at bounding box center [1369, 216] width 74 height 17
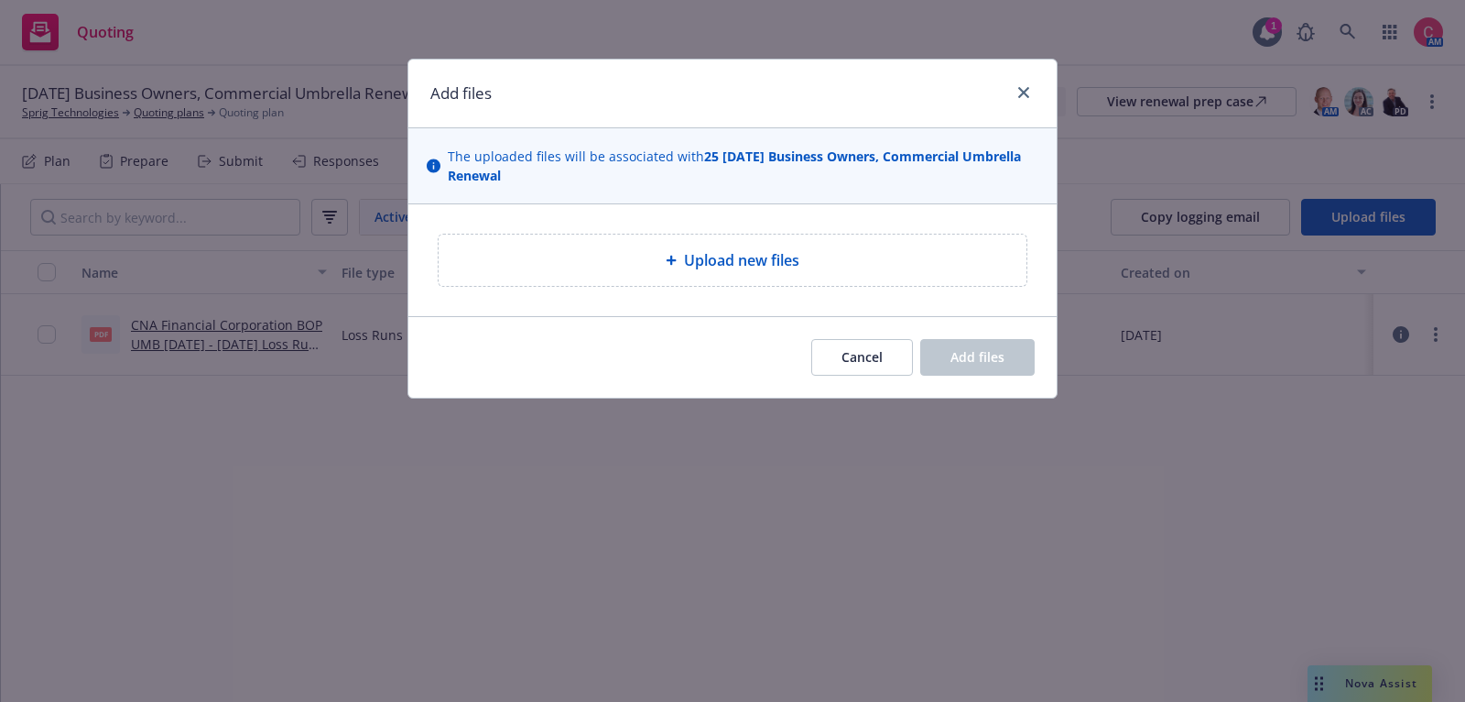
click at [681, 249] on div "Upload new files" at bounding box center [732, 260] width 559 height 22
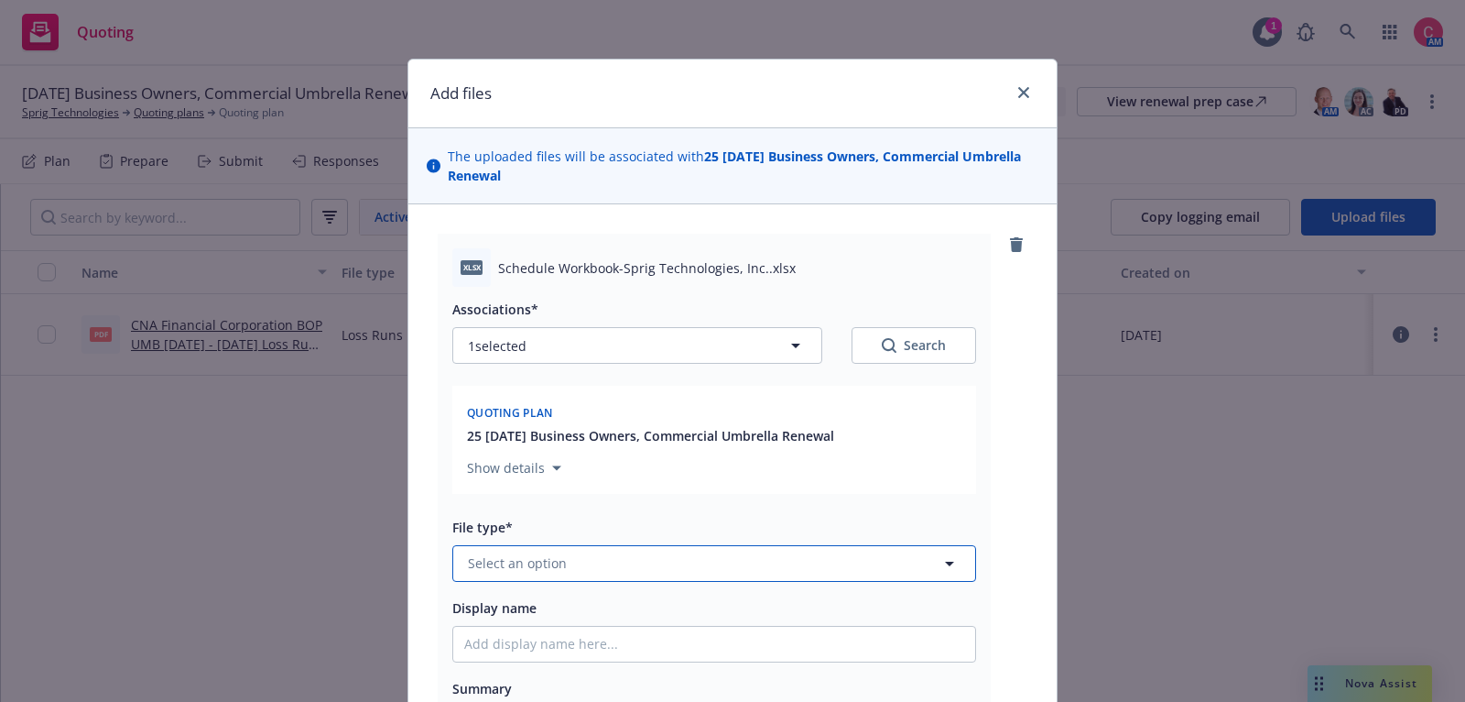
click at [674, 572] on button "Select an option" at bounding box center [714, 563] width 524 height 37
type input "work"
click at [710, 471] on div "Workbook" at bounding box center [714, 464] width 500 height 27
click at [680, 641] on input "Display name" at bounding box center [714, 643] width 522 height 35
type textarea "x"
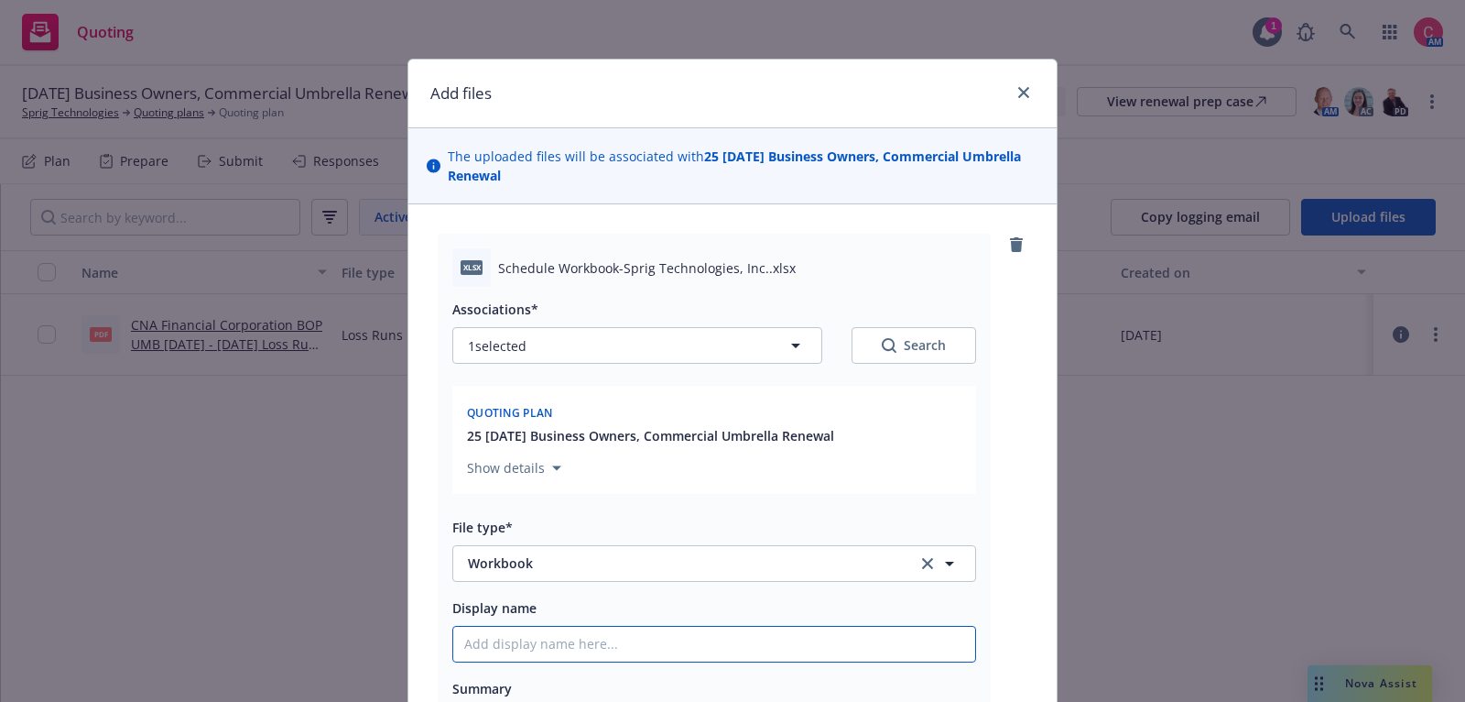
type input "2"
type textarea "x"
type input "25"
type textarea "x"
type input "25"
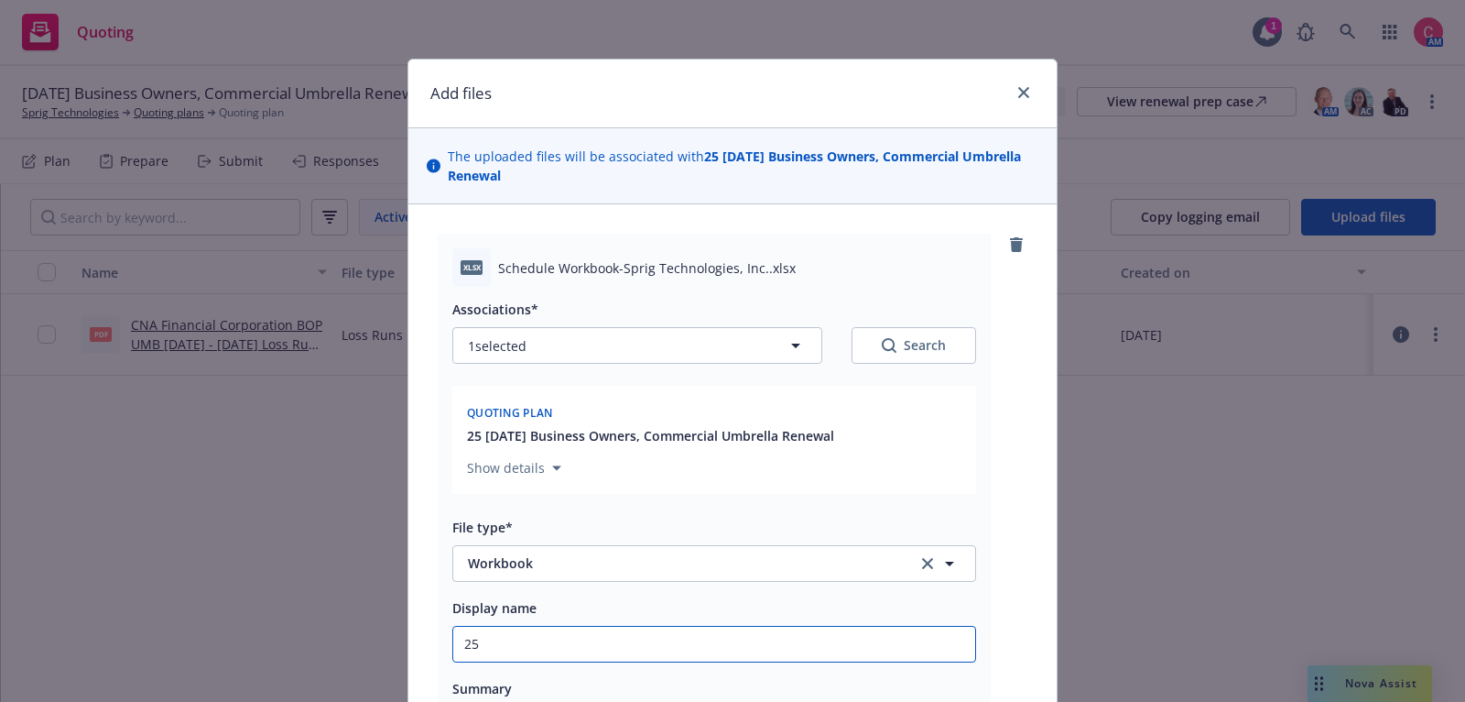
type textarea "x"
type input "25"
type textarea "x"
type input "2"
type textarea "x"
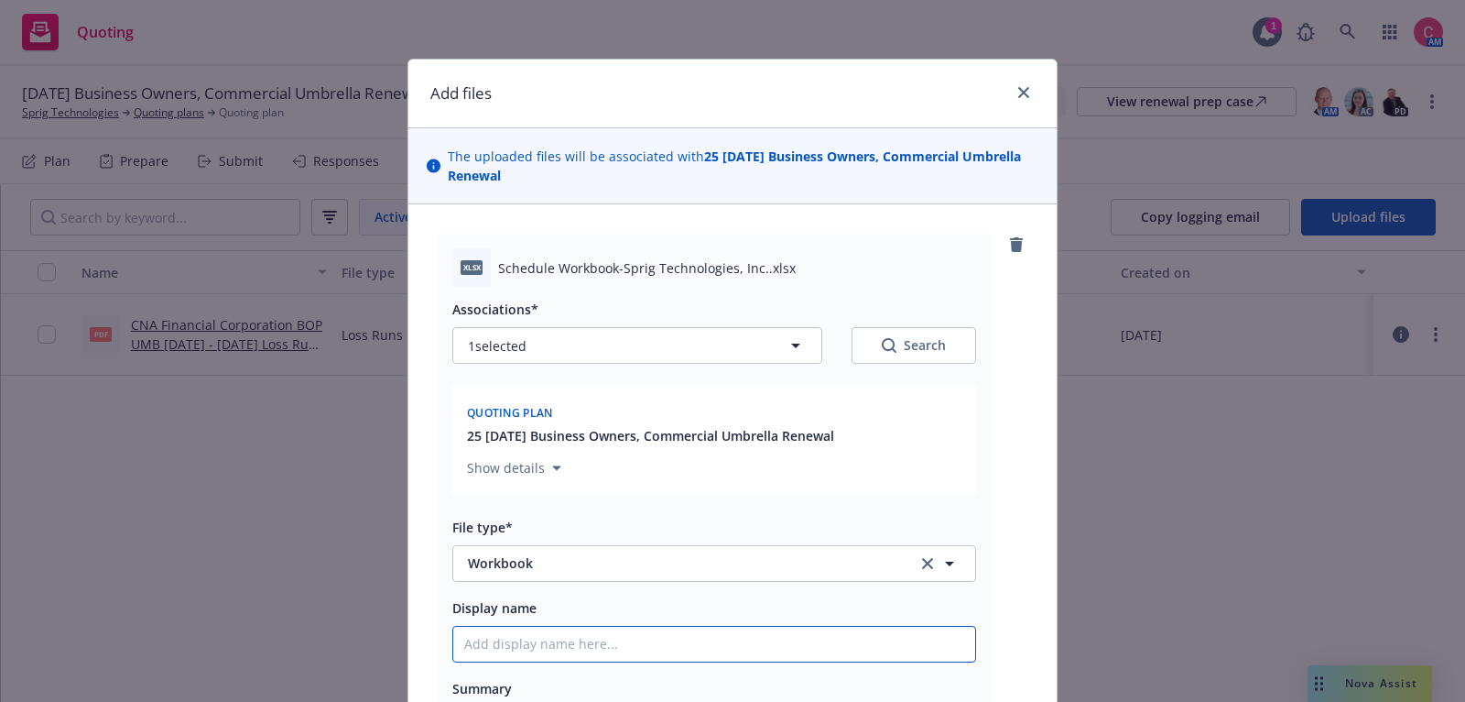
type textarea "x"
type input "["
type textarea "x"
type input "[C"
type textarea "x"
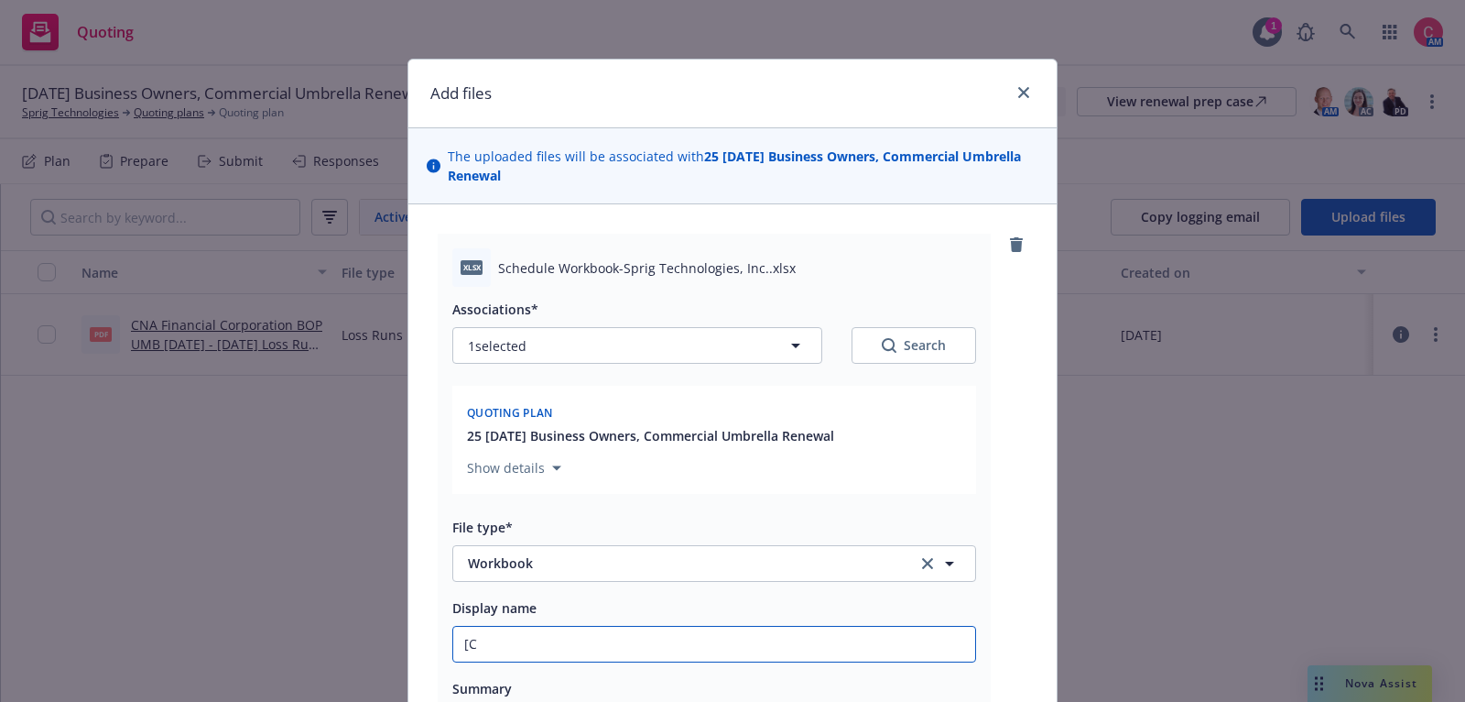
type input "[CO"
type textarea "x"
type input "[COMP"
type textarea "x"
type input "[COMPL"
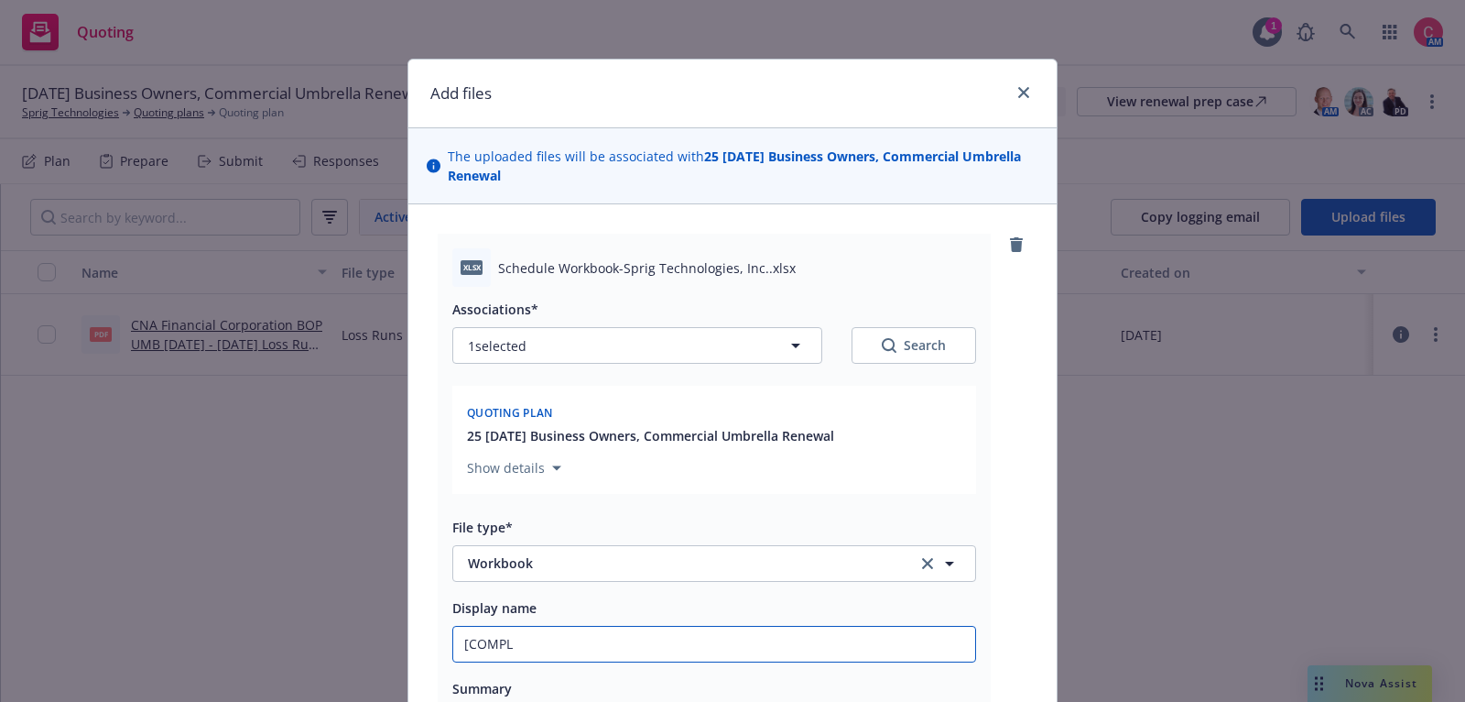
type textarea "x"
type input "[COMPLE"
type textarea "x"
type input "[COMPLET"
type textarea "x"
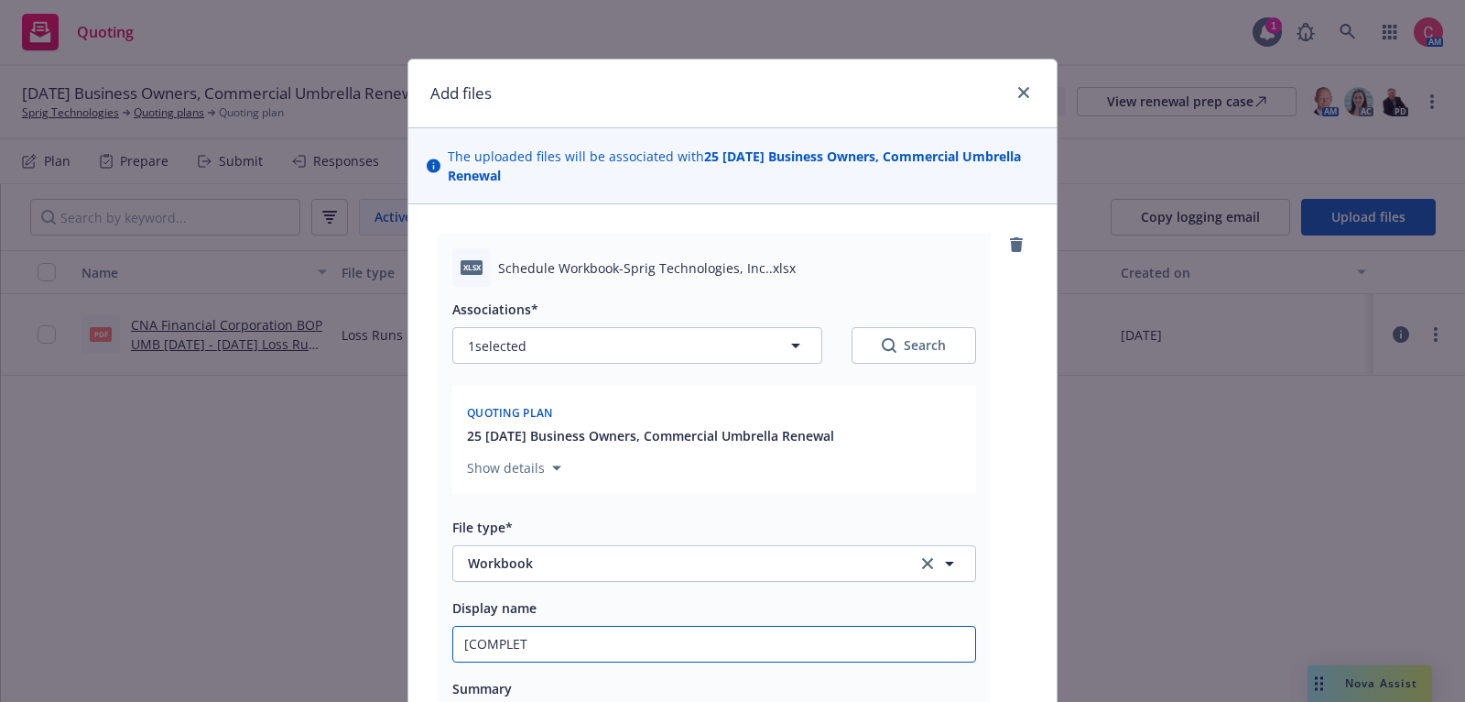
type input "[COMPLETE"
type textarea "x"
type input "[COMPLETED}"
type textarea "x"
type input "[COMPLETED}"
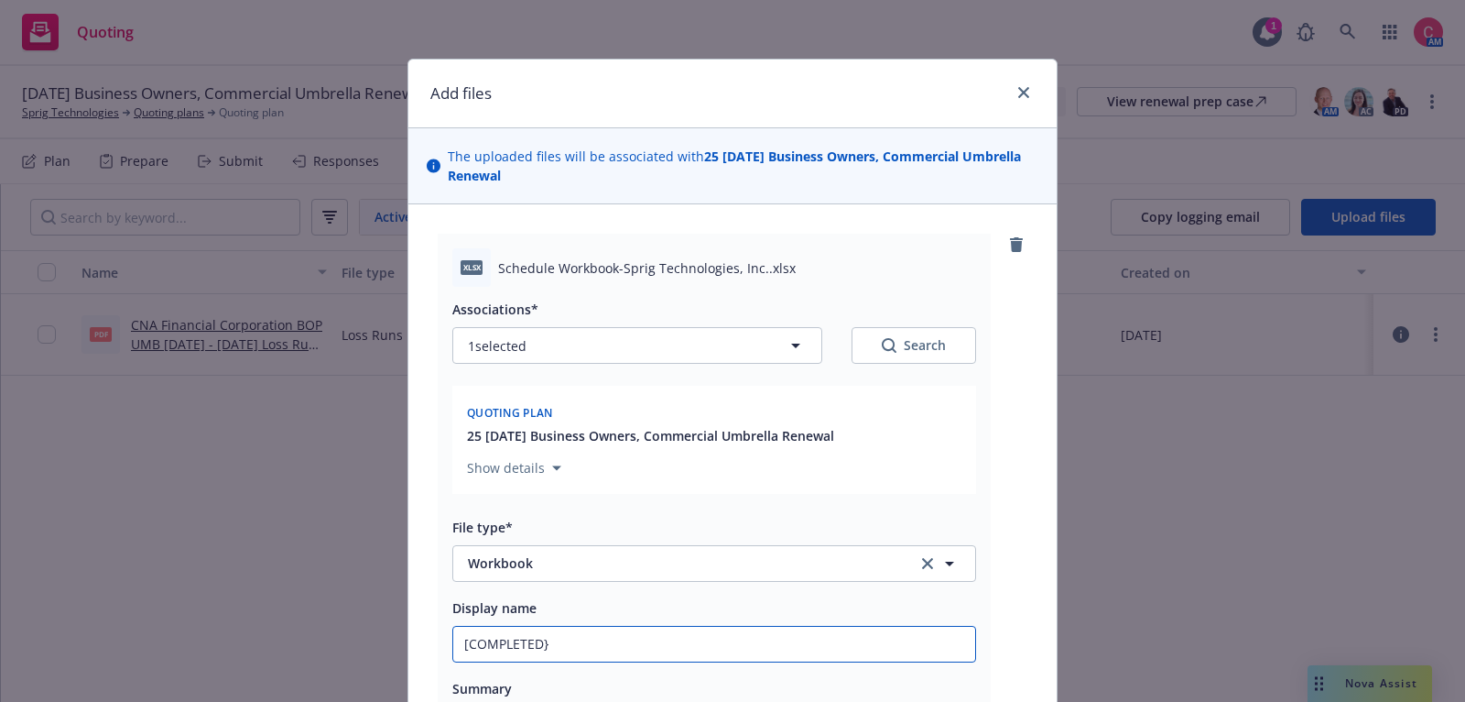
type textarea "x"
type input "[COMPLETED}"
type textarea "x"
type input "[COMPLETED"
type textarea "x"
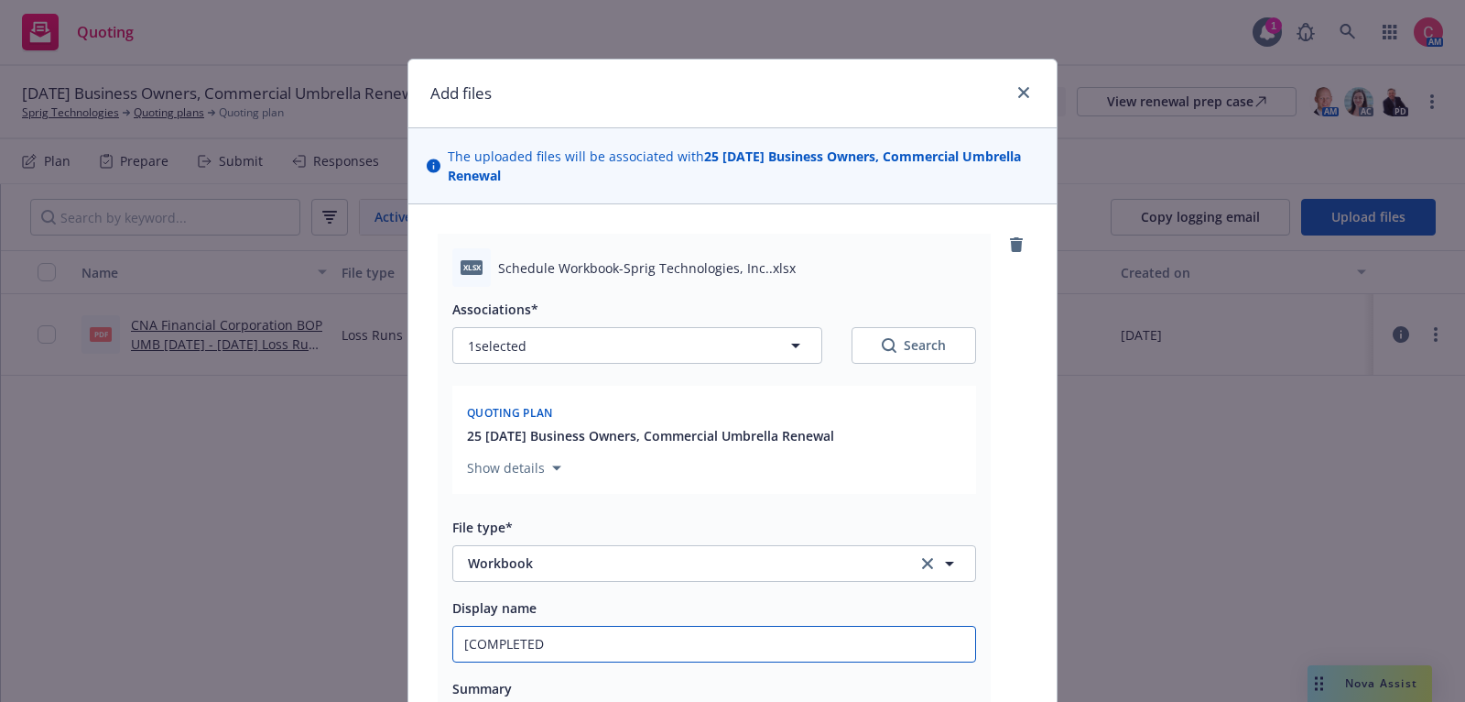
type input "[COMPLETED]"
type textarea "x"
type input "[COMPLETED]"
type textarea "x"
type input "[COMPLETED] 2"
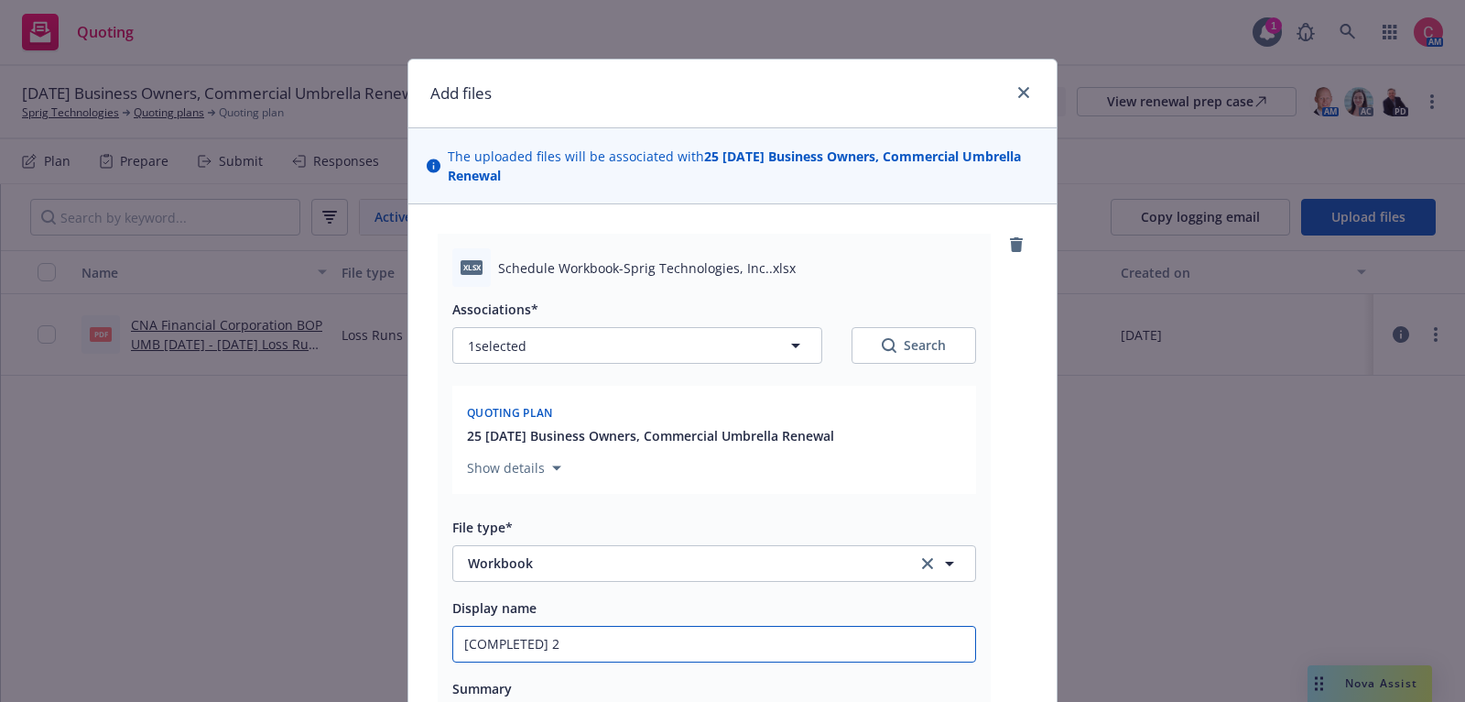
type textarea "x"
type input "[COMPLETED] 25"
type textarea "x"
type input "[COMPLETED] 25"
type textarea "x"
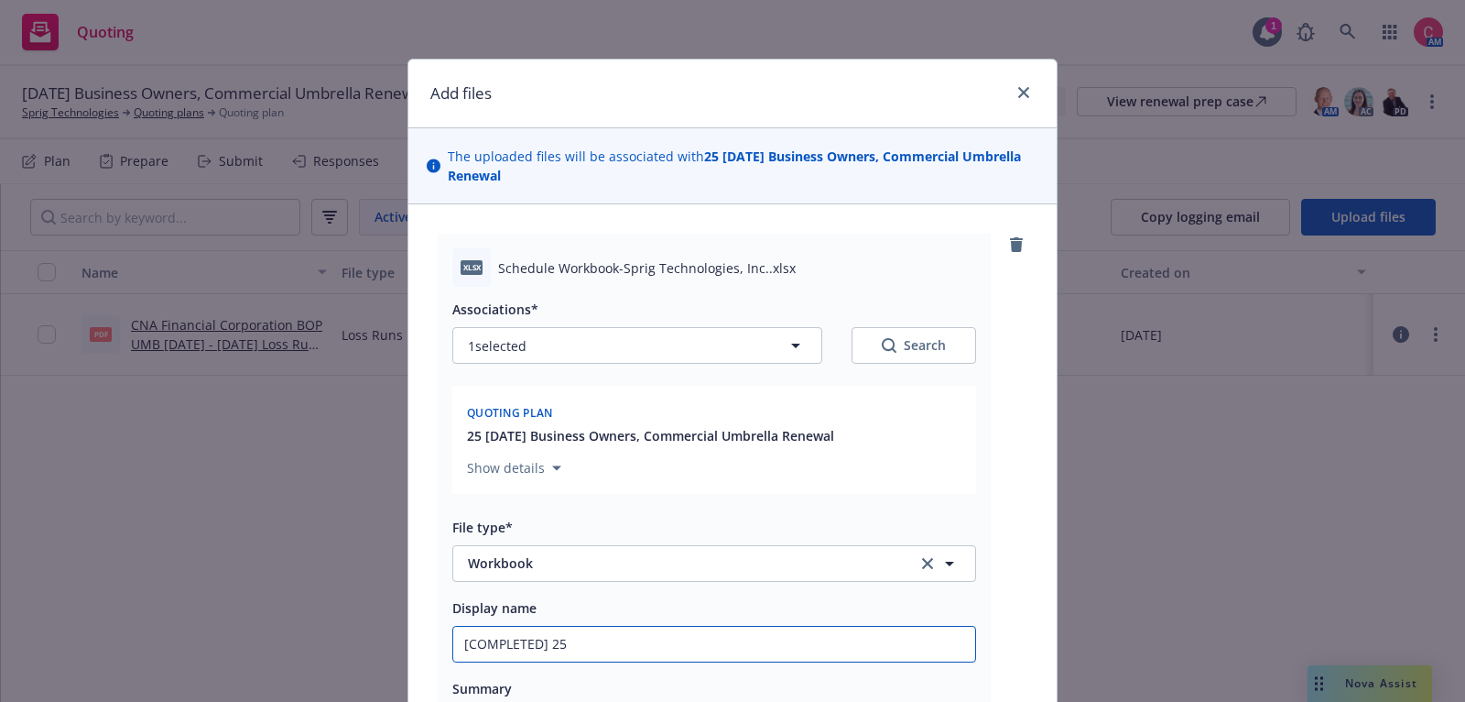
type input "[COMPLETED] 25 I"
type textarea "x"
type input "[COMPLETED] 25 In"
type textarea "x"
type input "[COMPLETED] 25 Ind"
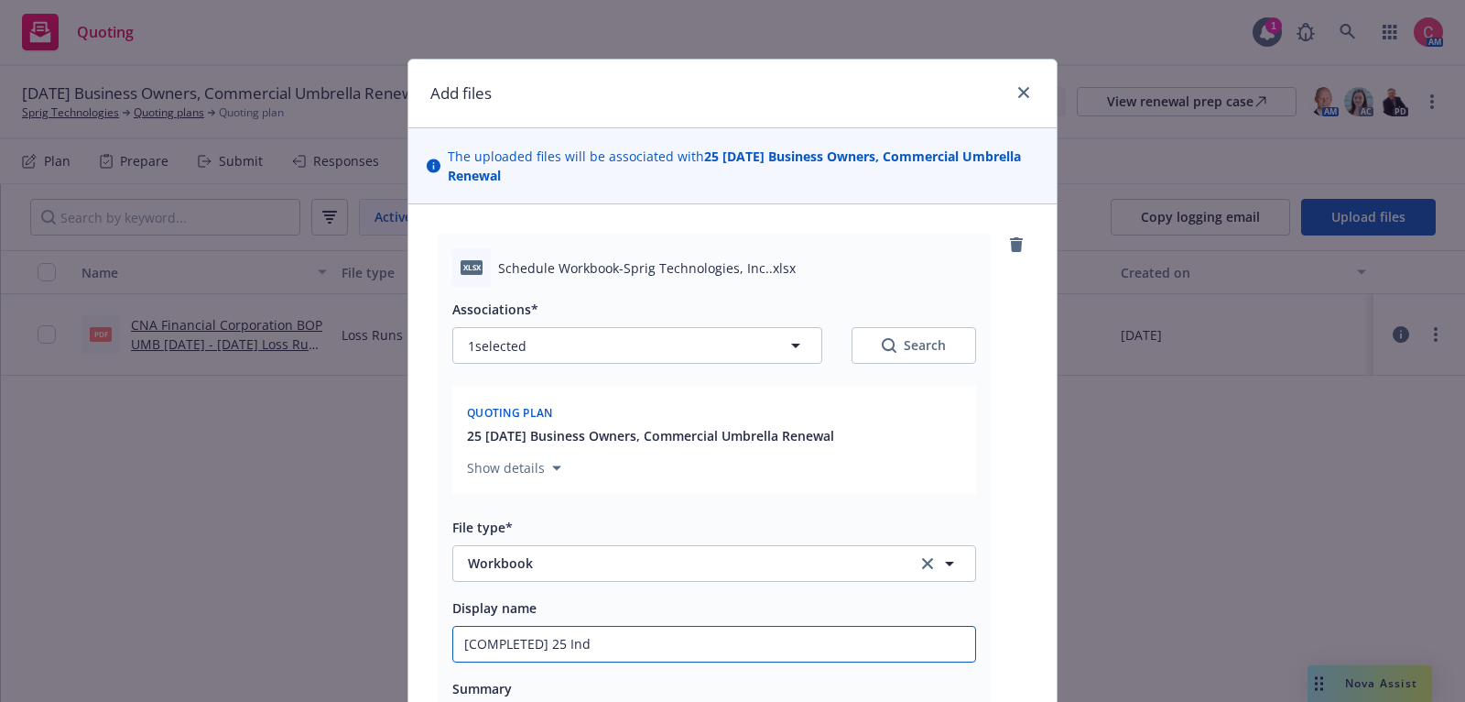
type textarea "x"
type input "[COMPLETED] 25 Indi"
type textarea "x"
type input "[COMPLETED] 25 Indio"
type textarea "x"
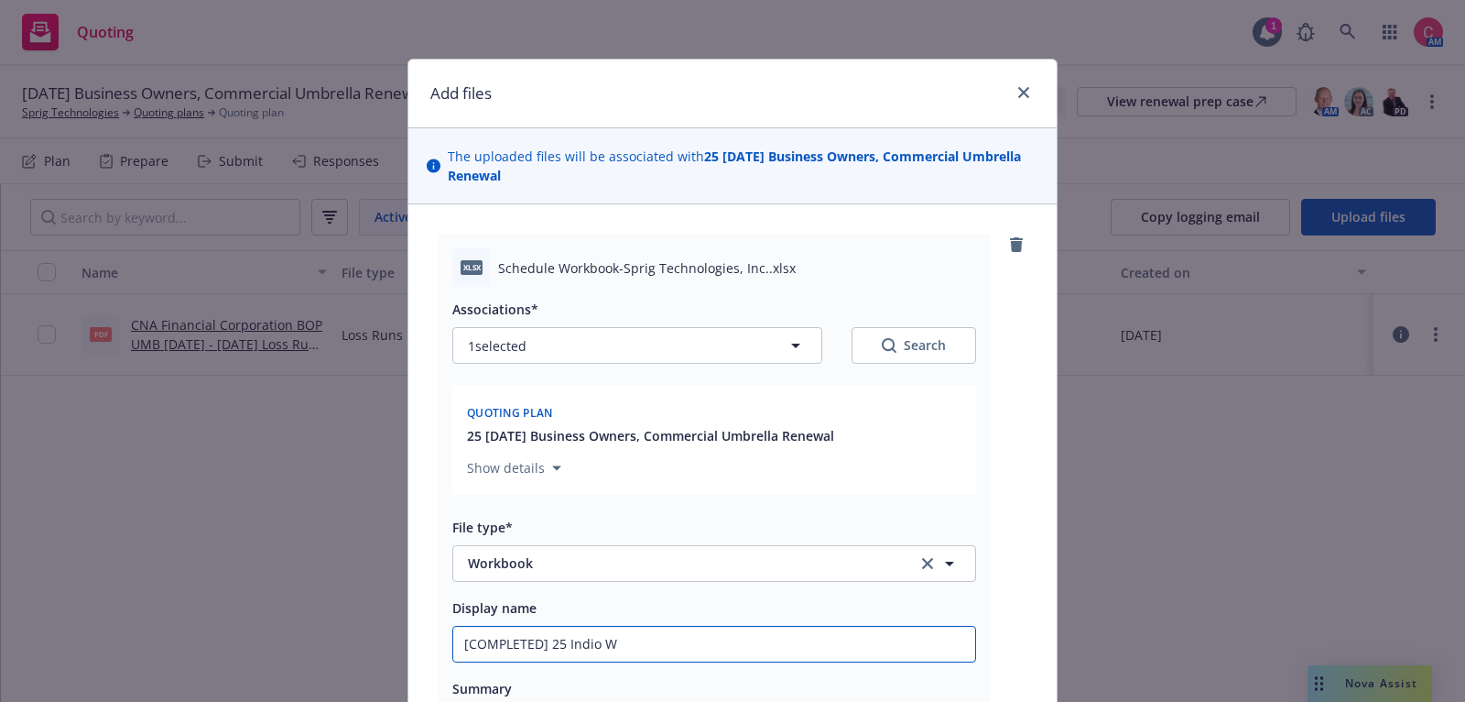
type input "[COMPLETED] 25 Indio WO"
type textarea "x"
type input "[COMPLETED] 25 Indio WOr"
type textarea "x"
type input "[COMPLETED] 25 Indio WOrk"
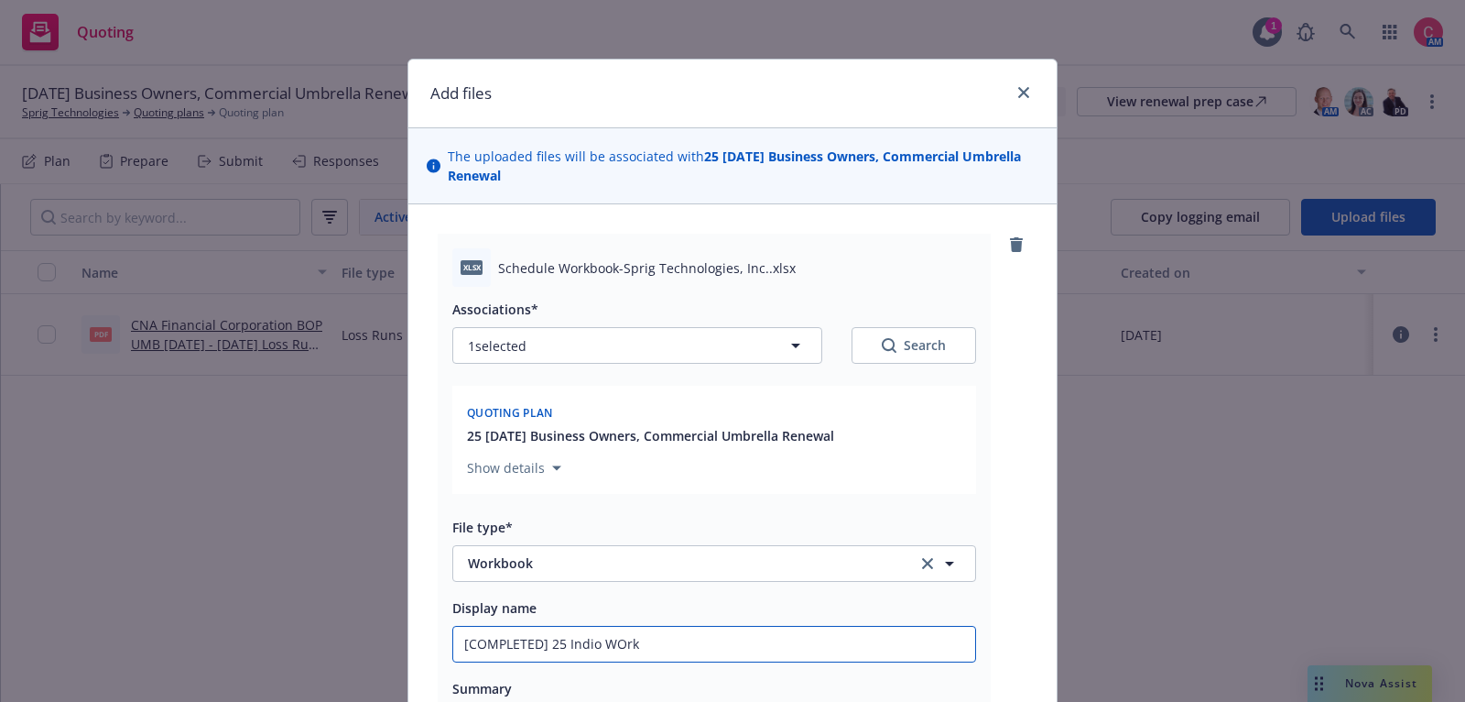
type textarea "x"
type input "[COMPLETED] 25 Indio WOrkb"
type textarea "x"
type input "[COMPLETED] 25 Indio WOrkbo"
type textarea "x"
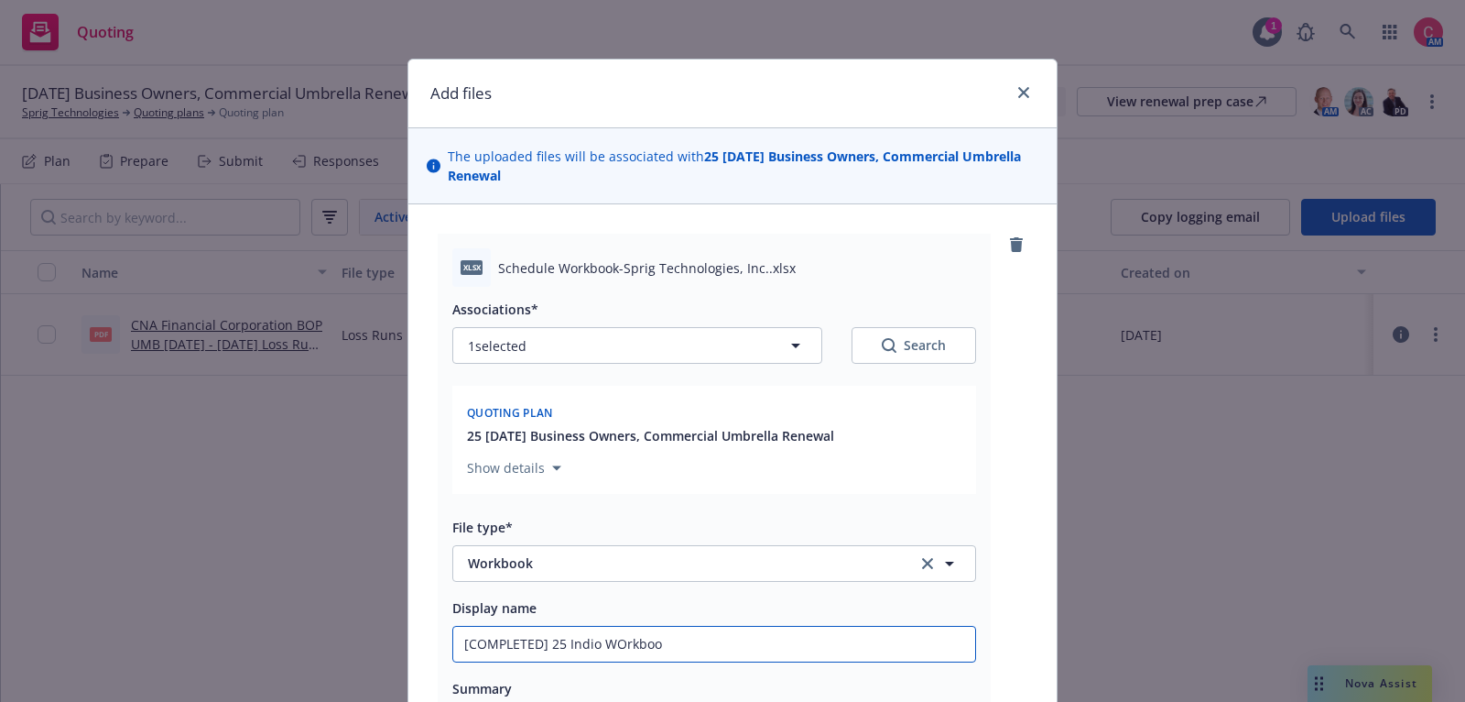
type input "[COMPLETED] 25 Indio WOrkbook"
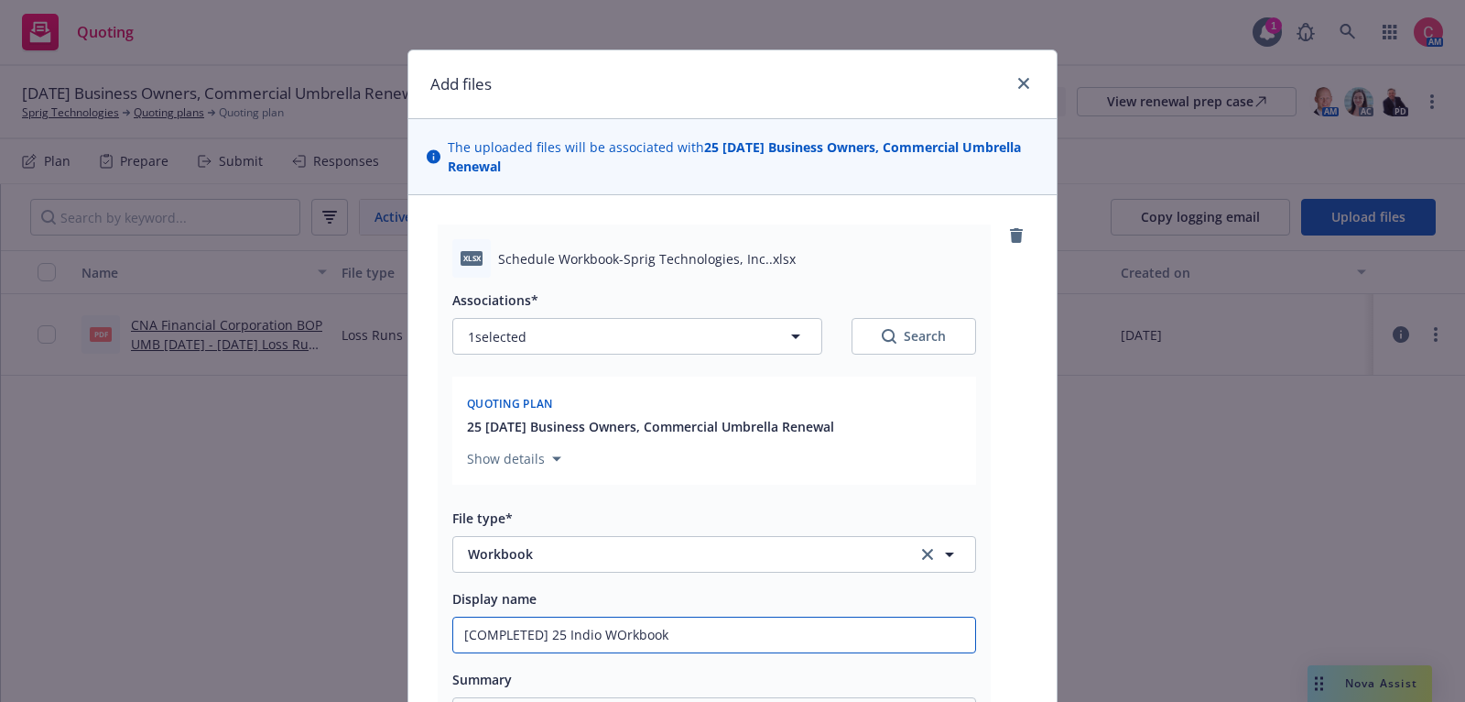
scroll to position [12, 0]
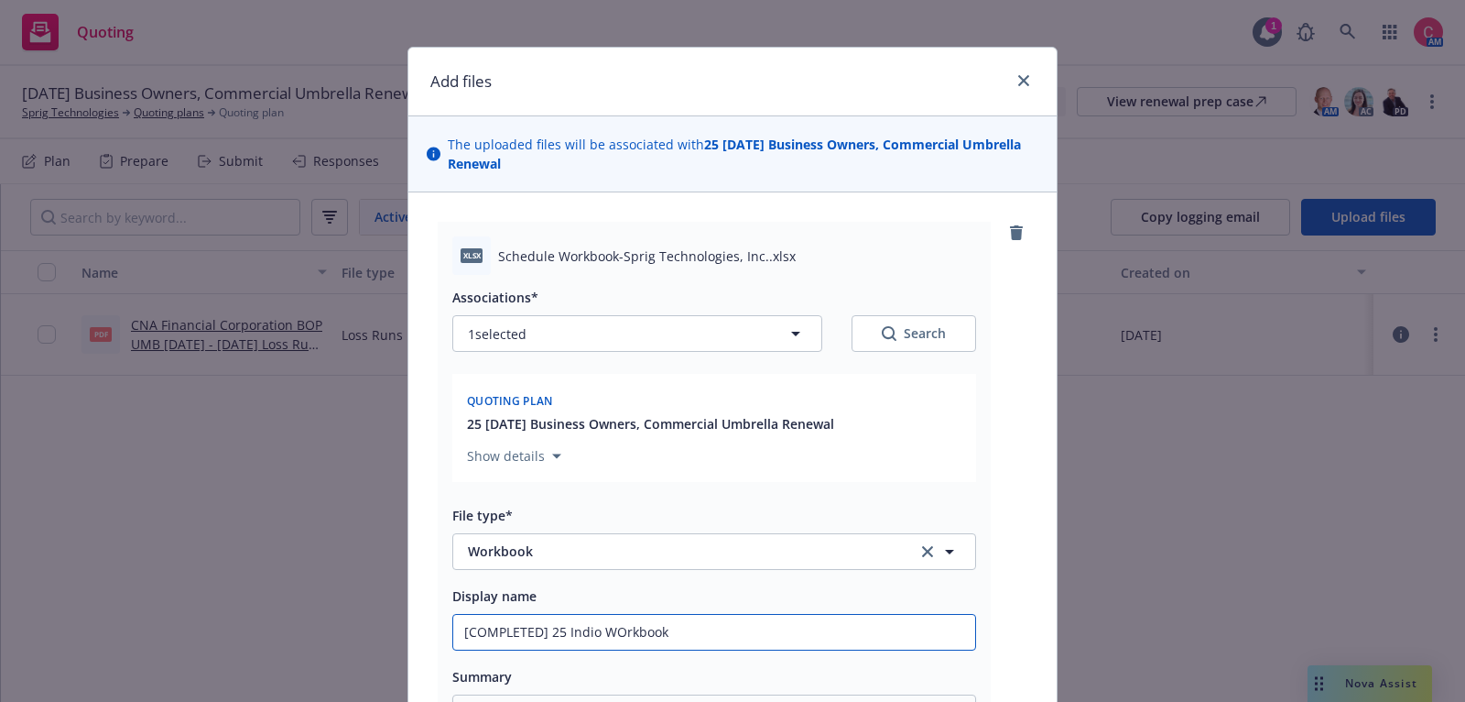
click at [626, 632] on input "[COMPLETED] 25 Indio WOrkbook" at bounding box center [714, 632] width 522 height 35
type textarea "x"
type input "[COMPLETED] 25 Indio WOkbook"
type textarea "x"
type input "[COMPLETED] 25 Indio Wkbook"
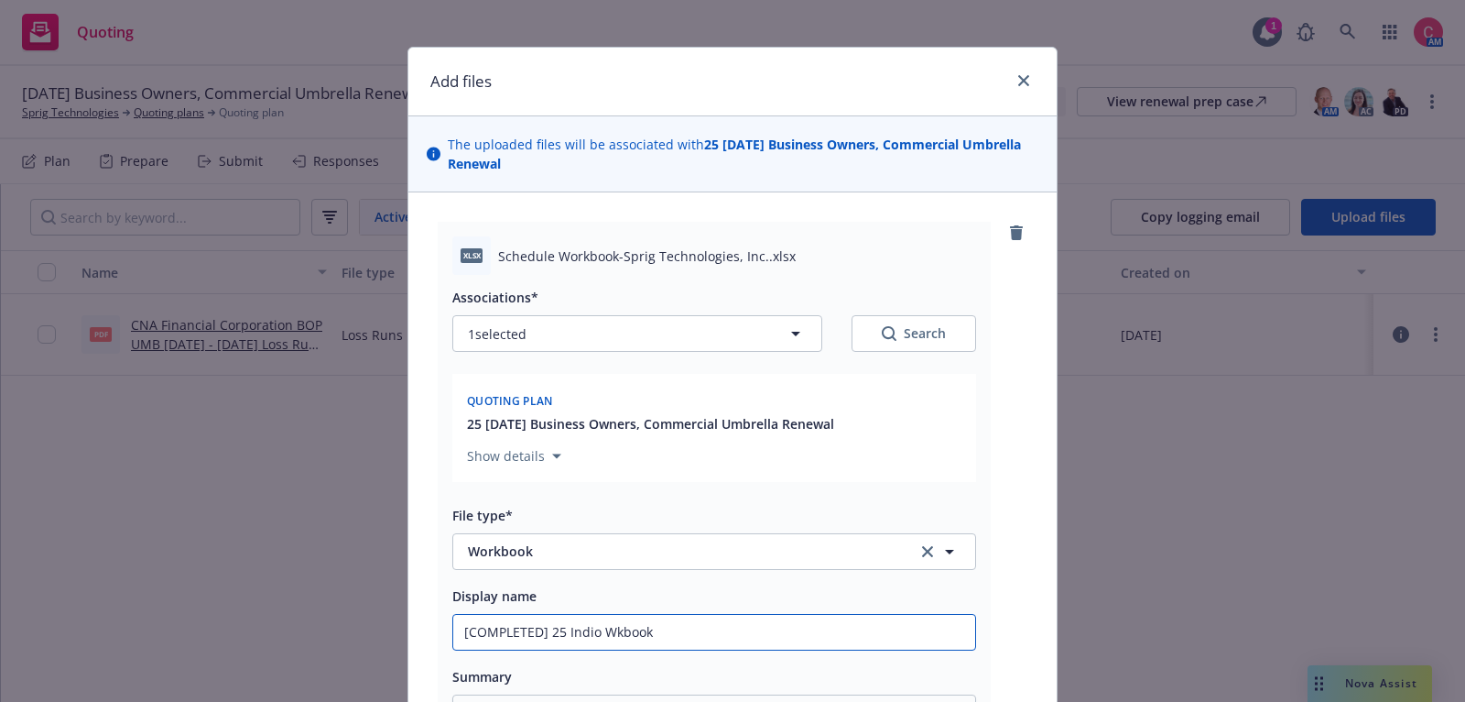
type textarea "x"
type input "[COMPLETED] 25 Indio Wokbook"
type textarea "x"
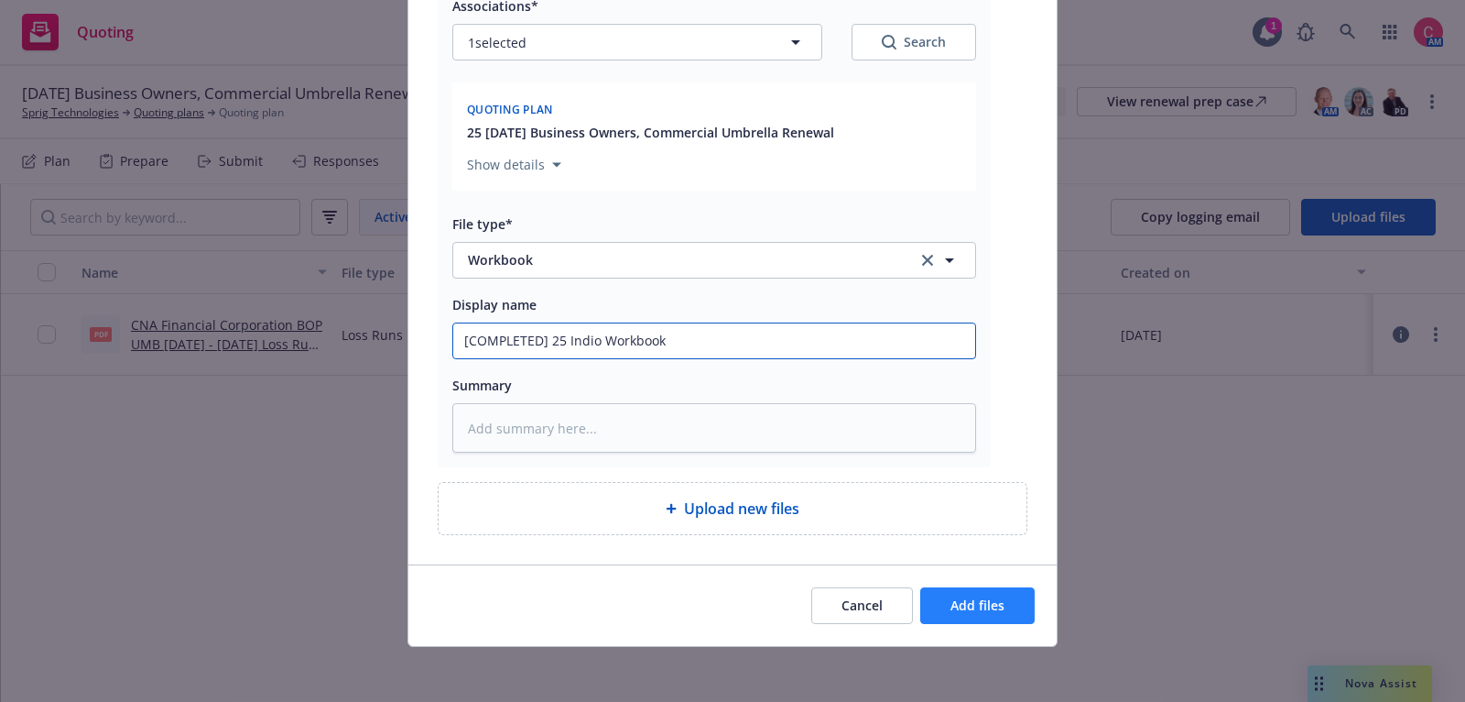
type input "[COMPLETED] 25 Indio Workbook"
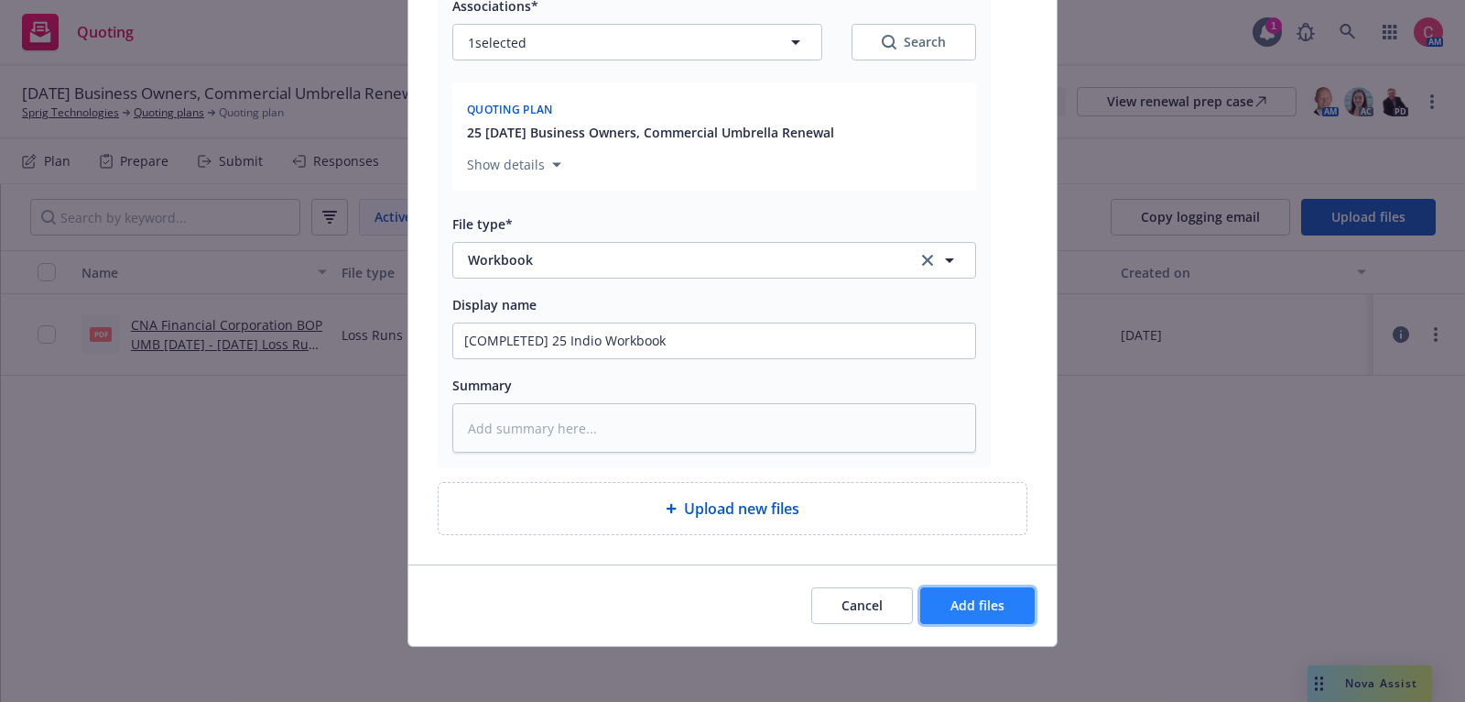
click at [942, 607] on button "Add files" at bounding box center [977, 605] width 114 height 37
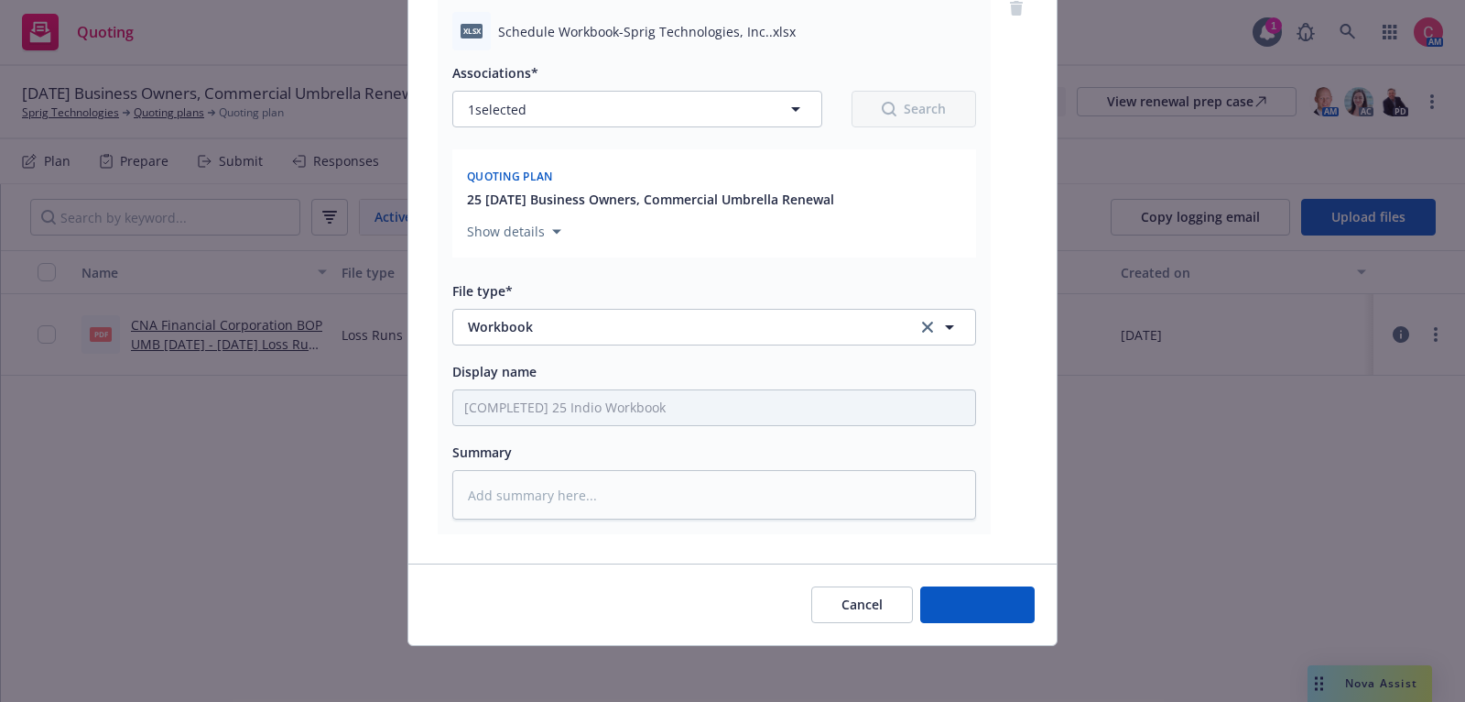
type textarea "x"
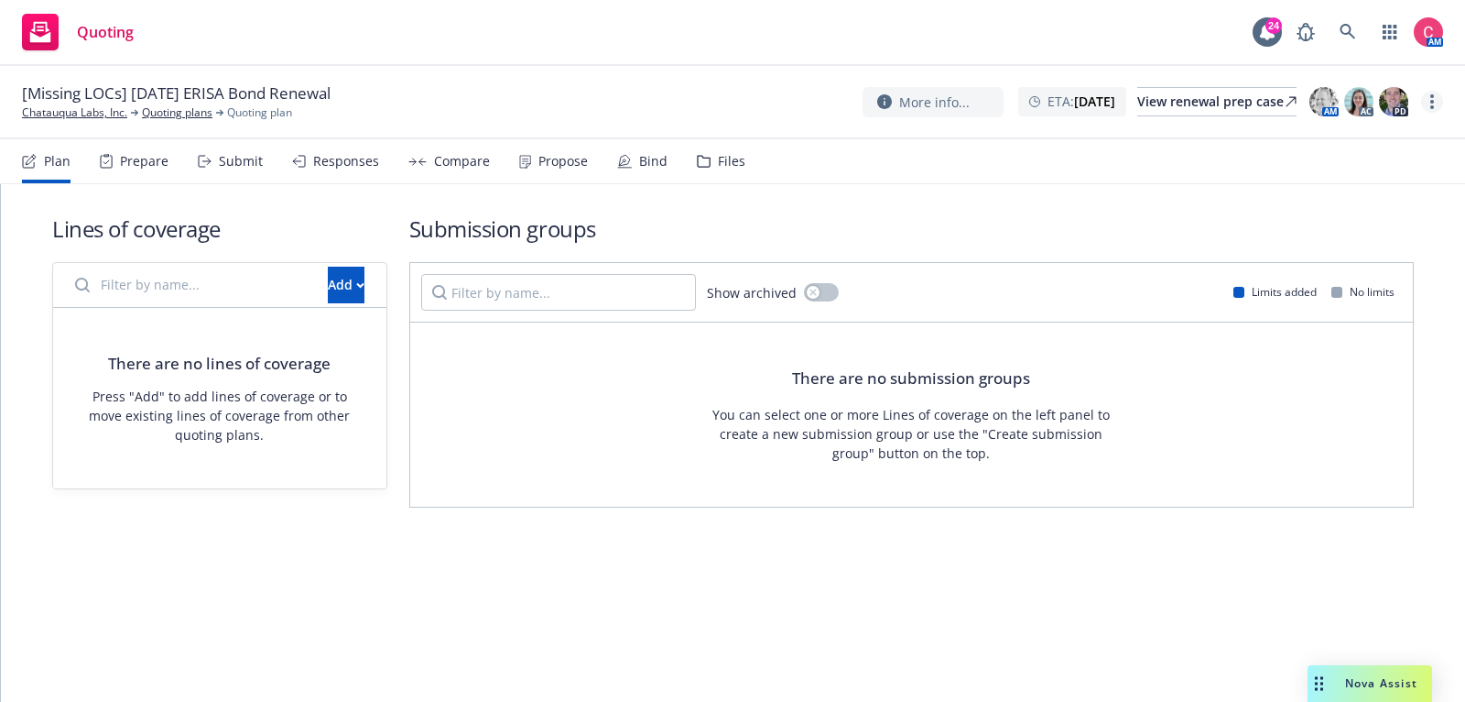
click at [1432, 104] on icon "more" at bounding box center [1433, 101] width 4 height 15
click at [1403, 164] on link "Rename quoting plan" at bounding box center [1340, 176] width 204 height 37
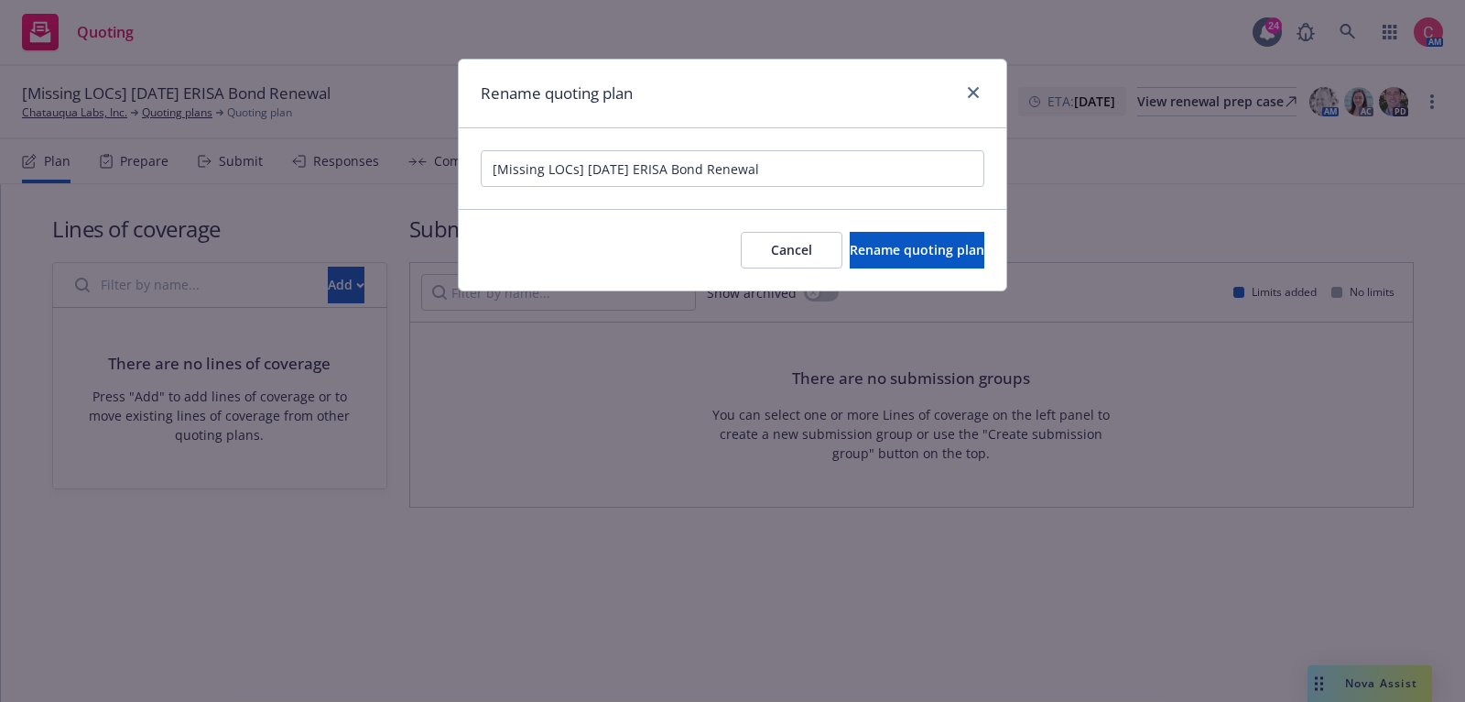
drag, startPoint x: 496, startPoint y: 168, endPoint x: 573, endPoint y: 168, distance: 76.9
click at [573, 168] on input "[Missing LOCs] 12/01/25 ERISA Bond Renewal" at bounding box center [733, 168] width 504 height 37
type input "[policy cancelled] 12/01/25 ERISA Bond Renewal"
click at [850, 256] on span "Rename quoting plan" at bounding box center [917, 249] width 135 height 17
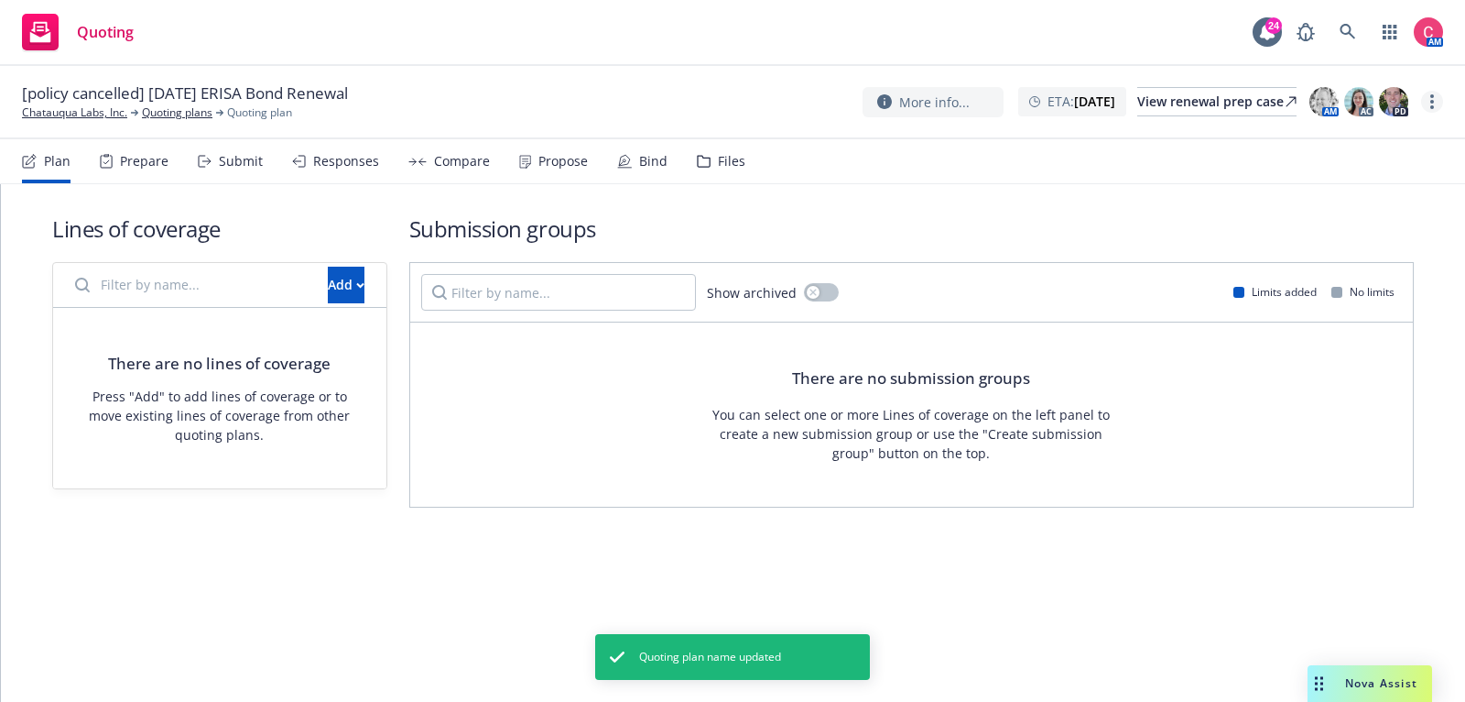
click at [1437, 104] on link "more" at bounding box center [1432, 102] width 22 height 22
click at [1405, 262] on link "Archive quoting plan" at bounding box center [1340, 249] width 204 height 37
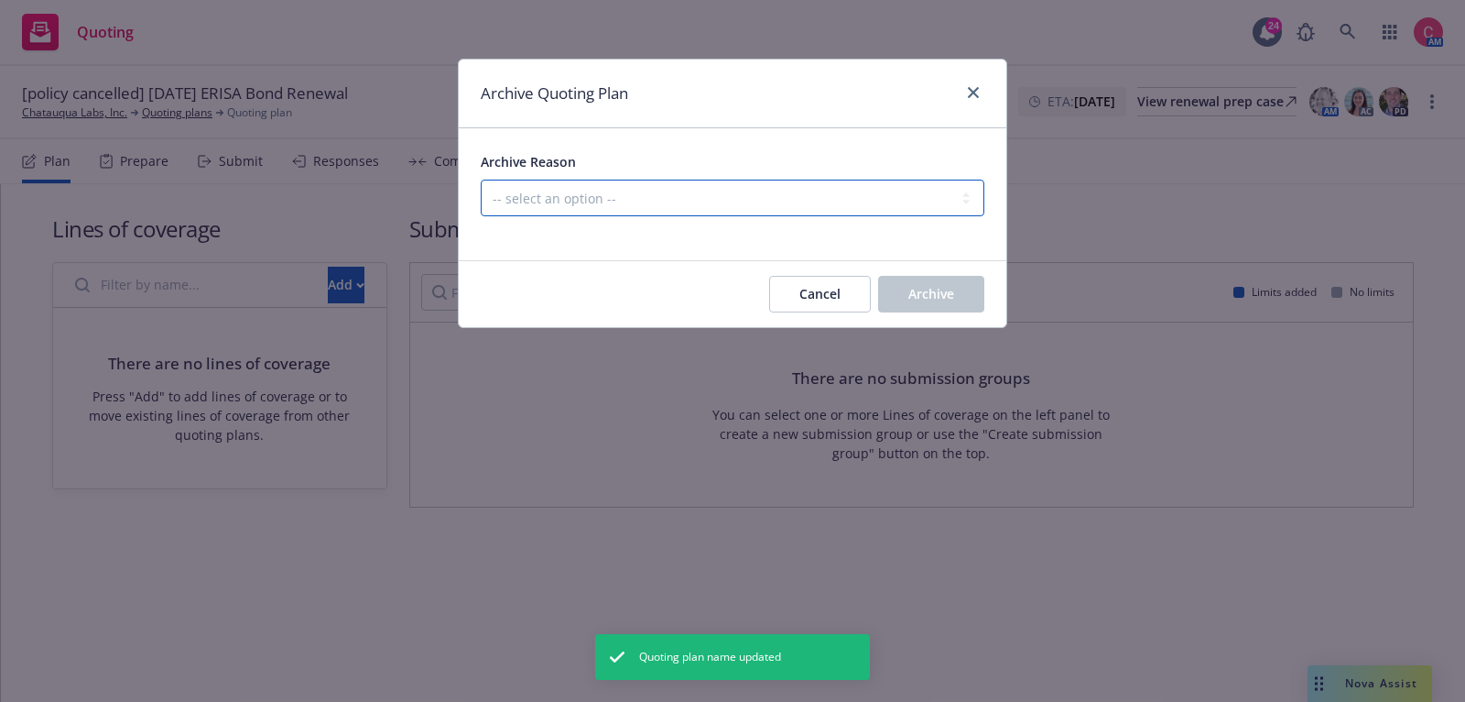
click at [757, 206] on select "-- select an option -- All policies in this renewal plan are auto-renewed Creat…" at bounding box center [733, 198] width 504 height 37
select select "ARCHIVED_CREATED_IN_ERROR"
click at [481, 180] on select "-- select an option -- All policies in this renewal plan are auto-renewed Creat…" at bounding box center [733, 198] width 504 height 37
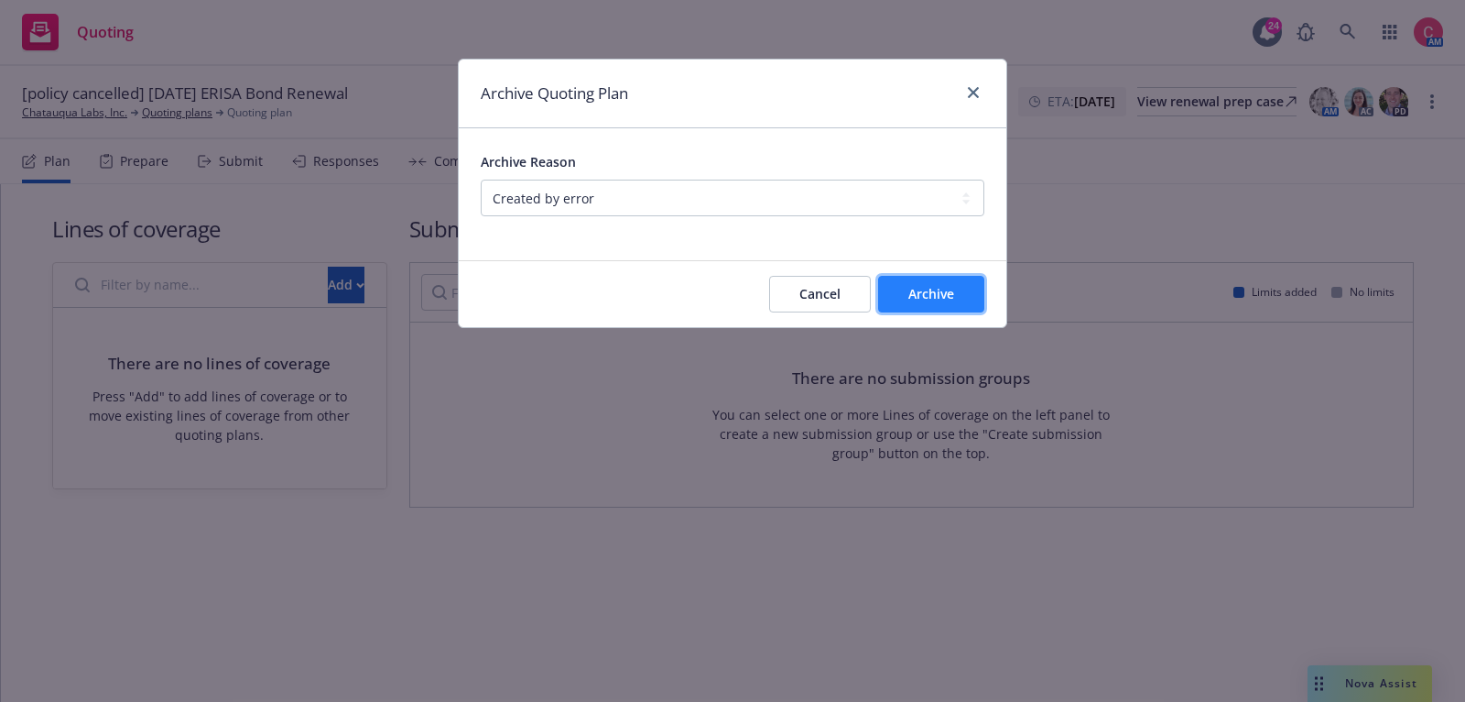
click at [976, 287] on button "Archive" at bounding box center [931, 294] width 106 height 37
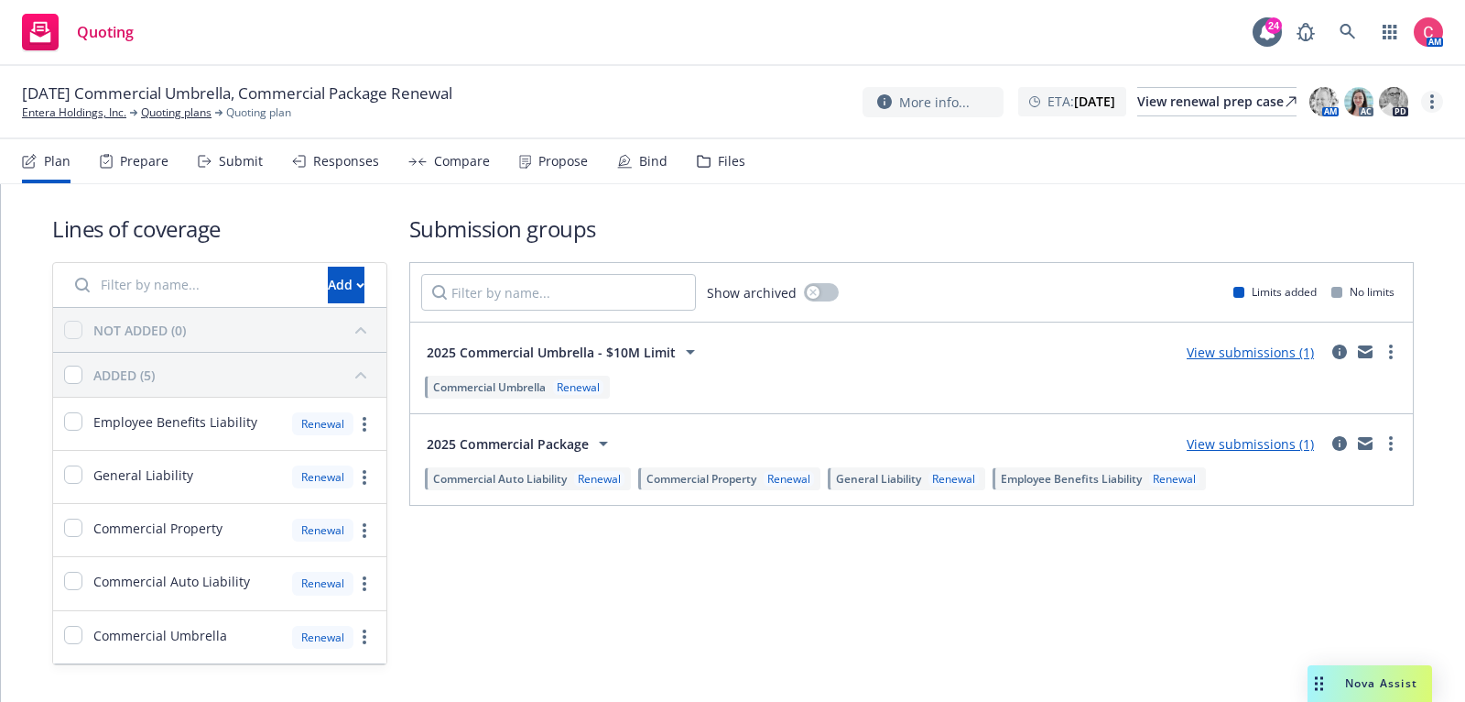
click at [1428, 109] on link "more" at bounding box center [1432, 102] width 22 height 22
click at [1395, 169] on link "Rename quoting plan" at bounding box center [1340, 176] width 204 height 37
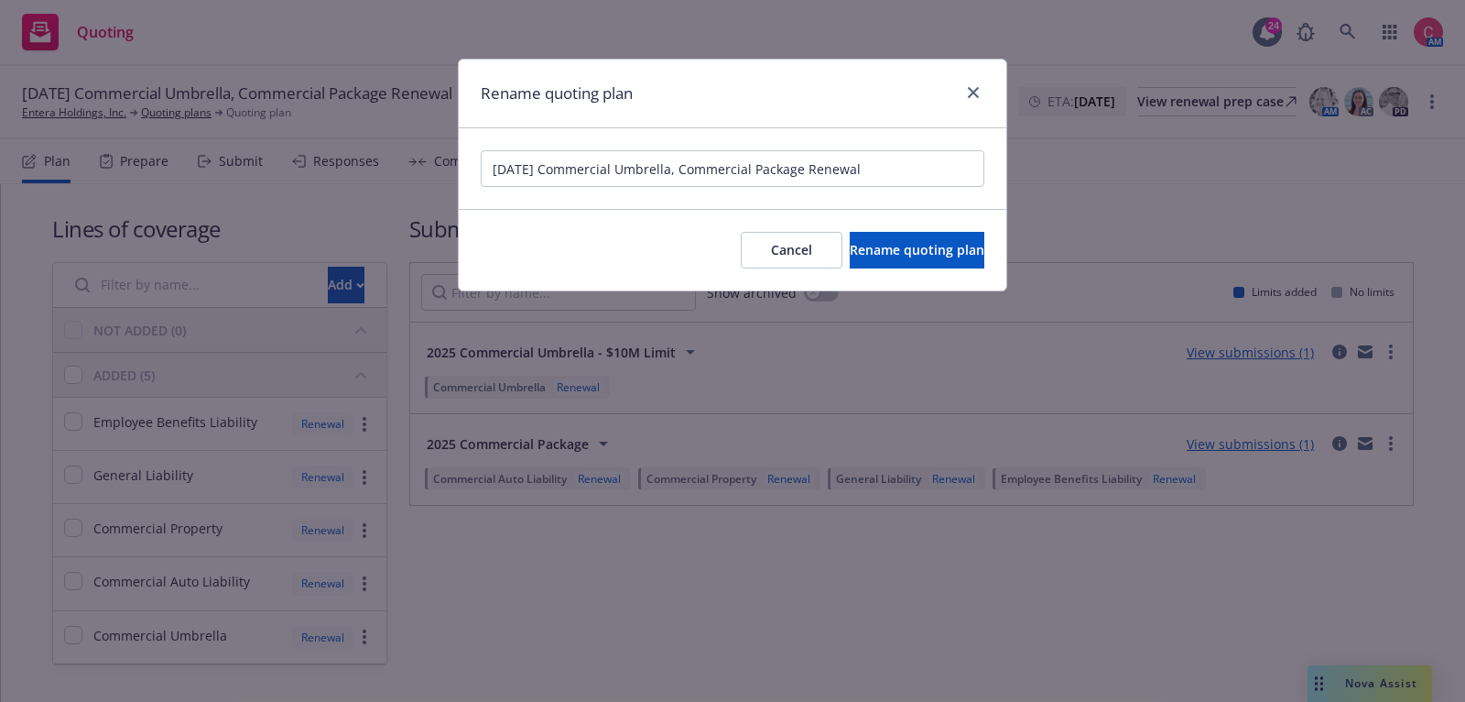
drag, startPoint x: 548, startPoint y: 166, endPoint x: 808, endPoint y: 162, distance: 260.1
click at [808, 162] on input "[DATE] Commercial Umbrella, Commercial Package Renewal" at bounding box center [733, 168] width 504 height 37
click at [489, 163] on input "[DATE] PKG, UMB Renewal" at bounding box center [733, 168] width 504 height 37
type input "[policies being short-termed to 4/2026] [DATE] PKG, UMB Renewal"
click at [862, 260] on button "Rename quoting plan" at bounding box center [917, 250] width 135 height 37
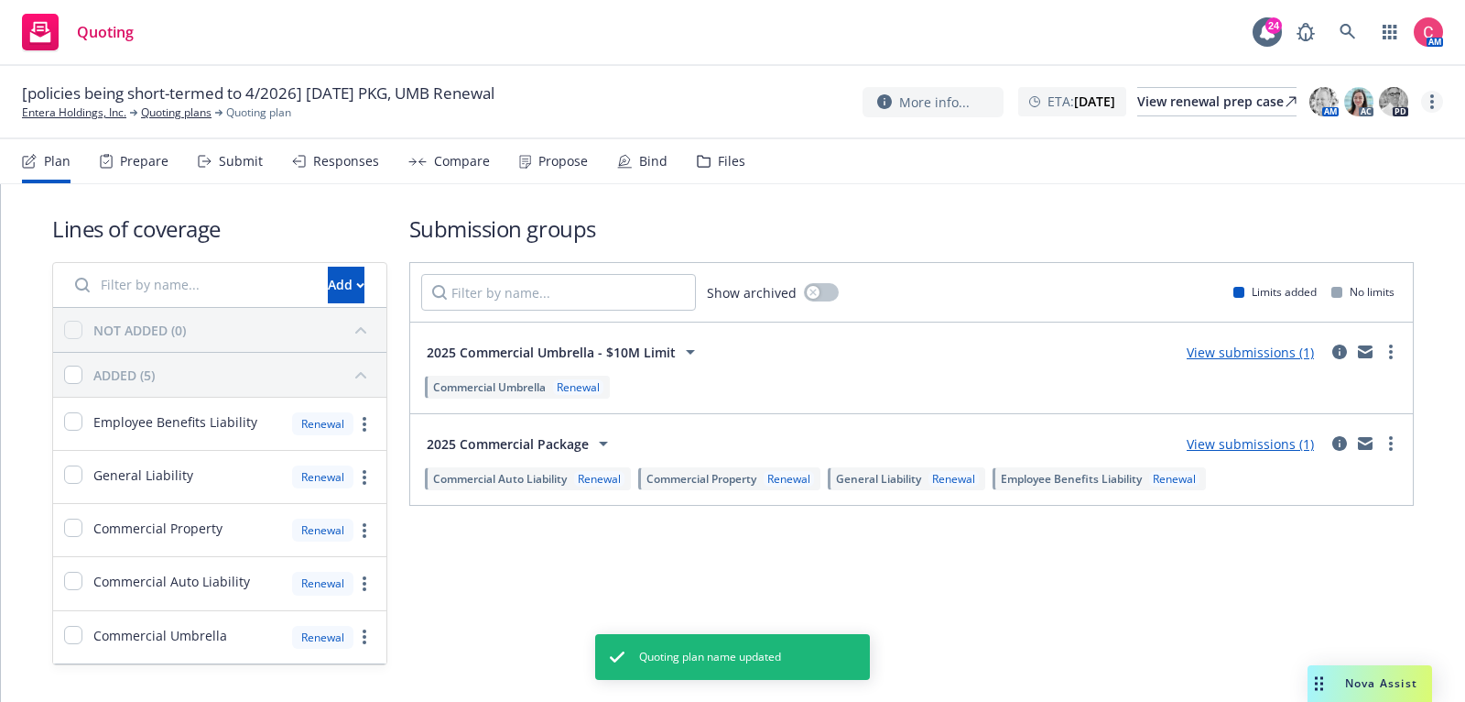
click at [1428, 111] on link "more" at bounding box center [1432, 102] width 22 height 22
click at [1395, 255] on link "Archive quoting plan" at bounding box center [1340, 249] width 204 height 37
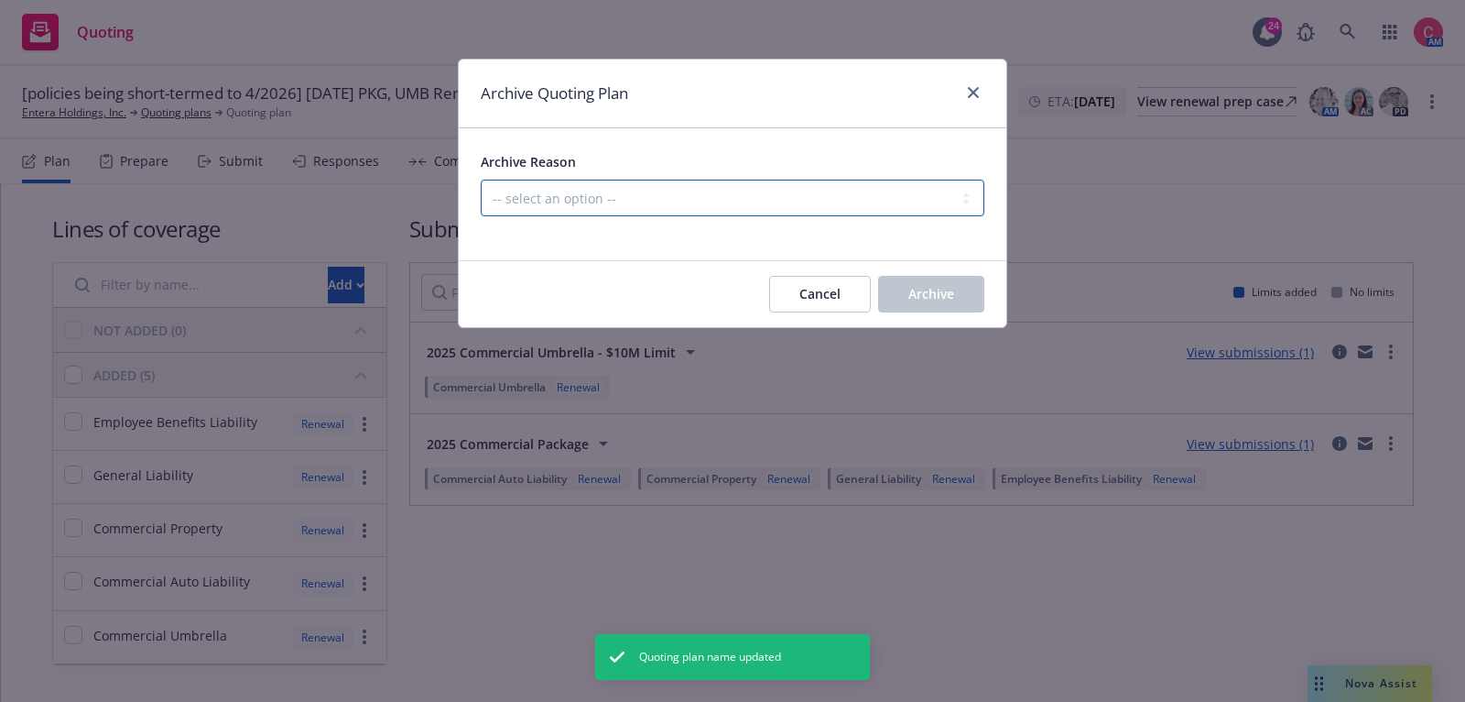
click at [792, 213] on select "-- select an option -- All policies in this renewal plan are auto-renewed Creat…" at bounding box center [733, 198] width 504 height 37
select select "ARCHIVED_CREATED_IN_ERROR"
click at [481, 180] on select "-- select an option -- All policies in this renewal plan are auto-renewed Creat…" at bounding box center [733, 198] width 504 height 37
click at [957, 279] on button "Archive" at bounding box center [931, 294] width 106 height 37
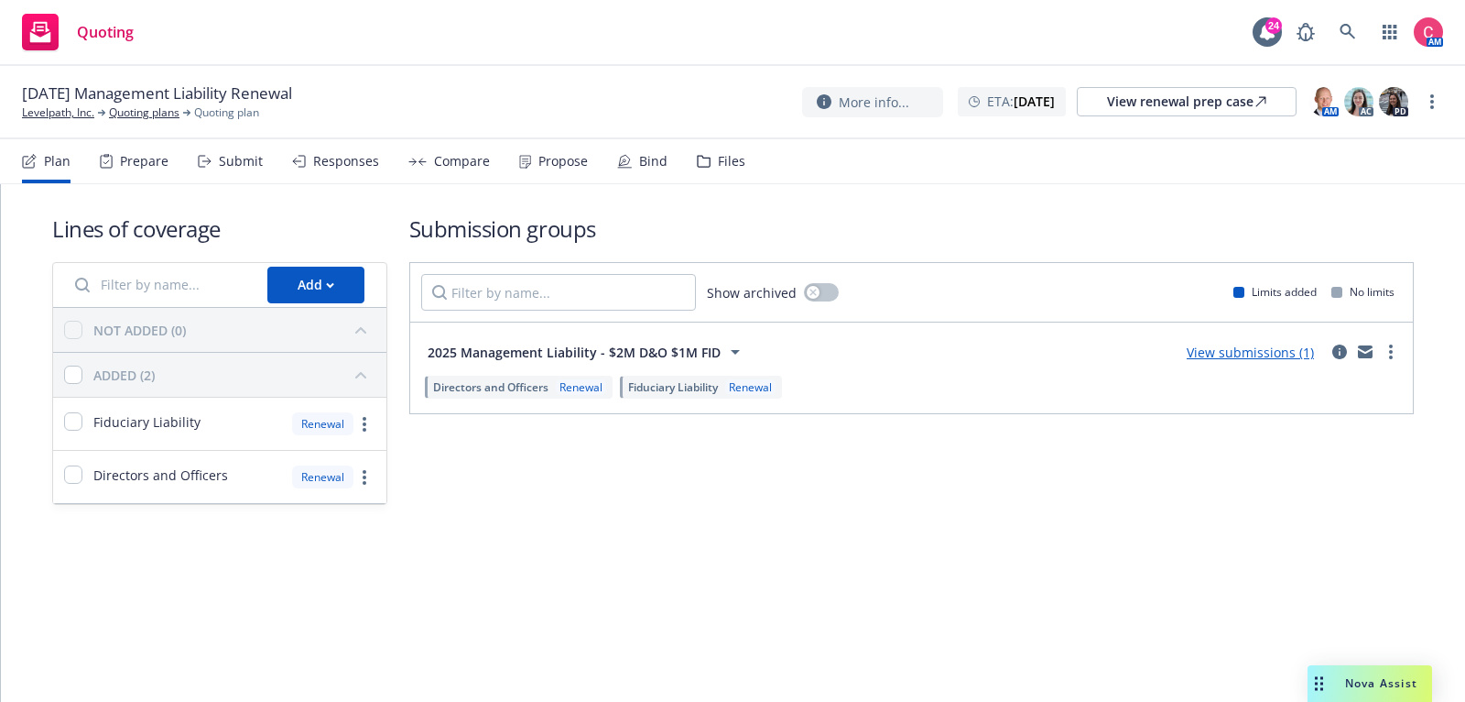
click at [723, 160] on div "Files" at bounding box center [731, 161] width 27 height 15
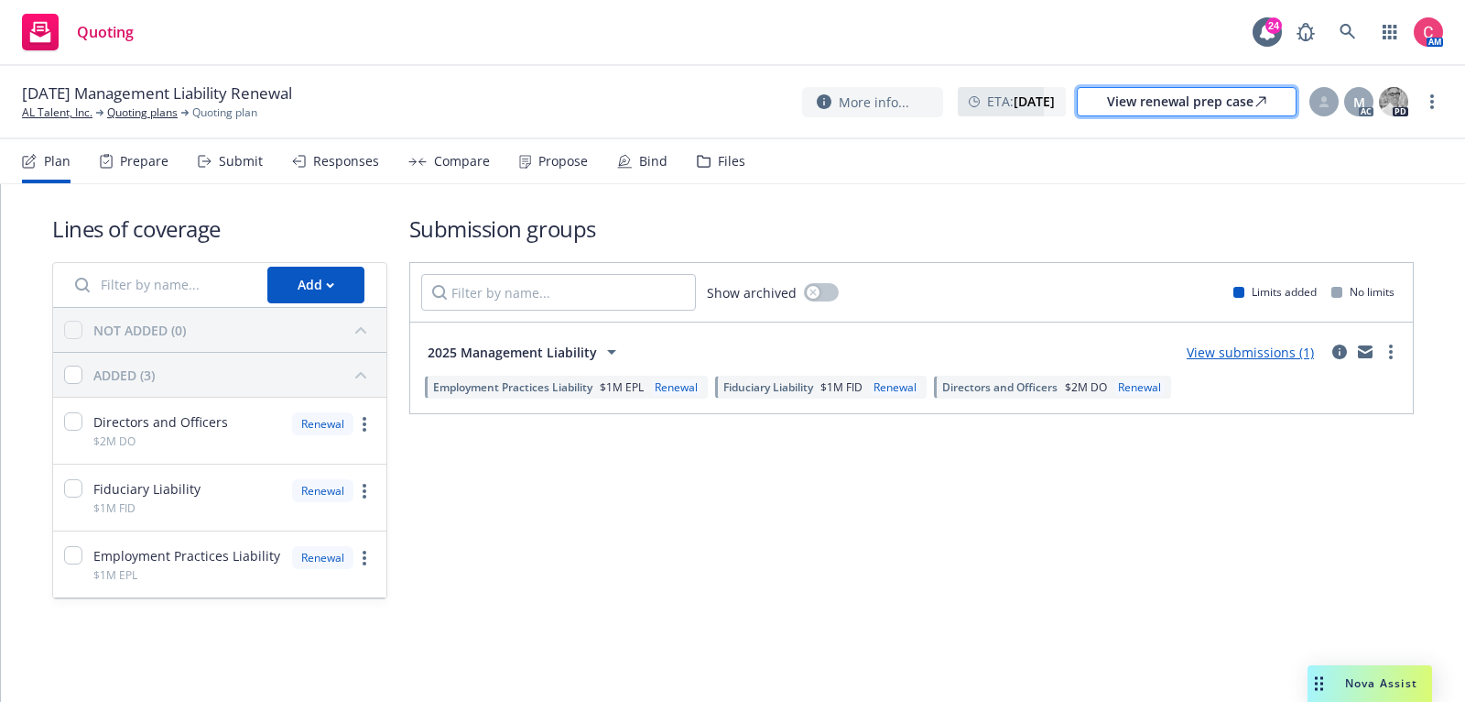
click at [1216, 91] on div "View renewal prep case" at bounding box center [1186, 101] width 159 height 27
click at [735, 156] on div "Files" at bounding box center [731, 161] width 27 height 15
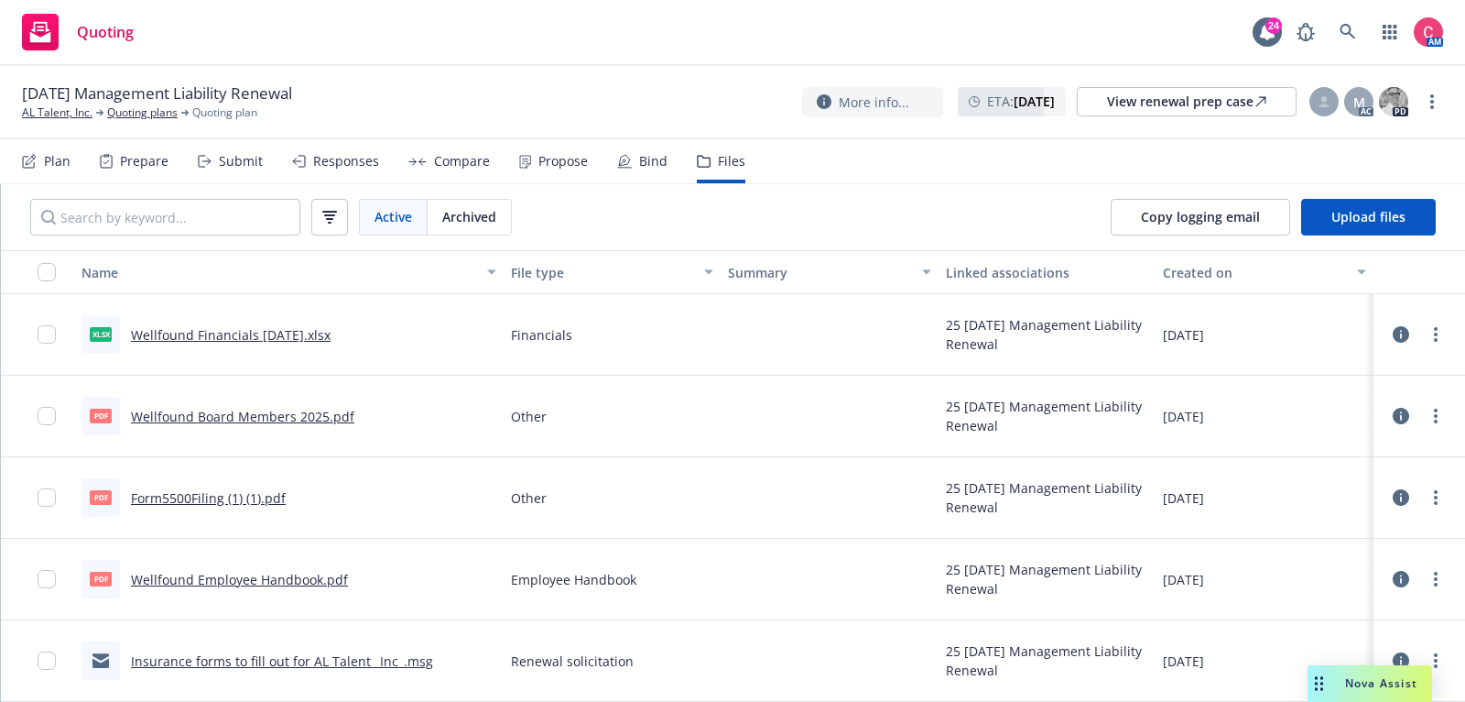
scroll to position [712, 0]
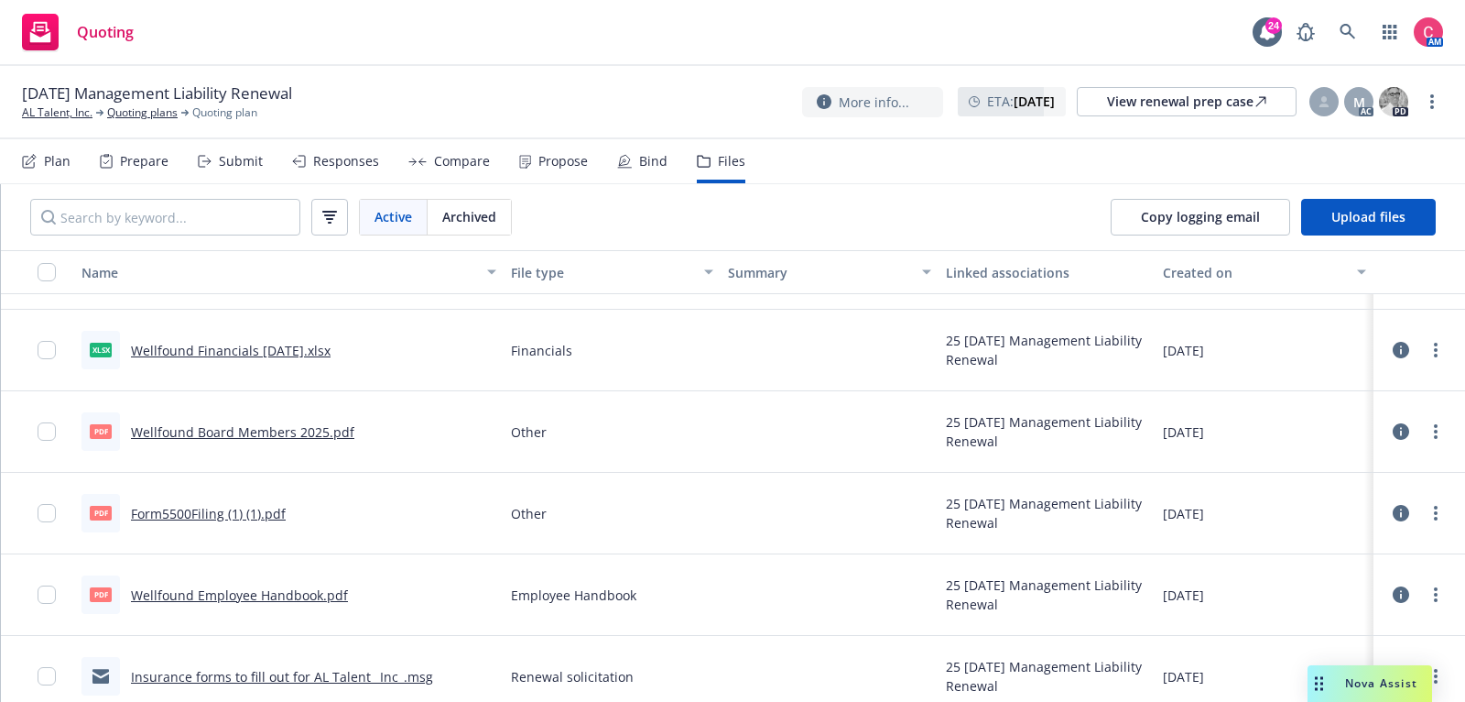
click at [1399, 353] on icon at bounding box center [1401, 350] width 16 height 16
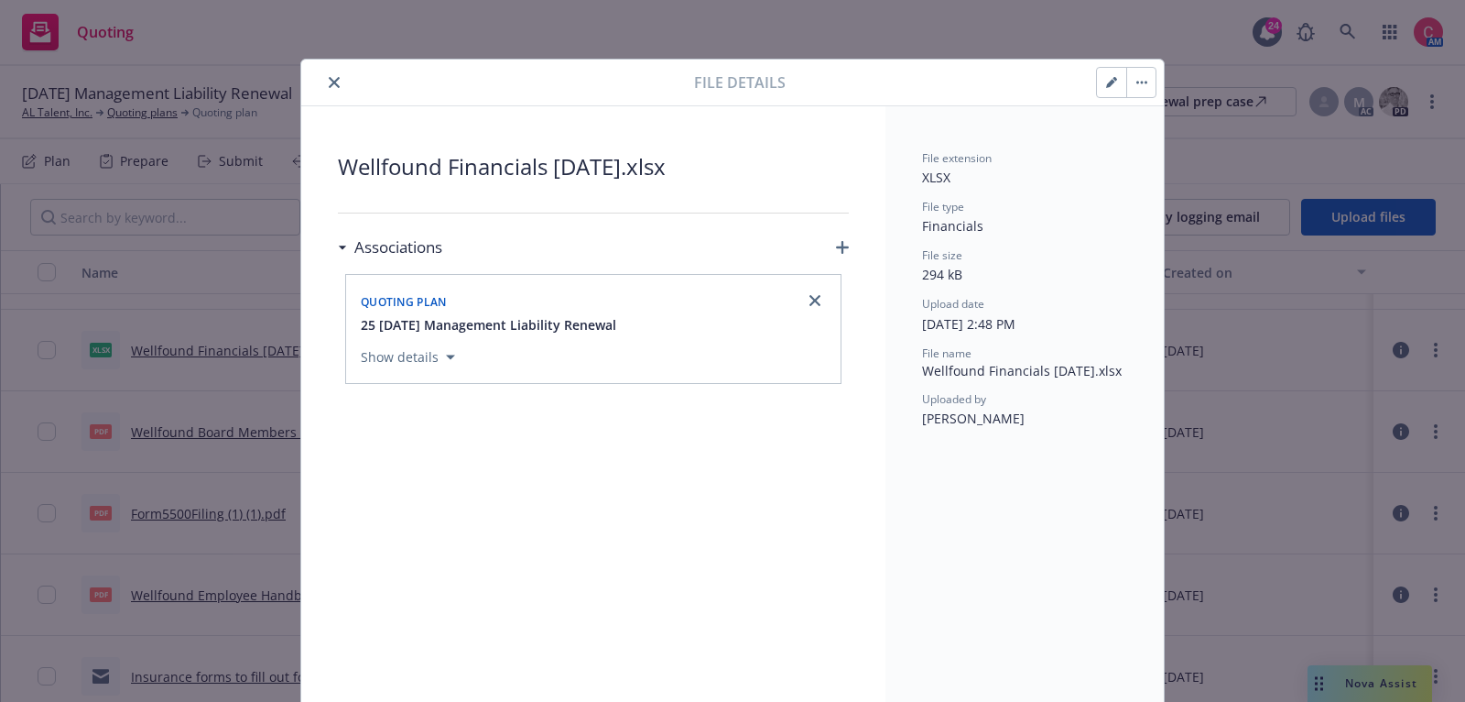
click at [329, 89] on button "close" at bounding box center [334, 82] width 22 height 22
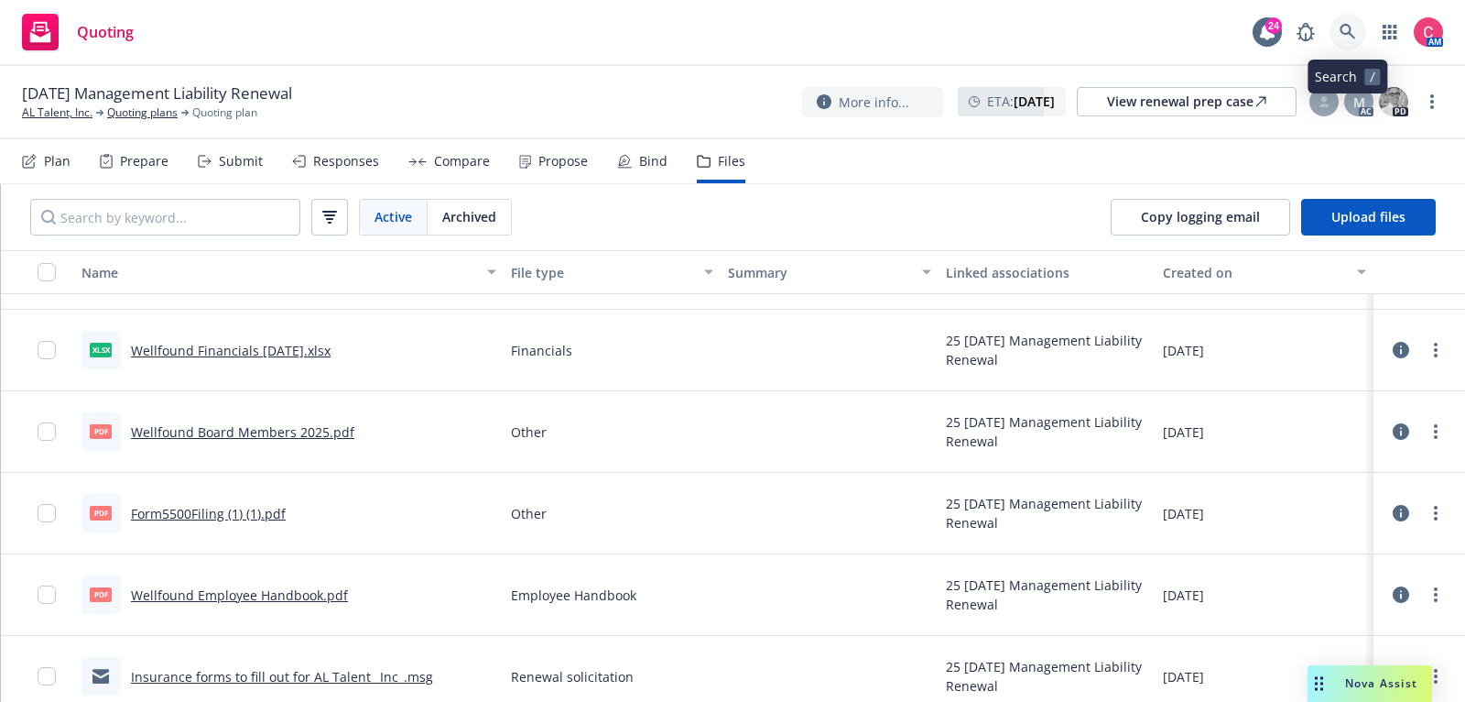
click at [1344, 28] on icon at bounding box center [1348, 32] width 16 height 16
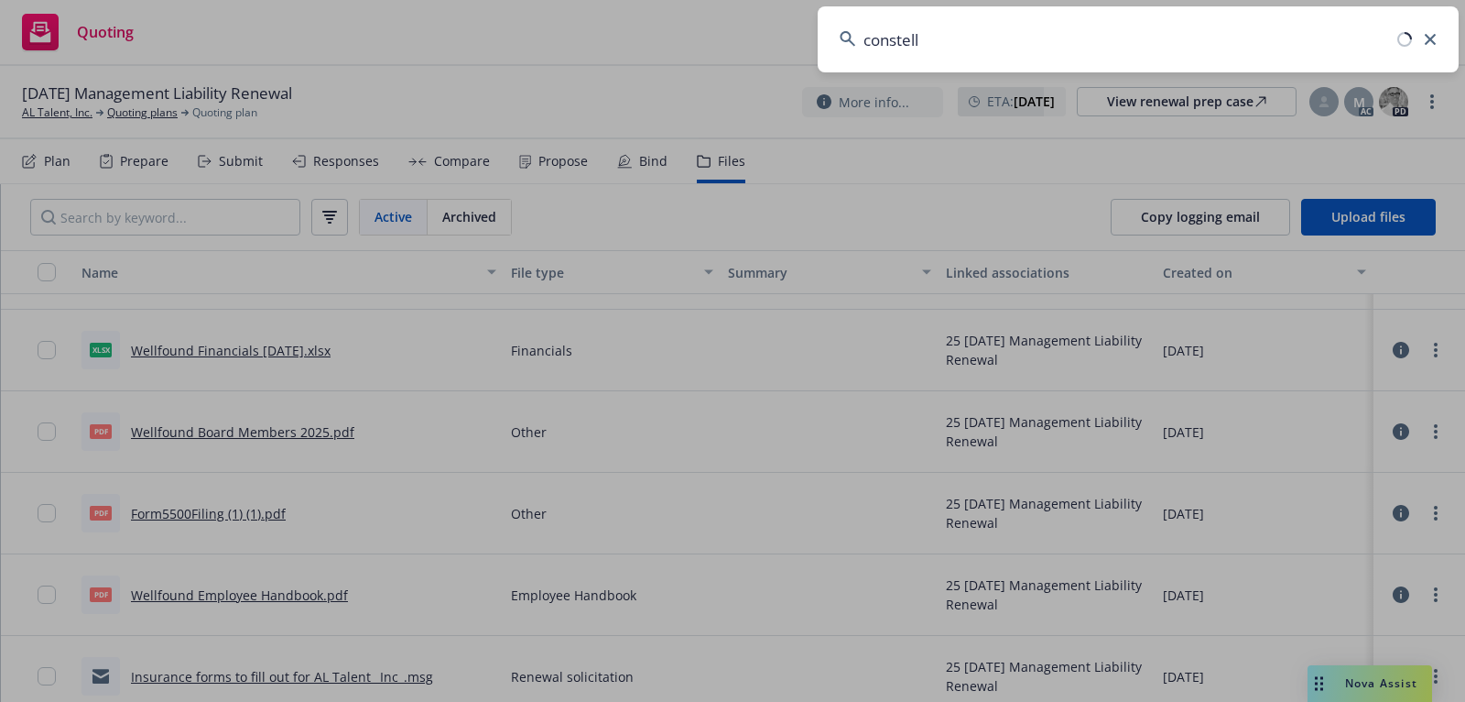
type input "constella"
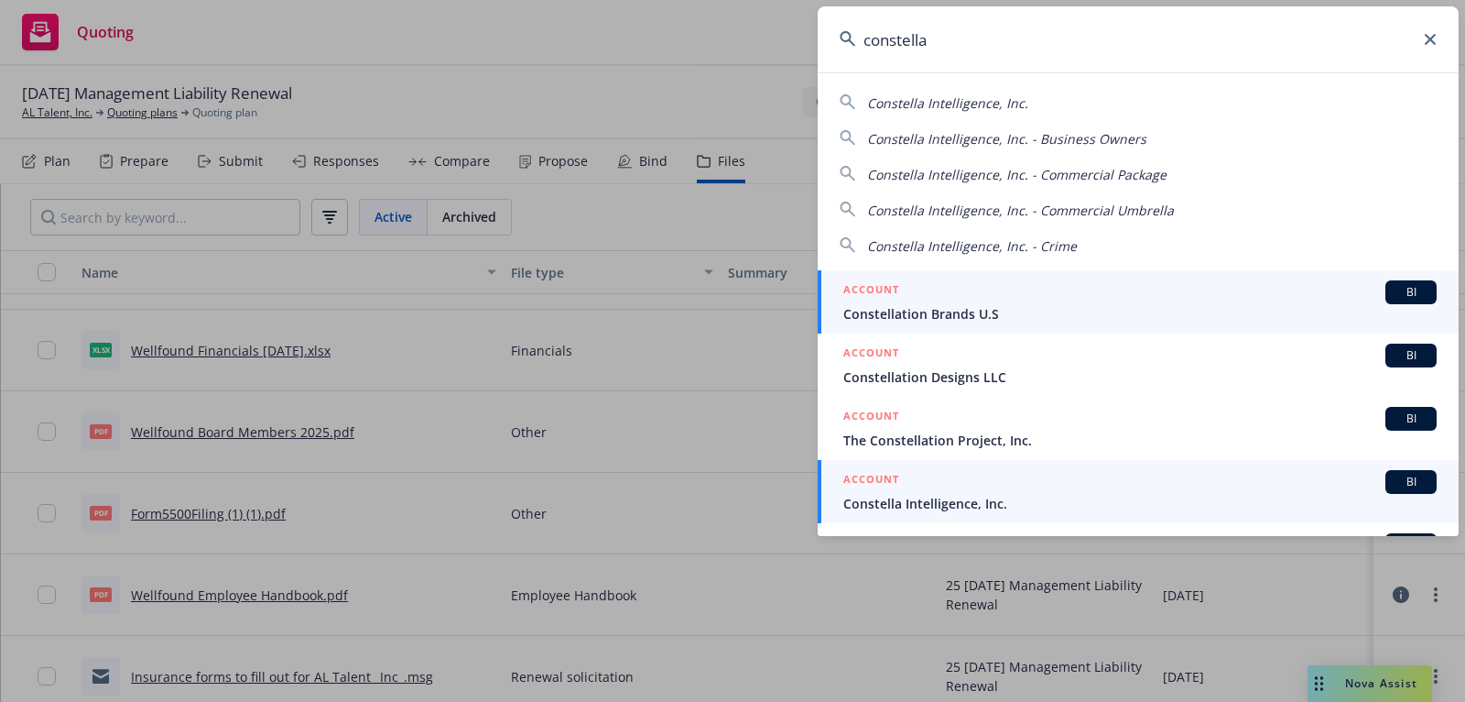
click at [1162, 485] on div "ACCOUNT BI" at bounding box center [1141, 482] width 594 height 24
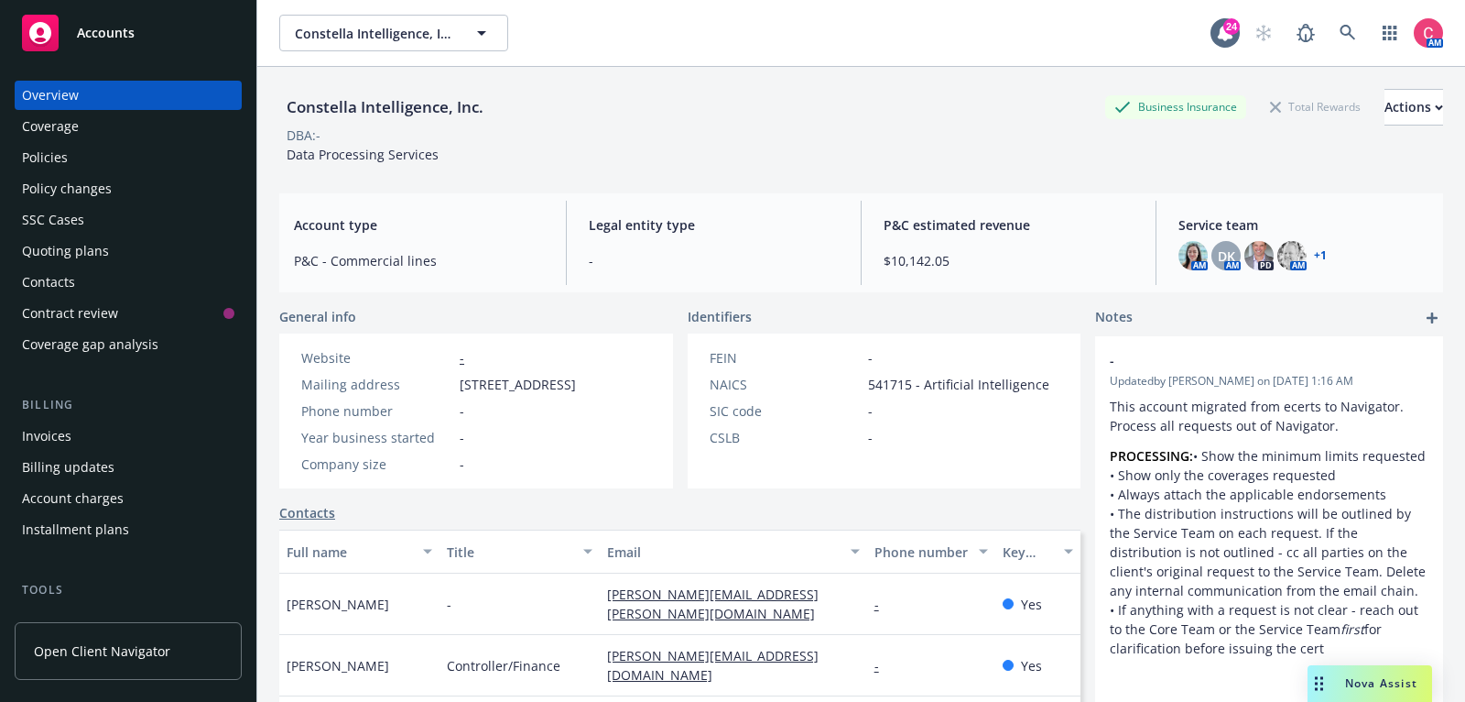
click at [179, 242] on div "Quoting plans" at bounding box center [128, 250] width 212 height 29
